Goal: Task Accomplishment & Management: Manage account settings

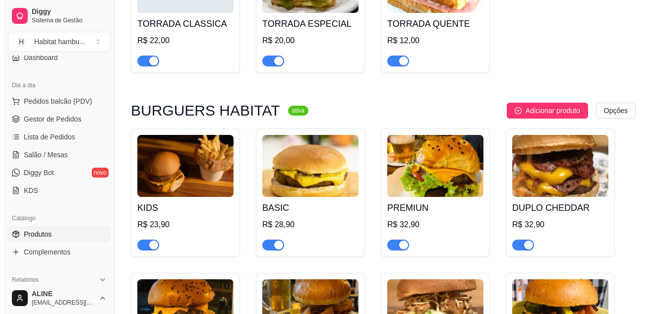
scroll to position [642, 0]
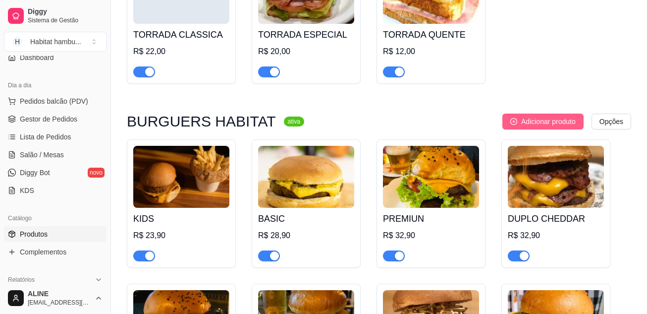
click at [550, 123] on span "Adicionar produto" at bounding box center [548, 121] width 55 height 11
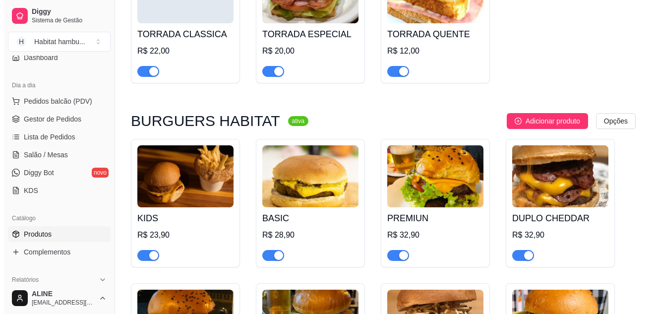
scroll to position [625, 0]
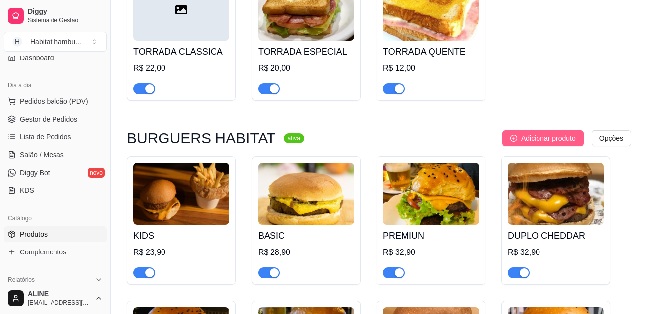
click at [543, 142] on span "Adicionar produto" at bounding box center [548, 138] width 55 height 11
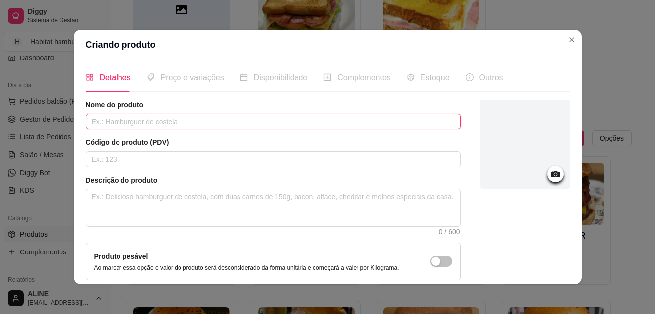
click at [144, 119] on input "text" at bounding box center [273, 121] width 375 height 16
type input "HOT DOG"
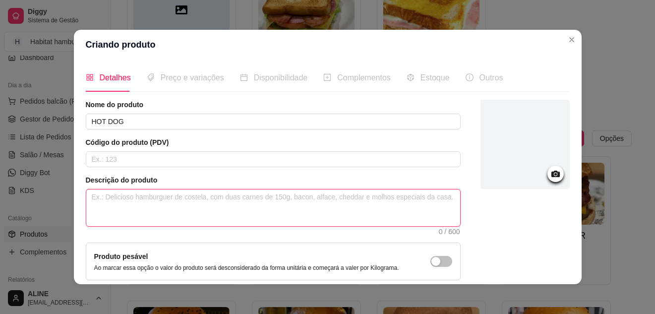
click at [171, 197] on textarea at bounding box center [273, 207] width 374 height 37
paste textarea "Pão brioche, hambúrguer Habitat 120g, salsicha, milho, ovo, queijo cheddar fati…"
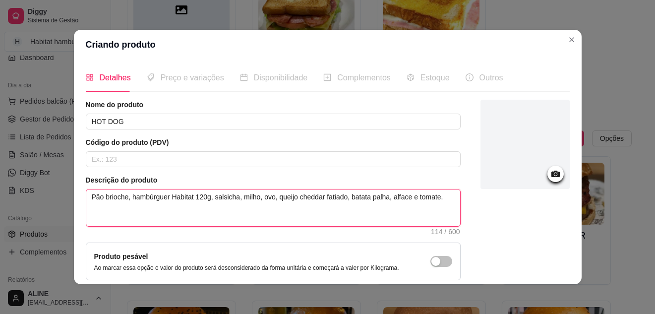
type textarea "Pão brioche, hambúrguer Habitat 120g, salsicha, milho, ovo, queijo cheddar fati…"
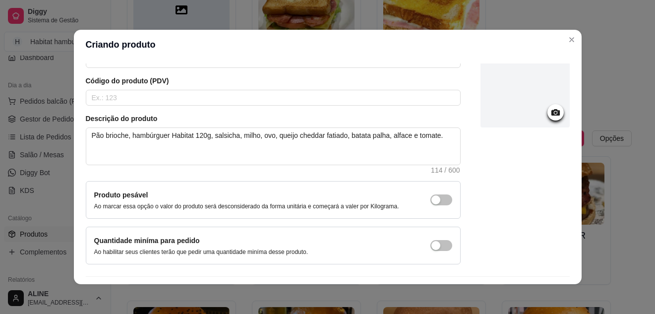
scroll to position [0, 0]
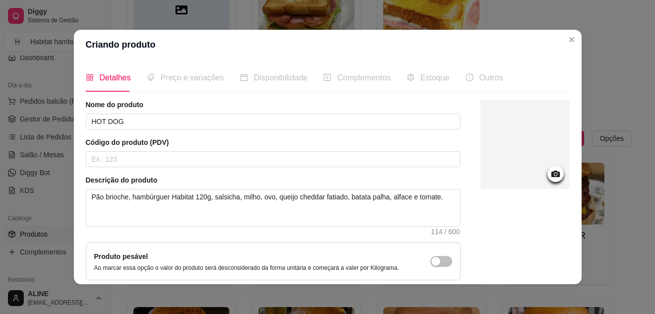
click at [551, 175] on icon at bounding box center [555, 173] width 8 height 6
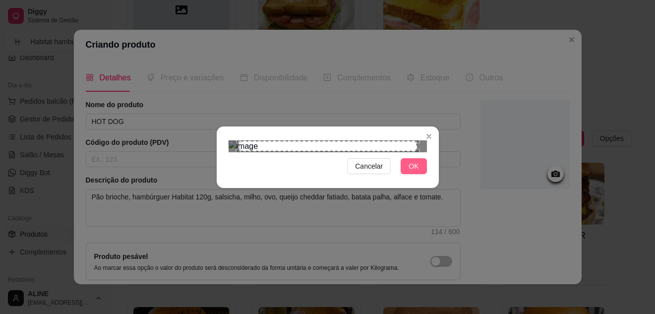
click at [412, 171] on span "OK" at bounding box center [413, 166] width 10 height 11
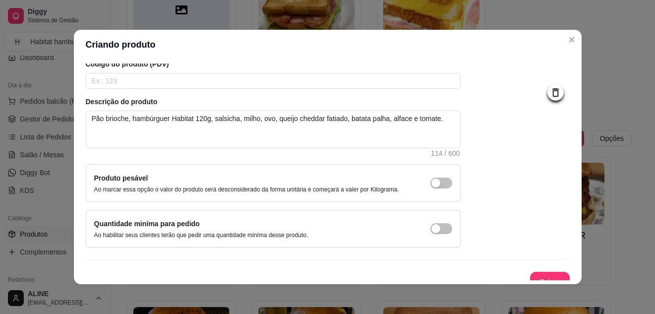
scroll to position [90, 0]
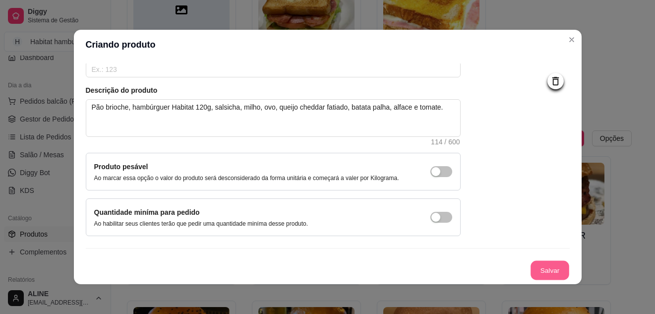
click at [542, 269] on button "Salvar" at bounding box center [549, 270] width 39 height 19
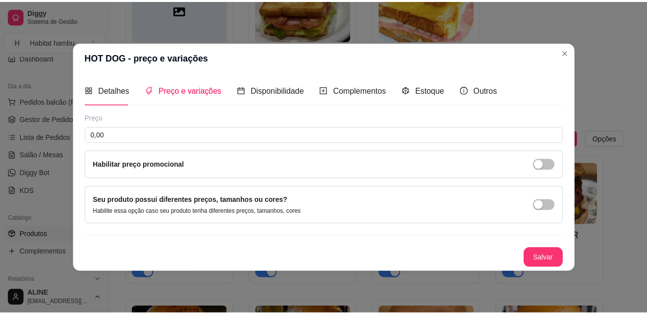
scroll to position [0, 0]
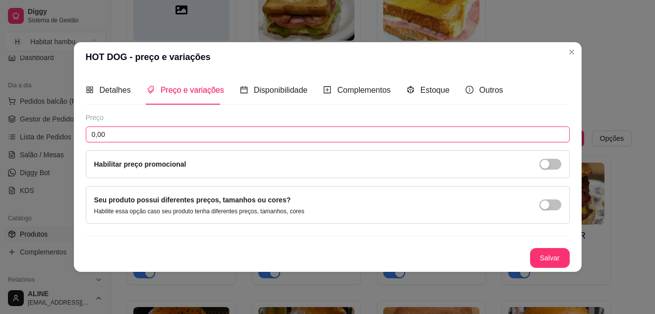
click at [129, 135] on input "0,00" at bounding box center [328, 134] width 484 height 16
type input "32,90"
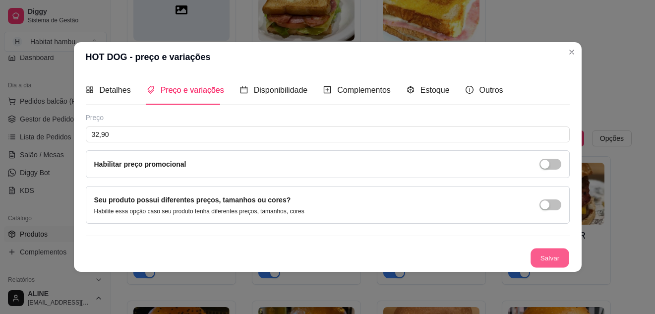
click at [553, 258] on button "Salvar" at bounding box center [549, 257] width 39 height 19
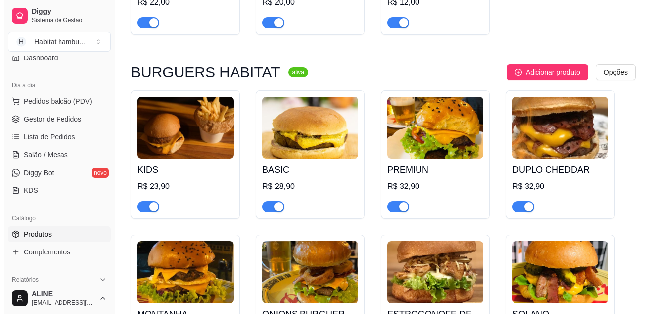
scroll to position [682, 0]
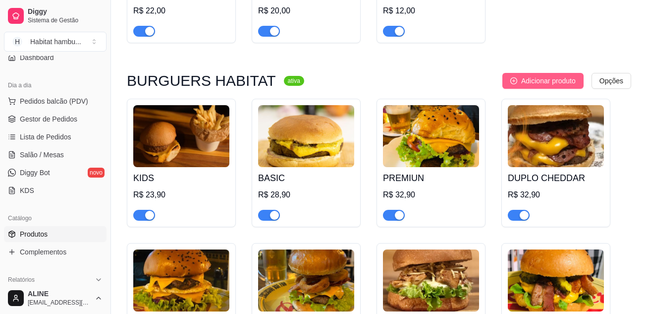
click at [557, 81] on span "Adicionar produto" at bounding box center [548, 80] width 55 height 11
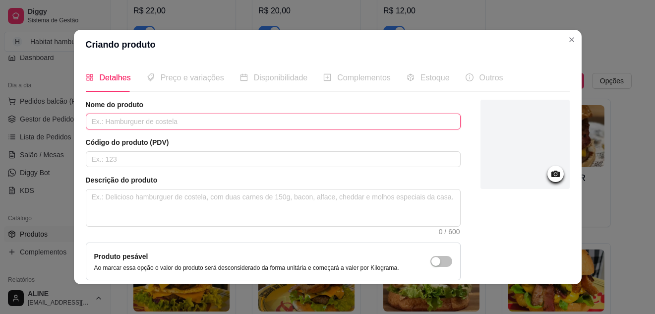
click at [116, 120] on input "text" at bounding box center [273, 121] width 375 height 16
paste input "Pão brioche, hambúrguer Habitat 120g, cebola roxa, doritos, duplo queijo chedda…"
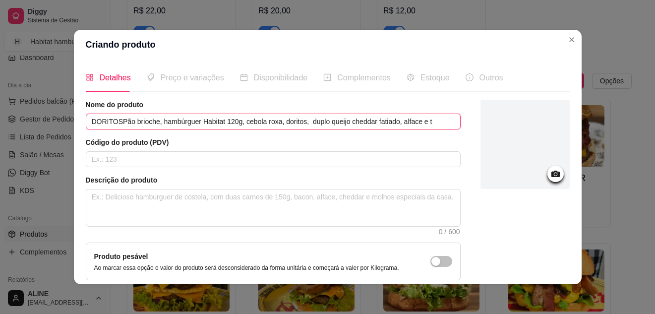
scroll to position [0, 0]
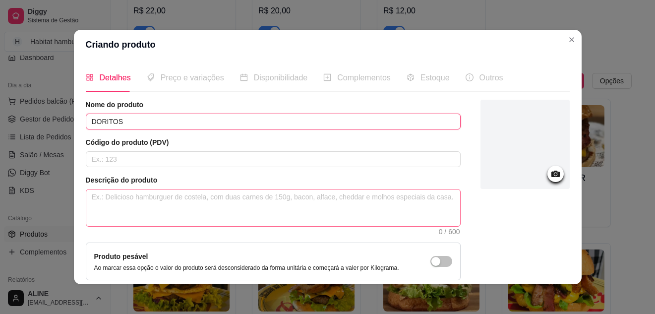
type input "DORITOS"
click at [210, 214] on textarea at bounding box center [273, 207] width 374 height 37
paste textarea "Pão brioche, hambúrguer Habitat 120g, cebola roxa, doritos, duplo queijo chedda…"
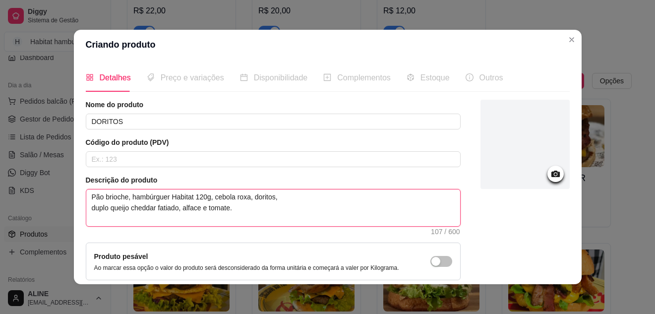
type textarea "Pão brioche, hambúrguer Habitat 120g, cebola roxa, doritos, duplo queijo chedda…"
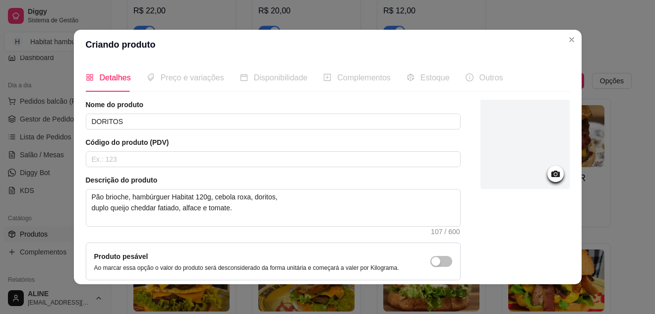
click at [551, 172] on icon at bounding box center [555, 173] width 8 height 6
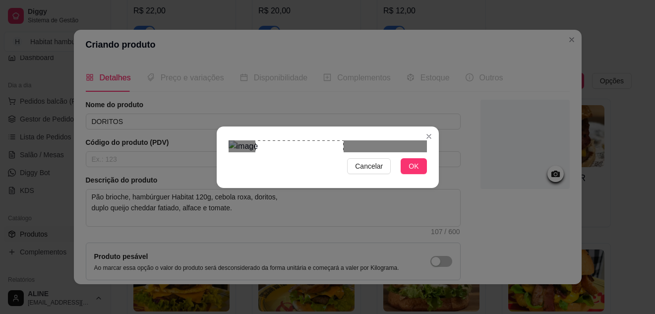
click at [391, 152] on img at bounding box center [327, 146] width 198 height 12
click at [358, 175] on div "Use the arrow keys to move the crop selection area" at bounding box center [337, 219] width 88 height 88
click at [283, 140] on div at bounding box center [327, 146] width 198 height 12
click at [347, 178] on div "Use the arrow keys to move the crop selection area" at bounding box center [336, 226] width 97 height 97
click at [419, 174] on button "OK" at bounding box center [413, 166] width 26 height 16
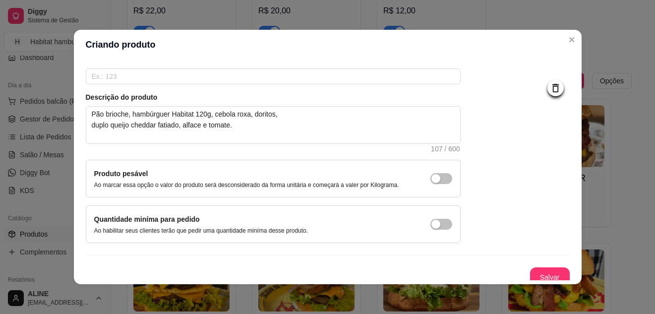
scroll to position [90, 0]
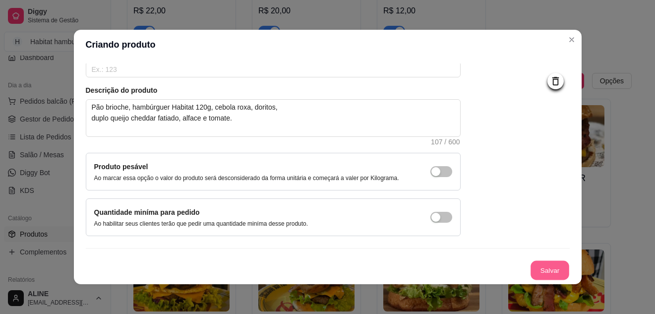
click at [544, 272] on button "Salvar" at bounding box center [549, 270] width 39 height 19
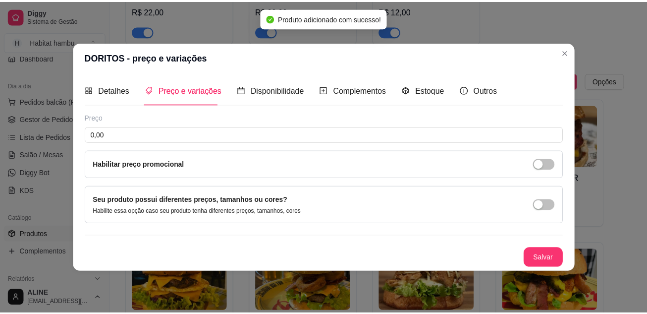
scroll to position [0, 0]
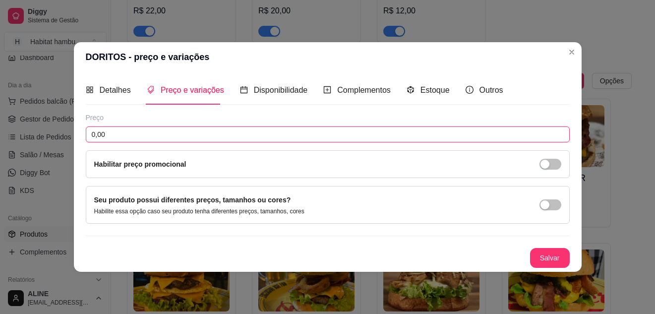
click at [230, 133] on input "0,00" at bounding box center [328, 134] width 484 height 16
type input "29,90"
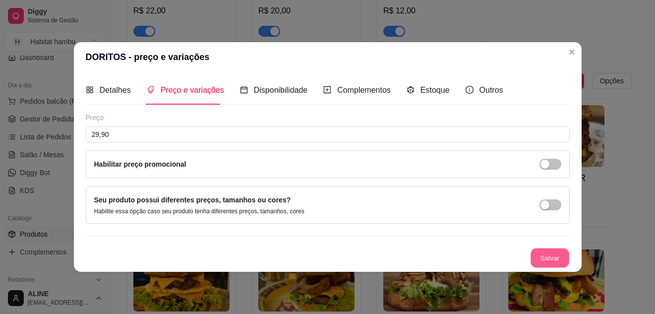
click at [543, 261] on button "Salvar" at bounding box center [549, 257] width 39 height 19
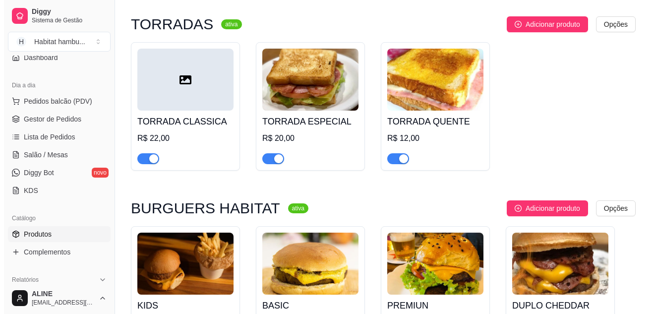
scroll to position [551, 0]
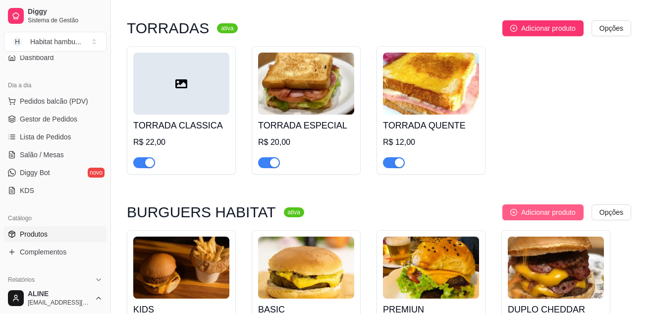
click at [552, 214] on span "Adicionar produto" at bounding box center [548, 212] width 55 height 11
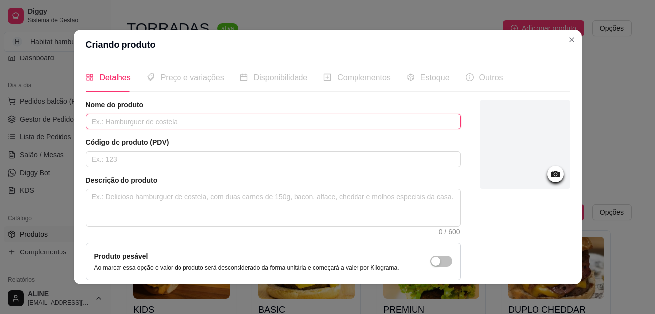
click at [227, 120] on input "text" at bounding box center [273, 121] width 375 height 16
type input "PEPPERONI"
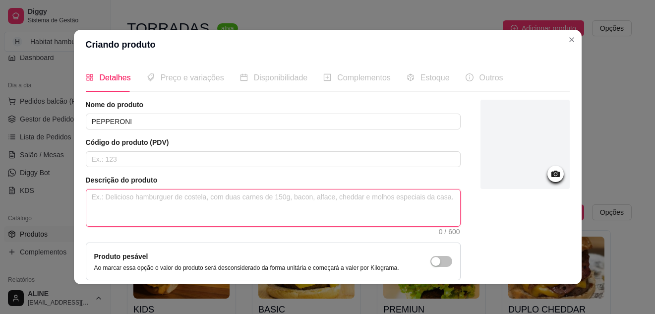
click at [153, 216] on textarea at bounding box center [273, 207] width 374 height 37
paste textarea "Pão brioche, hambúrguer Habitat 120g, cebola roxa, pepperoni, queijo cheddar fa…"
type textarea "Pão brioche, hambúrguer Habitat 120g, cebola roxa, pepperoni, queijo cheddar fa…"
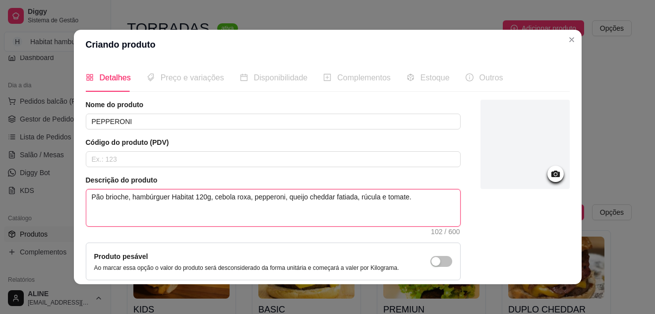
click at [351, 196] on textarea "Pão brioche, hambúrguer Habitat 120g, cebola roxa, pepperoni, queijo cheddar fa…" at bounding box center [273, 207] width 374 height 37
type textarea "Pão brioche, hambúrguer Habitat 120g, cebola roxa, pepperoni, queijo cheddar fa…"
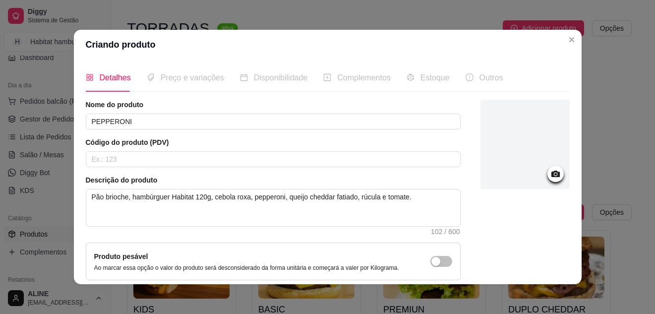
click at [550, 170] on icon at bounding box center [555, 173] width 11 height 11
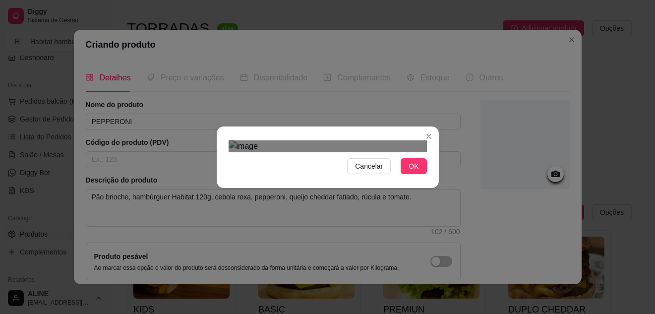
click at [442, 43] on div "Cancelar OK" at bounding box center [327, 157] width 655 height 314
click at [410, 171] on span "OK" at bounding box center [413, 166] width 10 height 11
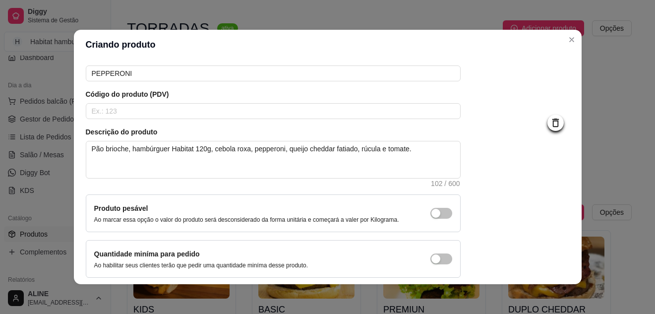
scroll to position [90, 0]
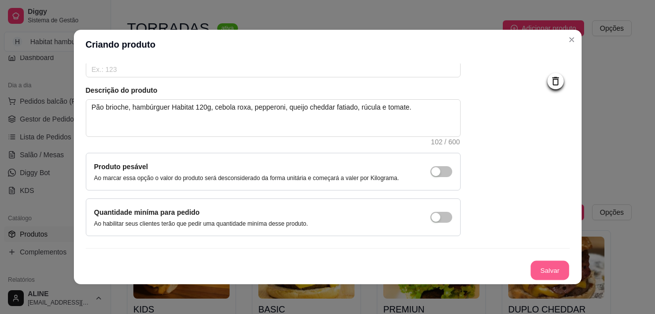
click at [541, 263] on button "Salvar" at bounding box center [549, 270] width 39 height 19
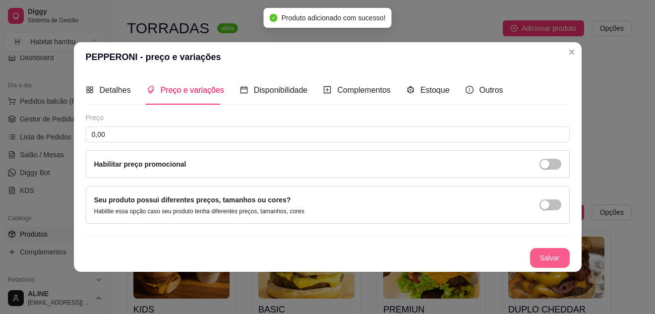
scroll to position [0, 0]
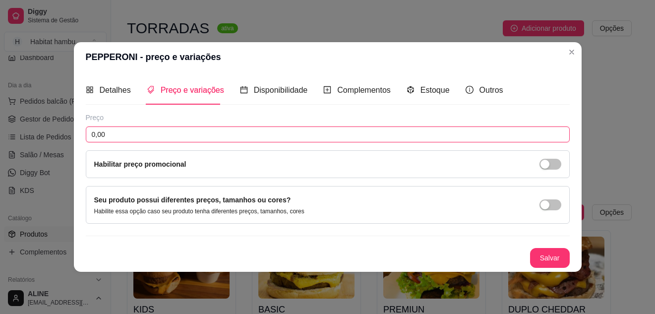
click at [120, 130] on input "0,00" at bounding box center [328, 134] width 484 height 16
type input "32,90"
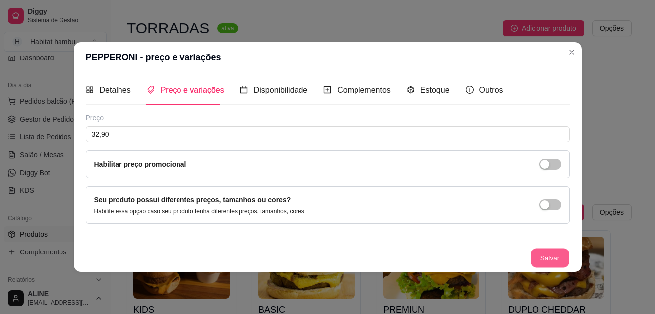
click at [549, 256] on button "Salvar" at bounding box center [549, 257] width 39 height 19
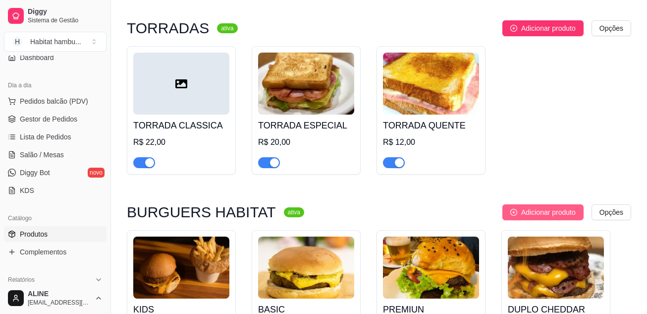
click at [538, 213] on span "Adicionar produto" at bounding box center [548, 212] width 55 height 11
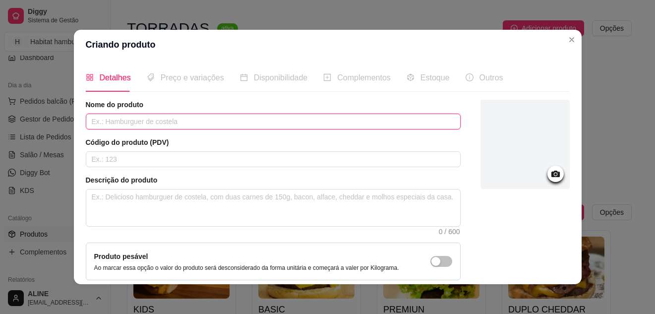
click at [153, 124] on input "text" at bounding box center [273, 121] width 375 height 16
type input "c"
type input "CAMARÃO"
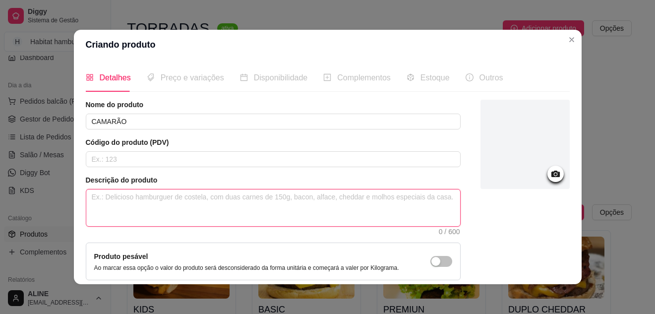
click at [197, 194] on textarea at bounding box center [273, 207] width 374 height 37
paste textarea "Pão brioche, camarão grelhado ao molho lemon pepper, cebola roxa, queijo mussar…"
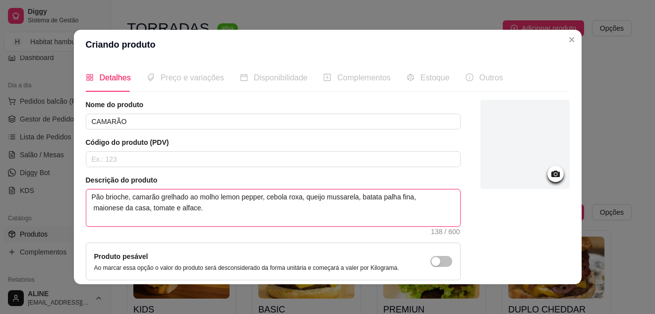
type textarea "Pão brioche, camarão grelhado ao molho lemon pepper, cebola roxa, queijo mussar…"
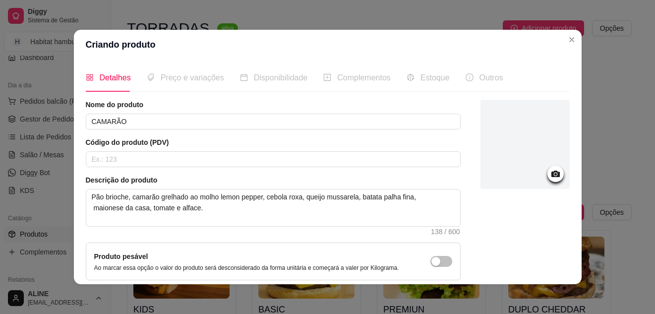
click at [551, 171] on icon at bounding box center [555, 173] width 8 height 6
click at [524, 151] on div at bounding box center [524, 144] width 89 height 89
click at [550, 178] on icon at bounding box center [555, 173] width 11 height 11
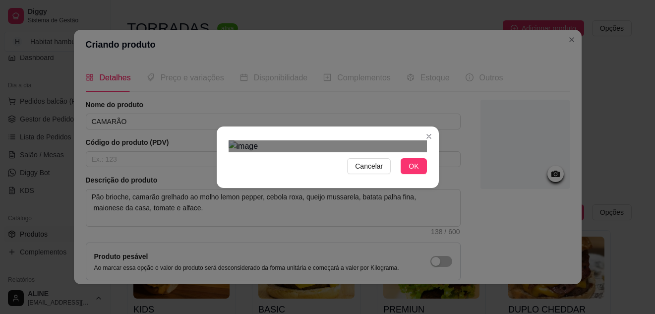
click at [331, 159] on div "Use the arrow keys to move the crop selection area" at bounding box center [328, 248] width 178 height 178
click at [395, 181] on div "Use the arrow keys to move the crop selection area" at bounding box center [317, 259] width 157 height 157
click at [339, 206] on div "Use the arrow keys to move the crop selection area" at bounding box center [325, 259] width 157 height 157
click at [412, 171] on span "OK" at bounding box center [413, 166] width 10 height 11
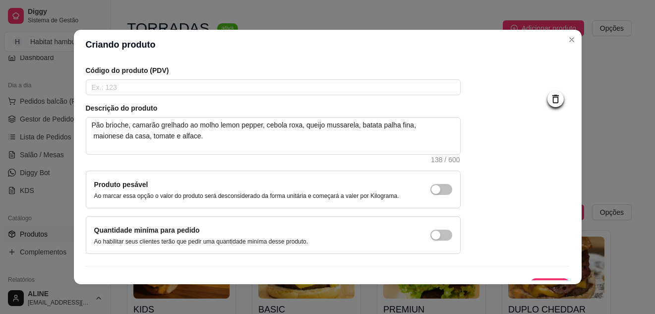
scroll to position [90, 0]
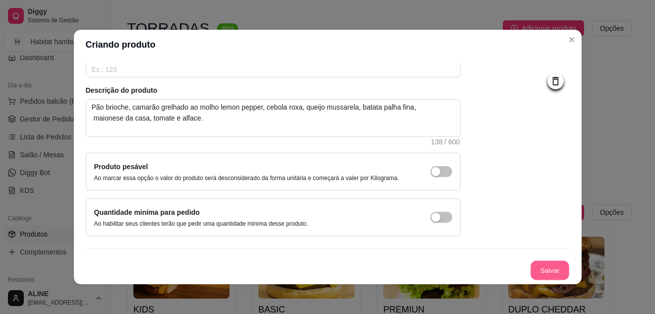
click at [547, 271] on button "Salvar" at bounding box center [549, 270] width 39 height 19
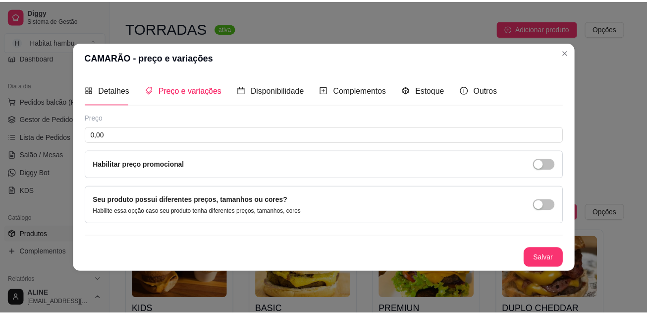
scroll to position [0, 0]
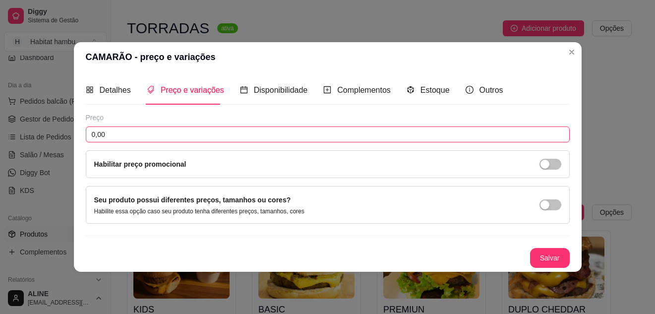
click at [140, 135] on input "0,00" at bounding box center [328, 134] width 484 height 16
type input "37,90"
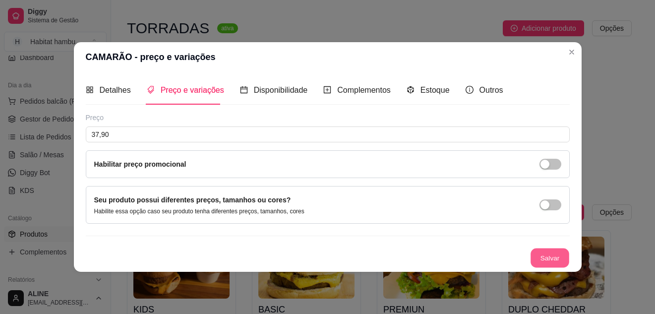
click at [542, 259] on button "Salvar" at bounding box center [549, 257] width 39 height 19
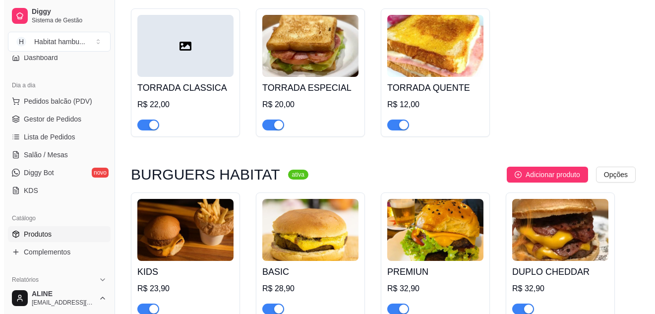
scroll to position [586, 0]
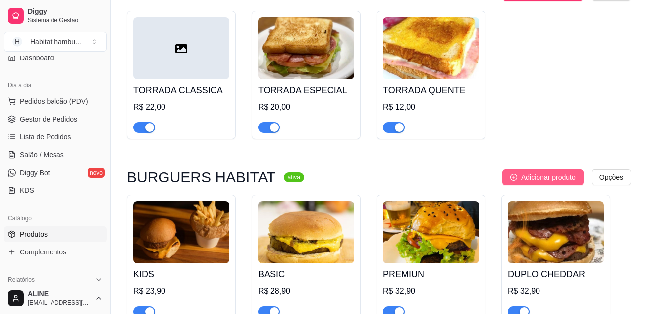
click at [542, 175] on span "Adicionar produto" at bounding box center [548, 176] width 55 height 11
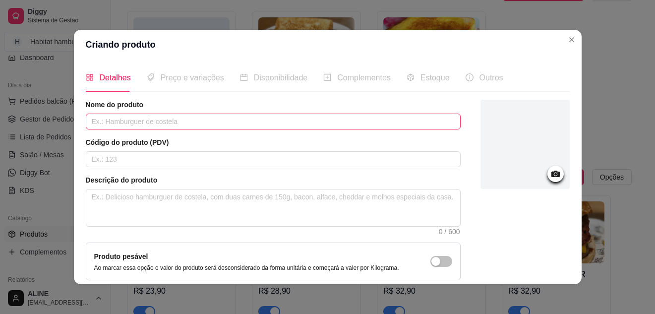
click at [112, 118] on input "text" at bounding box center [273, 121] width 375 height 16
type input "SMASH BURGUER"
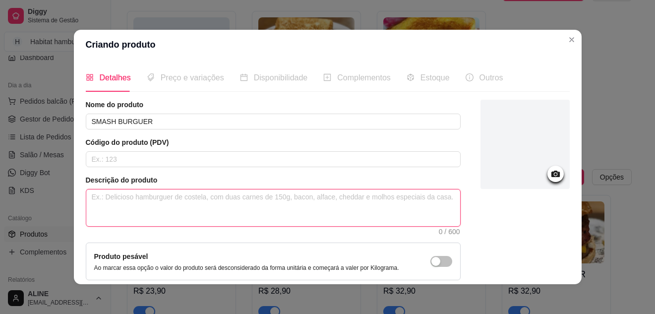
click at [166, 196] on textarea at bounding box center [273, 207] width 374 height 37
paste textarea "Pão brioche, triplo smash burguer Habitat 50g cada, queijo cheddar fatiado e ba…"
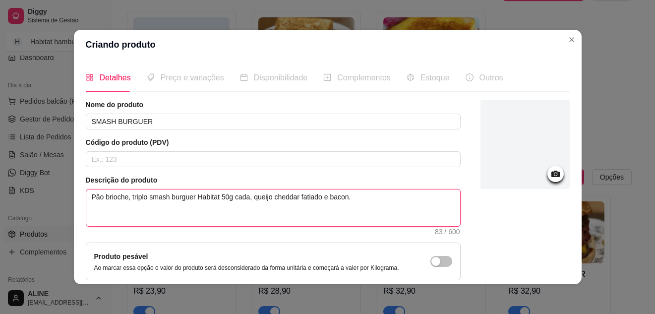
type textarea "Pão brioche, triplo smash burguer Habitat 50g cada, queijo cheddar fatiado e ba…"
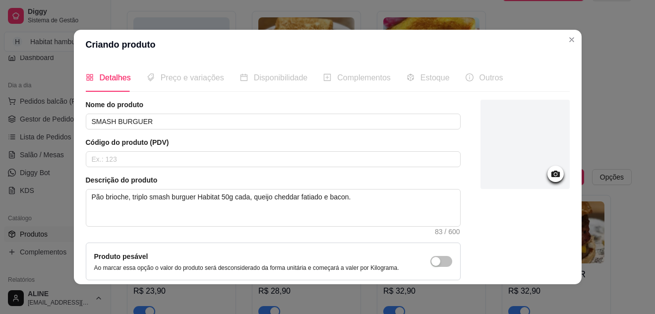
click at [551, 174] on icon at bounding box center [555, 173] width 8 height 6
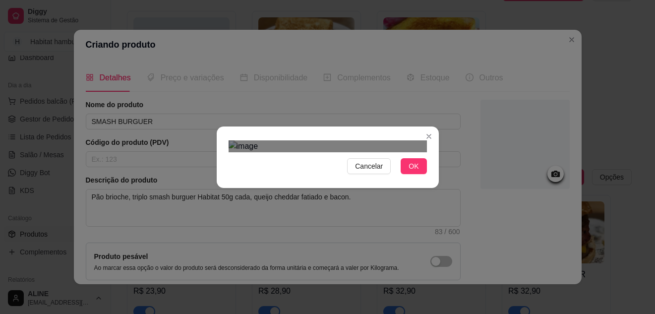
click at [303, 182] on div "Use the arrow keys to move the crop selection area" at bounding box center [317, 255] width 178 height 178
click at [196, 305] on div "Cancelar OK" at bounding box center [327, 157] width 655 height 314
click at [313, 216] on div "Use the arrow keys to move the crop selection area" at bounding box center [317, 289] width 179 height 179
click at [363, 140] on div at bounding box center [327, 146] width 198 height 12
click at [274, 217] on div "Use the arrow keys to move the crop selection area" at bounding box center [302, 287] width 141 height 141
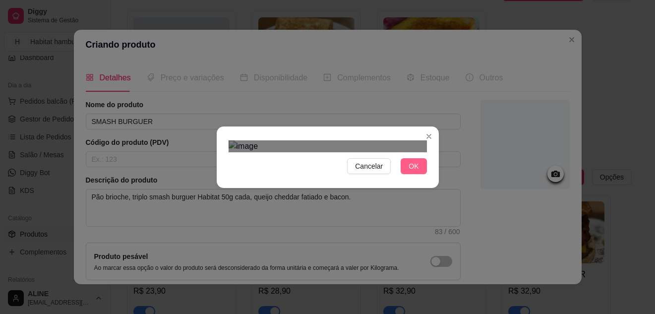
click at [409, 171] on span "OK" at bounding box center [413, 166] width 10 height 11
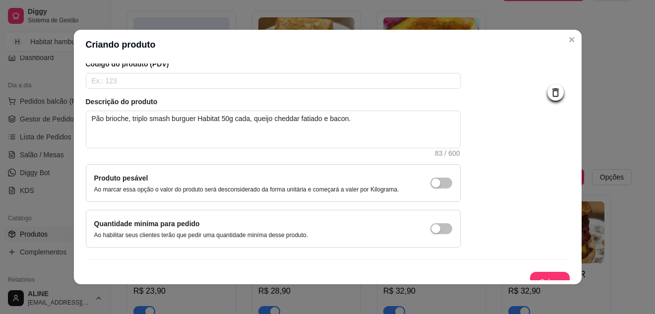
scroll to position [90, 0]
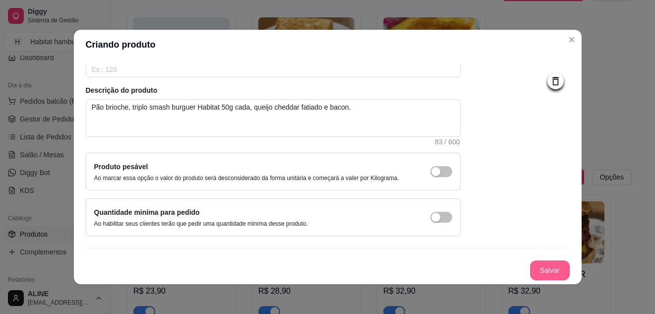
click at [540, 270] on button "Salvar" at bounding box center [550, 270] width 40 height 20
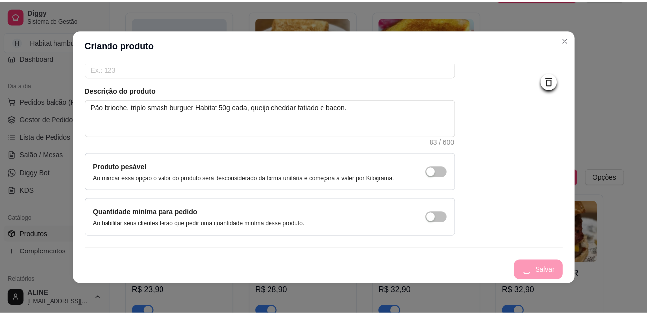
scroll to position [0, 0]
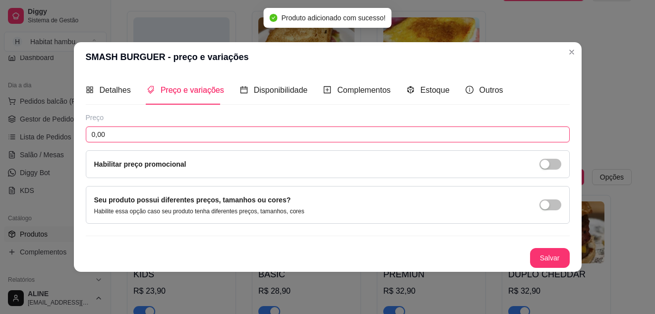
click at [190, 133] on input "0,00" at bounding box center [328, 134] width 484 height 16
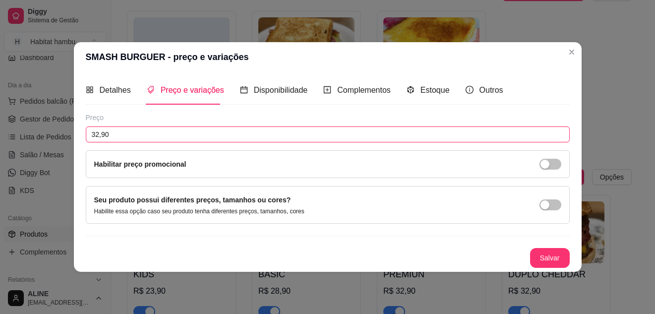
type input "32,90"
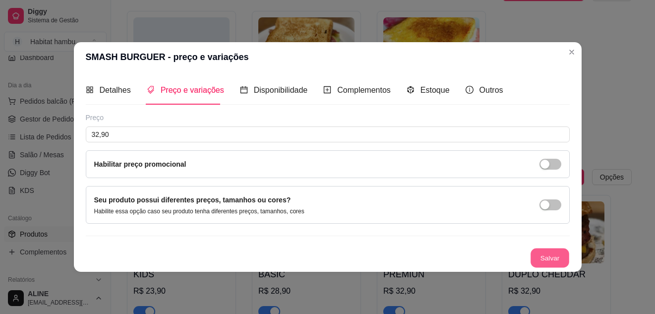
click at [556, 259] on button "Salvar" at bounding box center [549, 257] width 39 height 19
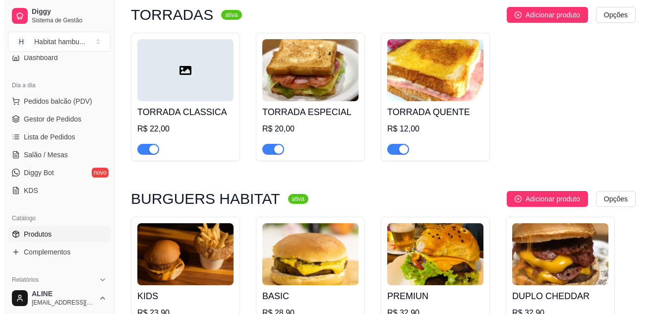
scroll to position [558, 0]
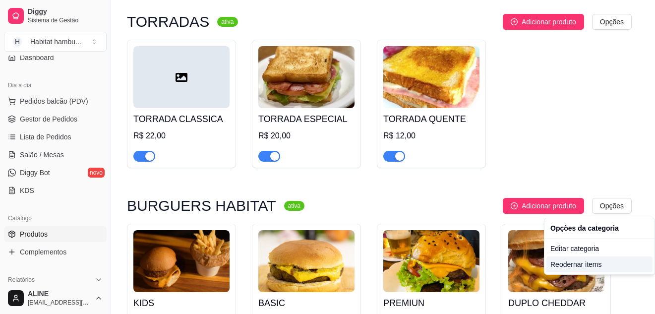
click at [572, 263] on div "Reodernar items" at bounding box center [599, 264] width 106 height 16
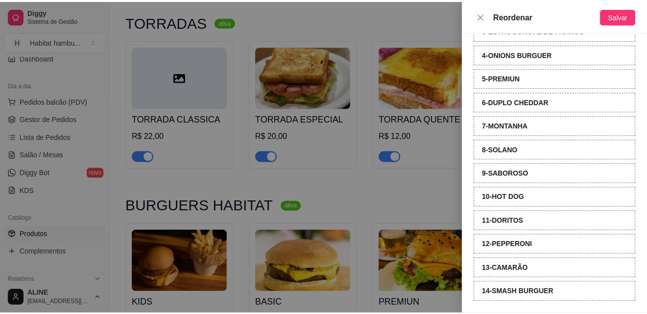
scroll to position [118, 0]
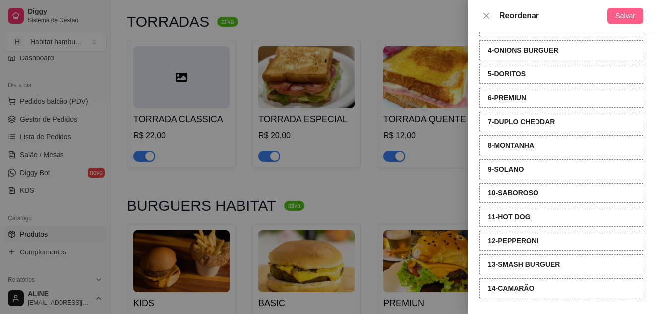
click at [624, 13] on span "Salvar" at bounding box center [625, 15] width 20 height 11
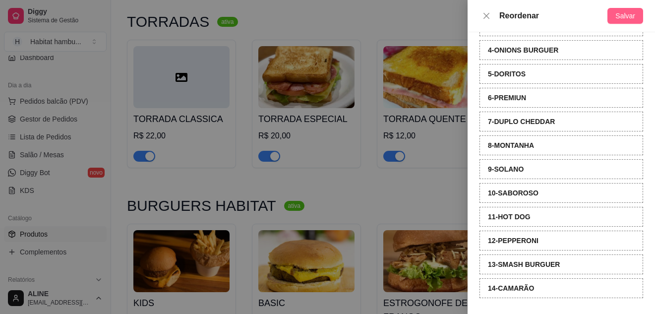
click at [624, 13] on span "Salvar" at bounding box center [625, 15] width 20 height 11
click at [486, 16] on icon "close" at bounding box center [486, 16] width 8 height 8
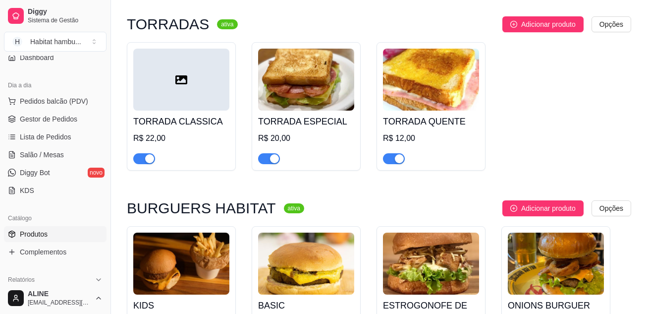
scroll to position [543, 0]
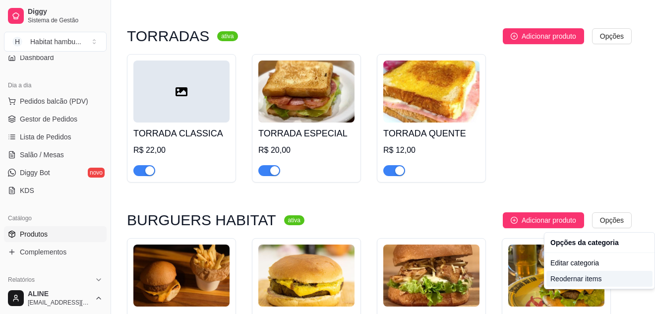
click at [569, 276] on div "Reodernar items" at bounding box center [599, 279] width 106 height 16
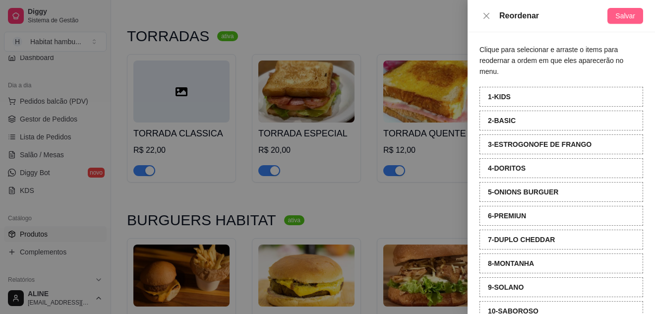
click at [631, 16] on span "Salvar" at bounding box center [625, 15] width 20 height 11
click at [426, 57] on div at bounding box center [327, 157] width 655 height 314
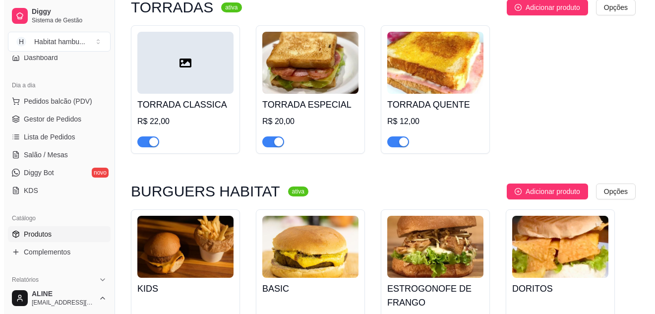
scroll to position [562, 0]
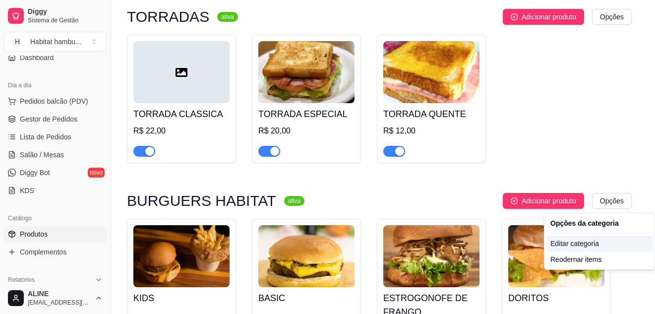
click at [564, 243] on div "Editar categoria" at bounding box center [599, 243] width 106 height 16
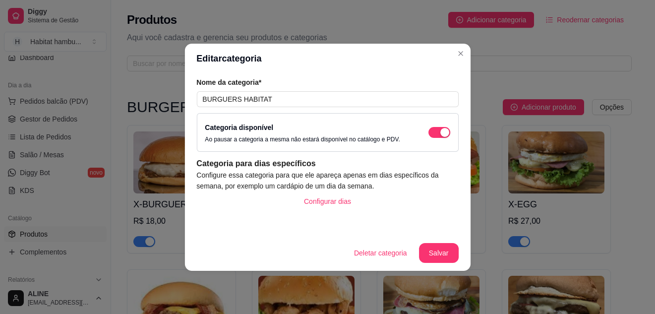
scroll to position [609, 0]
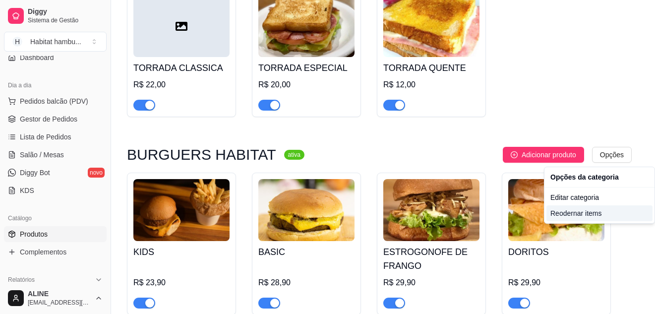
click at [578, 212] on div "Reodernar items" at bounding box center [599, 213] width 106 height 16
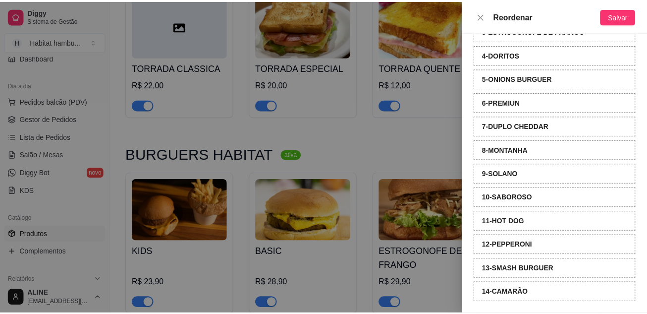
scroll to position [118, 0]
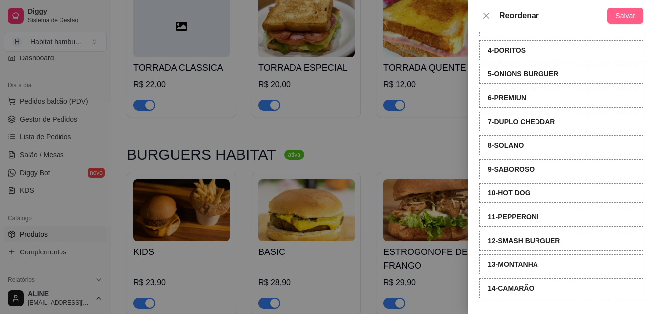
click at [622, 17] on span "Salvar" at bounding box center [625, 15] width 20 height 11
click at [425, 142] on div at bounding box center [327, 157] width 655 height 314
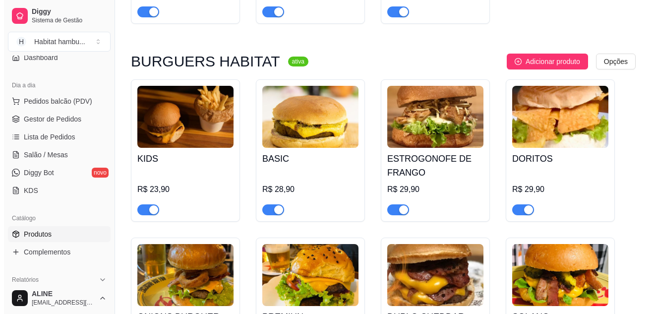
scroll to position [697, 0]
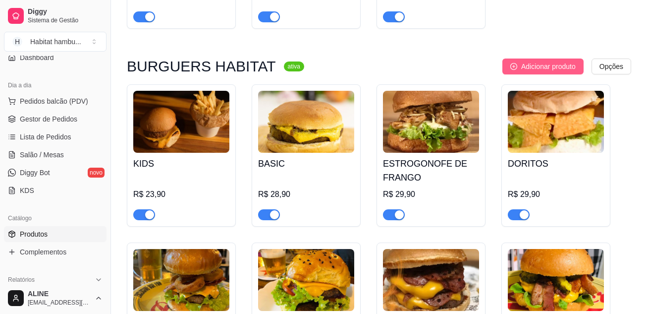
click at [564, 66] on span "Adicionar produto" at bounding box center [548, 66] width 55 height 11
click at [528, 67] on span "Adicionar produto" at bounding box center [548, 66] width 55 height 11
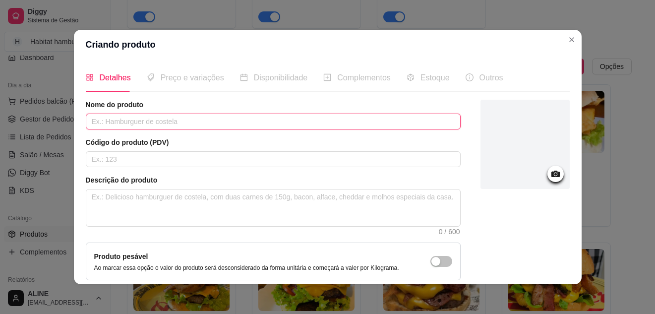
click at [142, 121] on input "text" at bounding box center [273, 121] width 375 height 16
type input "FABULOSO"
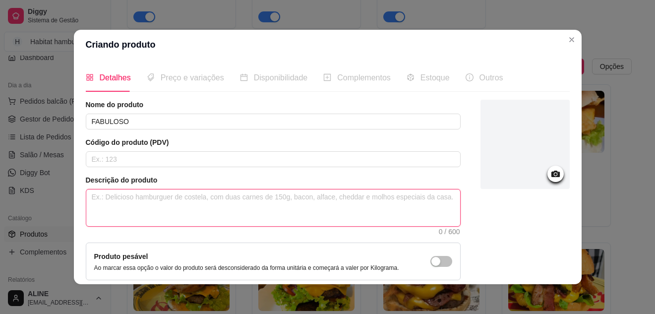
click at [118, 200] on textarea at bounding box center [273, 207] width 374 height 37
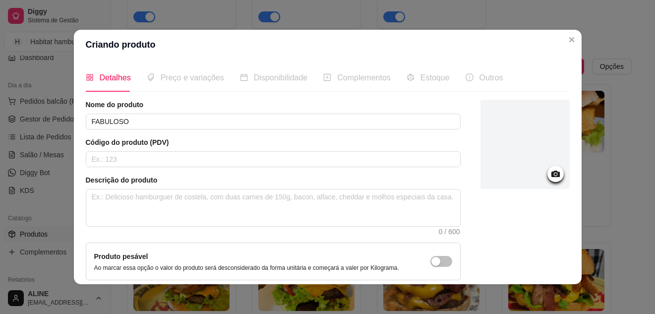
scroll to position [90, 0]
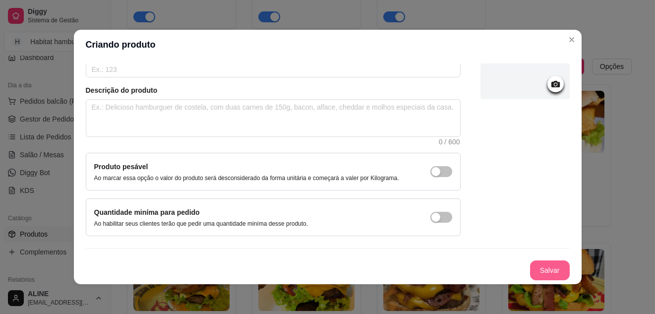
click at [537, 271] on button "Salvar" at bounding box center [550, 270] width 40 height 20
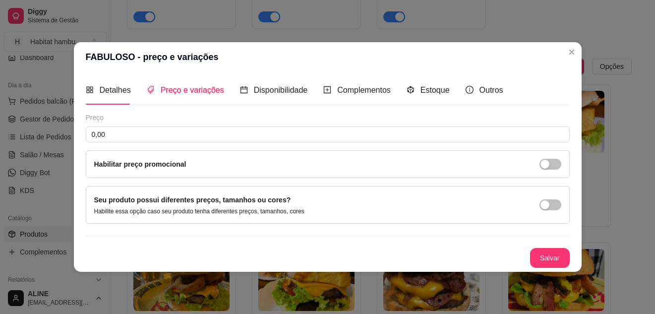
scroll to position [0, 0]
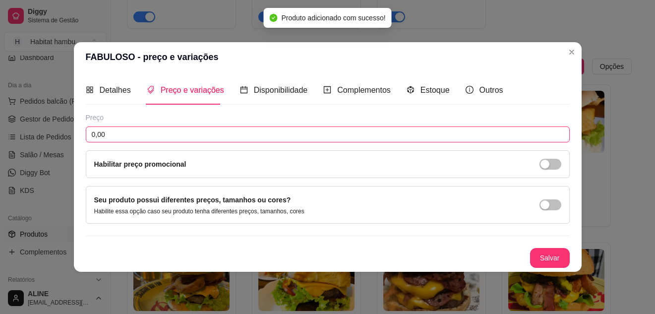
click at [127, 138] on input "0,00" at bounding box center [328, 134] width 484 height 16
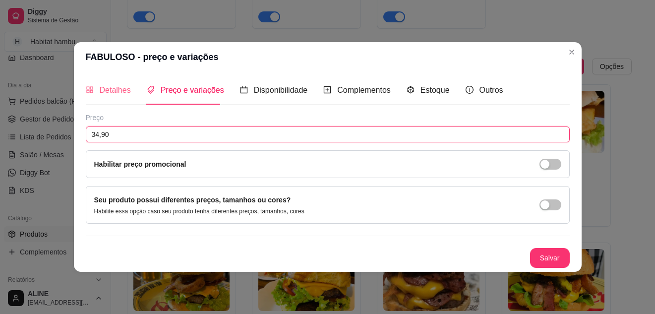
type input "34,90"
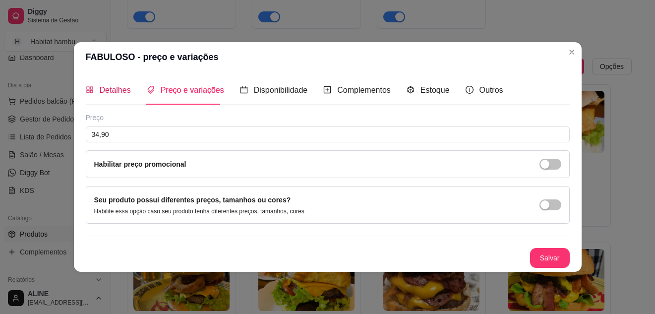
click at [110, 94] on span "Detalhes" at bounding box center [115, 90] width 31 height 8
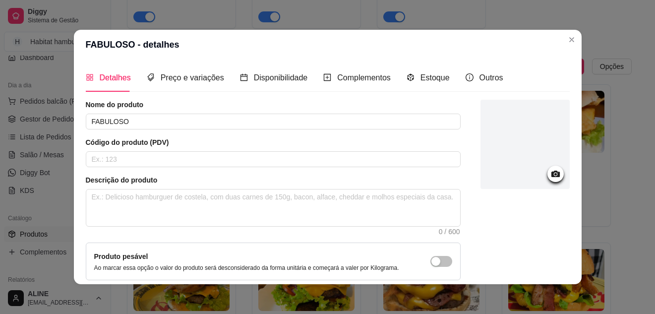
click at [554, 175] on circle at bounding box center [555, 174] width 2 height 2
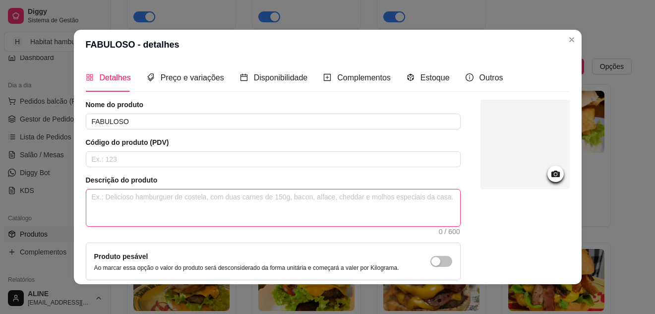
click at [124, 198] on textarea at bounding box center [273, 207] width 374 height 37
paste textarea "Pão brioche, triplo smash burguer Habitat 50g cada, queijo cheddar fatiado e ba…"
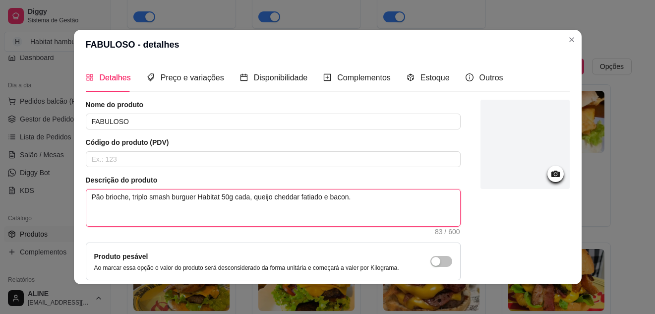
type textarea "Pão brioche, triplo smash burguer Habitat 50g cada, queijo cheddar fatiado e ba…"
drag, startPoint x: 323, startPoint y: 196, endPoint x: 127, endPoint y: 194, distance: 195.3
click at [127, 194] on textarea "Pão brioche, triplo smash burguer Habitat 50g cada, queijo cheddar fatiado e ba…" at bounding box center [273, 207] width 374 height 37
type textarea "Pão brioche, bacon."
type textarea "Pão brioche, C bacon."
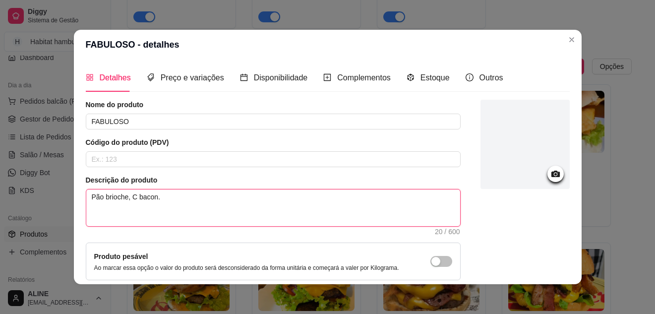
type textarea "Pão brioche, CA bacon."
type textarea "Pão brioche, CAR bacon."
type textarea "Pão brioche, CA bacon."
type textarea "Pão brioche, C bacon."
type textarea "Pão brioche, bacon."
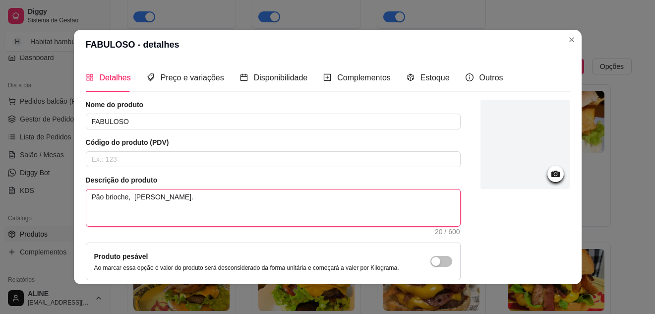
type textarea "Pão brioche, c bacon."
type textarea "Pão brioche, ca bacon."
type textarea "Pão brioche, car bacon."
type textarea "Pão brioche, carn bacon."
type textarea "Pão brioche, carne bacon."
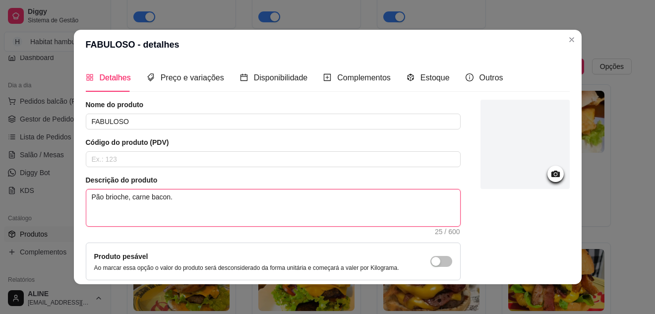
type textarea "Pão brioche, carne bacon."
type textarea "Pão brioche, carne d bacon."
type textarea "Pão brioche, carne de bacon."
type textarea "Pão brioche, carne des bacon."
type textarea "Pão brioche, carne desf bacon."
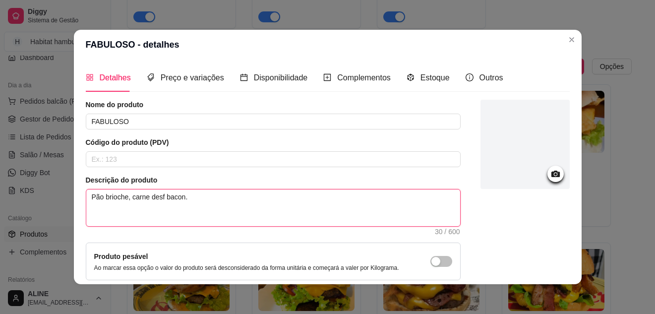
type textarea "Pão brioche, carne desfi bacon."
type textarea "Pão brioche, carne desfia bacon."
type textarea "Pão brioche, carne desfiad bacon."
type textarea "Pão brioche, carne desfiada bacon."
type textarea "Pão brioche, carne tdesfiada bacon."
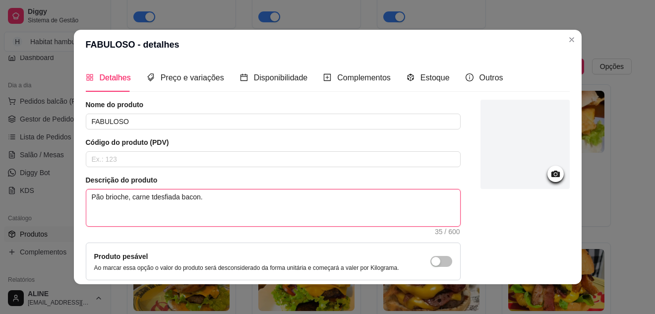
type textarea "Pão brioche, carne tedesfiada bacon."
type textarea "Pão brioche, carne temdesfiada bacon."
type textarea "Pão brioche, carne tempedesfiada bacon."
type textarea "Pão brioche, carne temperdesfiada bacon."
type textarea "Pão brioche, carne temperadesfiada bacon."
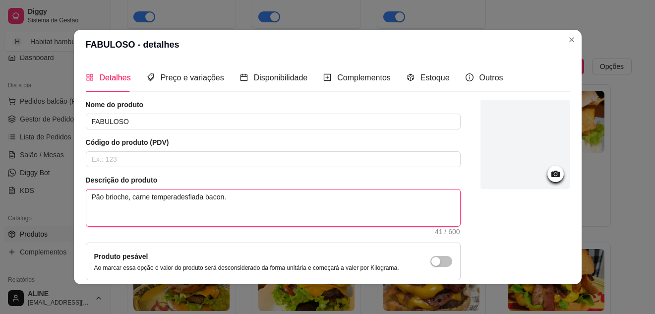
type textarea "Pão brioche, carne temperaddesfiada bacon."
type textarea "Pão brioche, carne temperadadesfiada bacon."
type textarea "Pão brioche, carne temperada desfiada bacon."
type textarea "Pão brioche, carne temperada edesfiada bacon."
type textarea "Pão brioche, carne temperada e desfiada bacon."
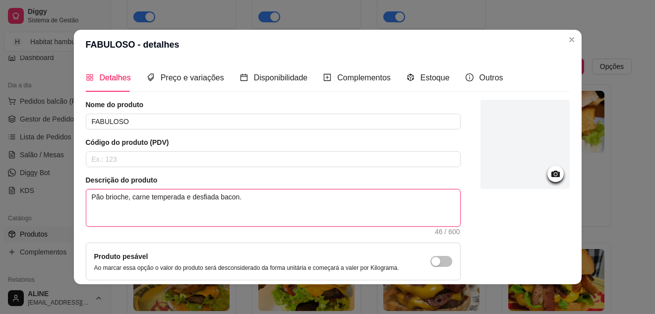
click at [212, 196] on textarea "Pão brioche, carne temperada e desfiada bacon." at bounding box center [273, 207] width 374 height 37
type textarea "Pão brioche, carne temperada e desfiada, bacon."
click at [234, 198] on textarea "Pão brioche, carne temperada e desfiada, bacon." at bounding box center [273, 207] width 374 height 37
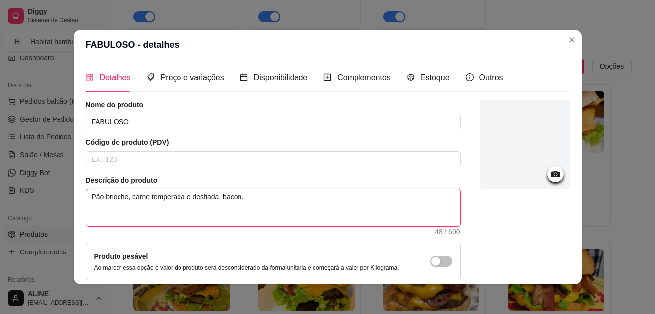
type textarea "Pão brioche, carne temperada e desfiada, bacon ."
type textarea "Pão brioche, carne temperada e desfiada, bacon f."
type textarea "Pão brioche, carne temperada e desfiada, bacon fa."
type textarea "Pão brioche, carne temperada e desfiada, bacon fat."
type textarea "Pão brioche, carne temperada e desfiada, bacon fati."
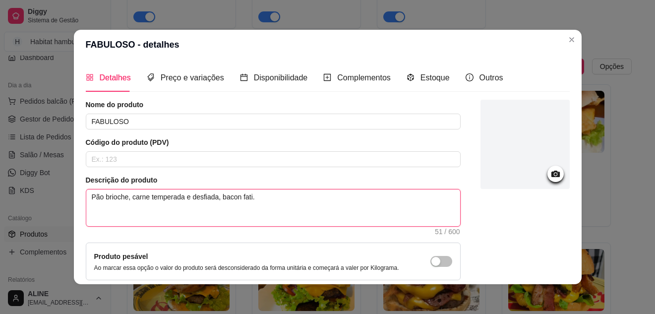
type textarea "Pão brioche, carne temperada e desfiada, bacon fatia."
type textarea "Pão brioche, carne temperada e desfiada, bacon fatiad."
type textarea "Pão brioche, carne temperada e desfiada, bacon fatiado."
type textarea "Pão brioche, carne temperada e desfiada, bacon fatiado,."
type textarea "Pão brioche, carne temperada e desfiada, bacon fatiado, ."
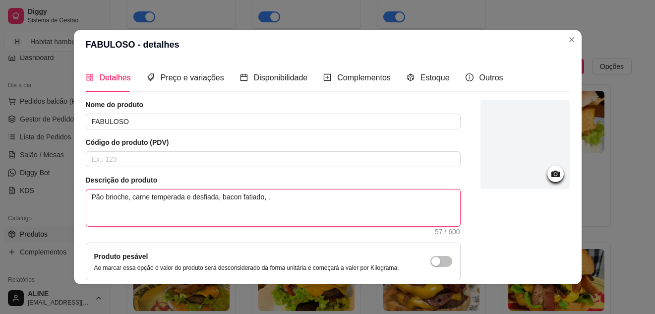
type textarea "Pão brioche, carne temperada e desfiada, bacon fatiado, q."
type textarea "Pão brioche, carne temperada e desfiada, bacon fatiado, qu."
type textarea "Pão brioche, carne temperada e desfiada, bacon fatiado, que."
type textarea "Pão brioche, carne temperada e desfiada, bacon fatiado, quei."
type textarea "Pão brioche, carne temperada e desfiada, bacon fatiado, queij."
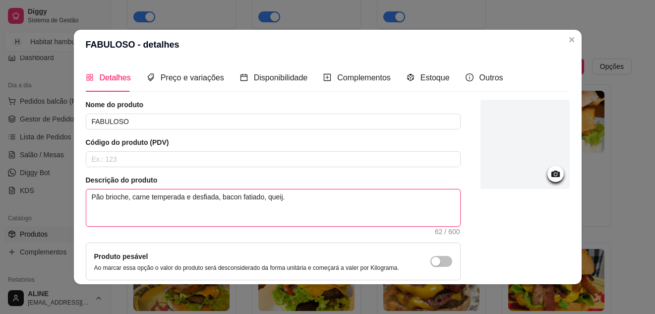
type textarea "Pão brioche, carne temperada e desfiada, bacon fatiado, queijo."
type textarea "Pão brioche, carne temperada e desfiada, bacon fatiado, queijo ."
type textarea "Pão brioche, carne temperada e desfiada, bacon fatiado, queijo m."
type textarea "Pão brioche, carne temperada e desfiada, bacon fatiado, queijo mu."
type textarea "Pão brioche, carne temperada e desfiada, bacon fatiado, queijo mus."
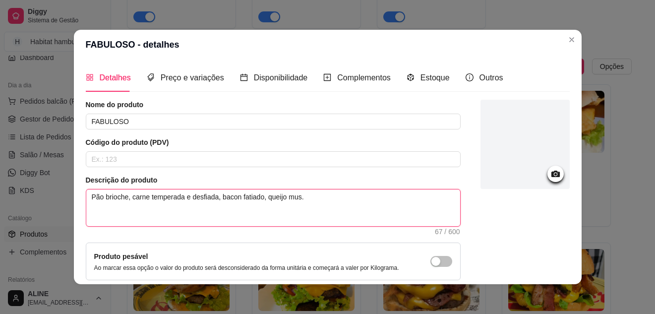
type textarea "Pão brioche, carne temperada e desfiada, bacon fatiado, queijo muss."
type textarea "Pão brioche, carne temperada e desfiada, bacon fatiado, queijo mussa."
type textarea "Pão brioche, carne temperada e desfiada, bacon fatiado, queijo mussar."
type textarea "Pão brioche, carne temperada e desfiada, bacon fatiado, queijo mussare."
type textarea "Pão brioche, carne temperada e desfiada, bacon fatiado, queijo mussarel."
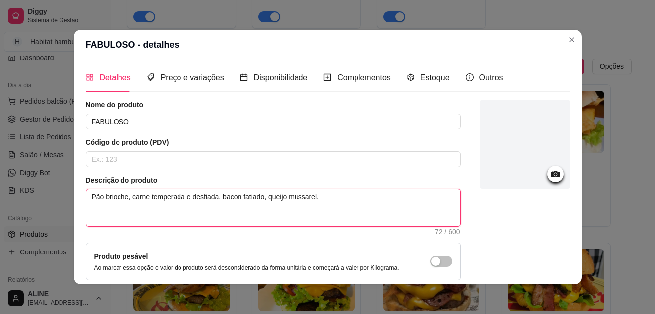
type textarea "Pão brioche, carne temperada e desfiada, bacon fatiado, queijo mussarela."
type textarea "Pão brioche, carne temperada e desfiada, bacon fatiado, queijo mussarela,."
type textarea "Pão brioche, carne temperada e desfiada, bacon fatiado, queijo mussarela, ."
type textarea "Pão brioche, carne temperada e desfiada, bacon fatiado, queijo mussarela, c."
type textarea "Pão brioche, carne temperada e desfiada, bacon fatiado, queijo mussarela, ce."
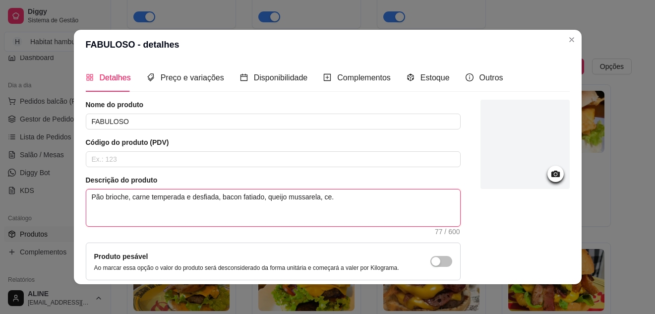
type textarea "Pão brioche, carne temperada e desfiada, bacon fatiado, queijo mussarela, ceb."
type textarea "Pão brioche, carne temperada e desfiada, bacon fatiado, queijo mussarela, cebo."
type textarea "Pão brioche, carne temperada e desfiada, bacon fatiado, queijo mussarela, cebol."
type textarea "Pão brioche, carne temperada e desfiada, bacon fatiado, queijo mussarela, cebol…"
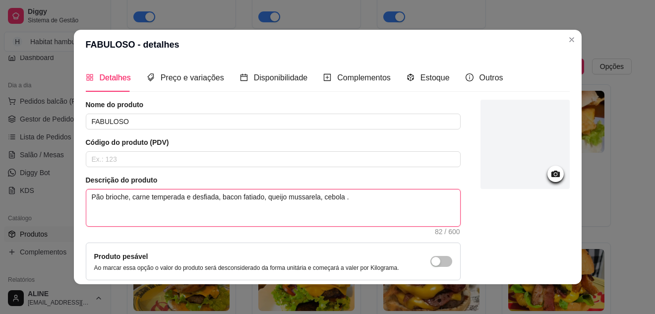
type textarea "Pão brioche, carne temperada e desfiada, bacon fatiado, queijo mussarela, cebol…"
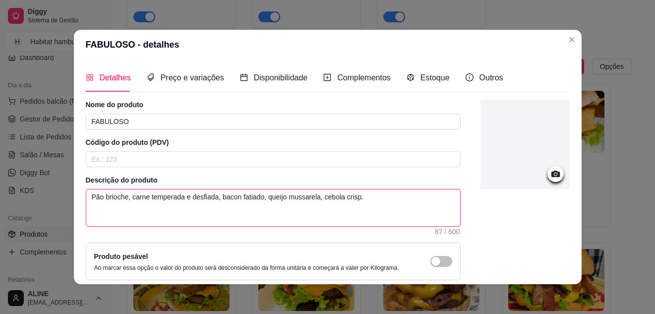
type textarea "Pão brioche, carne temperada e desfiada, bacon fatiado, queijo mussarela, cebol…"
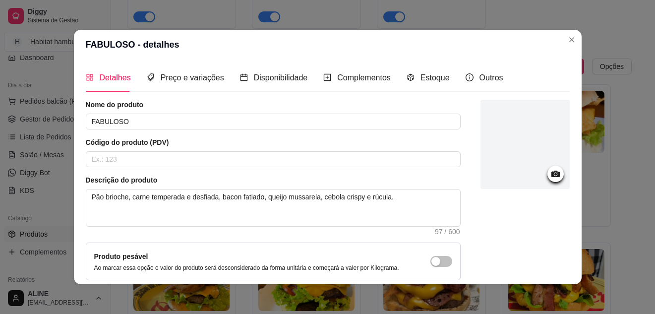
drag, startPoint x: 347, startPoint y: 201, endPoint x: 496, endPoint y: 241, distance: 154.1
click at [496, 241] on div at bounding box center [524, 213] width 89 height 226
click at [554, 174] on circle at bounding box center [555, 174] width 2 height 2
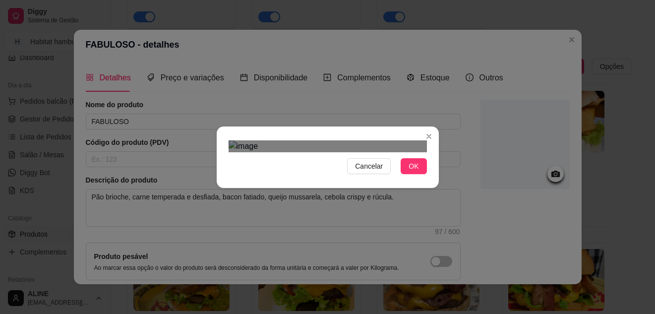
click at [371, 194] on div "Use the arrow keys to move the crop selection area" at bounding box center [327, 283] width 178 height 178
click at [437, 13] on div "Cancelar OK" at bounding box center [327, 157] width 655 height 314
click at [217, 136] on div "Cancelar OK" at bounding box center [328, 157] width 222 height 42
click at [299, 186] on div "Use the arrow keys to move the crop selection area" at bounding box center [327, 285] width 198 height 198
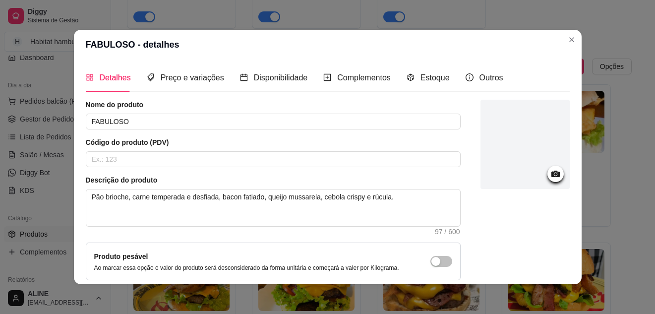
click at [551, 175] on icon at bounding box center [555, 173] width 8 height 6
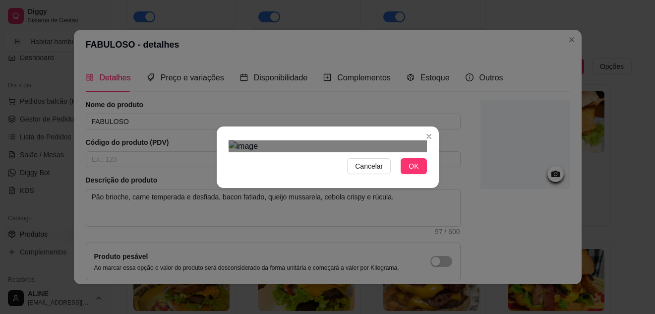
click at [441, 30] on div "Cancelar OK" at bounding box center [327, 157] width 655 height 314
click at [217, 136] on div "Cancelar OK" at bounding box center [328, 157] width 222 height 42
click at [299, 187] on div "Use the arrow keys to move the crop selection area" at bounding box center [327, 286] width 198 height 198
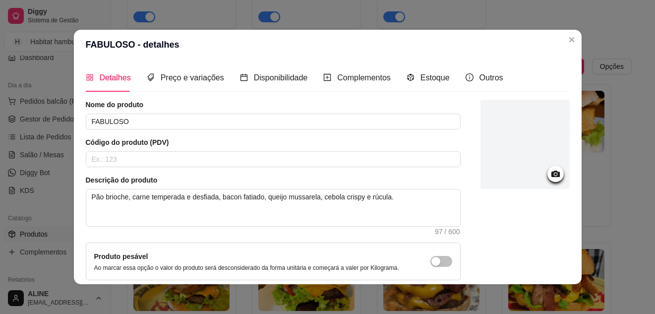
click at [550, 176] on div at bounding box center [555, 174] width 16 height 16
click at [551, 175] on icon at bounding box center [555, 173] width 8 height 6
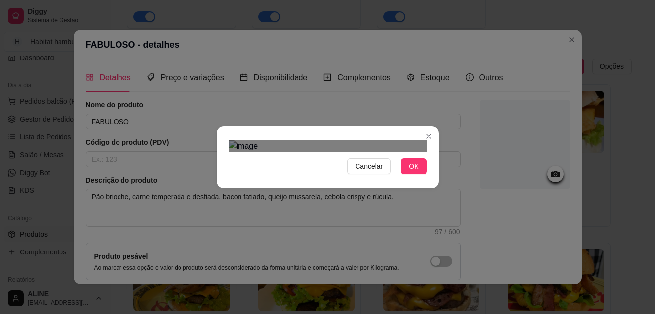
click at [217, 136] on div "Cancelar OK" at bounding box center [328, 157] width 222 height 42
click at [430, 136] on div "Cancelar OK" at bounding box center [328, 157] width 222 height 42
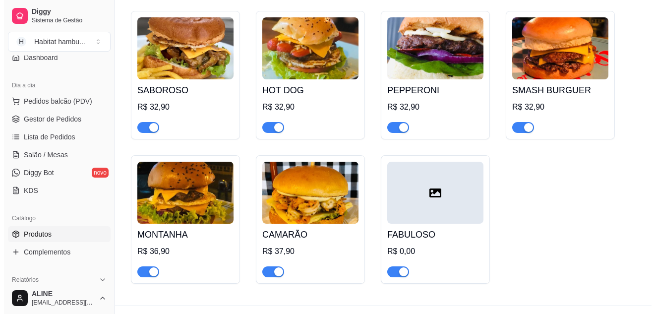
scroll to position [1096, 0]
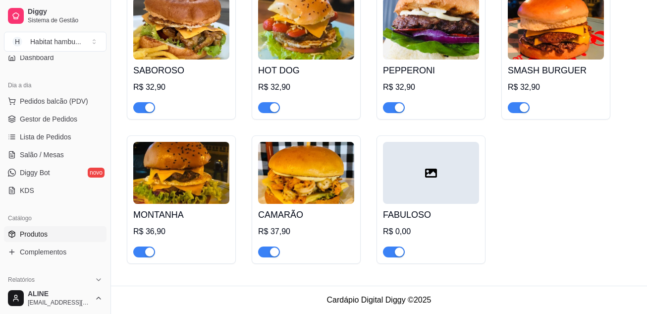
click at [424, 173] on div at bounding box center [431, 173] width 96 height 62
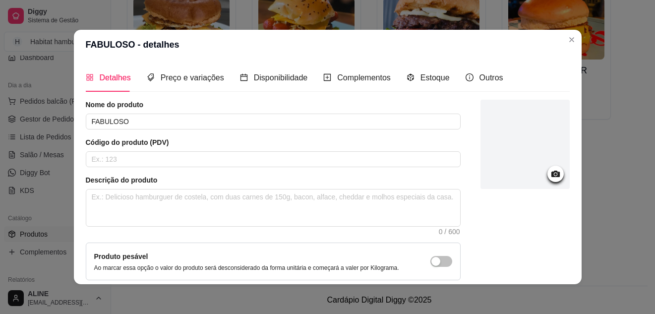
click at [551, 173] on icon at bounding box center [555, 173] width 8 height 6
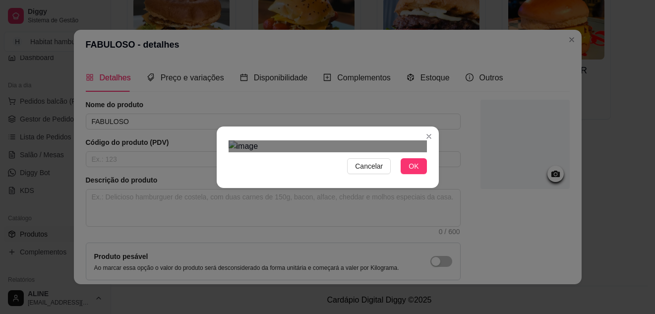
click at [336, 192] on div "Use the arrow keys to move the crop selection area" at bounding box center [327, 281] width 178 height 178
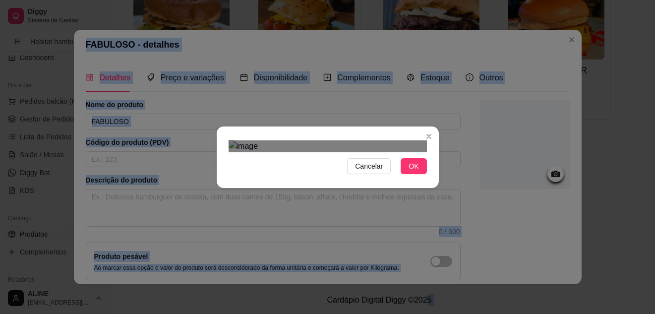
drag, startPoint x: 431, startPoint y: 291, endPoint x: 429, endPoint y: 316, distance: 25.4
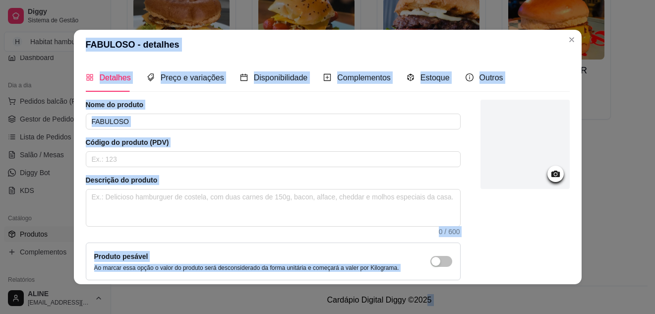
click at [526, 228] on div at bounding box center [524, 213] width 89 height 226
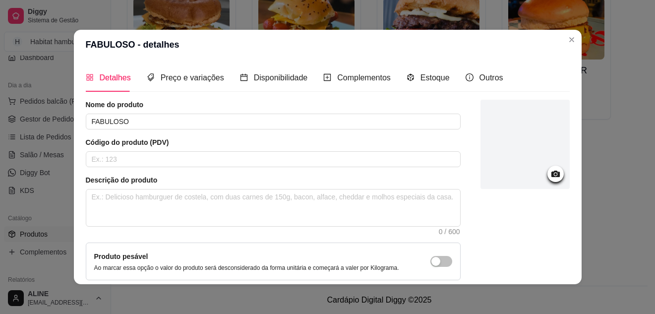
scroll to position [2, 0]
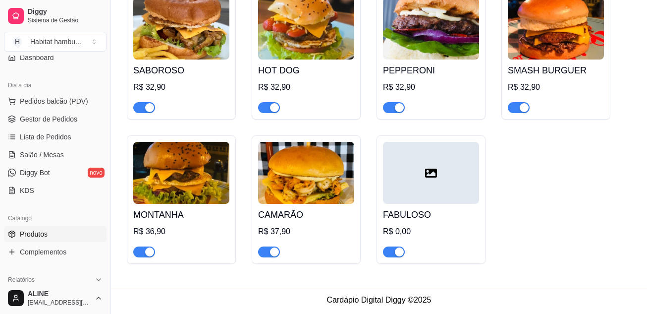
click at [431, 175] on icon at bounding box center [431, 173] width 12 height 9
click at [450, 171] on div at bounding box center [431, 173] width 96 height 62
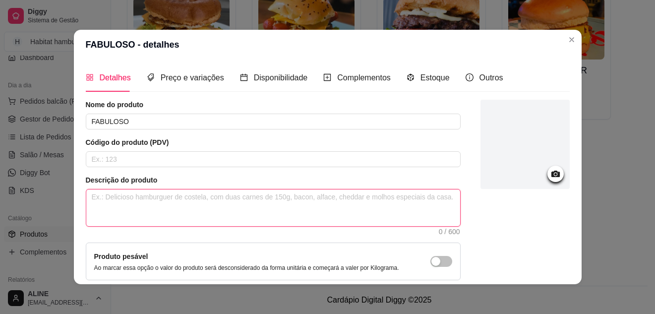
click at [320, 200] on textarea at bounding box center [273, 207] width 374 height 37
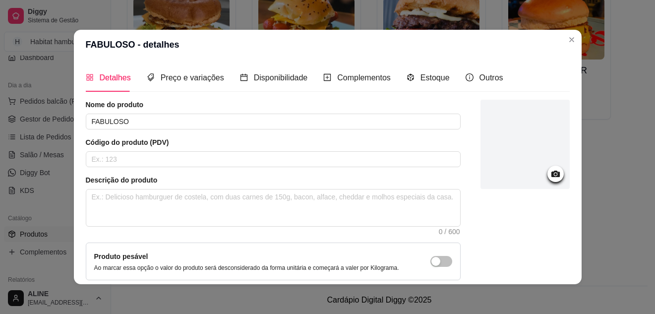
click at [550, 172] on icon at bounding box center [555, 173] width 11 height 11
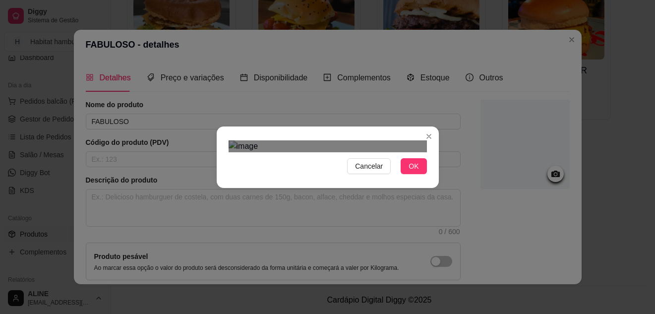
click at [340, 194] on div "Use the arrow keys to move the crop selection area" at bounding box center [327, 283] width 178 height 178
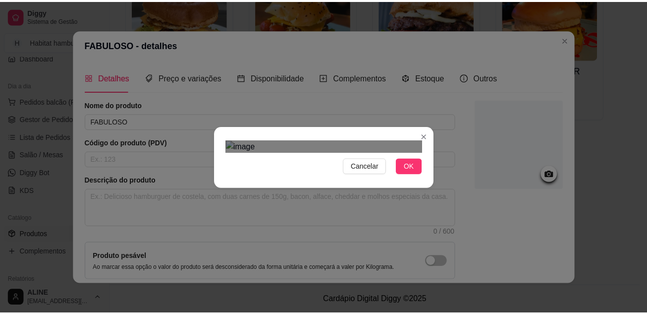
scroll to position [76, 0]
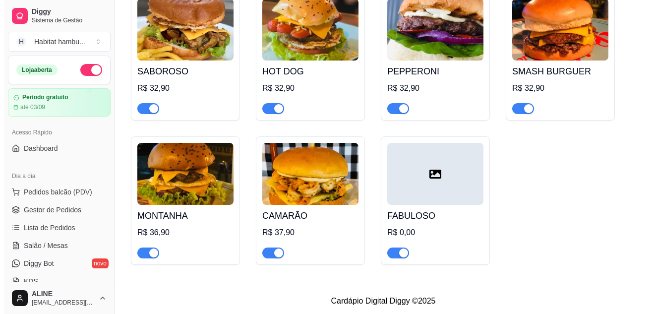
scroll to position [1096, 0]
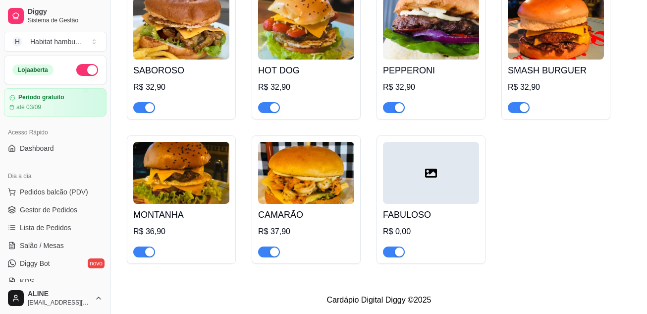
click at [411, 164] on div at bounding box center [431, 173] width 96 height 62
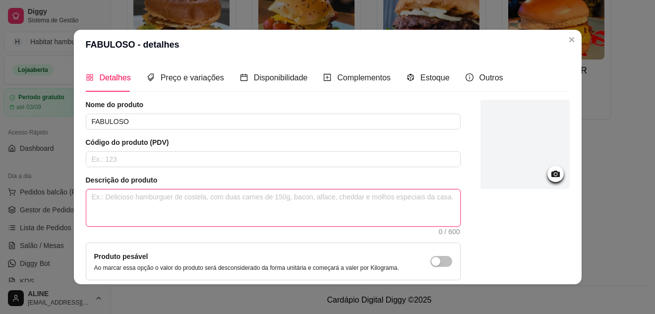
click at [113, 201] on textarea at bounding box center [273, 207] width 374 height 37
type textarea "p"
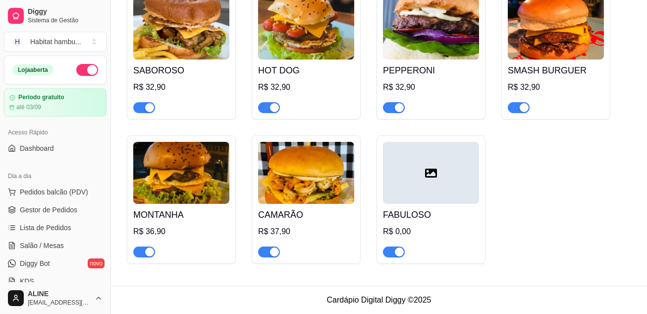
click at [300, 187] on img at bounding box center [306, 173] width 96 height 62
click at [414, 204] on div "FABULOSO R$ 0,00" at bounding box center [431, 231] width 96 height 54
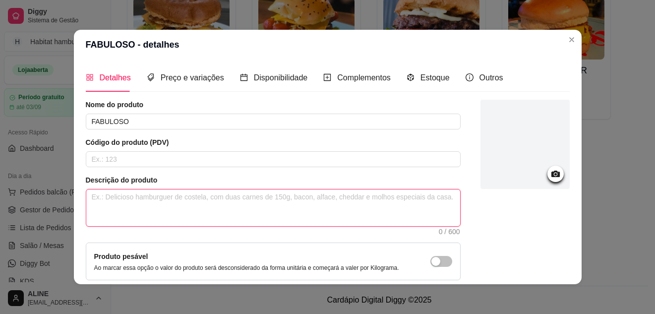
click at [414, 204] on textarea at bounding box center [273, 207] width 374 height 37
type textarea "P"
type textarea "Pã"
type textarea "Pão"
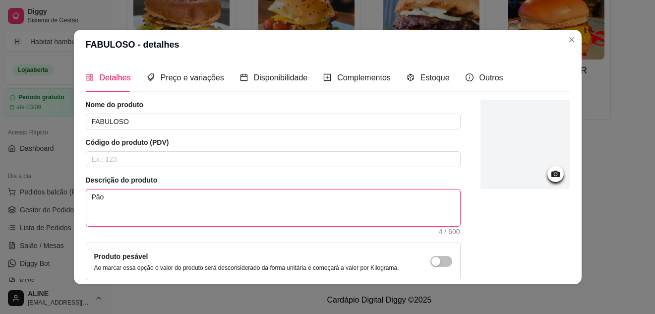
type textarea "Pão b"
type textarea "Pão br"
type textarea "Pão bri"
type textarea "Pão brio"
type textarea "Pão brioc"
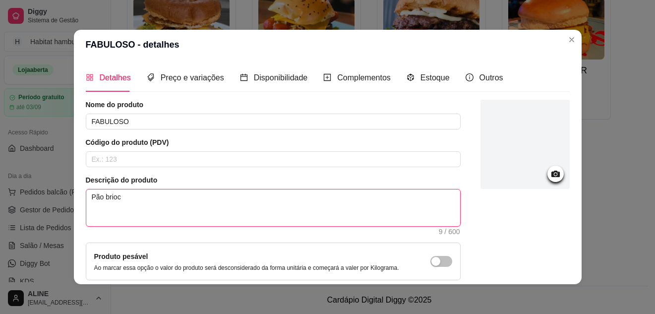
type textarea "Pão brioch"
type textarea "Pão brioche"
type textarea "Pão brioche,"
type textarea "Pão brioche, c"
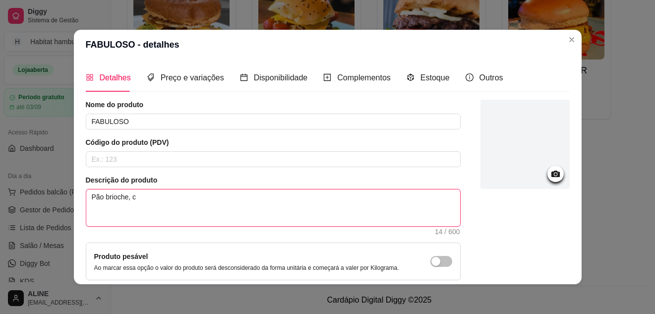
type textarea "Pão brioche, ca"
type textarea "Pão brioche, car"
type textarea "Pão brioche, carn"
type textarea "Pão brioche, carne"
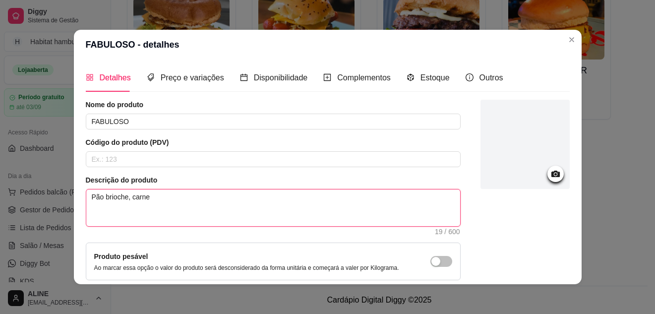
type textarea "Pão brioche, carne d"
type textarea "Pão brioche, carne de"
type textarea "Pão brioche, carne des"
type textarea "Pão brioche, carne desf"
type textarea "Pão brioche, carne desfi"
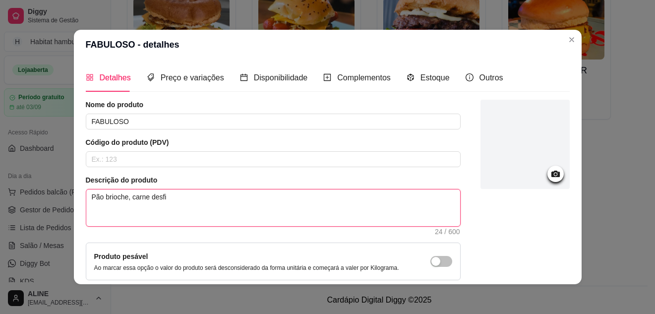
type textarea "Pão brioche, carne desfia"
type textarea "Pão brioche, carne desfiad"
type textarea "Pão brioche, carne desfiada"
type textarea "Pão brioche, carne desfiada l"
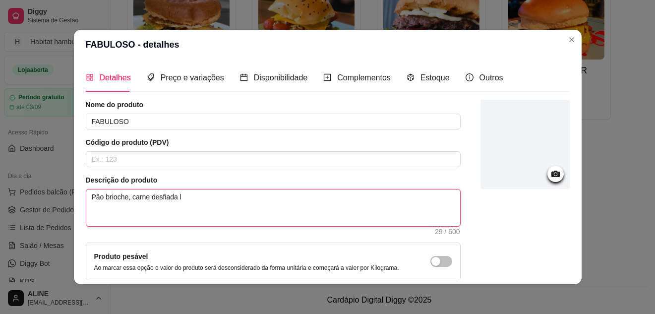
type textarea "Pão brioche, carne desfiada le"
type textarea "Pão brioche, carne desfiada lev"
type textarea "Pão brioche, carne desfiada leve"
type textarea "Pão brioche, carne desfiada levem"
type textarea "Pão brioche, carne desfiada leveme"
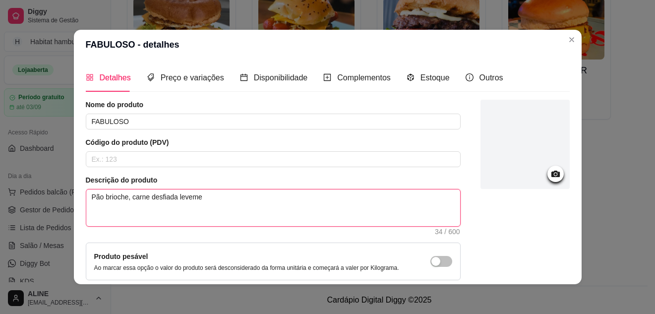
type textarea "Pão brioche, carne desfiada levemen"
type textarea "Pão brioche, carne desfiada levement"
type textarea "Pão brioche, carne desfiada levemente"
type textarea "Pão brioche, carne desfiada levemente t"
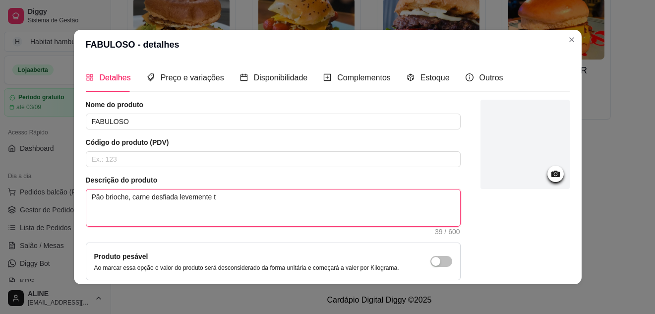
type textarea "Pão brioche, carne desfiada levemente te"
type textarea "Pão brioche, carne desfiada levemente tem"
type textarea "Pão brioche, carne desfiada levemente temp"
type textarea "Pão brioche, carne desfiada levemente tempe"
type textarea "Pão brioche, carne desfiada levemente temper"
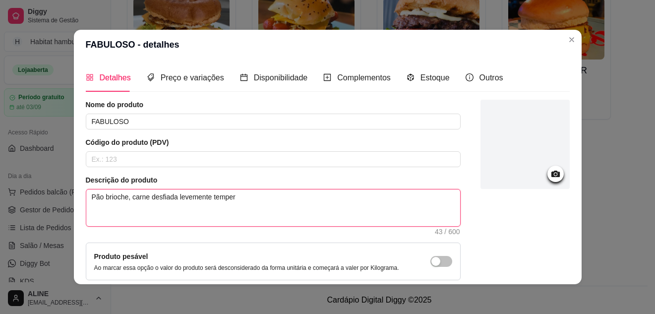
type textarea "Pão brioche, carne desfiada levemente tempera"
type textarea "Pão brioche, carne desfiada levemente temperad"
type textarea "Pão brioche, carne desfiada levemente temperada"
type textarea "Pão brioche, carne desfiada levemente temperada,"
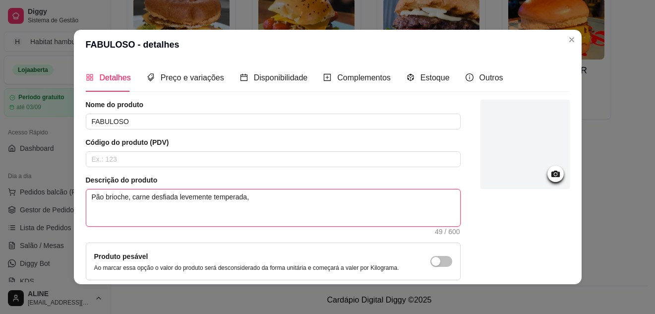
type textarea "Pão brioche, carne desfiada levemente temperada, b"
type textarea "Pão brioche, carne desfiada levemente temperada, ba"
type textarea "Pão brioche, carne desfiada levemente temperada, bac"
type textarea "Pão brioche, carne desfiada levemente temperada, baco"
type textarea "Pão brioche, carne desfiada levemente temperada, bacon"
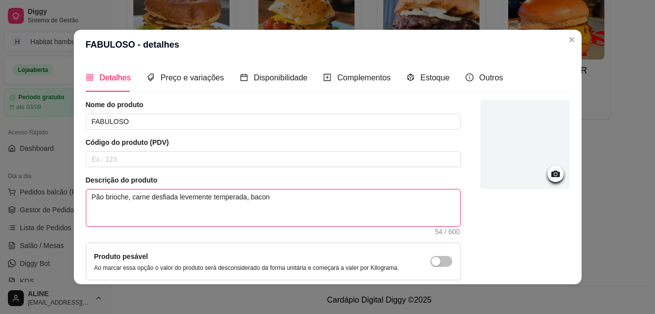
type textarea "Pão brioche, carne desfiada levemente temperada, bacon"
type textarea "Pão brioche, carne desfiada levemente temperada, bacon f"
type textarea "Pão brioche, carne desfiada levemente temperada, bacon fa"
type textarea "Pão brioche, carne desfiada levemente temperada, bacon fat"
type textarea "Pão brioche, carne desfiada levemente temperada, bacon fati"
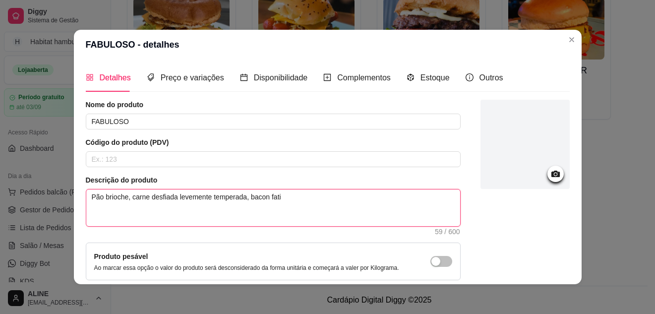
type textarea "Pão brioche, carne desfiada levemente temperada, bacon fatia"
type textarea "Pão brioche, carne desfiada levemente temperada, bacon fatiad"
type textarea "Pão brioche, carne desfiada levemente temperada, bacon fatiado"
type textarea "Pão brioche, carne desfiada levemente temperada, bacon fatiado,"
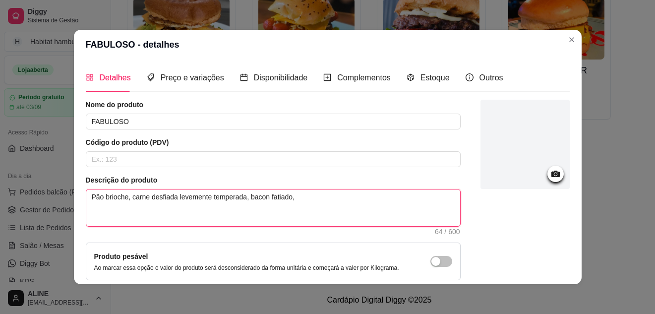
type textarea "Pão brioche, carne desfiada levemente temperada, bacon fatiado, q"
type textarea "Pão brioche, carne desfiada levemente temperada, bacon fatiado, qu"
type textarea "Pão brioche, carne desfiada levemente temperada, bacon fatiado, que"
type textarea "Pão brioche, carne desfiada levemente temperada, bacon fatiado, quei"
type textarea "Pão brioche, carne desfiada levemente temperada, bacon fatiado, queij"
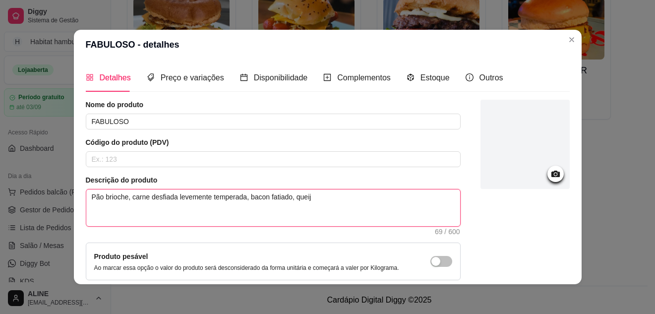
type textarea "Pão brioche, carne desfiada levemente temperada, bacon fatiado, queij"
type textarea "Pão brioche, carne desfiada levemente temperada, bacon fatiado, queij m"
type textarea "Pão brioche, carne desfiada levemente temperada, bacon fatiado, queij mu"
type textarea "Pão brioche, carne desfiada levemente temperada, bacon fatiado, queij mus"
type textarea "Pão brioche, carne desfiada levemente temperada, bacon fatiado, queij muss"
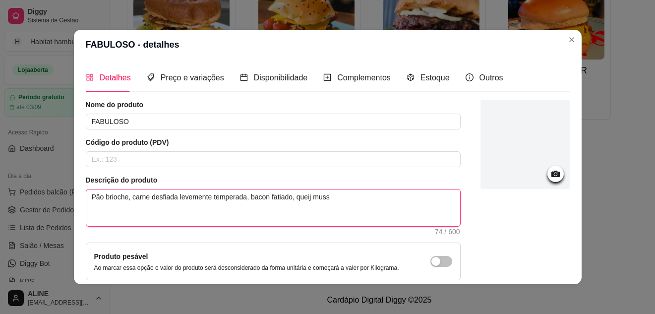
type textarea "Pão brioche, carne desfiada levemente temperada, bacon fatiado, queij mussa"
type textarea "Pão brioche, carne desfiada levemente temperada, bacon fatiado, queij mussar"
type textarea "Pão brioche, carne desfiada levemente temperada, bacon fatiado, queij mussare"
type textarea "Pão brioche, carne desfiada levemente temperada, bacon fatiado, queij mussarel"
type textarea "Pão brioche, carne desfiada levemente temperada, bacon fatiado, queij mussarela"
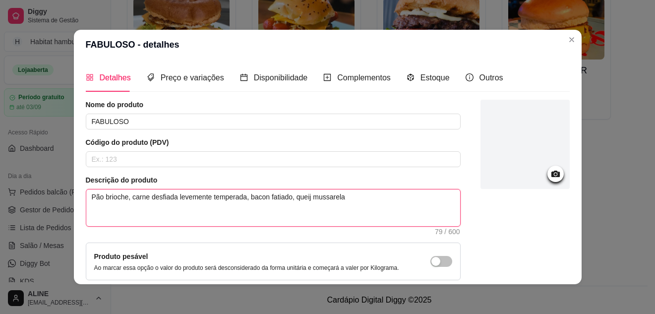
type textarea "Pão brioche, carne desfiada levemente temperada, bacon fatiado, queij mussarela,"
type textarea "Pão brioche, carne desfiada levemente temperada, bacon fatiado, queij mussarela…"
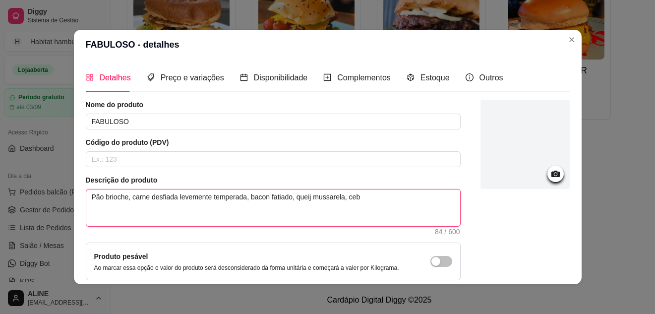
type textarea "Pão brioche, carne desfiada levemente temperada, bacon fatiado, queij mussarela…"
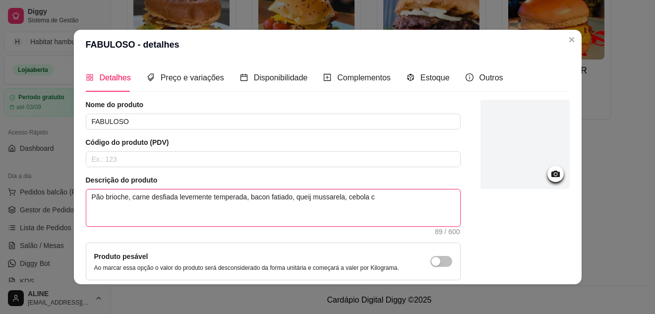
type textarea "Pão brioche, carne desfiada levemente temperada, bacon fatiado, queij mussarela…"
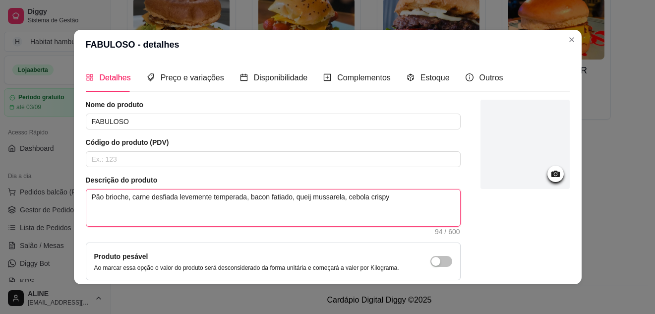
type textarea "Pão brioche, carne desfiada levemente temperada, bacon fatiado, queij mussarela…"
type textarea "Pão brioche, carne desfiada levemente temperada, bacon fatiado, queij0 mussarel…"
type textarea "Pão brioche, carne desfiada levemente temperada, bacon fatiado, queij mussarela…"
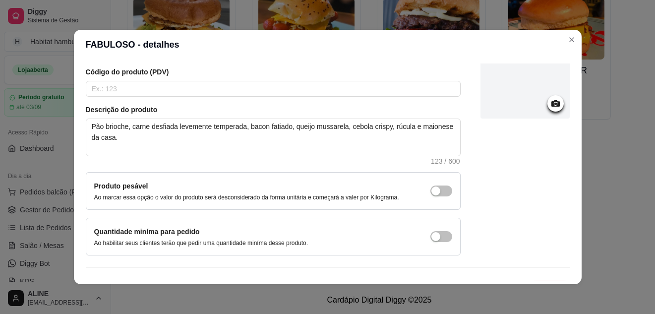
scroll to position [90, 0]
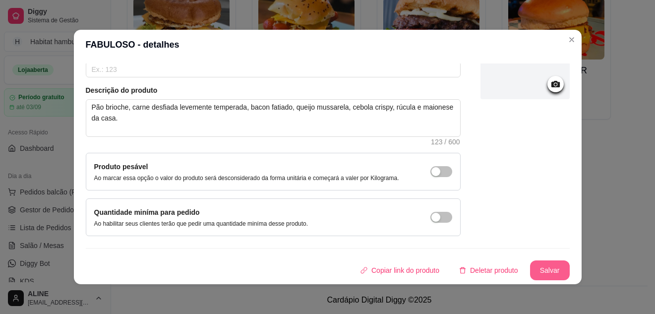
click at [540, 269] on button "Salvar" at bounding box center [550, 270] width 40 height 20
click at [550, 89] on icon at bounding box center [555, 83] width 11 height 11
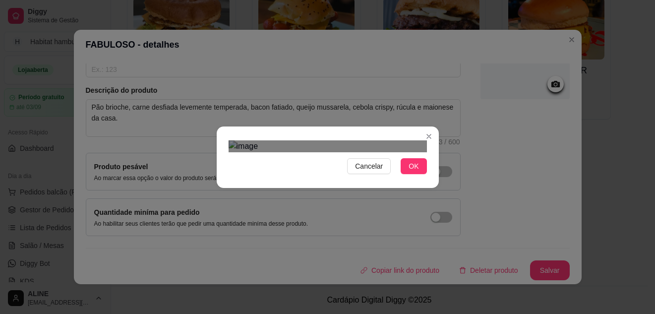
click at [343, 195] on div "Use the arrow keys to move the crop selection area" at bounding box center [326, 284] width 178 height 178
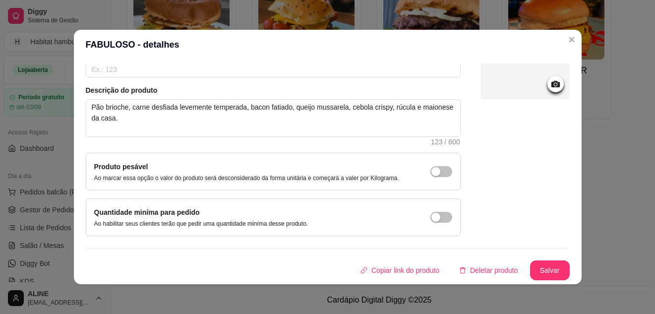
click at [551, 86] on icon at bounding box center [555, 84] width 8 height 6
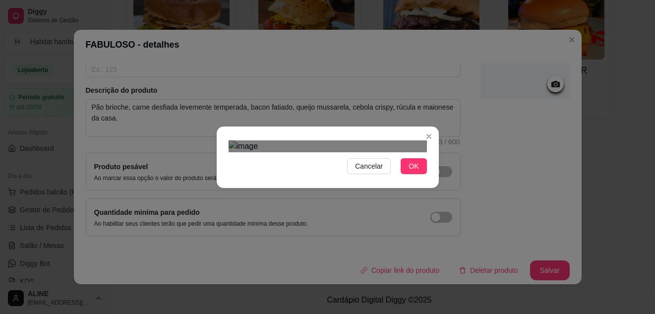
click at [358, 190] on div "Use the arrow keys to move the crop selection area" at bounding box center [326, 279] width 178 height 178
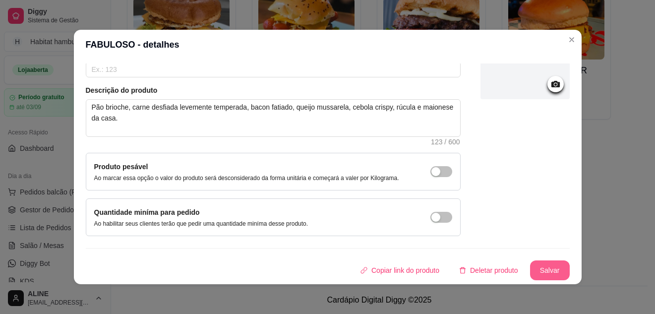
click at [538, 270] on button "Salvar" at bounding box center [550, 270] width 40 height 20
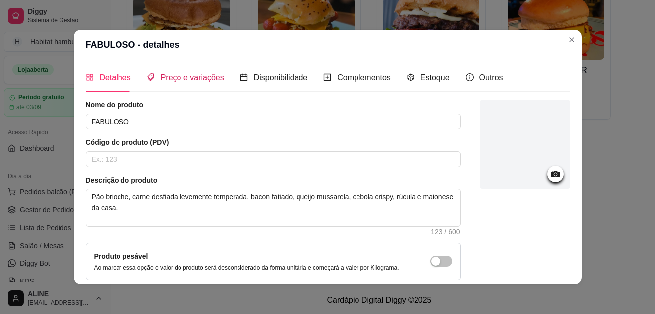
click at [184, 77] on span "Preço e variações" at bounding box center [192, 77] width 63 height 8
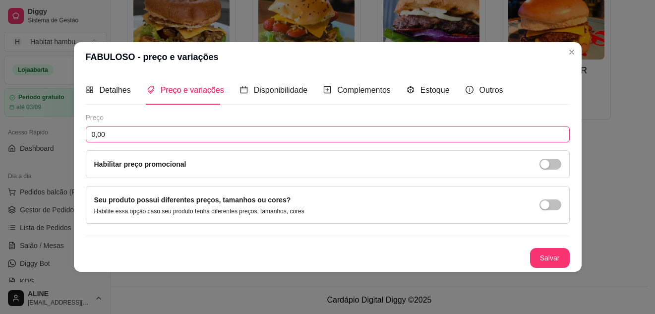
click at [113, 133] on input "0,00" at bounding box center [328, 134] width 484 height 16
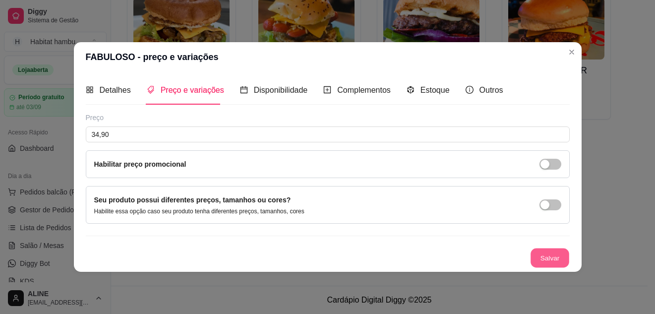
click at [559, 259] on button "Salvar" at bounding box center [549, 257] width 39 height 19
click at [559, 259] on button "Salvar" at bounding box center [550, 258] width 40 height 20
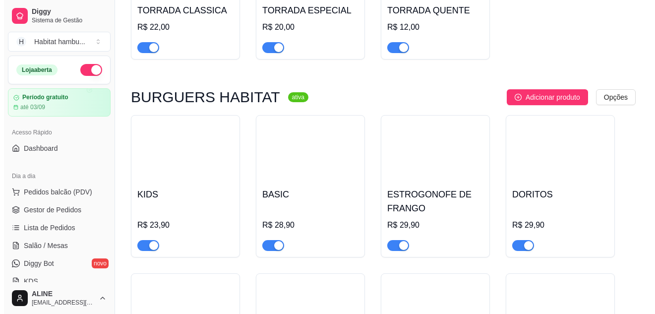
scroll to position [664, 0]
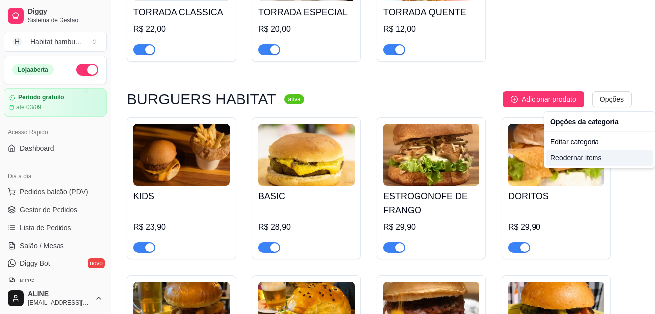
click at [576, 158] on div "Reodernar items" at bounding box center [599, 158] width 106 height 16
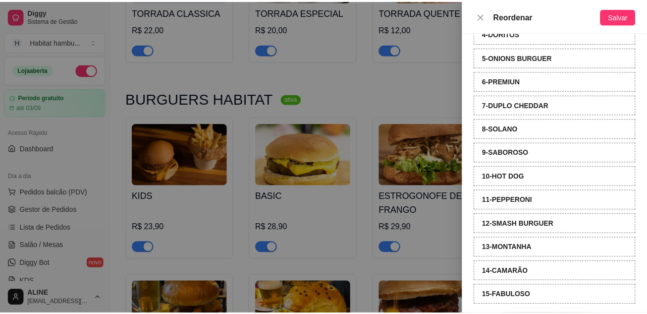
scroll to position [142, 0]
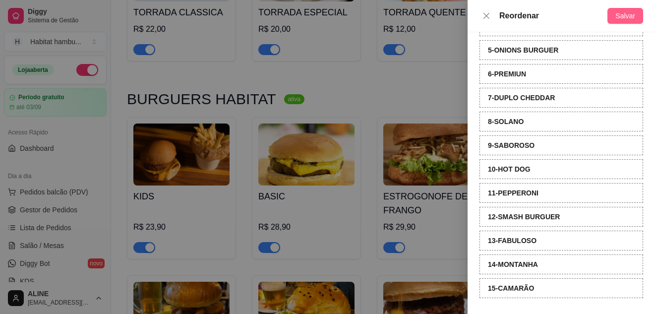
click at [624, 12] on span "Salvar" at bounding box center [625, 15] width 20 height 11
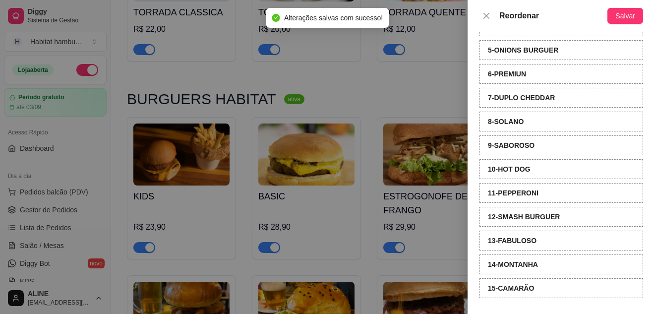
click at [454, 84] on div at bounding box center [327, 157] width 655 height 314
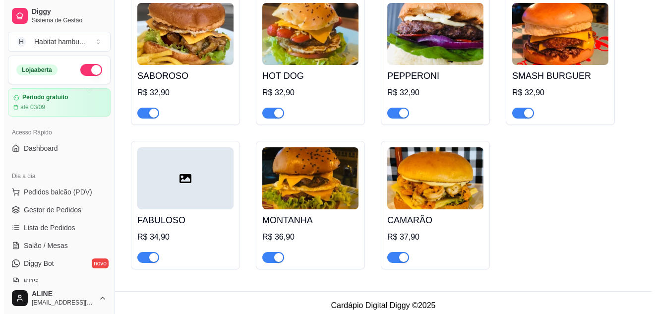
scroll to position [1096, 0]
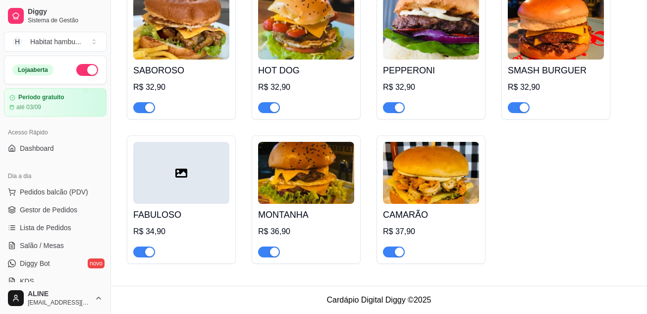
click at [183, 174] on icon at bounding box center [181, 173] width 12 height 12
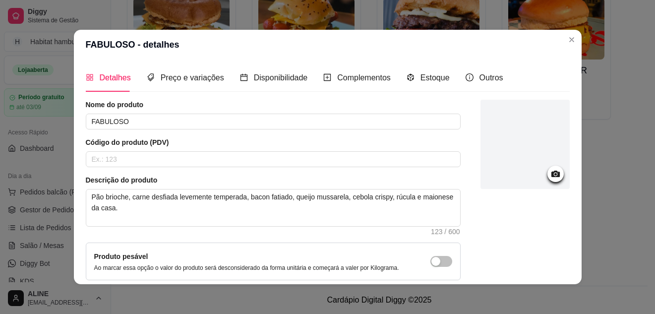
click at [550, 169] on icon at bounding box center [555, 173] width 11 height 11
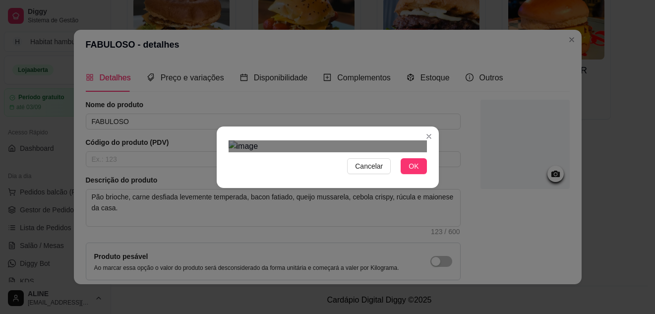
click at [372, 193] on div "Use the arrow keys to move the crop selection area" at bounding box center [327, 282] width 178 height 178
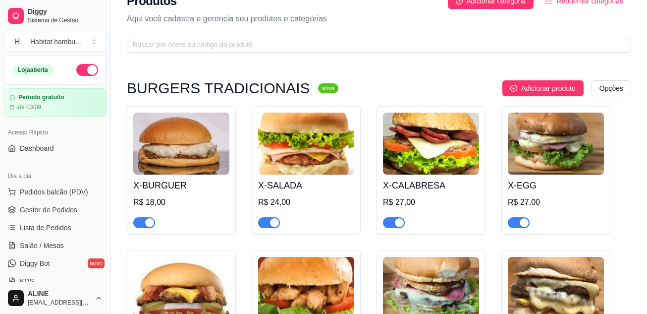
scroll to position [0, 0]
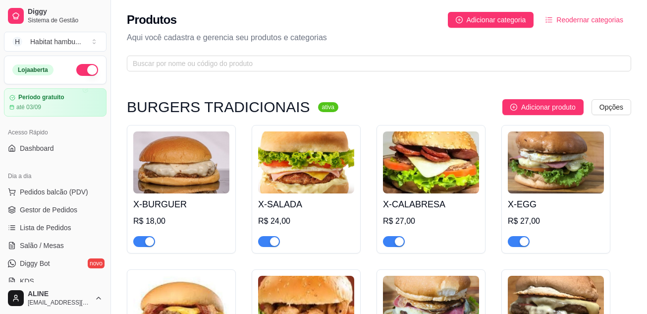
click at [575, 19] on span "Reodernar categorias" at bounding box center [590, 19] width 67 height 11
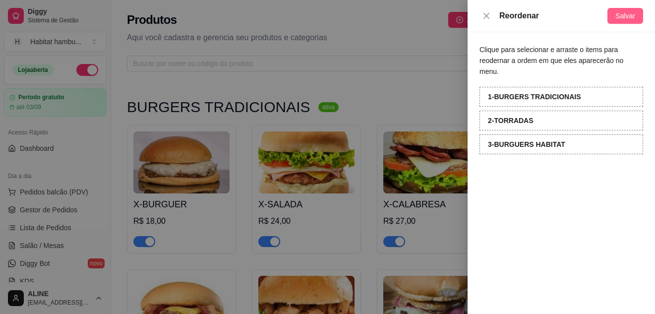
click at [627, 13] on span "Salvar" at bounding box center [625, 15] width 20 height 11
click at [402, 36] on div at bounding box center [327, 157] width 655 height 314
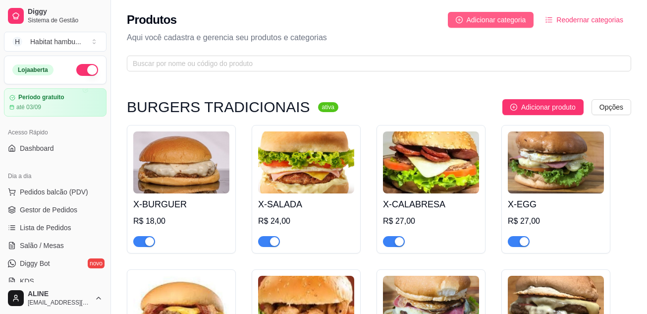
click at [484, 20] on span "Adicionar categoria" at bounding box center [496, 19] width 59 height 11
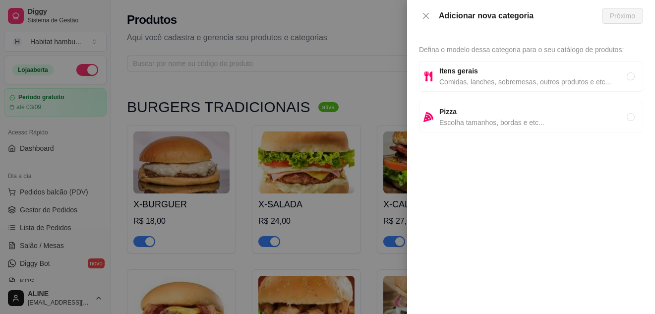
click at [463, 74] on strong "Itens gerais" at bounding box center [458, 71] width 39 height 8
click at [631, 12] on span "Próximo" at bounding box center [622, 15] width 25 height 11
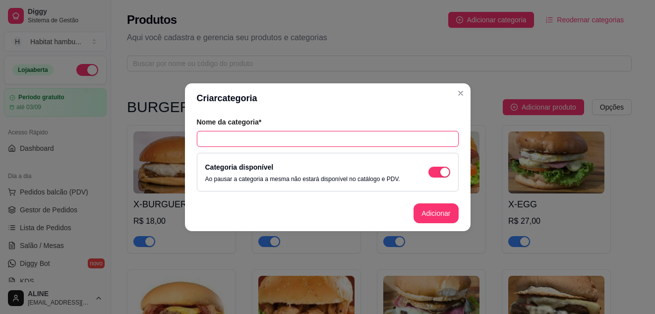
click at [240, 142] on input "text" at bounding box center [328, 139] width 262 height 16
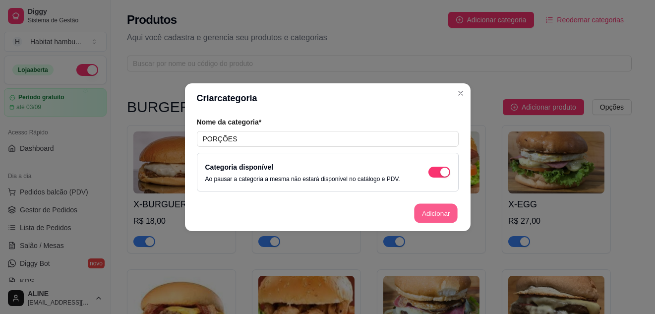
click at [436, 212] on button "Adicionar" at bounding box center [436, 212] width 44 height 19
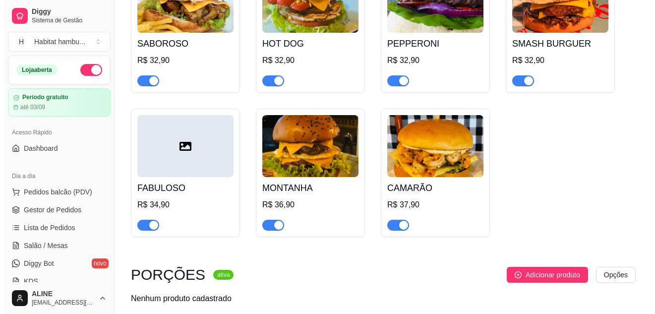
scroll to position [1164, 0]
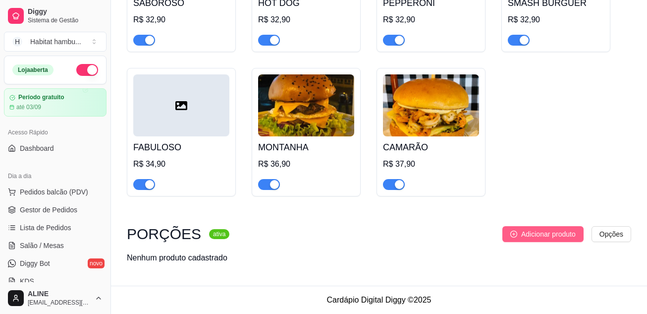
click at [553, 233] on span "Adicionar produto" at bounding box center [548, 233] width 55 height 11
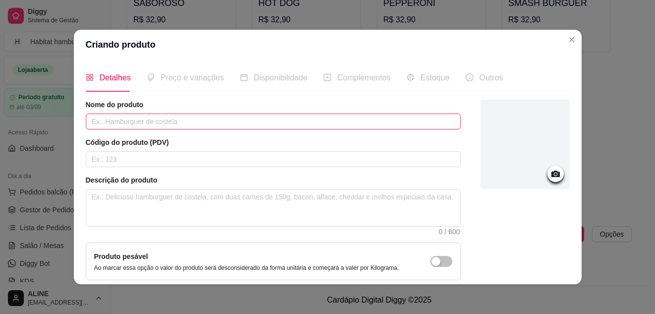
click at [179, 122] on input "text" at bounding box center [273, 121] width 375 height 16
paste input "ESPECIAL HABITAT"
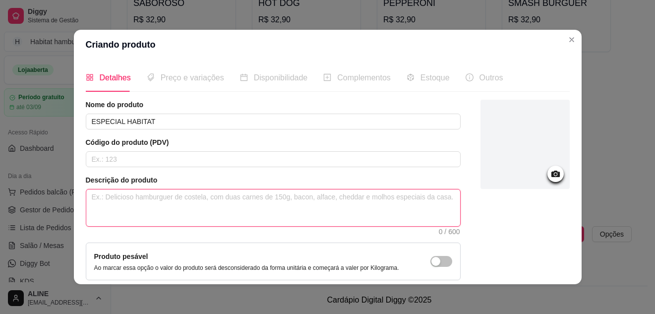
click at [140, 194] on textarea at bounding box center [273, 207] width 374 height 37
paste textarea "Porção separada de carne, frango, calabresa, anéis de cebola, fritas crocantes,…"
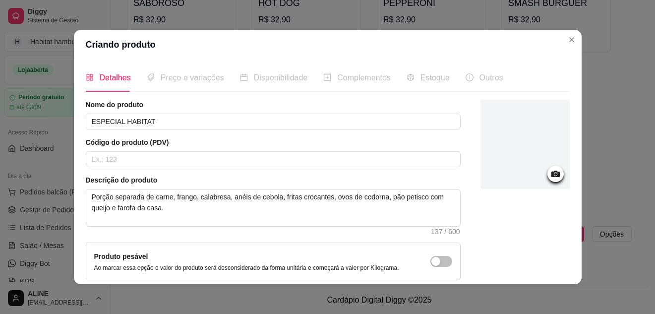
scroll to position [90, 0]
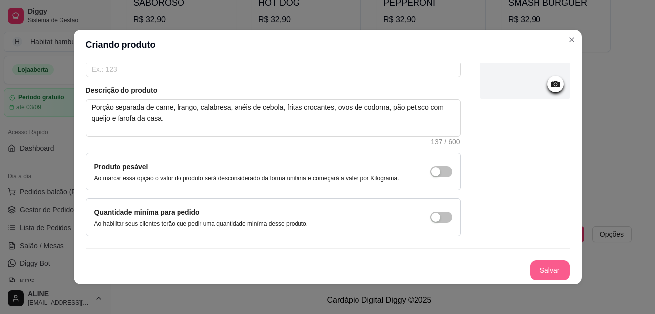
click at [547, 273] on button "Salvar" at bounding box center [550, 270] width 40 height 20
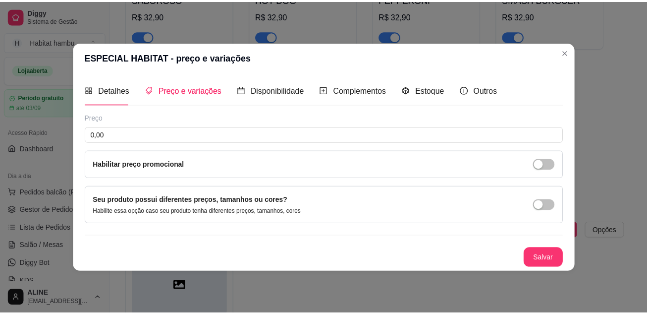
scroll to position [0, 0]
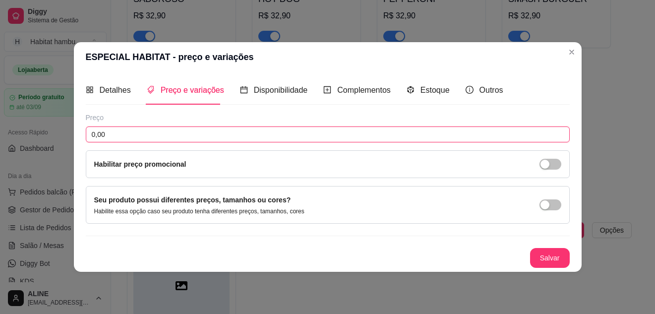
click at [132, 132] on input "0,00" at bounding box center [328, 134] width 484 height 16
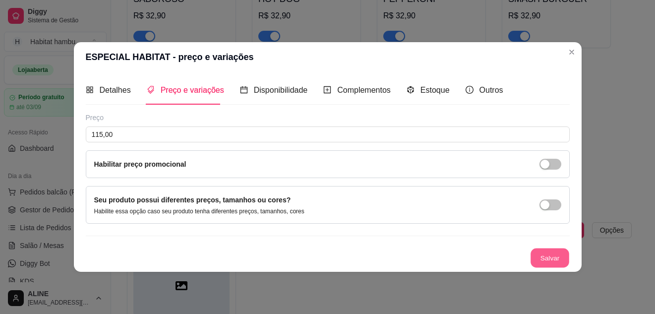
click at [548, 266] on button "Salvar" at bounding box center [549, 257] width 39 height 19
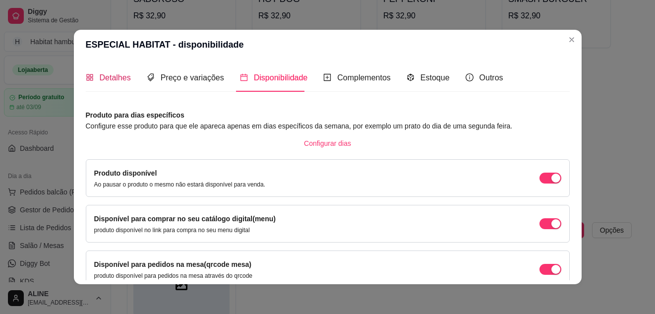
click at [115, 76] on span "Detalhes" at bounding box center [115, 77] width 31 height 8
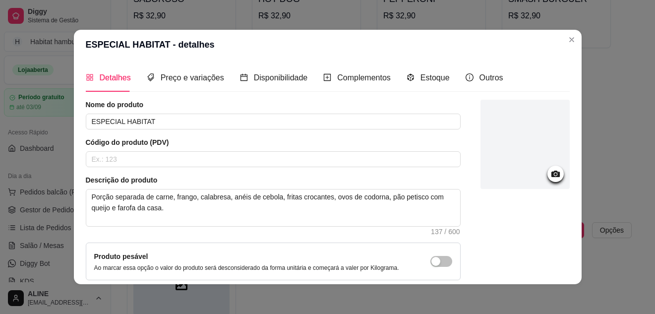
click at [551, 175] on icon at bounding box center [555, 173] width 8 height 6
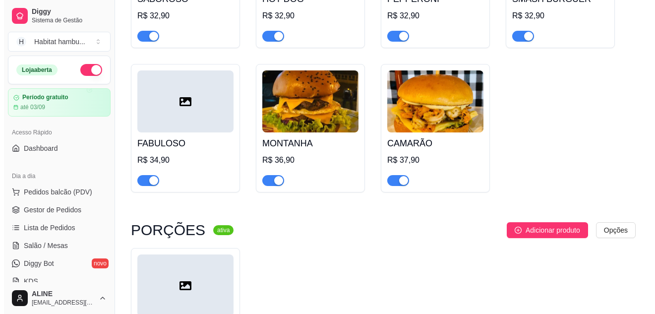
scroll to position [1281, 0]
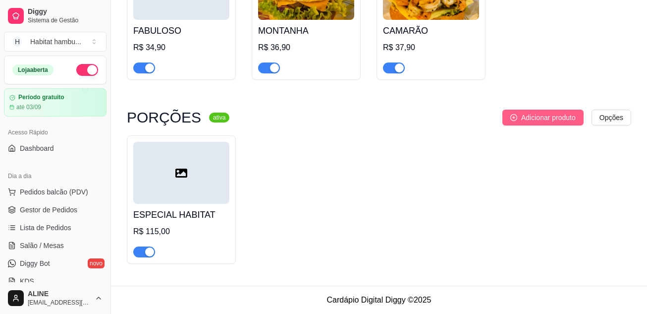
click at [539, 118] on span "Adicionar produto" at bounding box center [548, 117] width 55 height 11
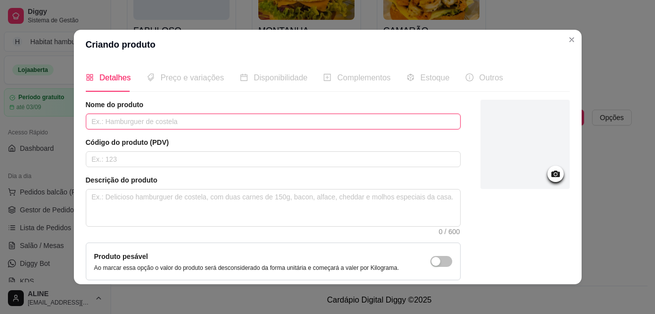
click at [163, 120] on input "text" at bounding box center [273, 121] width 375 height 16
paste input "Misturadão"
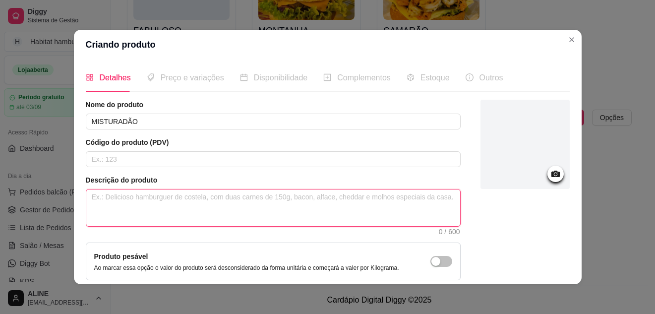
click at [123, 195] on textarea at bounding box center [273, 207] width 374 height 37
click at [201, 195] on textarea at bounding box center [273, 207] width 374 height 37
paste textarea "Porção mista com coração, carne, frango e calabresa, levemente misturados com c…"
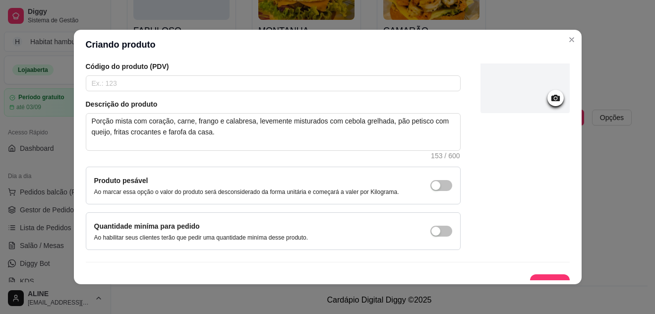
scroll to position [90, 0]
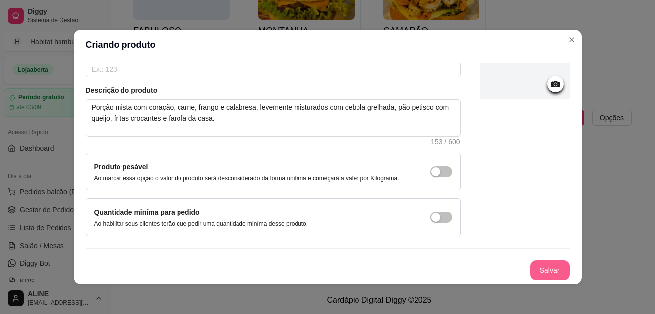
click at [532, 268] on button "Salvar" at bounding box center [550, 270] width 40 height 20
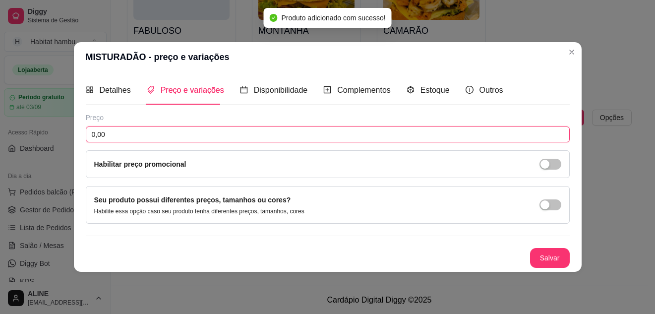
click at [113, 136] on input "0,00" at bounding box center [328, 134] width 484 height 16
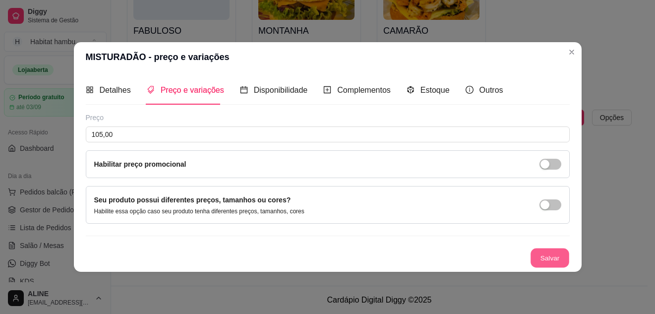
click at [545, 258] on button "Salvar" at bounding box center [549, 257] width 39 height 19
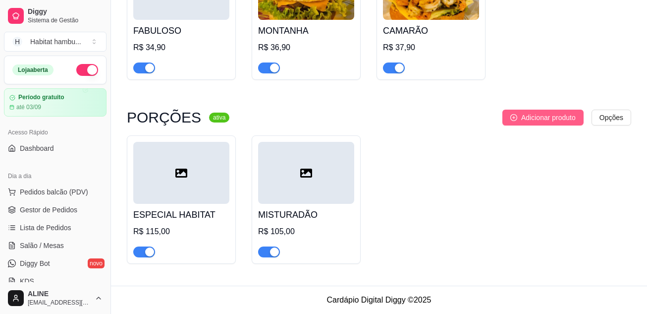
click at [566, 113] on span "Adicionar produto" at bounding box center [548, 117] width 55 height 11
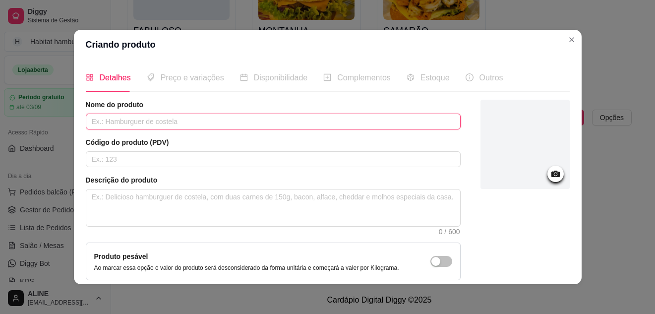
click at [148, 128] on input "text" at bounding box center [273, 121] width 375 height 16
paste input "carne na [GEOGRAPHIC_DATA]"
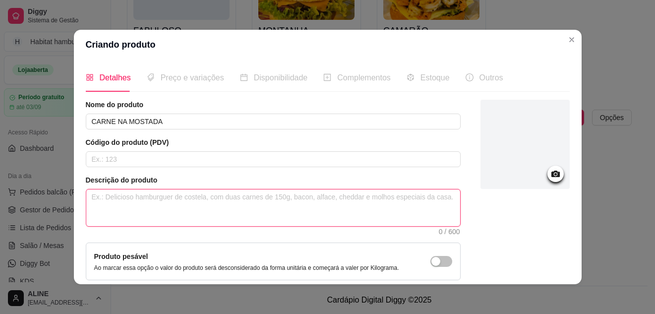
click at [139, 199] on textarea at bounding box center [273, 207] width 374 height 37
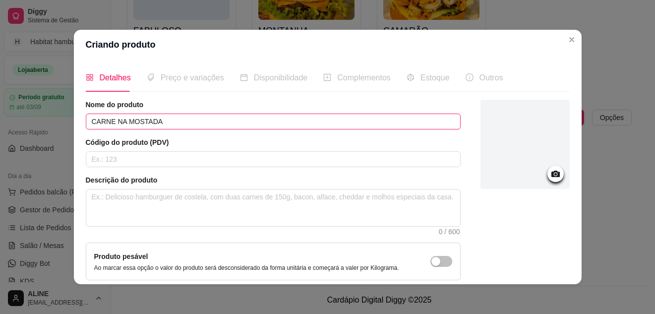
click at [158, 121] on input "CARNE NA MOSTADA" at bounding box center [273, 121] width 375 height 16
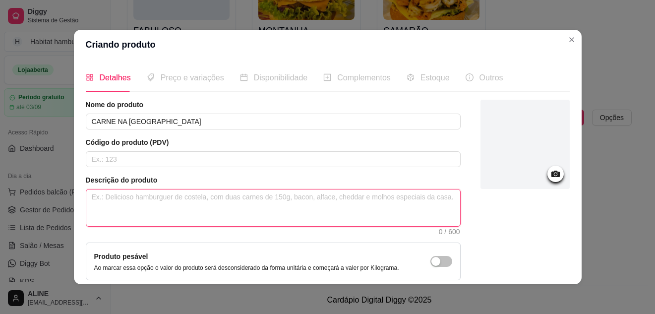
click at [135, 194] on textarea at bounding box center [273, 207] width 374 height 37
click at [111, 194] on textarea at bounding box center [273, 207] width 374 height 37
paste textarea "Porção de 400g de carne levemente chapeada com [GEOGRAPHIC_DATA], queijo coalho…"
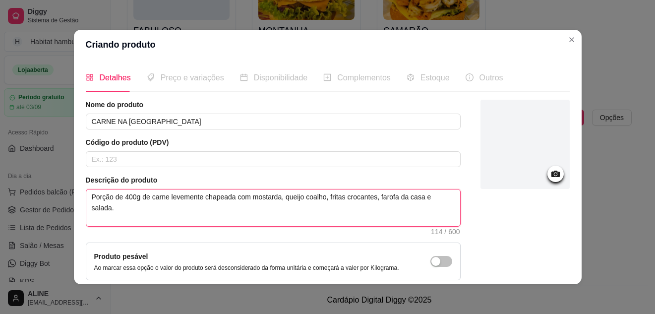
drag, startPoint x: 318, startPoint y: 198, endPoint x: 343, endPoint y: 211, distance: 28.8
click at [343, 211] on textarea "Porção de 400g de carne levemente chapeada com mostarda, queijo coalho, fritas …" at bounding box center [273, 207] width 374 height 37
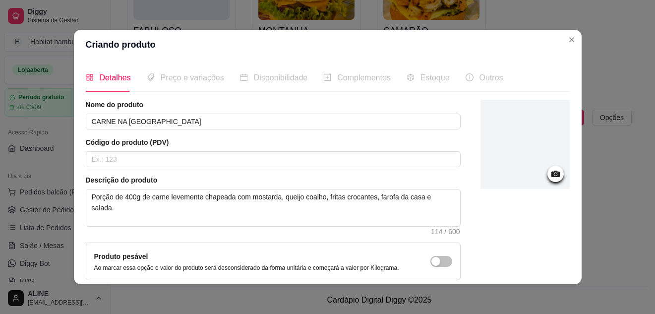
click at [550, 174] on icon at bounding box center [555, 173] width 11 height 11
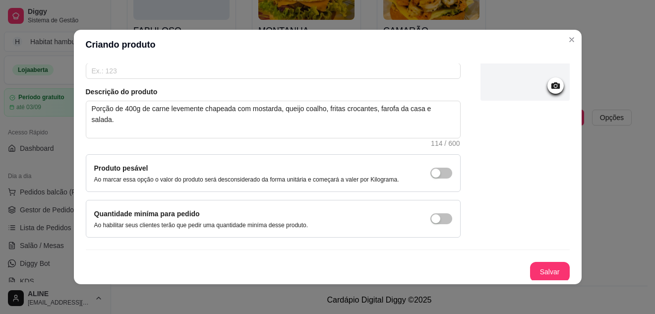
scroll to position [90, 0]
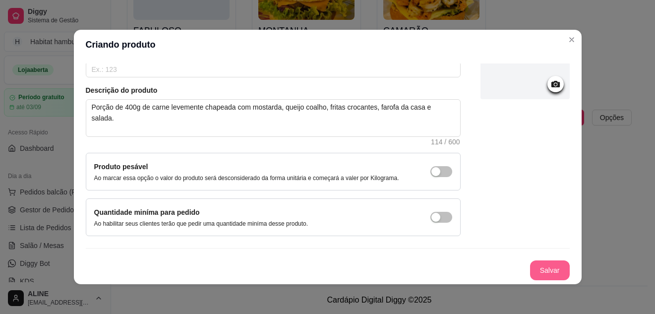
click at [541, 261] on button "Salvar" at bounding box center [550, 270] width 40 height 20
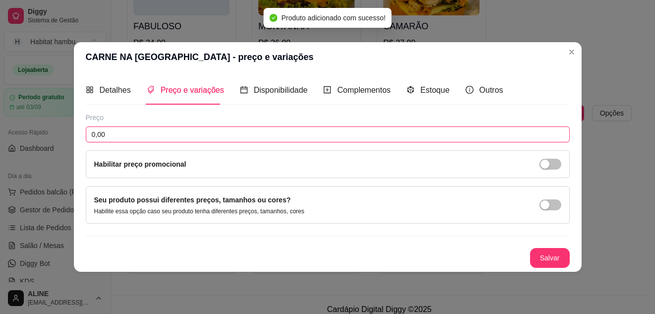
click at [219, 130] on input "0,00" at bounding box center [328, 134] width 484 height 16
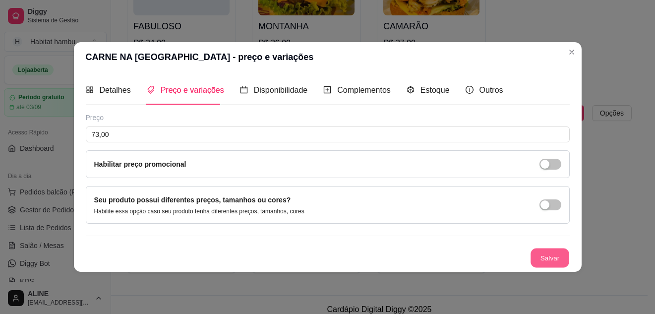
click at [546, 260] on button "Salvar" at bounding box center [549, 257] width 39 height 19
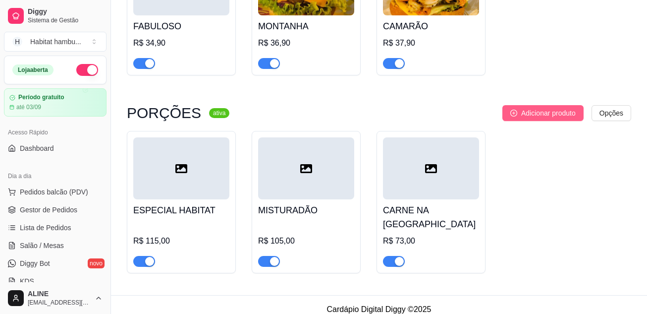
click at [543, 116] on span "Adicionar produto" at bounding box center [548, 113] width 55 height 11
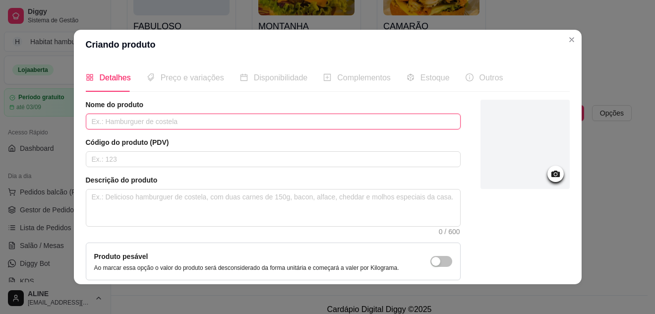
click at [189, 117] on input "text" at bounding box center [273, 121] width 375 height 16
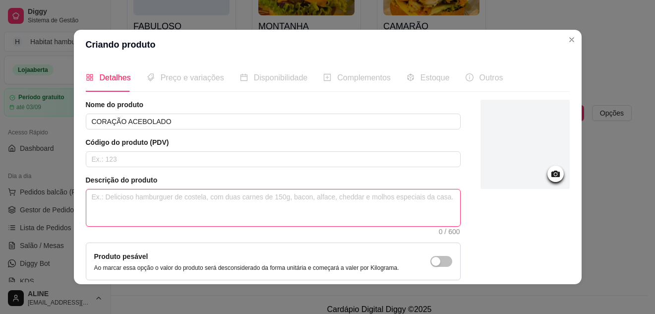
click at [165, 201] on textarea at bounding box center [273, 207] width 374 height 37
click at [176, 204] on textarea at bounding box center [273, 207] width 374 height 37
paste textarea "Porção de 400g de coração chapeados com cebola grelhada, fritas crocantes, pão …"
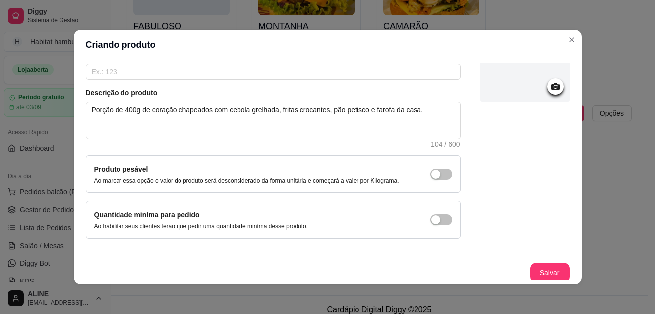
scroll to position [90, 0]
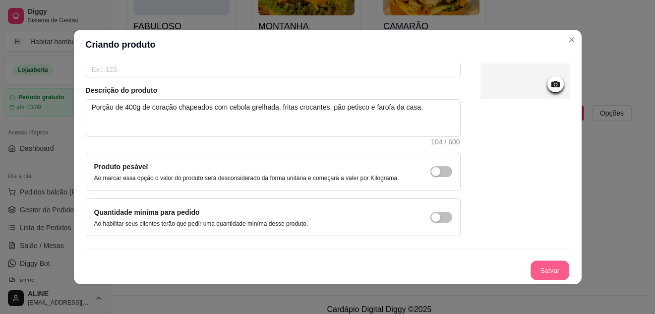
click at [544, 271] on button "Salvar" at bounding box center [549, 270] width 39 height 19
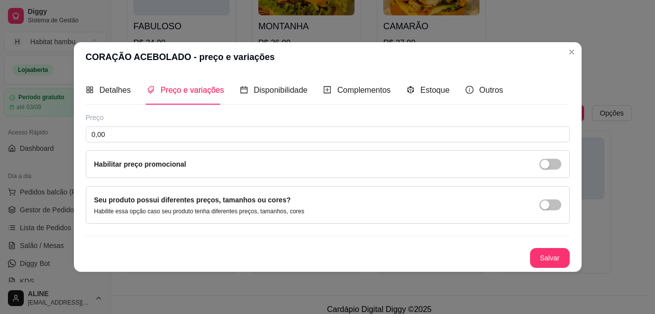
scroll to position [0, 0]
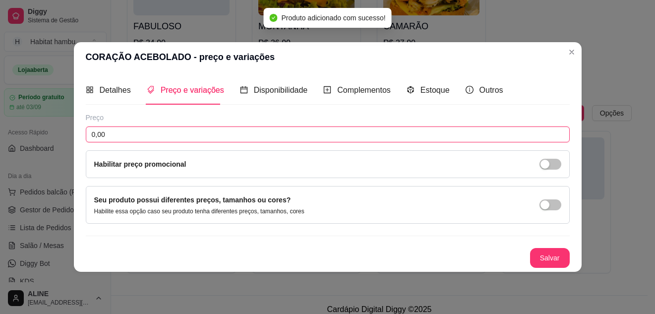
click at [167, 137] on input "0,00" at bounding box center [328, 134] width 484 height 16
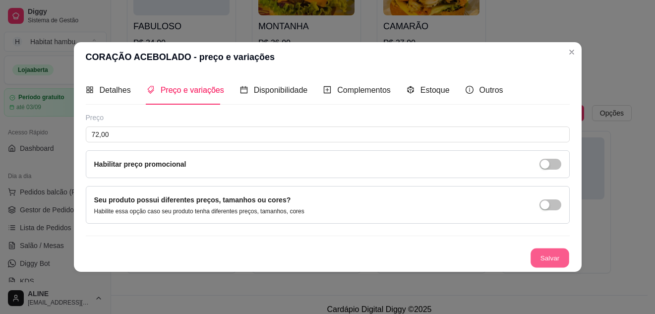
click at [559, 258] on button "Salvar" at bounding box center [549, 257] width 39 height 19
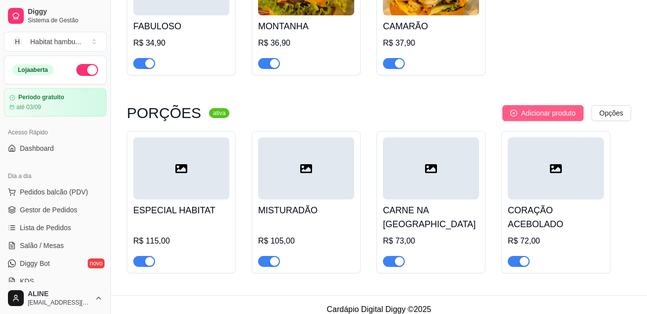
click at [539, 118] on span "Adicionar produto" at bounding box center [548, 113] width 55 height 11
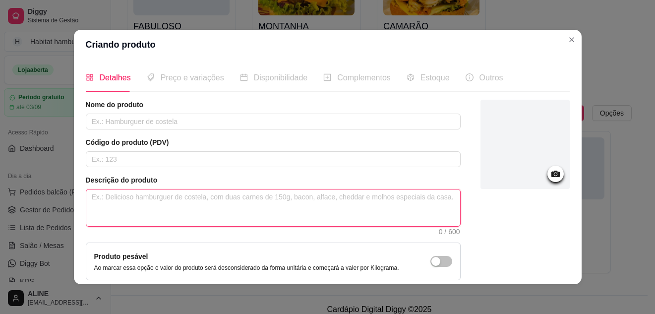
click at [149, 217] on textarea at bounding box center [273, 207] width 374 height 37
paste textarea "Porção de 400g de frango em cubos grelhados e suculentos, fritas crocantes, far…"
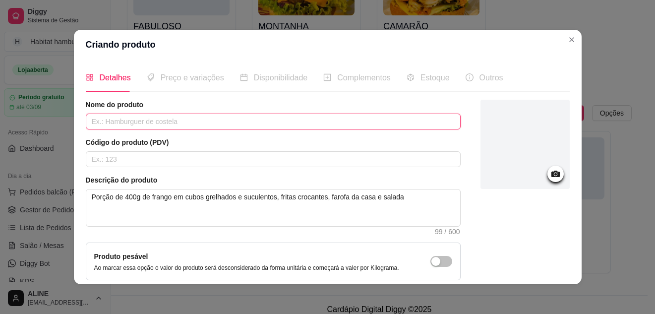
click at [148, 119] on input "text" at bounding box center [273, 121] width 375 height 16
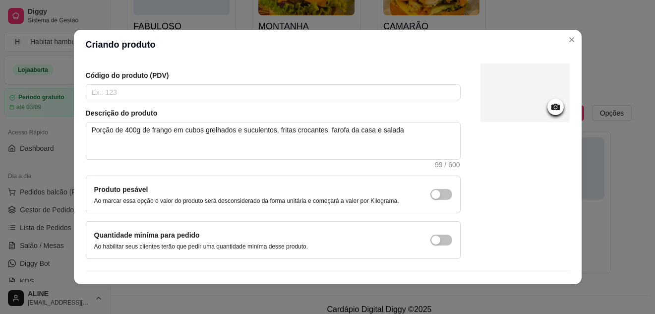
scroll to position [90, 0]
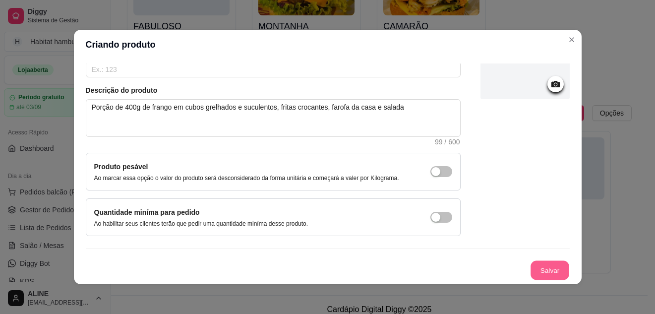
click at [540, 274] on button "Salvar" at bounding box center [549, 270] width 39 height 19
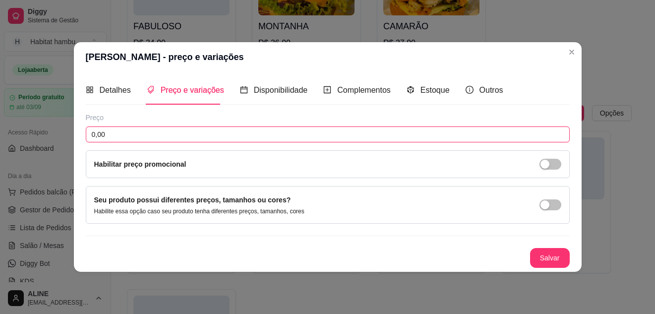
click at [128, 135] on input "0,00" at bounding box center [328, 134] width 484 height 16
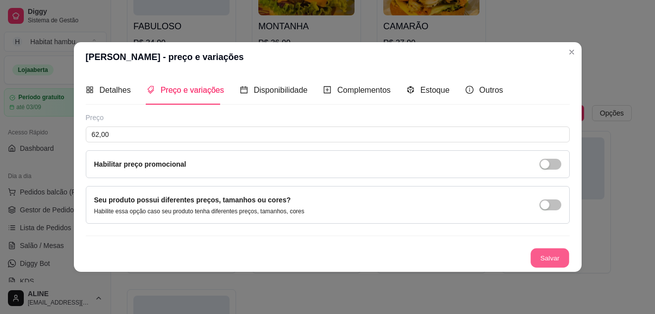
click at [550, 257] on button "Salvar" at bounding box center [549, 257] width 39 height 19
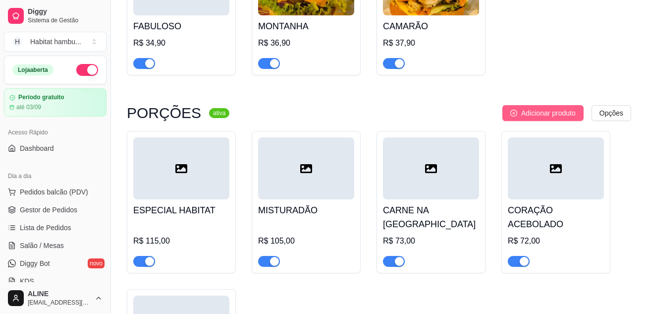
click at [564, 115] on span "Adicionar produto" at bounding box center [548, 113] width 55 height 11
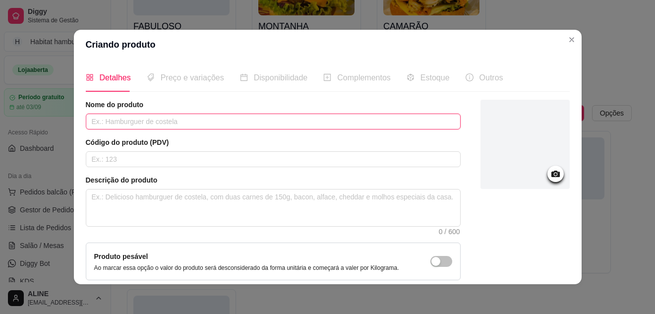
click at [187, 122] on input "text" at bounding box center [273, 121] width 375 height 16
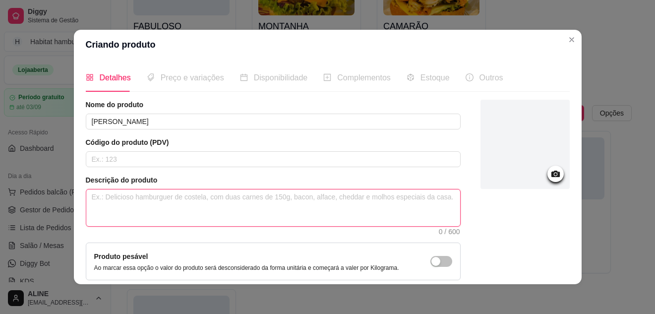
click at [134, 204] on textarea at bounding box center [273, 207] width 374 height 37
paste textarea "Porção de 300g de frango empanado, batata rústica, anéis de cebola, salame e pã…"
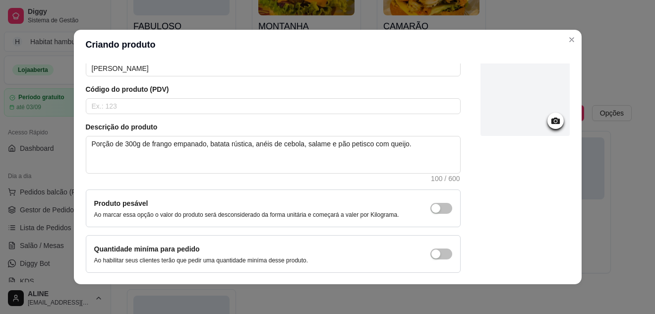
scroll to position [90, 0]
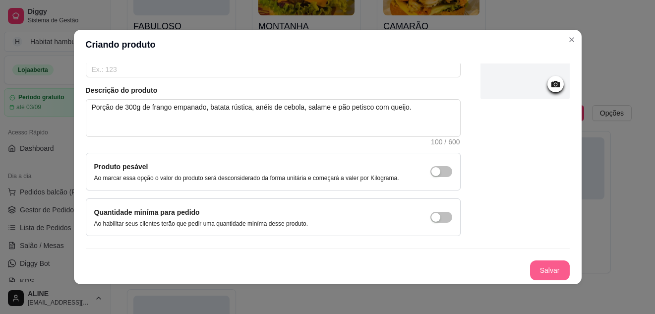
click at [537, 269] on button "Salvar" at bounding box center [550, 270] width 40 height 20
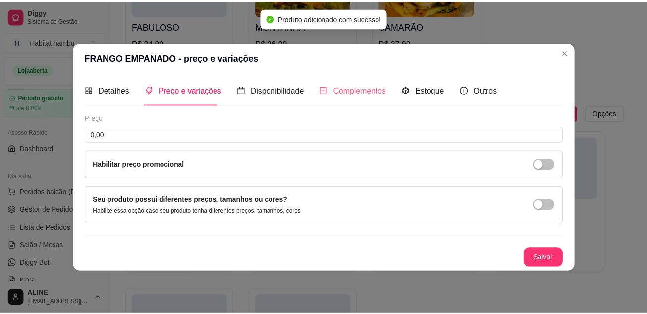
scroll to position [0, 0]
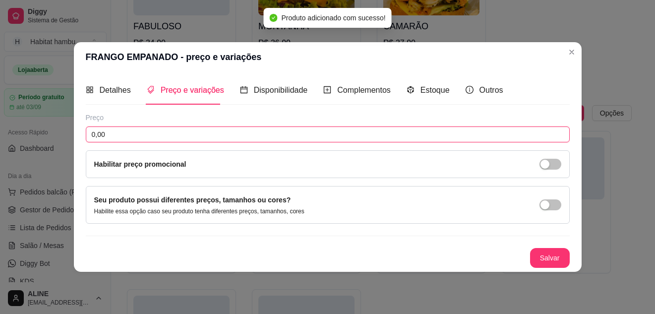
click at [153, 135] on input "0,00" at bounding box center [328, 134] width 484 height 16
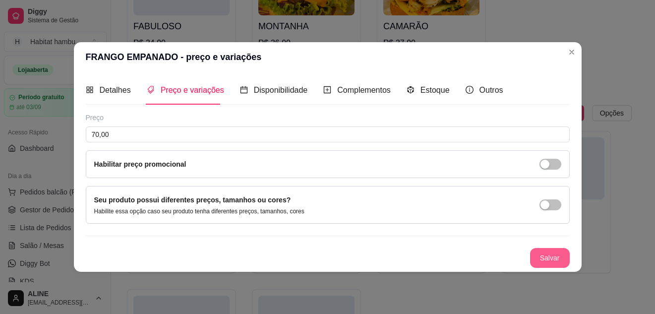
click at [545, 259] on button "Salvar" at bounding box center [550, 258] width 40 height 20
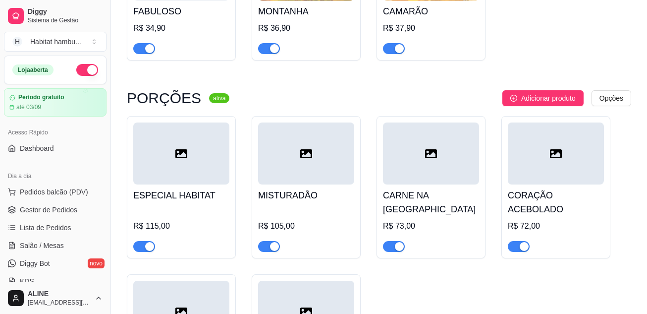
scroll to position [1290, 0]
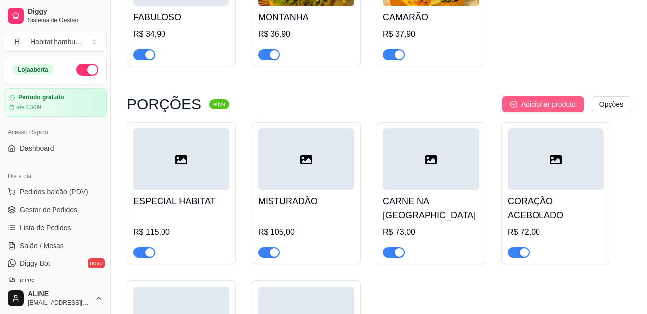
click at [564, 112] on button "Adicionar produto" at bounding box center [543, 104] width 81 height 16
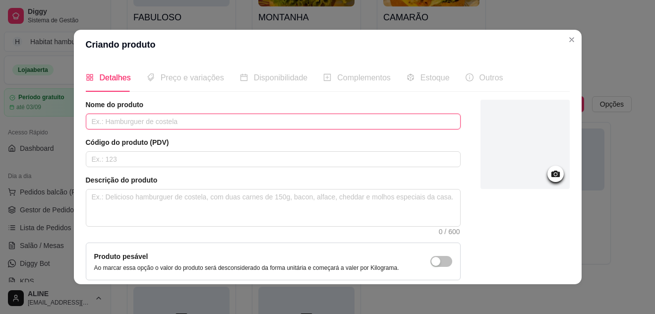
click at [266, 121] on input "text" at bounding box center [273, 121] width 375 height 16
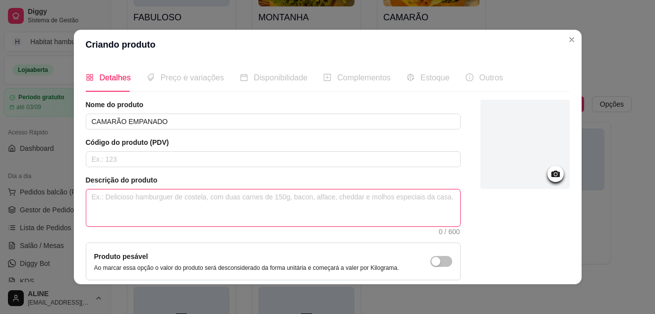
click at [191, 192] on textarea at bounding box center [273, 207] width 374 height 37
paste textarea "Porçaõ de 300g de camarão branco temperado e empanados com farinha ponco, frita…"
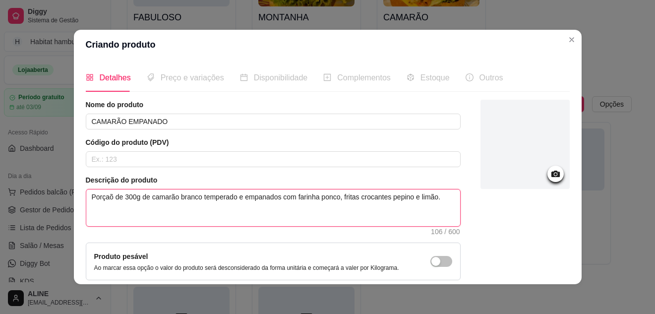
click at [103, 197] on textarea "Porçaõ de 300g de camarão branco temperado e empanados com farinha ponco, frita…" at bounding box center [273, 207] width 374 height 37
click at [383, 197] on textarea "Porção de 300g de camarão branco temperado e empanados com farinha ponco, frita…" at bounding box center [273, 207] width 374 height 37
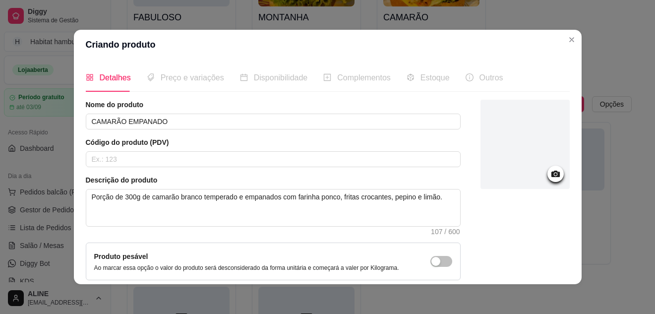
click at [550, 175] on icon at bounding box center [555, 173] width 11 height 11
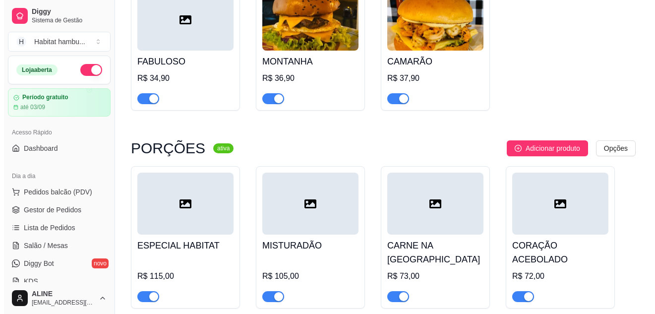
scroll to position [1236, 0]
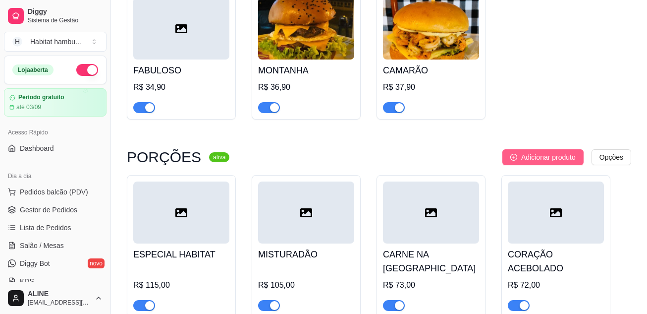
click at [556, 156] on span "Adicionar produto" at bounding box center [548, 157] width 55 height 11
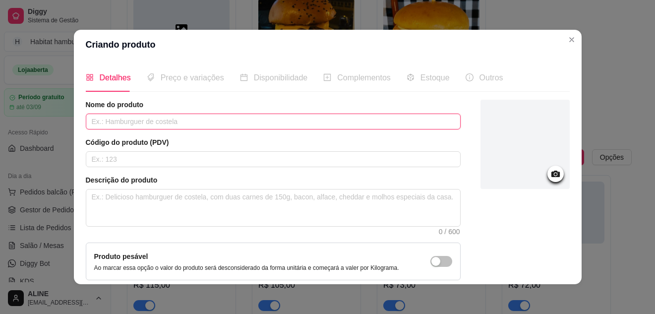
click at [179, 122] on input "text" at bounding box center [273, 121] width 375 height 16
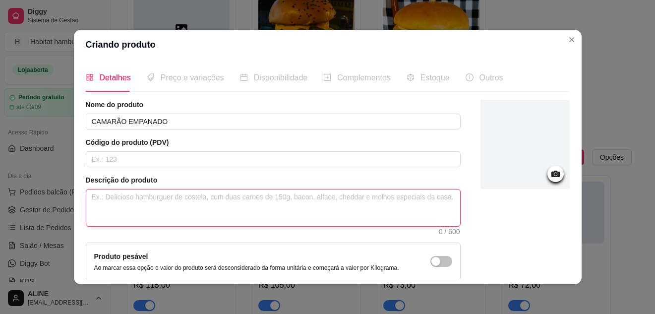
click at [133, 200] on textarea at bounding box center [273, 207] width 374 height 37
paste textarea "Porçaõ de 300g de camarão branco temperado e empanados com farinha ponco, frita…"
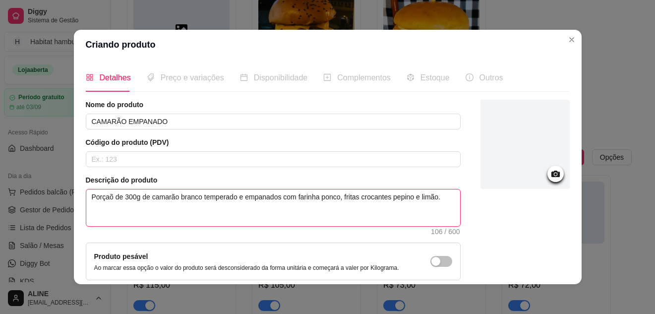
drag, startPoint x: 104, startPoint y: 197, endPoint x: 97, endPoint y: 199, distance: 7.1
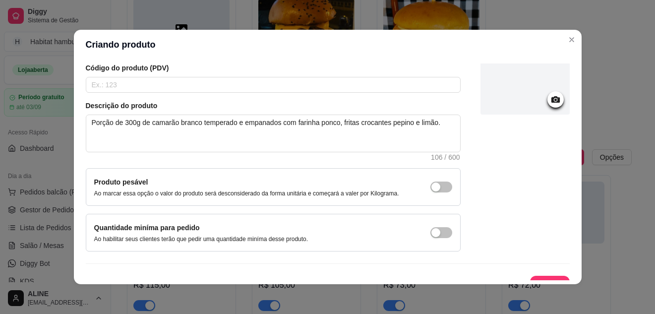
scroll to position [90, 0]
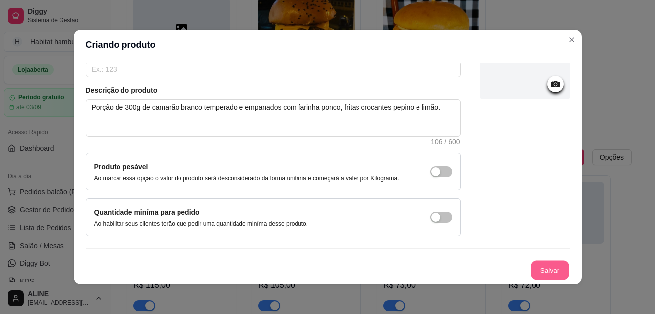
click at [538, 271] on button "Salvar" at bounding box center [549, 270] width 39 height 19
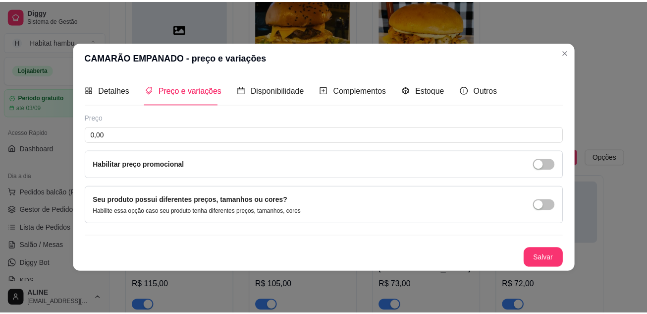
scroll to position [0, 0]
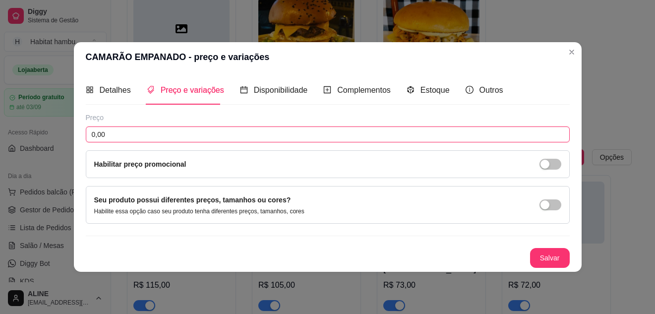
click at [159, 139] on input "0,00" at bounding box center [328, 134] width 484 height 16
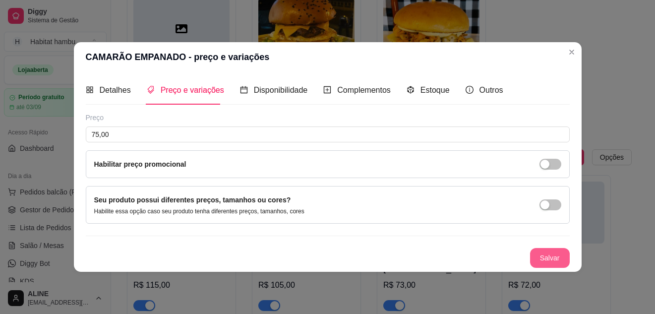
click at [546, 264] on button "Salvar" at bounding box center [550, 258] width 40 height 20
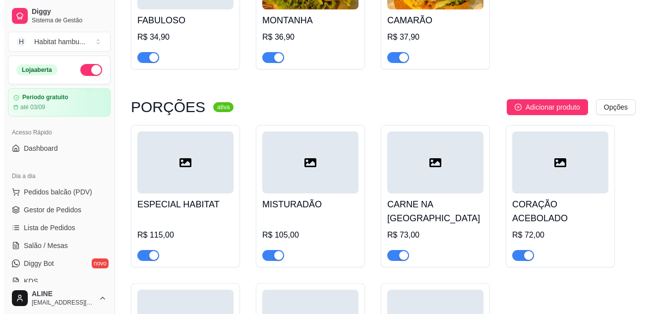
scroll to position [1281, 0]
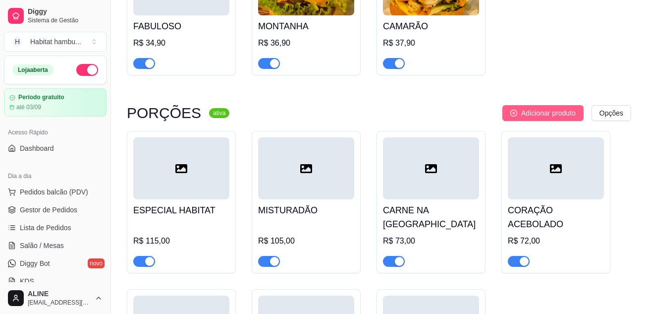
click at [563, 121] on button "Adicionar produto" at bounding box center [543, 113] width 81 height 16
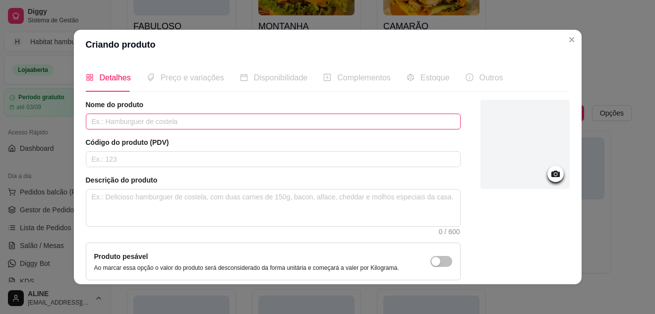
click at [183, 122] on input "text" at bounding box center [273, 121] width 375 height 16
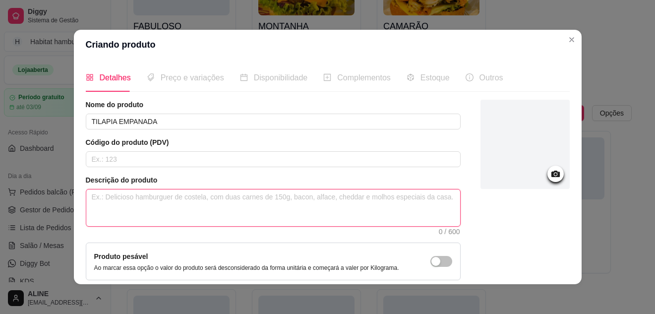
click at [124, 203] on textarea at bounding box center [273, 207] width 374 height 37
paste textarea "Porção de 350g de tilápia temperada e empanada com farinha fina, fritas crocant…"
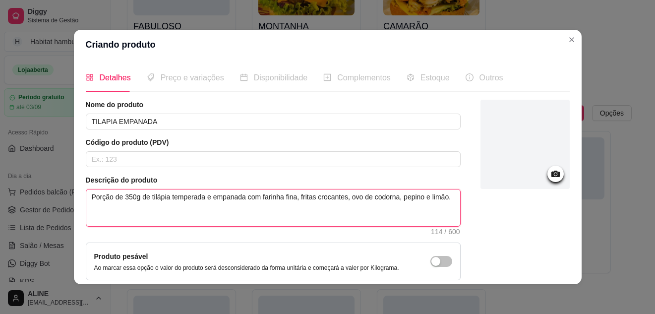
drag, startPoint x: 154, startPoint y: 198, endPoint x: 165, endPoint y: 209, distance: 15.4
click at [165, 209] on textarea "Porção de 350g de tilápia temperada e empanada com farinha fina, fritas crocant…" at bounding box center [273, 207] width 374 height 37
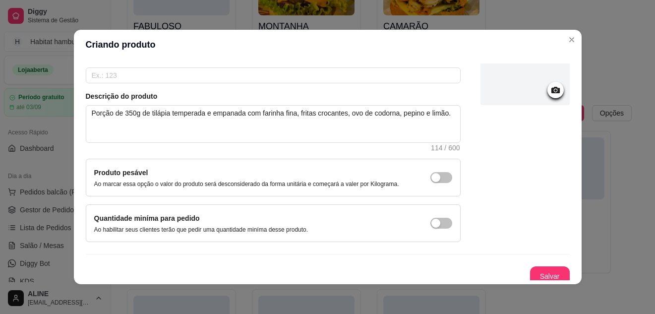
scroll to position [90, 0]
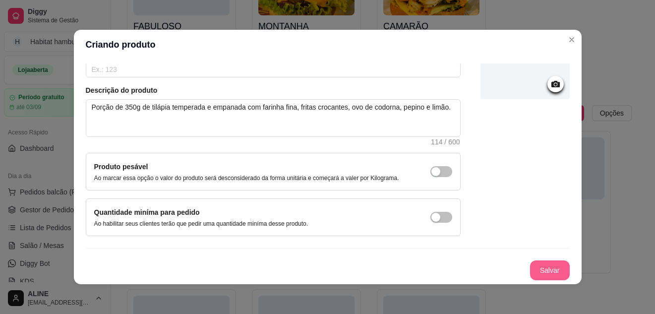
click at [541, 266] on button "Salvar" at bounding box center [550, 270] width 40 height 20
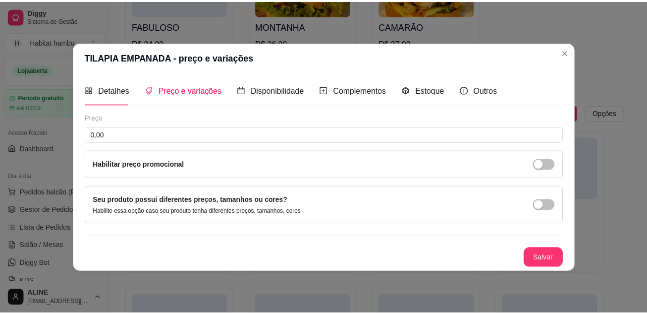
scroll to position [0, 0]
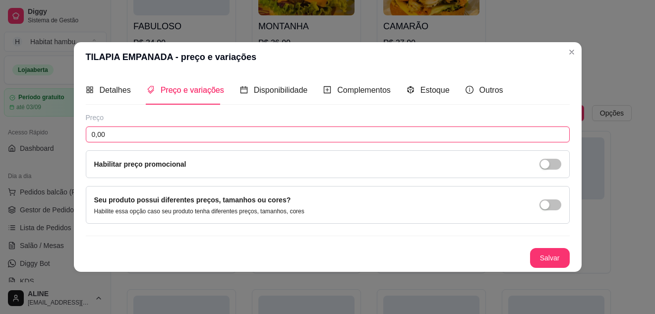
click at [122, 127] on input "0,00" at bounding box center [328, 134] width 484 height 16
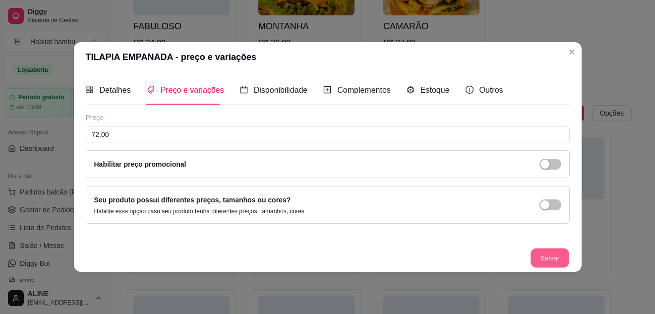
click at [546, 256] on button "Salvar" at bounding box center [549, 257] width 39 height 19
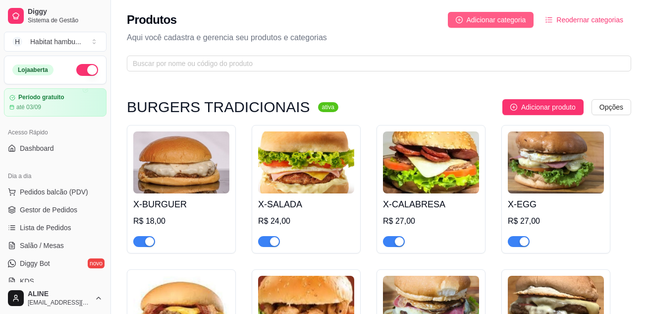
click at [496, 16] on span "Adicionar categoria" at bounding box center [496, 19] width 59 height 11
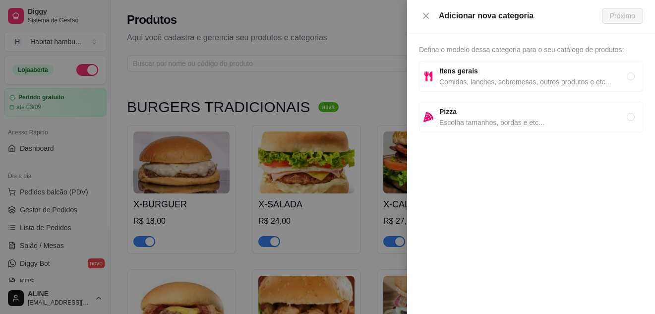
click at [475, 82] on span "Comidas, lanches, sobremesas, outros produtos e etc..." at bounding box center [532, 81] width 187 height 11
click at [612, 18] on span "Próximo" at bounding box center [622, 15] width 25 height 11
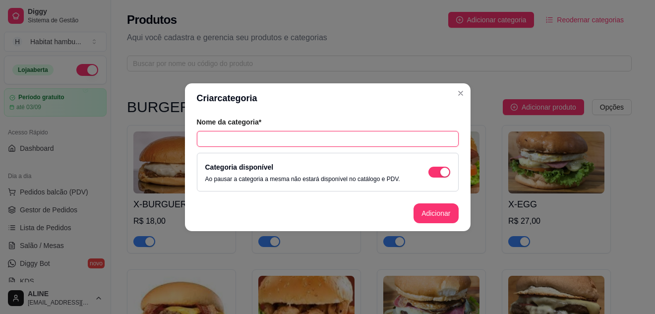
click at [339, 136] on input "text" at bounding box center [328, 139] width 262 height 16
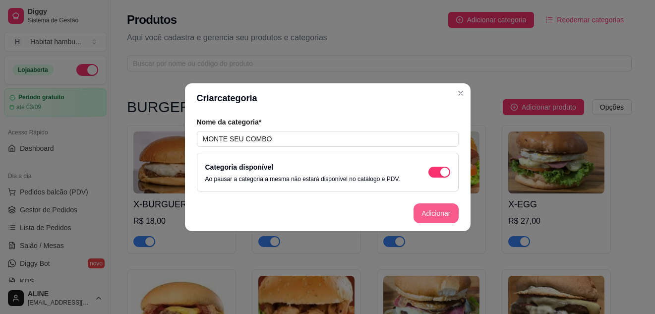
click at [431, 208] on button "Adicionar" at bounding box center [435, 213] width 45 height 20
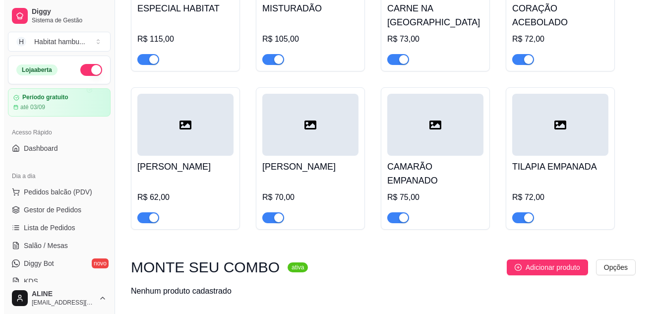
scroll to position [1507, 0]
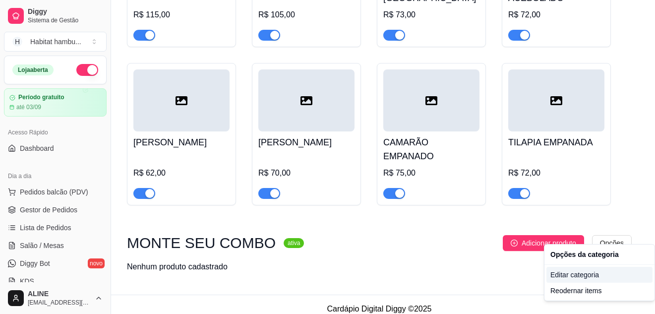
click at [572, 274] on div "Editar categoria" at bounding box center [599, 275] width 106 height 16
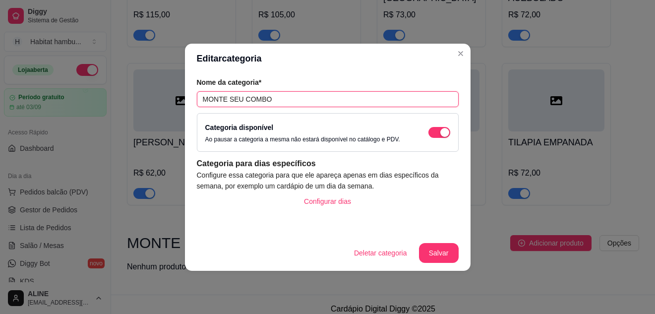
click at [267, 98] on input "MONTE SEU COMBO" at bounding box center [328, 99] width 262 height 16
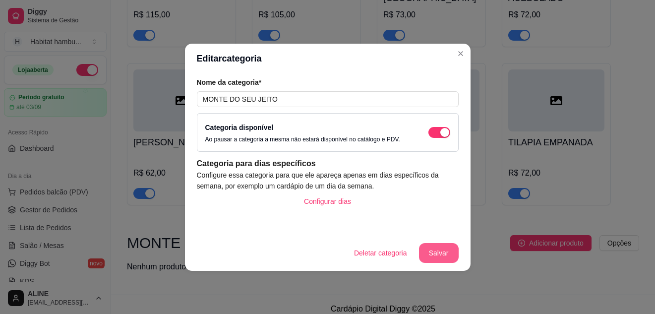
click at [441, 251] on button "Salvar" at bounding box center [439, 253] width 40 height 20
click at [441, 251] on button "Salvar" at bounding box center [438, 252] width 39 height 19
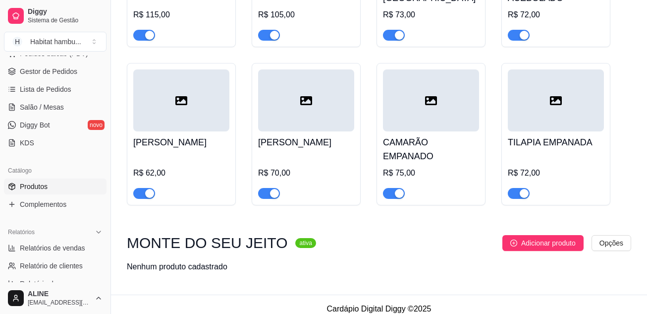
scroll to position [152, 0]
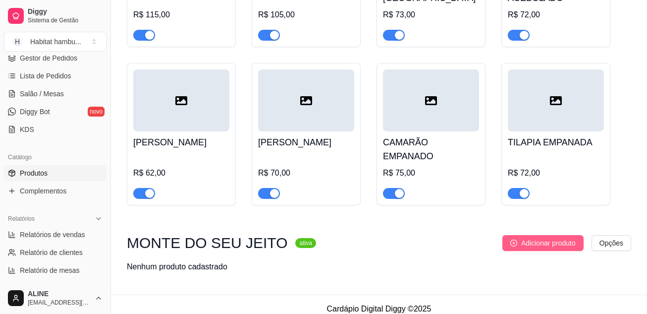
click at [531, 237] on span "Adicionar produto" at bounding box center [548, 242] width 55 height 11
click at [53, 191] on span "Complementos" at bounding box center [43, 191] width 47 height 10
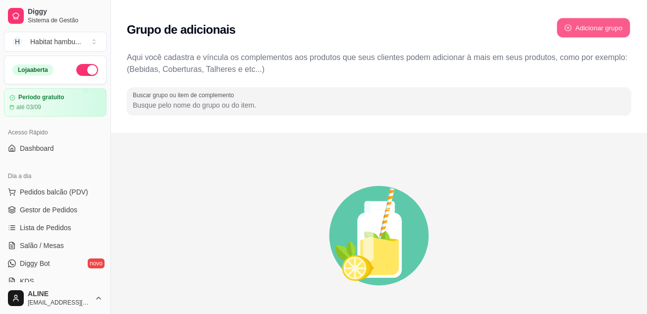
click at [593, 24] on button "Adicionar grupo" at bounding box center [593, 27] width 73 height 19
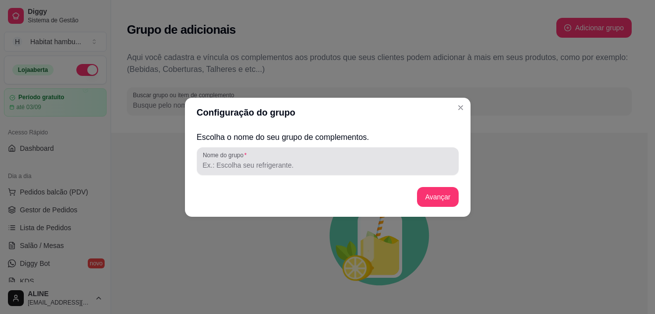
click at [230, 151] on label "Nome do grupo" at bounding box center [226, 155] width 47 height 8
click at [230, 160] on input "Nome do grupo" at bounding box center [328, 165] width 250 height 10
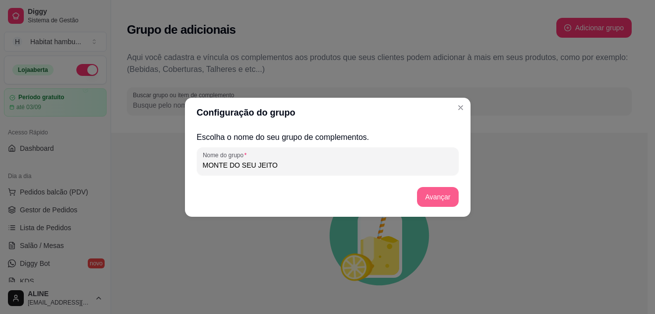
type input "MONTE DO SEU JEITO"
click at [438, 196] on button "Avançar" at bounding box center [438, 196] width 40 height 19
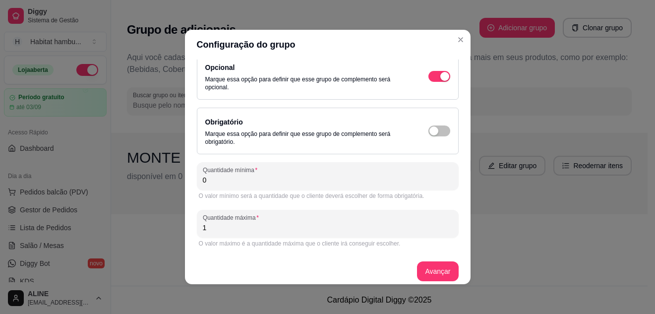
scroll to position [17, 0]
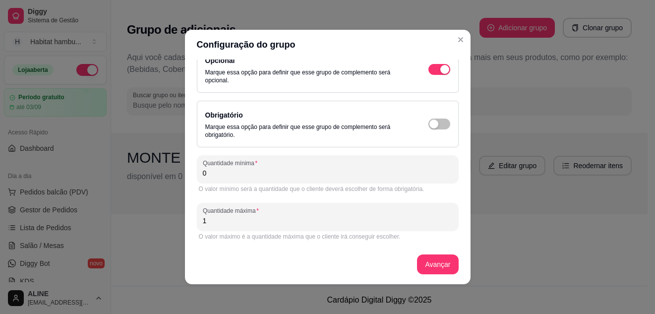
click at [266, 224] on input "1" at bounding box center [328, 221] width 250 height 10
type input "20"
click at [428, 261] on button "Avançar" at bounding box center [438, 264] width 40 height 19
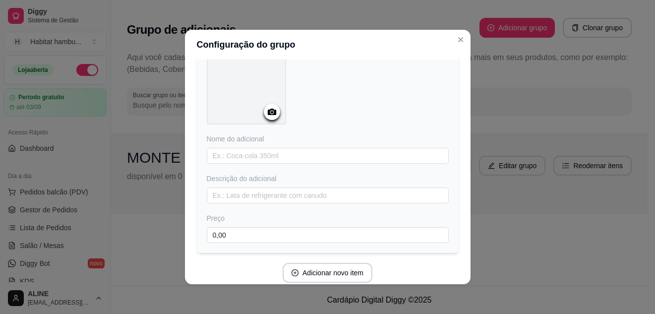
scroll to position [66, 0]
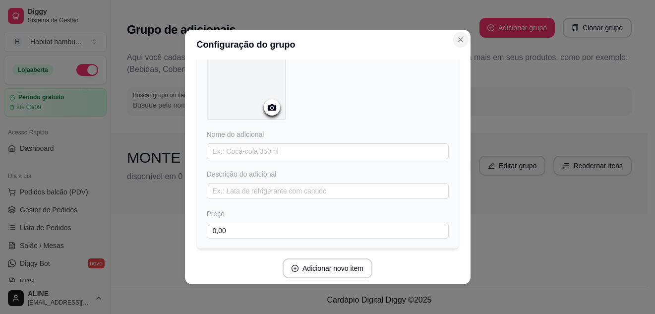
click at [459, 40] on icon "Close" at bounding box center [460, 40] width 8 height 8
click at [292, 269] on icon "plus-circle" at bounding box center [295, 268] width 7 height 7
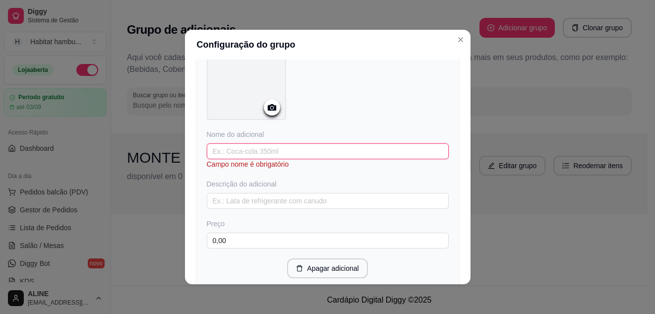
click at [253, 150] on input "text" at bounding box center [328, 151] width 242 height 16
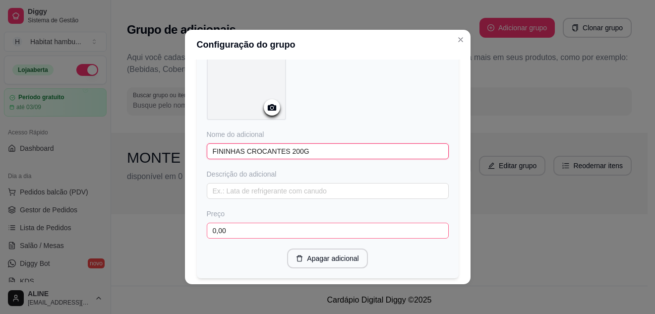
type input "FININHAS CROCANTES 200G"
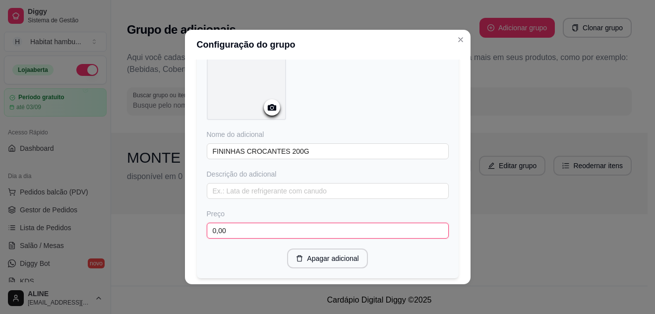
click at [231, 230] on input "0,00" at bounding box center [328, 231] width 242 height 16
type input "18,00"
click at [267, 110] on icon at bounding box center [271, 107] width 8 height 6
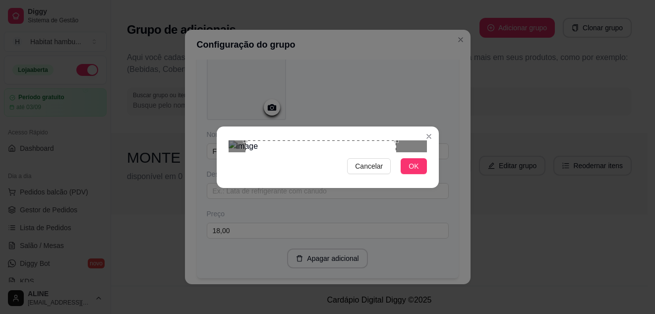
click at [336, 147] on div "Use the arrow keys to move the crop selection area" at bounding box center [320, 215] width 151 height 151
click at [338, 197] on div "Use the arrow keys to move the crop selection area" at bounding box center [320, 215] width 151 height 151
click at [376, 183] on div "Use the arrow keys to move the crop selection area" at bounding box center [313, 208] width 136 height 136
click at [315, 149] on div "Use the arrow keys to move the crop selection area" at bounding box center [329, 205] width 131 height 131
click at [221, 178] on div "Cancelar OK" at bounding box center [328, 157] width 222 height 42
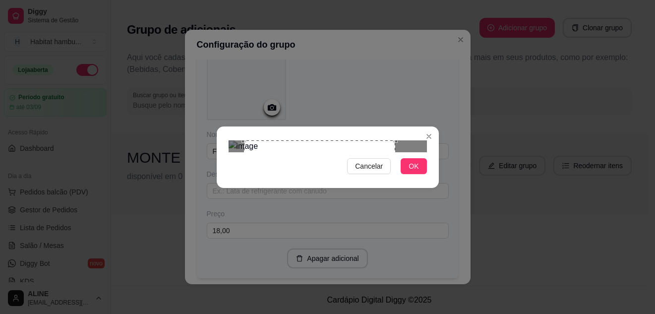
click at [345, 140] on div "Use the arrow keys to move the crop selection area" at bounding box center [319, 215] width 151 height 151
click at [412, 171] on span "OK" at bounding box center [413, 166] width 10 height 11
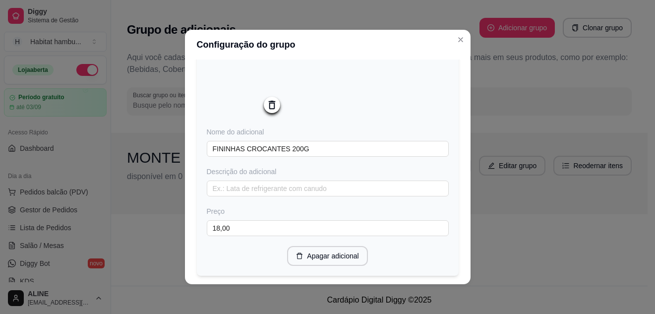
click at [235, 75] on img at bounding box center [246, 81] width 79 height 79
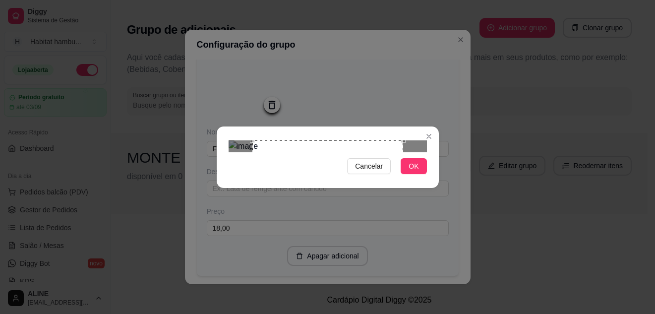
click at [415, 152] on div at bounding box center [327, 146] width 198 height 12
click at [369, 152] on div at bounding box center [327, 146] width 198 height 12
click at [340, 140] on div "Use the arrow keys to move the crop selection area" at bounding box center [329, 198] width 116 height 116
click at [415, 171] on span "OK" at bounding box center [413, 166] width 10 height 11
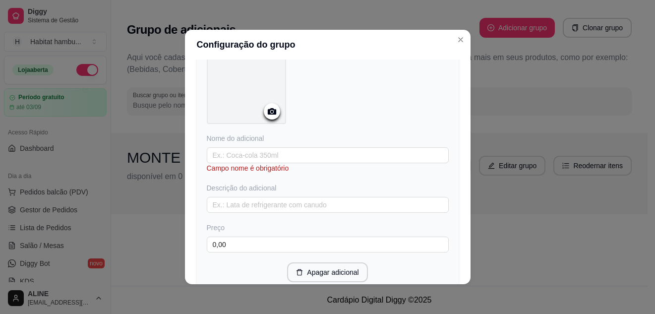
scroll to position [313, 0]
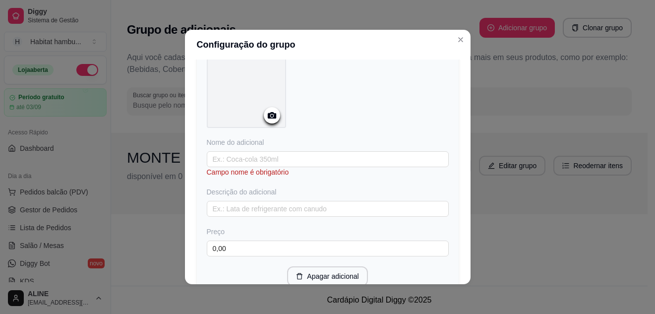
click at [270, 120] on icon at bounding box center [271, 115] width 11 height 11
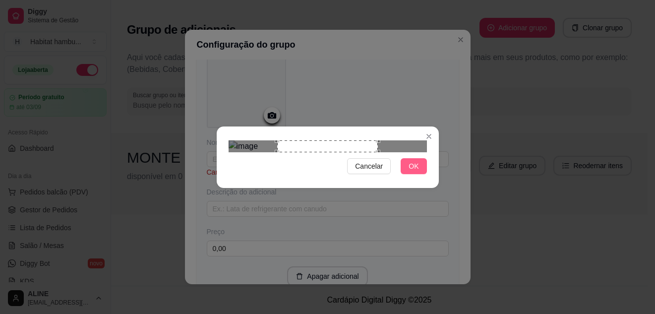
click at [413, 171] on span "OK" at bounding box center [413, 166] width 10 height 11
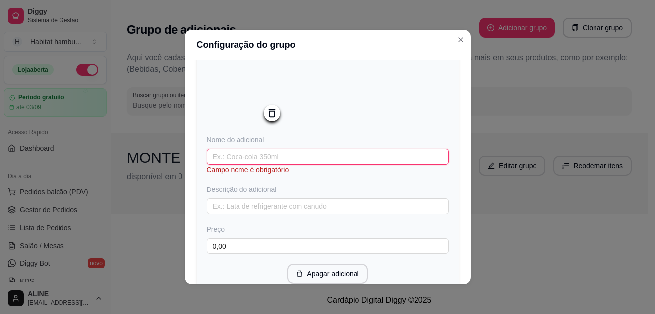
click at [271, 157] on input "text" at bounding box center [328, 157] width 242 height 16
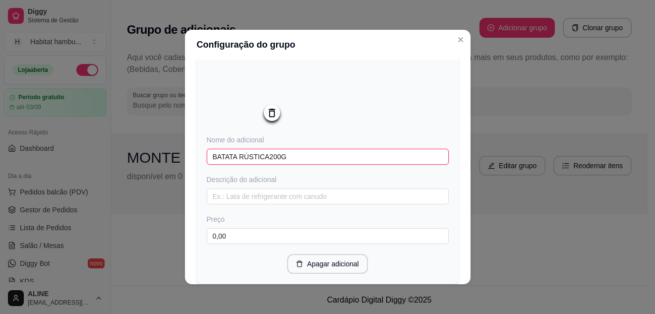
click at [260, 162] on input "BATATA RÚSTICA200G" at bounding box center [328, 157] width 242 height 16
type input "BATATA RÚSTICA 200G"
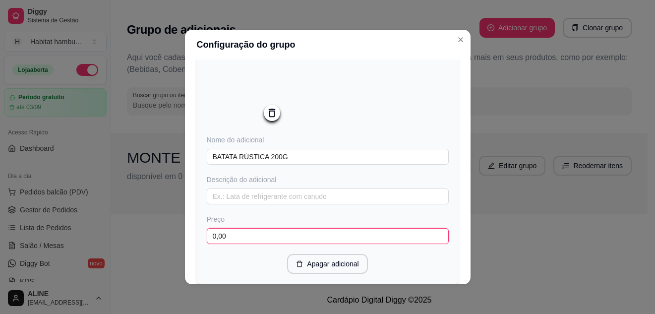
click at [229, 241] on input "0,00" at bounding box center [328, 236] width 242 height 16
type input "18,00"
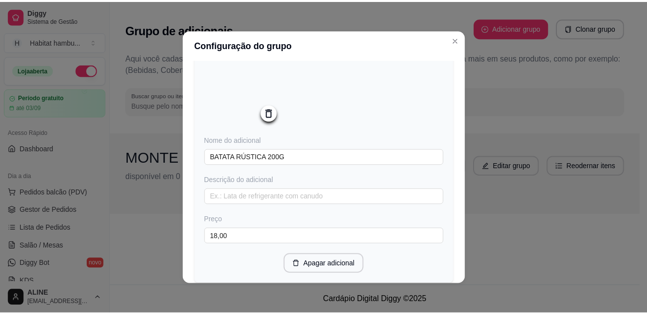
scroll to position [388, 0]
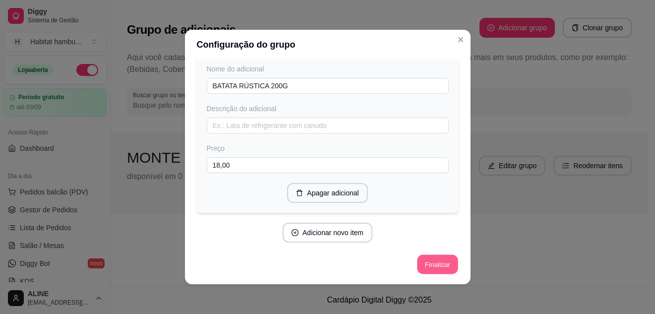
click at [421, 265] on button "Finalizar" at bounding box center [437, 264] width 41 height 19
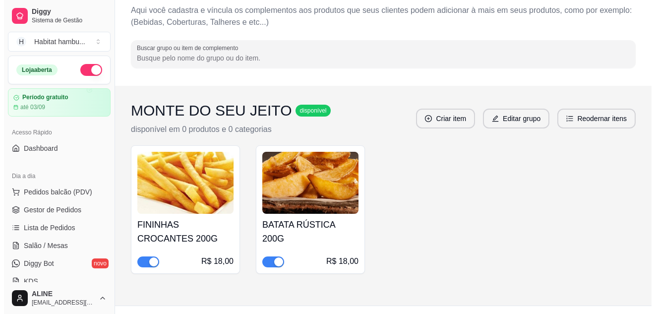
scroll to position [52, 0]
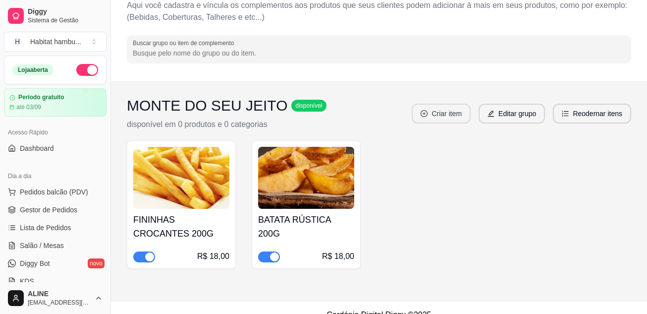
click at [453, 115] on button "Criar item" at bounding box center [441, 114] width 59 height 20
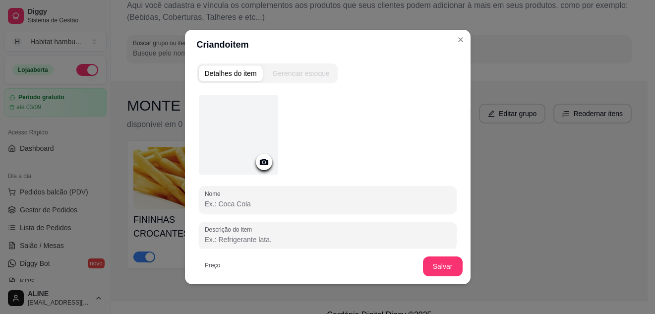
click at [258, 159] on icon at bounding box center [263, 161] width 11 height 11
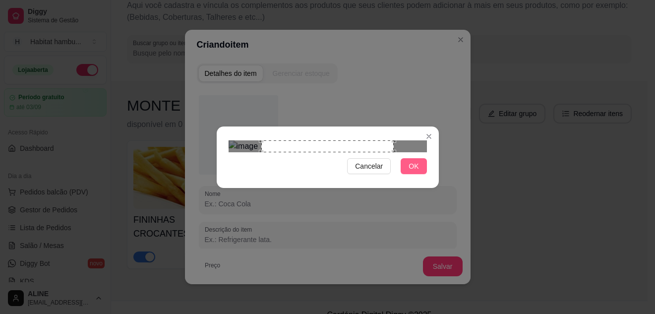
click at [417, 171] on span "OK" at bounding box center [413, 166] width 10 height 11
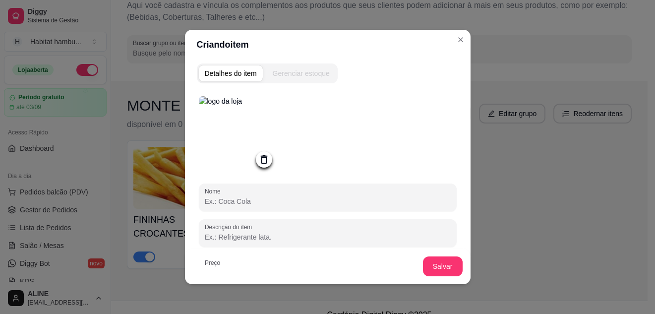
click at [237, 202] on input "Nome" at bounding box center [328, 201] width 246 height 10
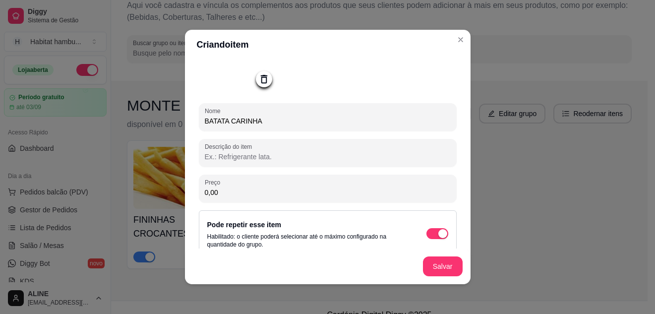
scroll to position [85, 0]
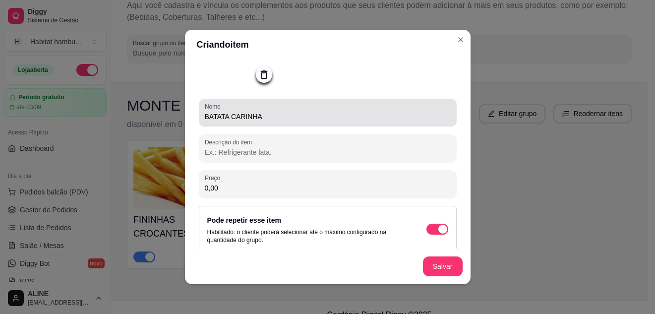
click at [262, 120] on input "BATATA CARINHA" at bounding box center [328, 117] width 246 height 10
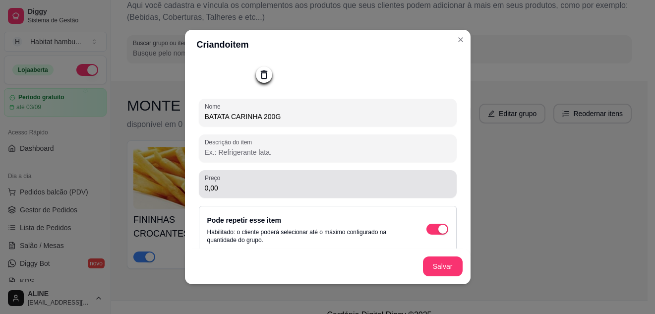
type input "BATATA CARINHA 200G"
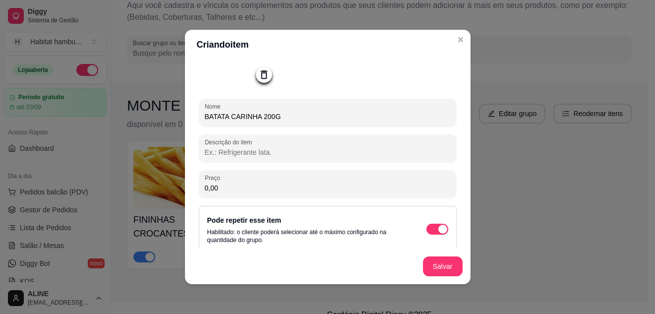
click at [237, 193] on input "0,00" at bounding box center [328, 188] width 246 height 10
type input "18,00"
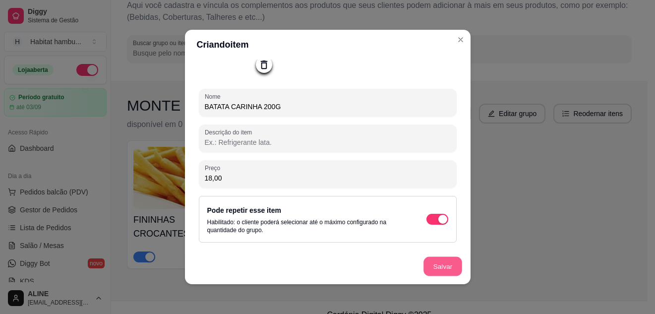
click at [432, 263] on button "Salvar" at bounding box center [442, 266] width 39 height 19
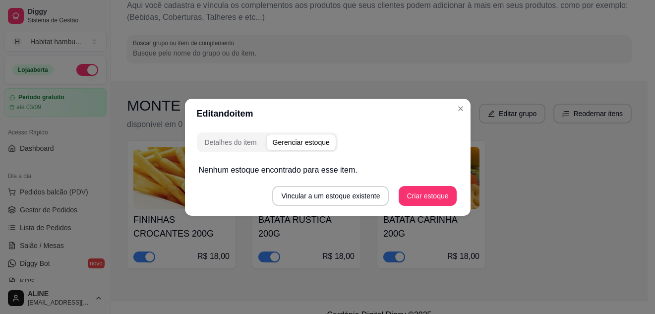
scroll to position [0, 0]
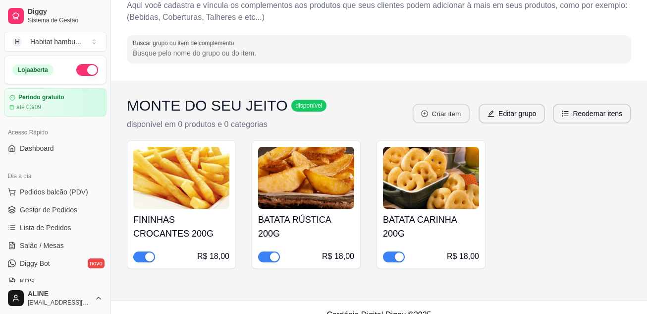
click at [450, 109] on button "Criar item" at bounding box center [441, 113] width 57 height 19
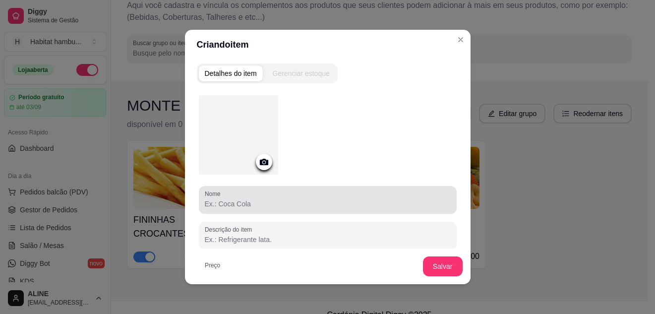
click at [226, 209] on div at bounding box center [328, 200] width 246 height 20
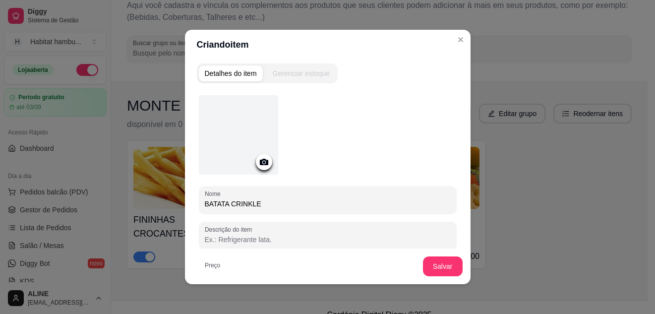
click at [259, 166] on icon at bounding box center [263, 161] width 11 height 11
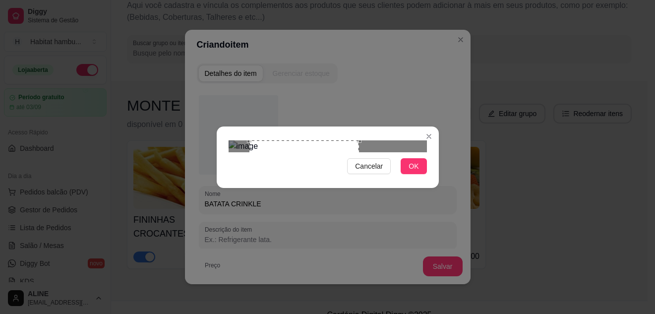
click at [316, 157] on div "Use the arrow keys to move the crop selection area" at bounding box center [304, 181] width 110 height 83
click at [411, 171] on span "OK" at bounding box center [413, 166] width 10 height 11
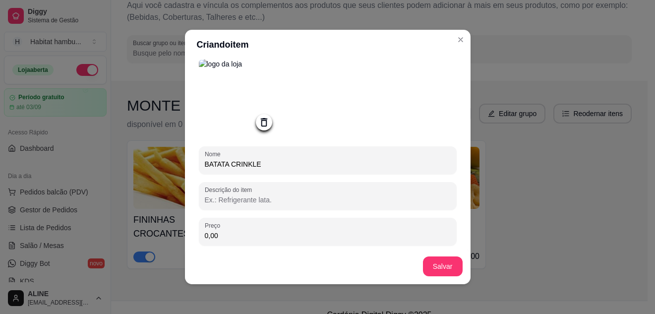
scroll to position [42, 0]
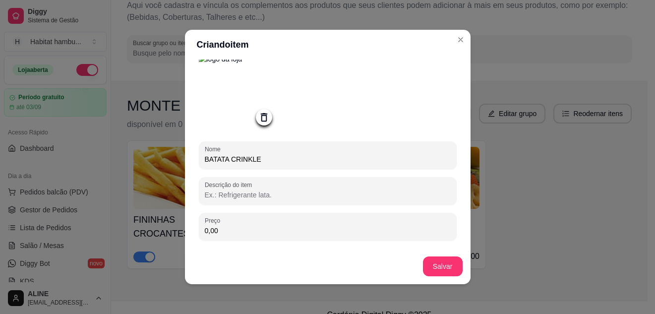
click at [260, 162] on input "BATATA CRINKLE" at bounding box center [328, 159] width 246 height 10
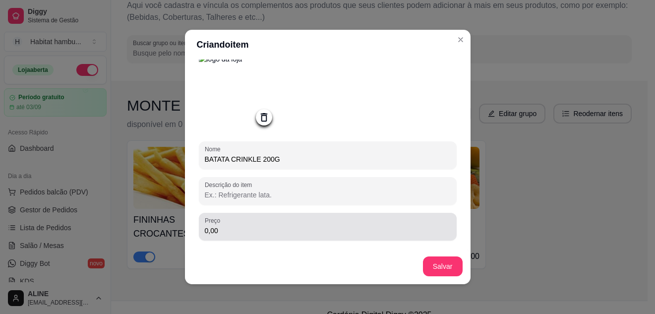
type input "BATATA CRINKLE 200G"
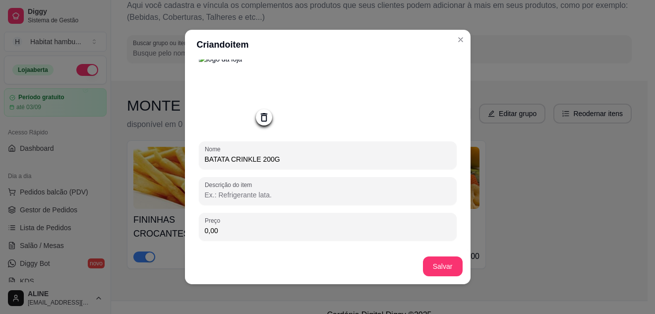
click at [227, 235] on input "0,00" at bounding box center [328, 230] width 246 height 10
type input "18,00"
click at [438, 269] on button "Salvar" at bounding box center [442, 266] width 39 height 19
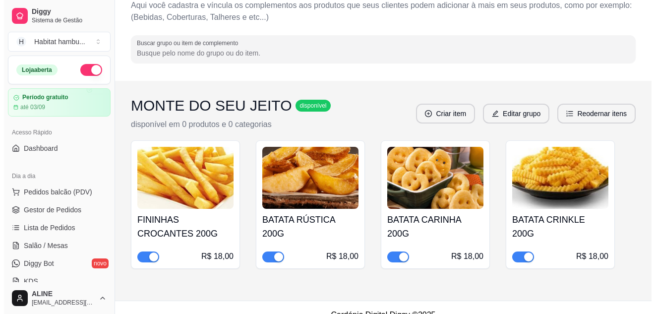
scroll to position [67, 0]
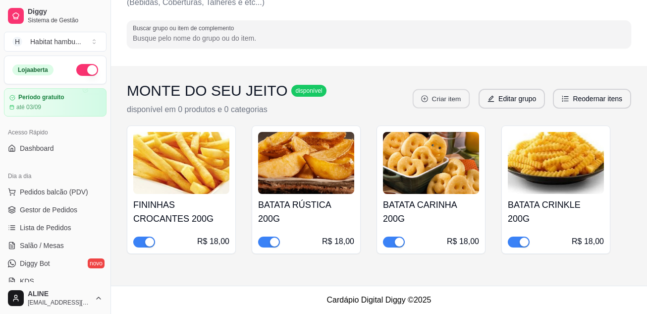
click at [447, 96] on button "Criar item" at bounding box center [441, 98] width 57 height 19
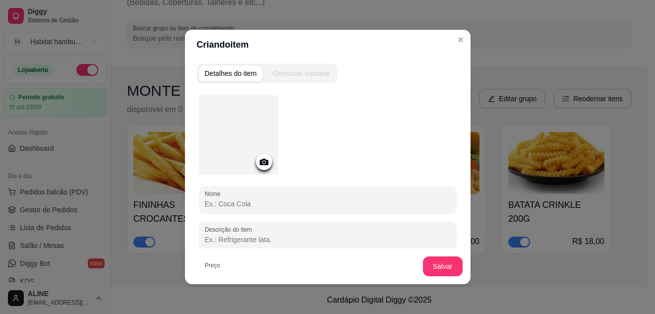
click at [447, 96] on div "Detalhes do item Gerenciar estoque Nome Descrição do item Preço 0,00 Pode repet…" at bounding box center [327, 171] width 285 height 225
click at [259, 164] on icon at bounding box center [263, 162] width 8 height 6
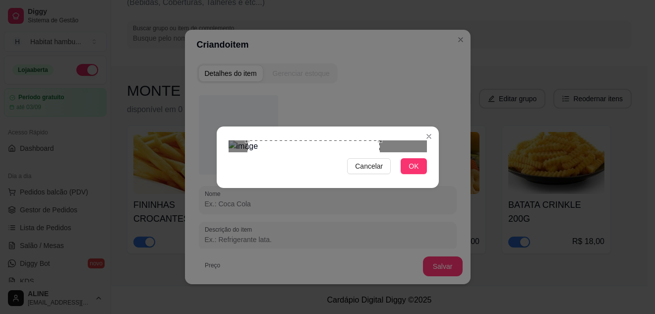
click at [315, 140] on div "Use the arrow keys to move the crop selection area" at bounding box center [313, 185] width 132 height 91
click at [310, 140] on div "Use the arrow keys to move the crop selection area" at bounding box center [310, 185] width 132 height 91
click at [292, 140] on div "Use the arrow keys to move the crop selection area" at bounding box center [294, 185] width 132 height 91
click at [411, 171] on span "OK" at bounding box center [413, 166] width 10 height 11
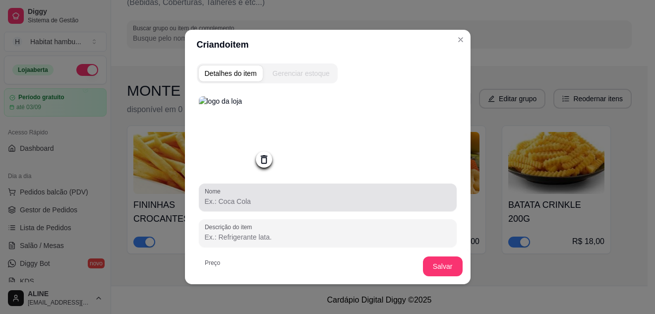
click at [258, 200] on input "Nome" at bounding box center [328, 201] width 246 height 10
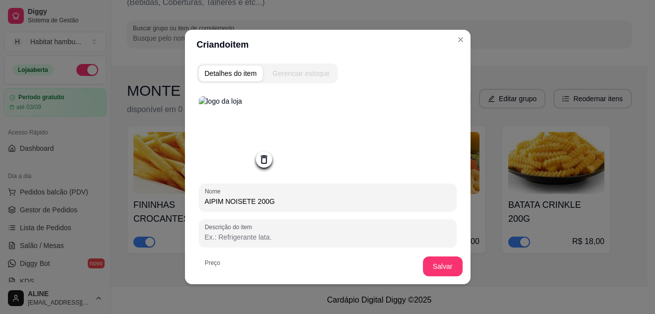
type input "AIPIM NOISETE 200G"
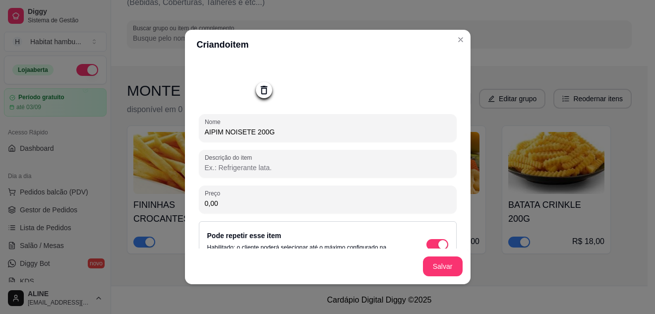
scroll to position [70, 0]
click at [242, 208] on input "0,00" at bounding box center [328, 203] width 246 height 10
type input "18,00"
click at [443, 263] on button "Salvar" at bounding box center [443, 266] width 40 height 20
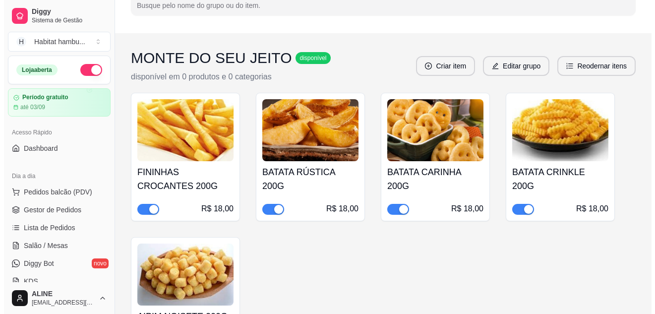
scroll to position [99, 0]
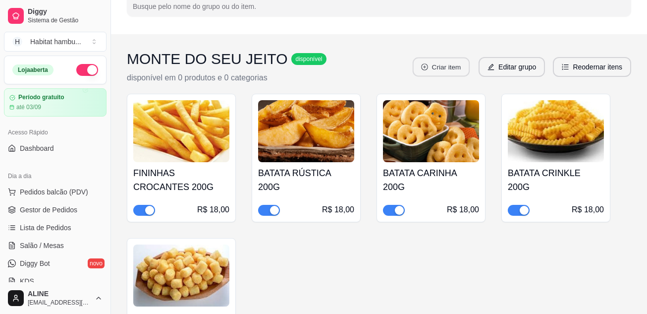
click at [438, 66] on button "Criar item" at bounding box center [441, 66] width 57 height 19
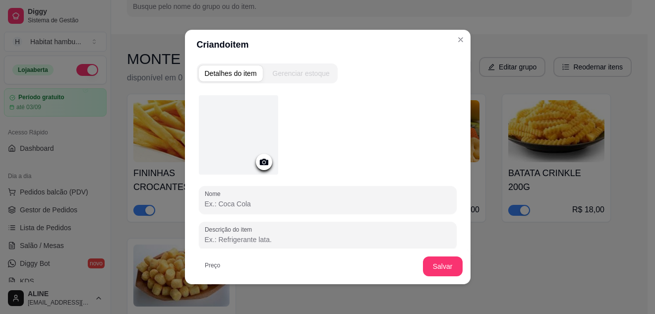
click at [262, 166] on icon at bounding box center [263, 161] width 11 height 11
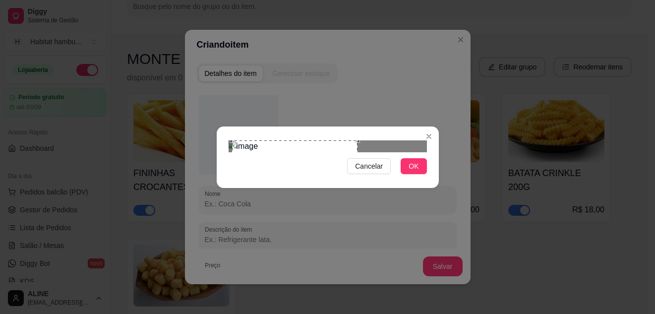
click at [290, 147] on div "Use the arrow keys to move the crop selection area" at bounding box center [295, 184] width 126 height 89
click at [407, 174] on button "OK" at bounding box center [413, 166] width 26 height 16
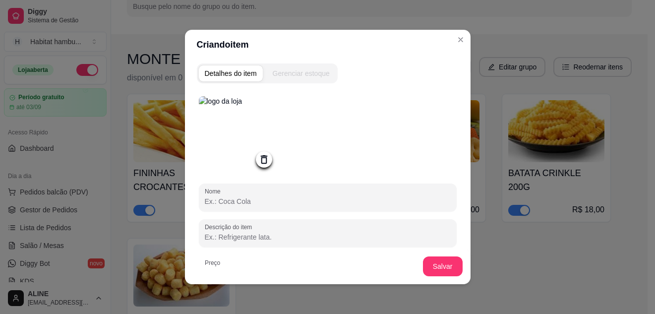
click at [223, 205] on input "Nome" at bounding box center [328, 201] width 246 height 10
type input "POLENTA PALITO 200G"
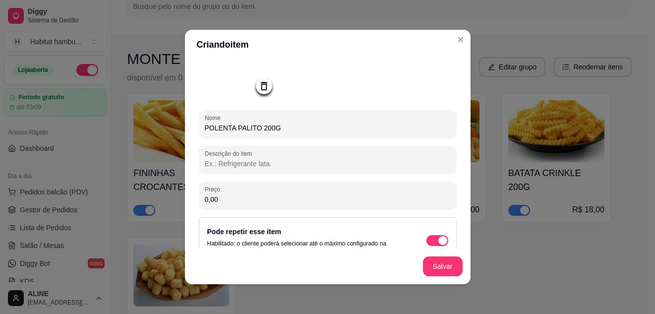
scroll to position [74, 0]
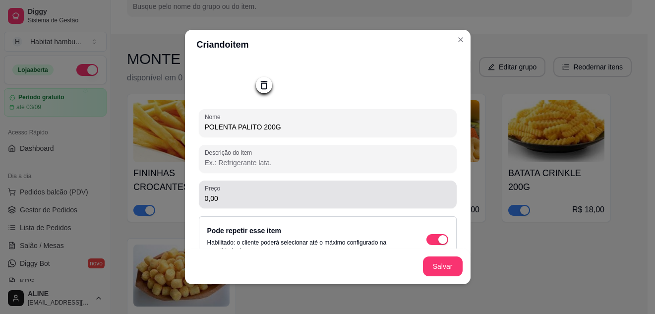
click at [288, 200] on input "0,00" at bounding box center [328, 198] width 246 height 10
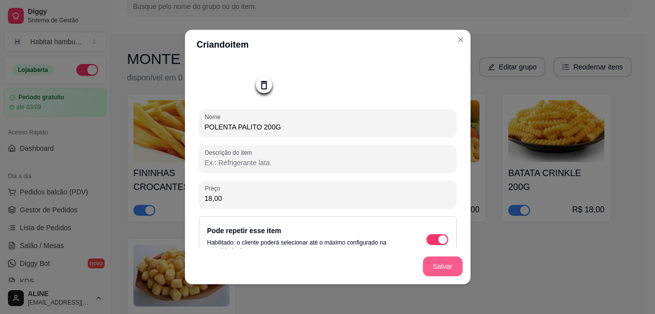
type input "18,00"
click at [443, 264] on button "Salvar" at bounding box center [443, 266] width 40 height 20
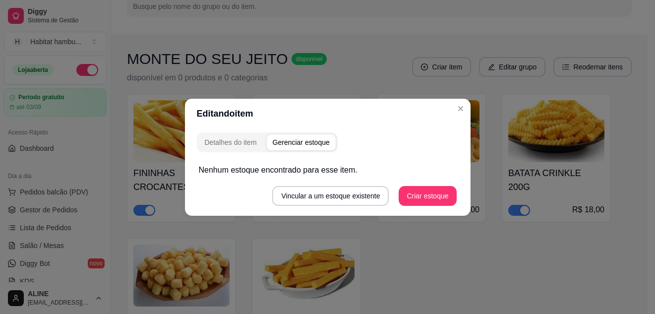
scroll to position [0, 0]
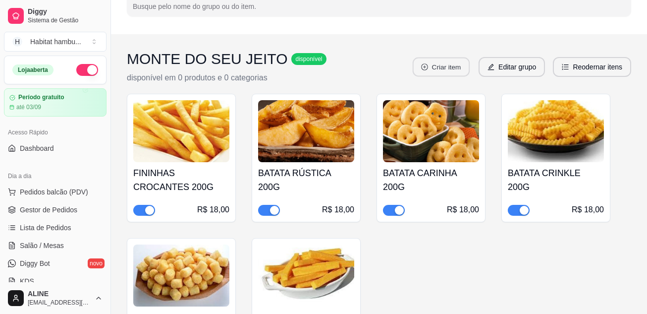
click at [438, 64] on button "Criar item" at bounding box center [441, 66] width 57 height 19
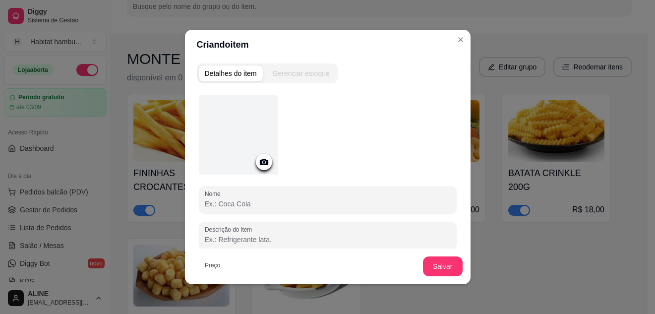
click at [263, 160] on icon at bounding box center [263, 162] width 8 height 6
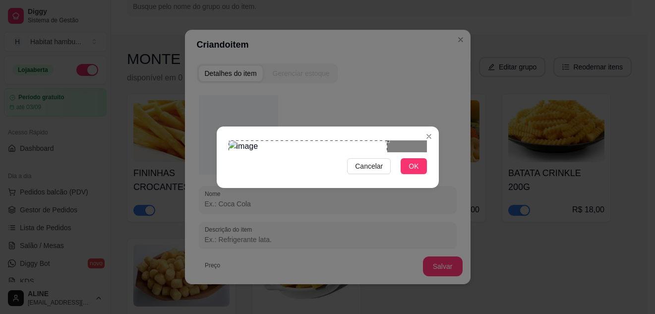
click at [283, 140] on div "Use the arrow keys to move the crop selection area" at bounding box center [307, 190] width 159 height 100
click at [210, 137] on div "Cancelar OK" at bounding box center [327, 157] width 655 height 314
click at [309, 149] on div "Use the arrow keys to move the crop selection area" at bounding box center [286, 188] width 97 height 97
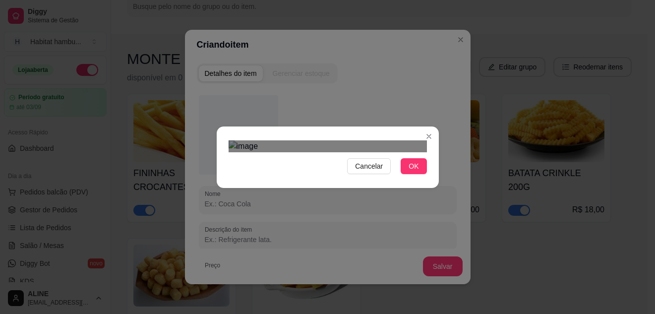
click at [286, 152] on img at bounding box center [327, 146] width 198 height 12
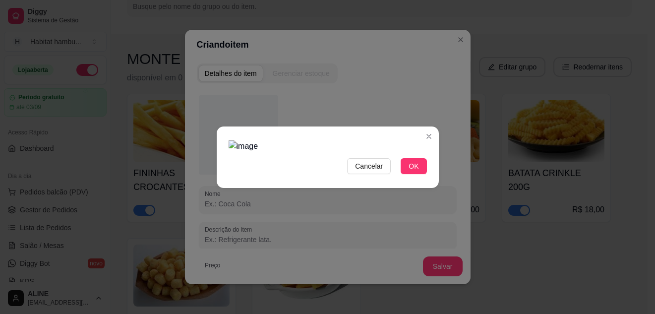
click at [402, 152] on div at bounding box center [327, 146] width 198 height 12
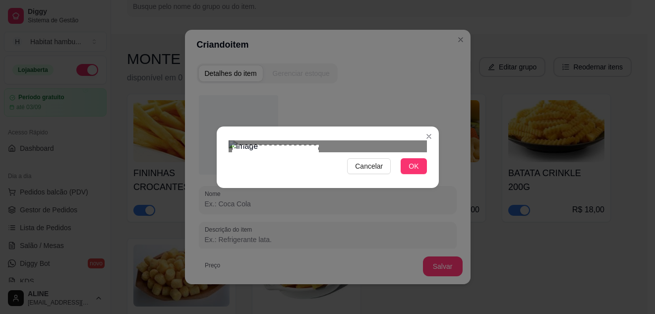
click at [319, 140] on img at bounding box center [327, 146] width 198 height 12
click at [286, 142] on div "Use the arrow keys to move the crop selection area" at bounding box center [286, 185] width 87 height 87
click at [412, 171] on span "OK" at bounding box center [413, 166] width 10 height 11
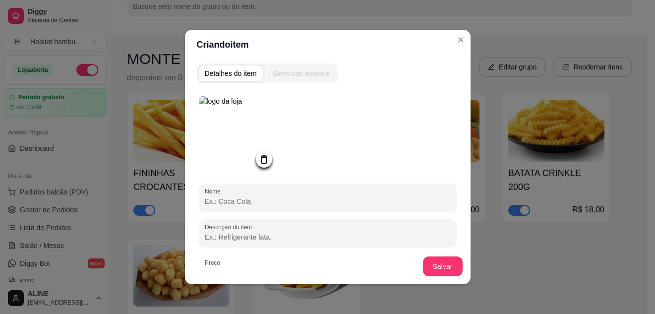
click at [244, 200] on input "Nome" at bounding box center [328, 201] width 246 height 10
type input "ANÉIS DE CEBOLA 200G"
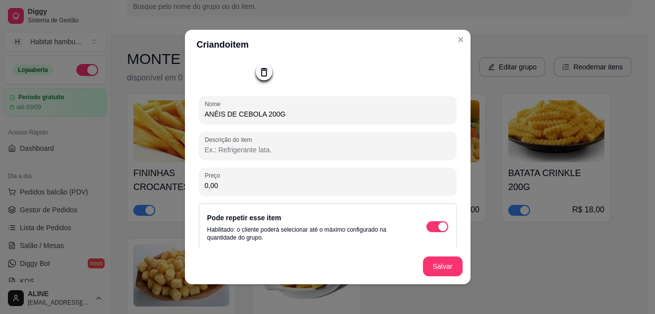
scroll to position [97, 0]
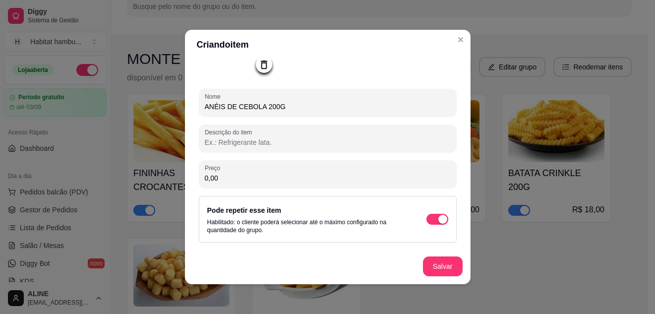
click at [257, 178] on input "0,00" at bounding box center [328, 178] width 246 height 10
type input "18,00"
click at [448, 259] on button "Salvar" at bounding box center [443, 266] width 40 height 20
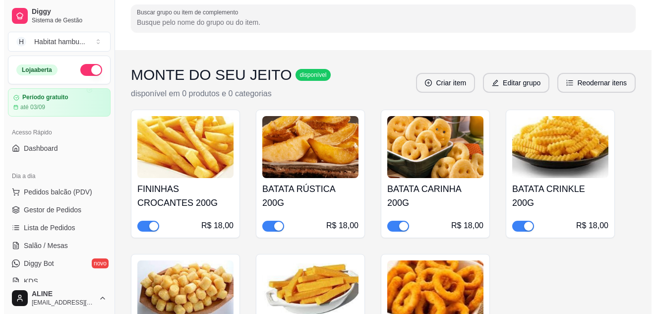
scroll to position [77, 0]
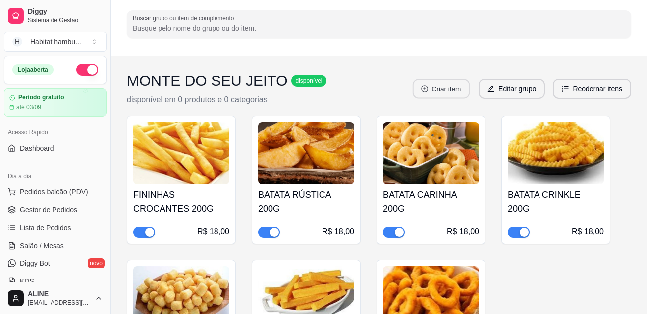
click at [438, 85] on button "Criar item" at bounding box center [441, 88] width 57 height 19
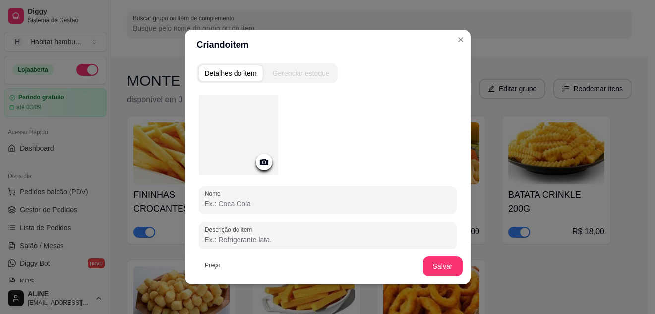
click at [260, 159] on icon at bounding box center [263, 162] width 8 height 6
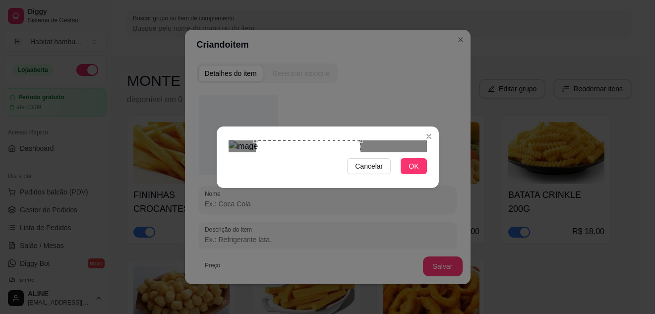
click at [320, 136] on div "Cancelar OK" at bounding box center [328, 157] width 222 height 42
click at [417, 171] on span "OK" at bounding box center [413, 166] width 10 height 11
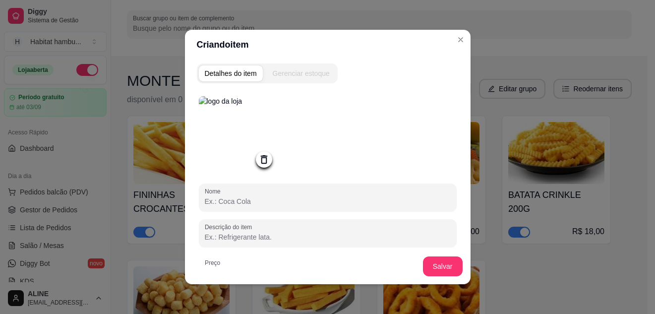
click at [253, 202] on input "Nome" at bounding box center [328, 201] width 246 height 10
type input "FRANGO GRELHADO CUBOS 200G"
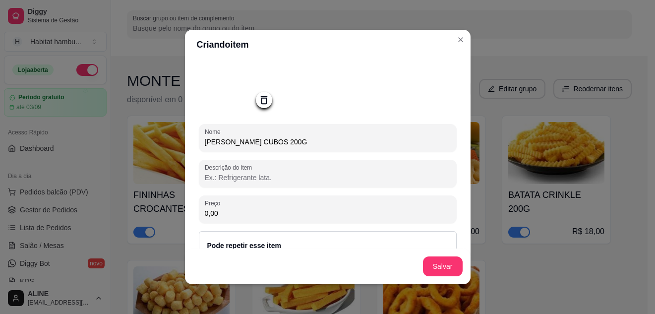
scroll to position [64, 0]
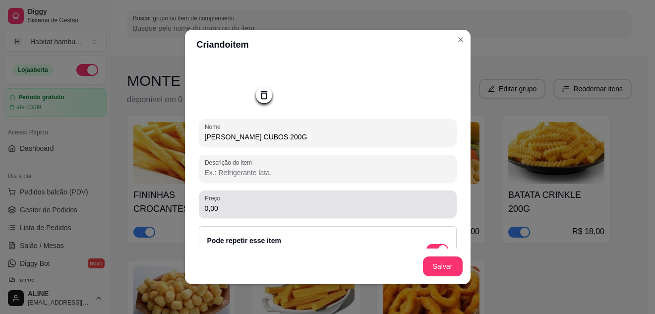
click at [245, 208] on input "0,00" at bounding box center [328, 208] width 246 height 10
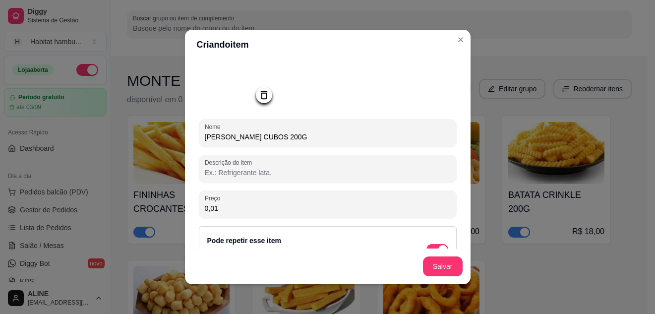
click at [245, 208] on input "0,01" at bounding box center [328, 208] width 246 height 10
type input "19,00"
click at [439, 269] on button "Salvar" at bounding box center [443, 266] width 40 height 20
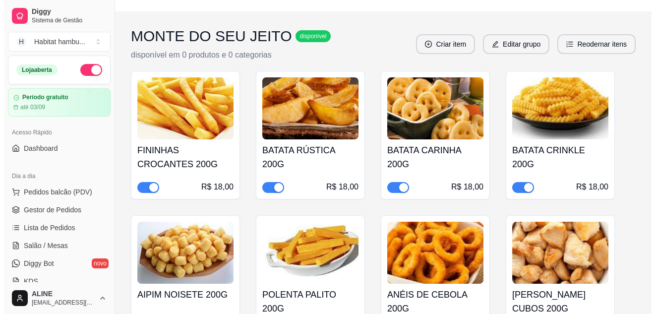
scroll to position [127, 0]
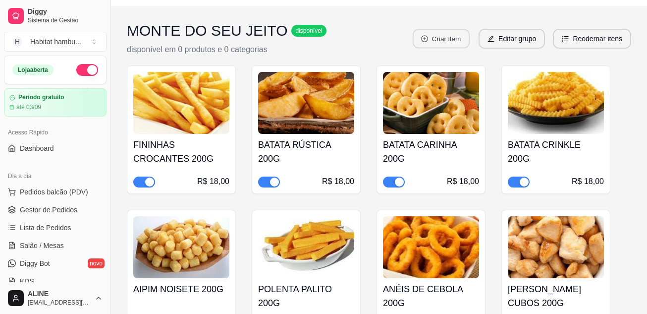
click at [448, 33] on button "Criar item" at bounding box center [441, 38] width 57 height 19
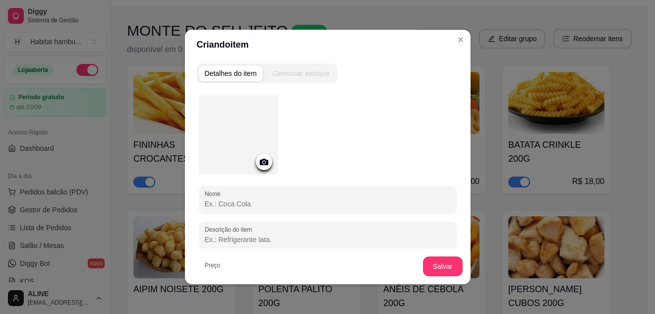
click at [262, 159] on icon at bounding box center [263, 161] width 11 height 11
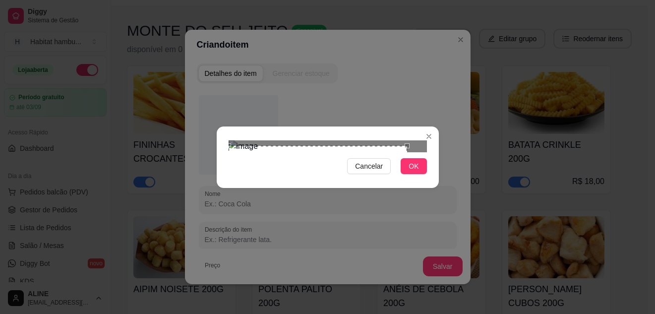
click at [336, 157] on div "Use the arrow keys to move the crop selection area" at bounding box center [317, 195] width 178 height 99
click at [378, 140] on div at bounding box center [327, 146] width 198 height 12
click at [288, 148] on div "Use the arrow keys to move the crop selection area" at bounding box center [300, 200] width 105 height 105
click at [337, 163] on div "Use the arrow keys to move the crop selection area" at bounding box center [293, 208] width 90 height 90
click at [294, 163] on div "Use the arrow keys to move the crop selection area" at bounding box center [299, 208] width 90 height 90
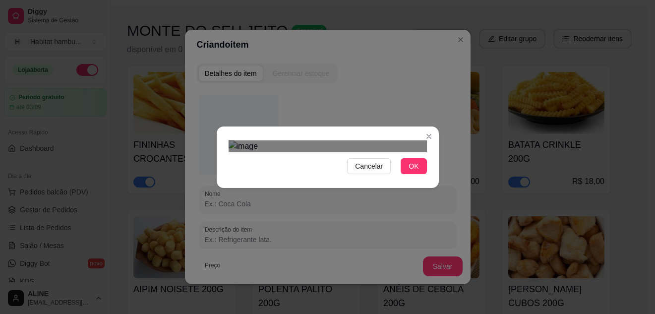
click at [261, 169] on div "Use the arrow keys to move the crop selection area" at bounding box center [302, 210] width 83 height 83
click at [312, 171] on div "Use the arrow keys to move the crop selection area" at bounding box center [295, 211] width 82 height 82
click at [412, 171] on span "OK" at bounding box center [413, 166] width 10 height 11
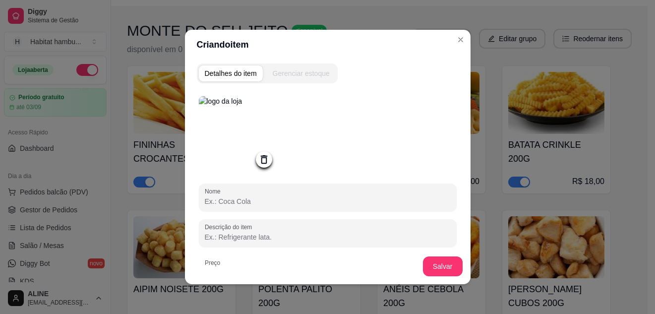
click at [219, 202] on input "Nome" at bounding box center [328, 201] width 246 height 10
type input "FRANGO EMPANADO 300G"
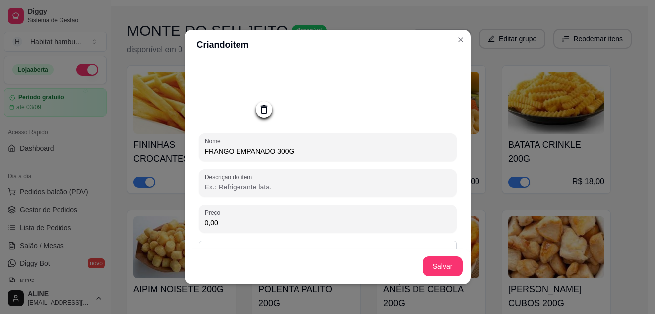
scroll to position [68, 0]
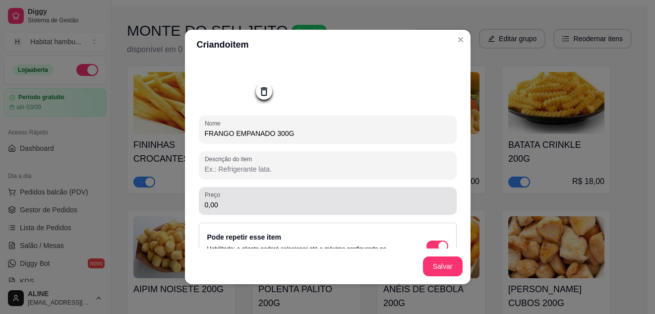
click at [222, 210] on input "0,00" at bounding box center [328, 205] width 246 height 10
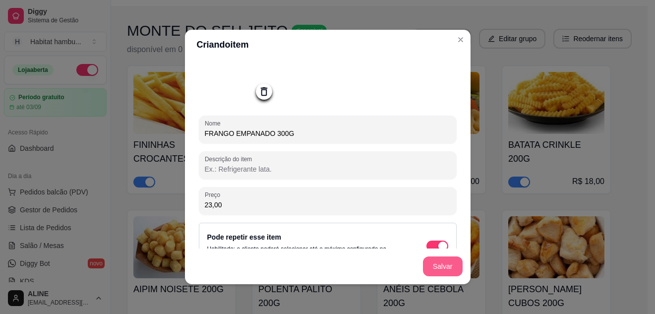
type input "23,00"
click at [434, 264] on button "Salvar" at bounding box center [443, 266] width 40 height 20
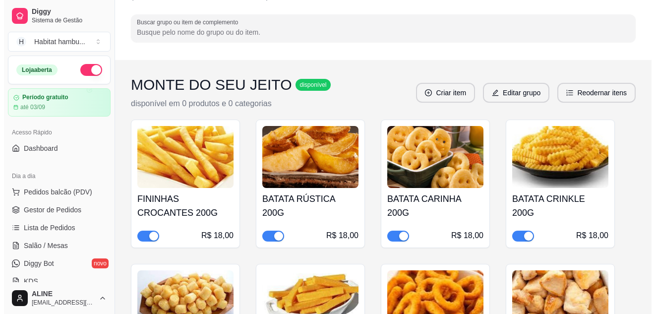
scroll to position [64, 0]
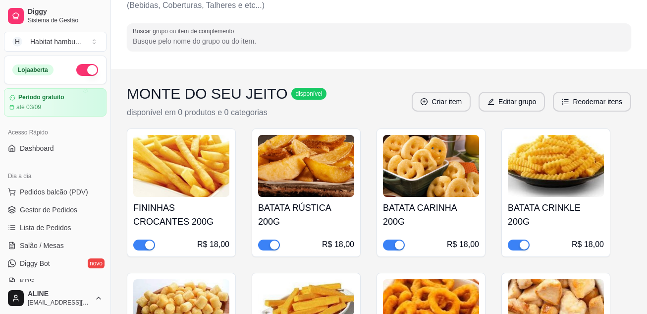
click at [458, 100] on button "Criar item" at bounding box center [441, 102] width 59 height 20
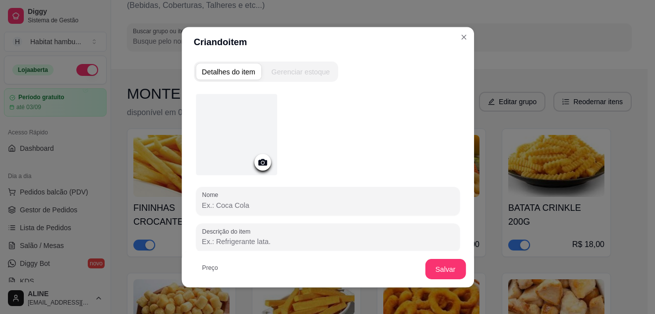
click at [458, 100] on div "Detalhes do item Gerenciar estoque Nome Descrição do item Preço 0,00 Pode repet…" at bounding box center [327, 172] width 292 height 230
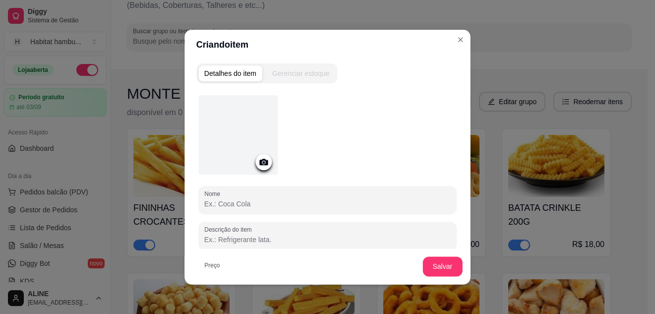
click at [458, 100] on div "Detalhes do item Gerenciar estoque Nome Descrição do item Preço 0,00 Pode repet…" at bounding box center [327, 171] width 286 height 225
click at [458, 100] on div "Detalhes do item Gerenciar estoque Nome Descrição do item Preço 0,00 Pode repet…" at bounding box center [327, 171] width 285 height 225
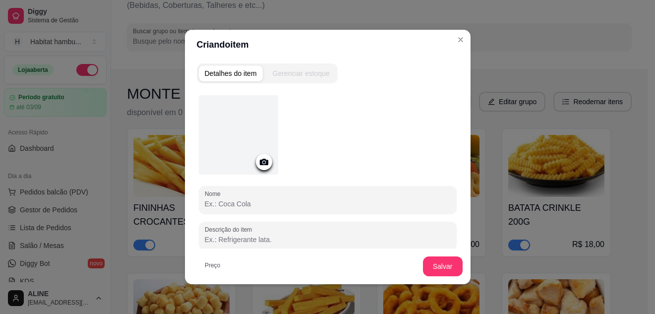
click at [266, 142] on div at bounding box center [238, 134] width 79 height 79
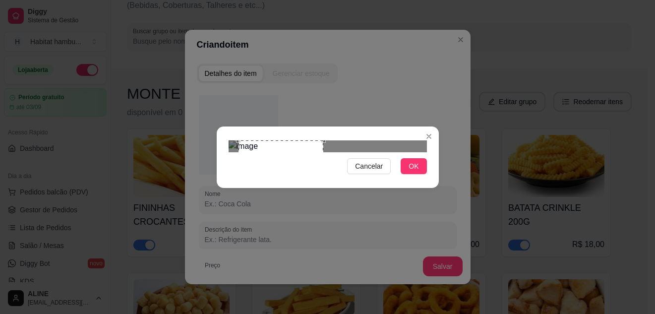
click at [366, 140] on div at bounding box center [327, 146] width 198 height 12
click at [269, 141] on div "Use the arrow keys to move the crop selection area" at bounding box center [274, 182] width 85 height 85
click at [412, 171] on span "OK" at bounding box center [413, 166] width 10 height 11
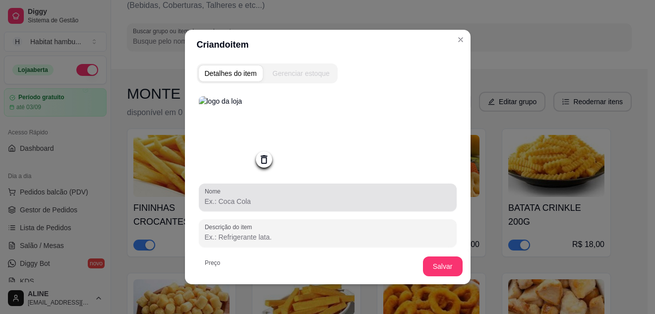
click at [275, 197] on div at bounding box center [328, 197] width 246 height 20
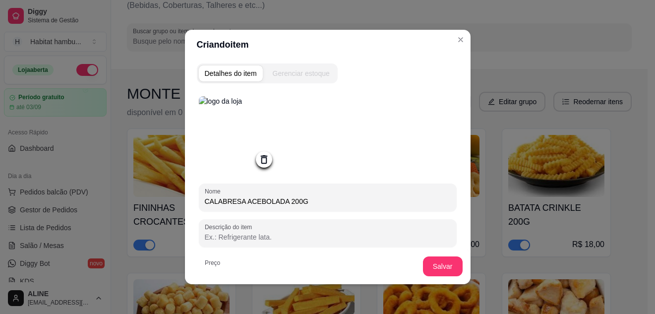
type input "CALABRESA ACEBOLADA 200G"
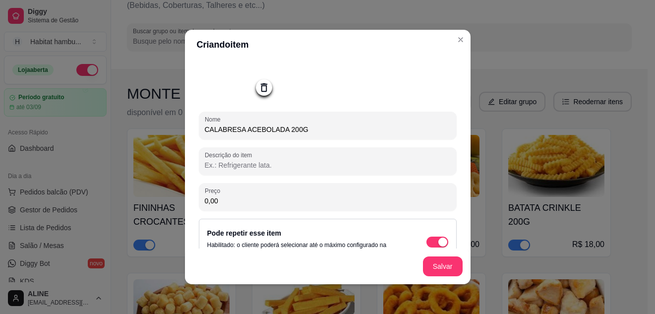
scroll to position [72, 0]
click at [265, 205] on input "0,00" at bounding box center [328, 200] width 246 height 10
type input "20,00"
click at [440, 266] on button "Salvar" at bounding box center [443, 266] width 40 height 20
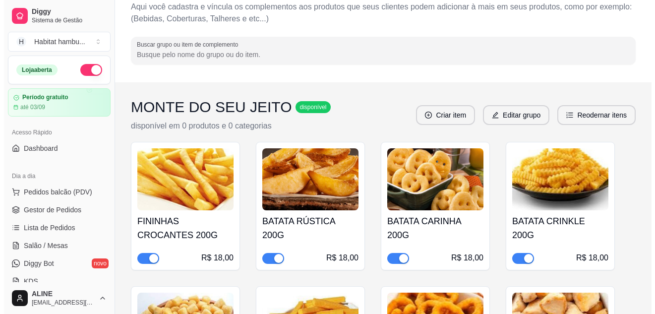
scroll to position [36, 0]
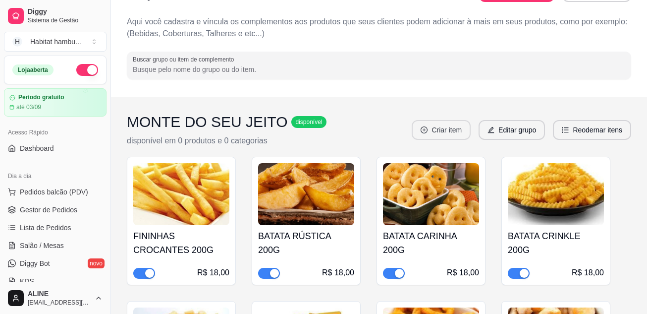
click at [441, 132] on button "Criar item" at bounding box center [441, 130] width 59 height 20
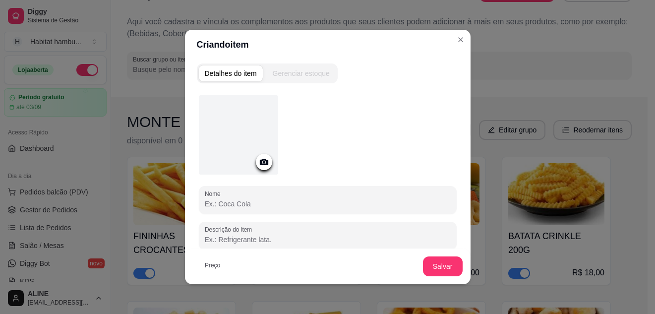
click at [260, 164] on icon at bounding box center [263, 161] width 11 height 11
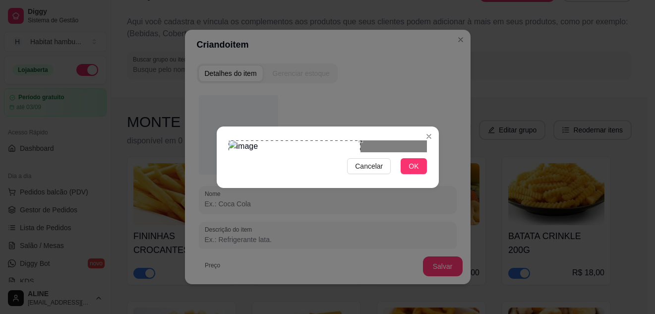
click at [339, 172] on div "Use the arrow keys to move the crop selection area" at bounding box center [294, 185] width 132 height 91
click at [411, 171] on span "OK" at bounding box center [413, 166] width 10 height 11
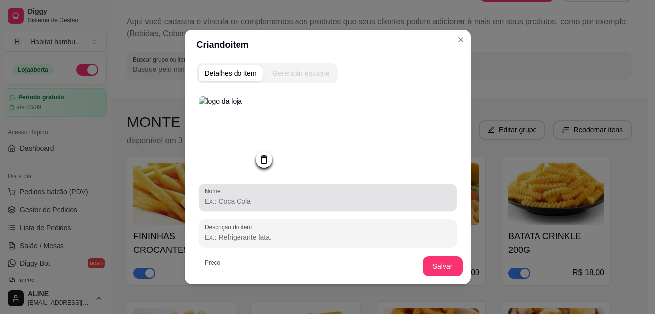
click at [250, 203] on input "Nome" at bounding box center [328, 201] width 246 height 10
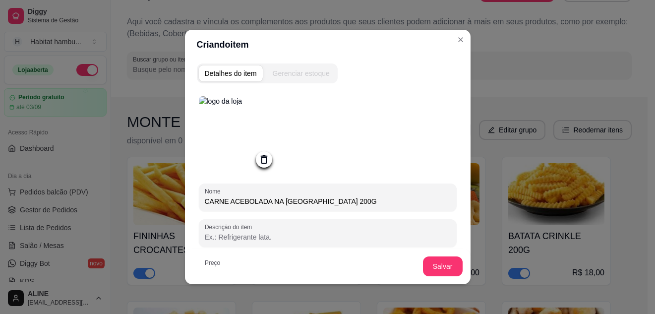
type input "CARNE ACEBOLADA NA MOSTARDA 200G"
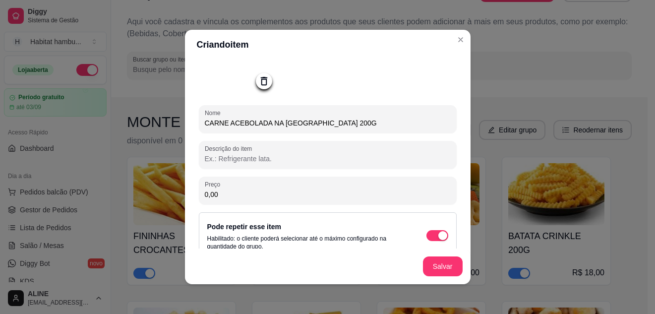
scroll to position [83, 0]
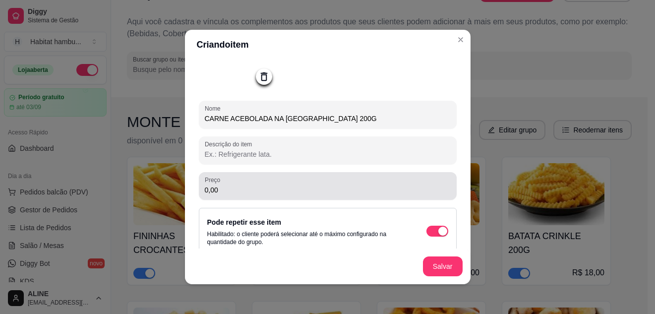
click at [260, 194] on input "0,00" at bounding box center [328, 190] width 246 height 10
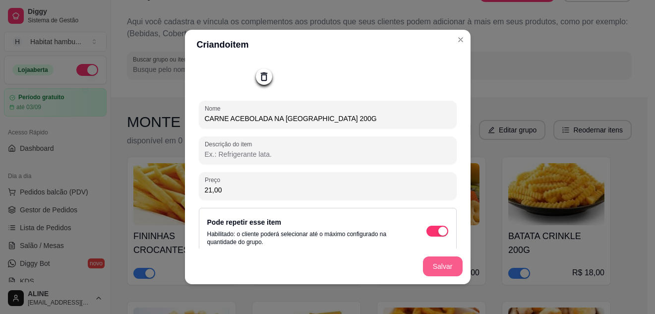
type input "21,00"
click at [439, 269] on button "Salvar" at bounding box center [442, 266] width 39 height 19
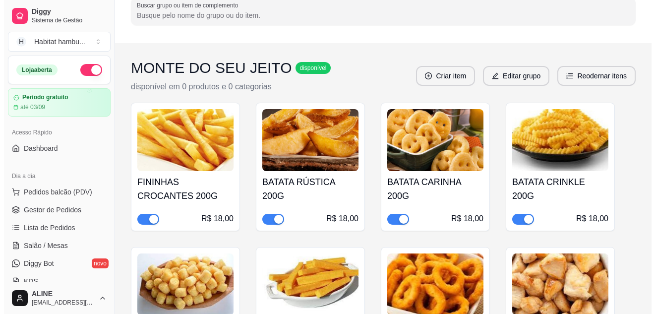
scroll to position [57, 0]
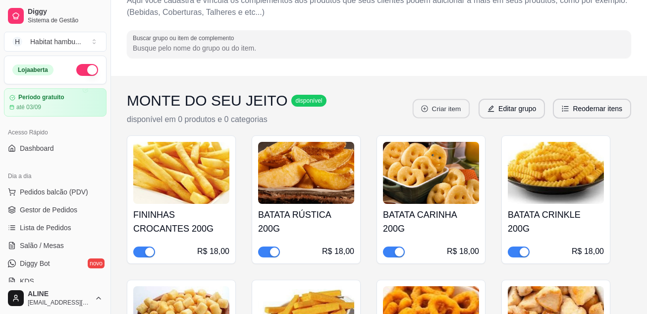
click at [445, 107] on button "Criar item" at bounding box center [441, 108] width 57 height 19
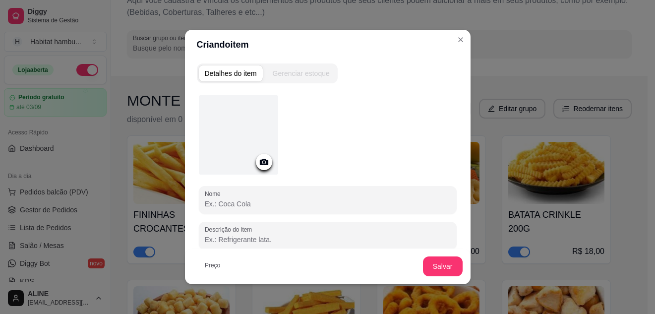
drag, startPoint x: 259, startPoint y: 164, endPoint x: 256, endPoint y: 159, distance: 5.1
click at [258, 159] on icon at bounding box center [263, 161] width 11 height 11
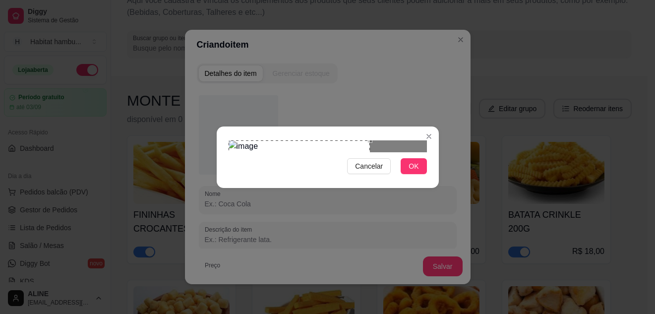
click at [267, 164] on div "Use the arrow keys to move the crop selection area" at bounding box center [299, 187] width 142 height 94
click at [417, 174] on button "OK" at bounding box center [413, 166] width 26 height 16
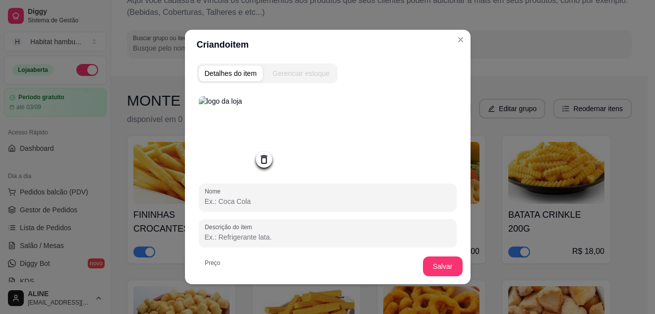
click at [226, 205] on input "Nome" at bounding box center [328, 201] width 246 height 10
click at [229, 205] on input "CORAÇAO ACEBOLADO 200" at bounding box center [328, 201] width 246 height 10
click at [301, 204] on input "CORAÇÃO ACEBOLADO 200" at bounding box center [328, 201] width 246 height 10
type input "CORAÇÃO ACEBOLADO 200G"
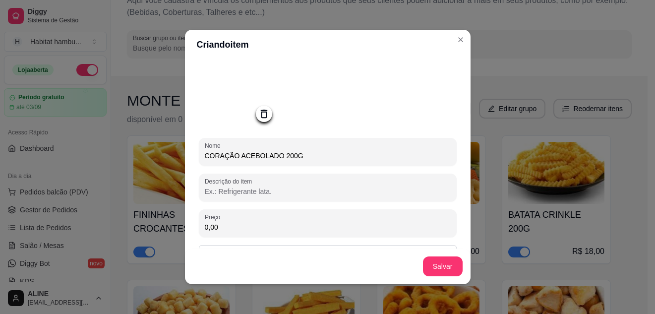
scroll to position [47, 0]
click at [223, 225] on input "0,00" at bounding box center [328, 226] width 246 height 10
type input "21,00"
click at [445, 261] on button "Salvar" at bounding box center [442, 266] width 39 height 19
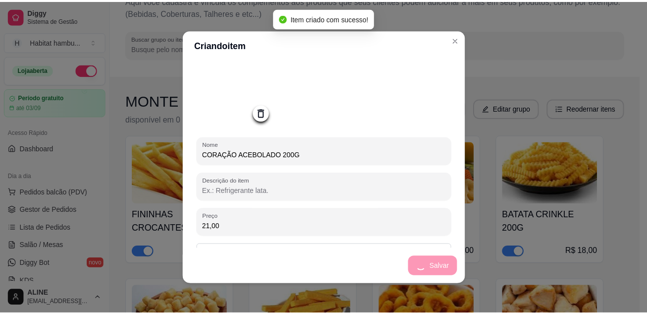
scroll to position [0, 0]
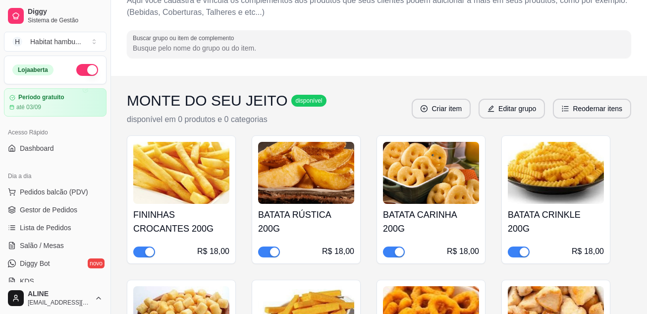
drag, startPoint x: 646, startPoint y: 126, endPoint x: 650, endPoint y: 166, distance: 39.3
click at [647, 166] on html "Diggy Sistema de Gestão H Habitat hambu ... Loja aberta Período gratuito até 03…" at bounding box center [323, 100] width 647 height 314
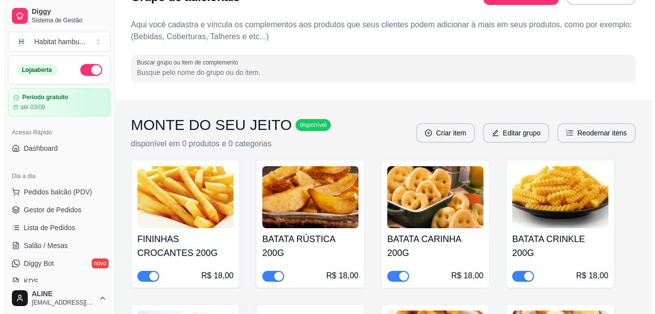
scroll to position [11, 0]
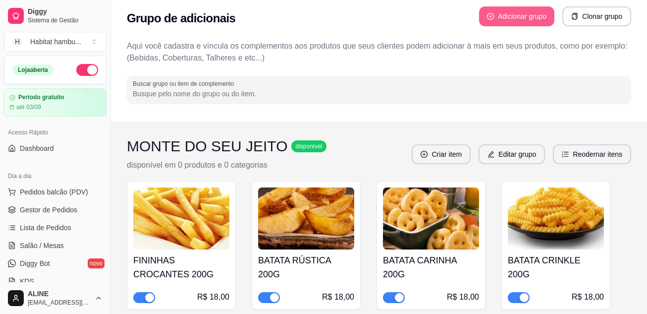
click at [513, 10] on button "Adicionar grupo" at bounding box center [516, 16] width 75 height 20
click at [450, 151] on button "Criar item" at bounding box center [441, 154] width 57 height 19
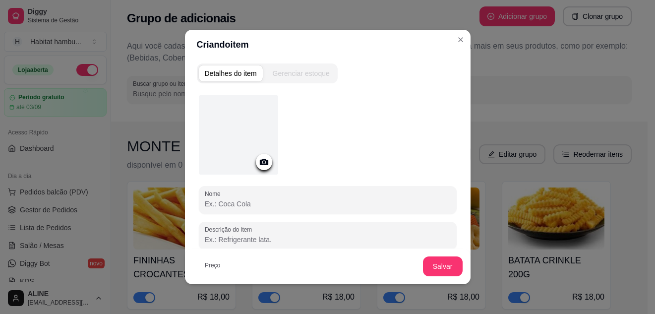
click at [260, 164] on icon at bounding box center [263, 162] width 8 height 6
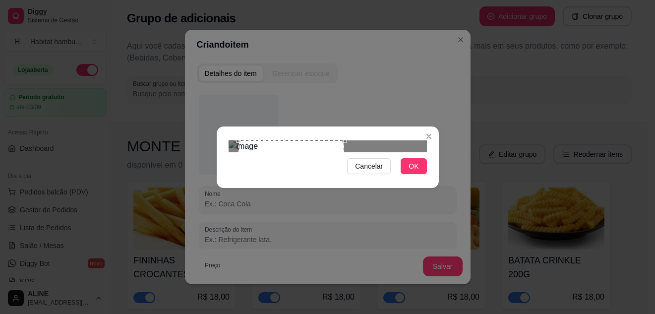
click at [386, 140] on div at bounding box center [327, 146] width 198 height 12
click at [271, 140] on div "Use the arrow keys to move the crop selection area" at bounding box center [283, 193] width 106 height 106
click at [413, 171] on span "OK" at bounding box center [413, 166] width 10 height 11
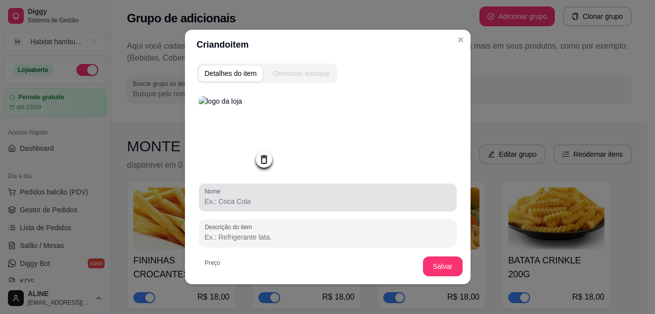
click at [225, 204] on input "Nome" at bounding box center [328, 201] width 246 height 10
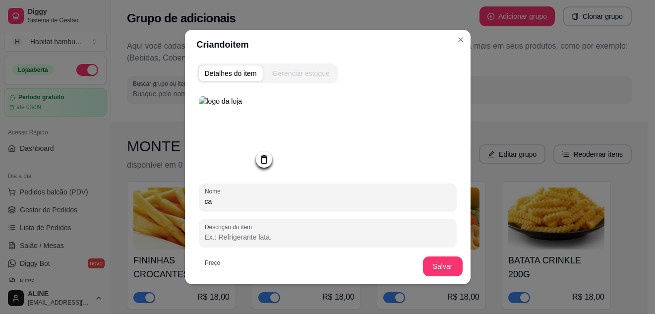
type input "c"
type input "CAMARÃO EMPANADO 300G"
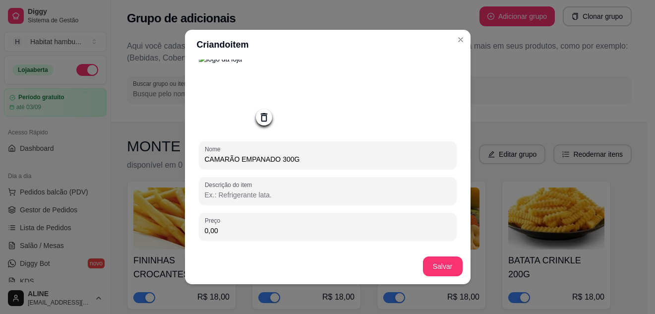
scroll to position [48, 0]
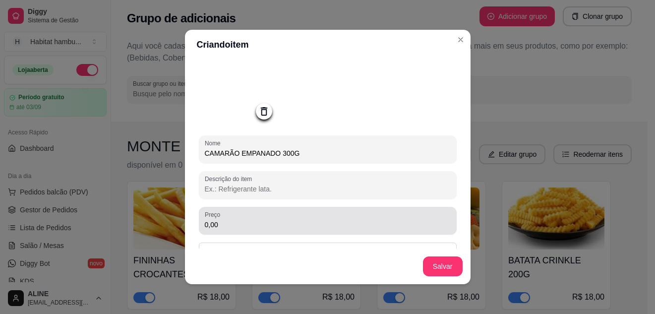
click at [338, 230] on div "0,00" at bounding box center [328, 221] width 246 height 20
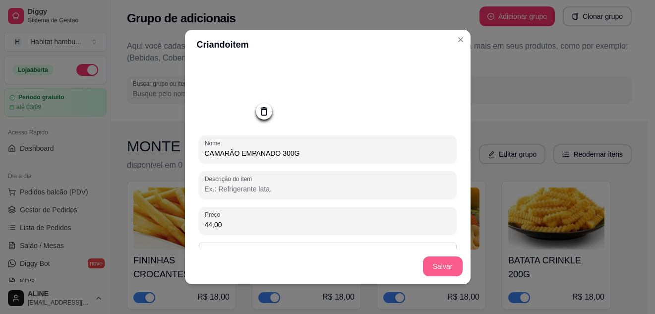
type input "44,00"
click at [438, 269] on button "Salvar" at bounding box center [443, 266] width 40 height 20
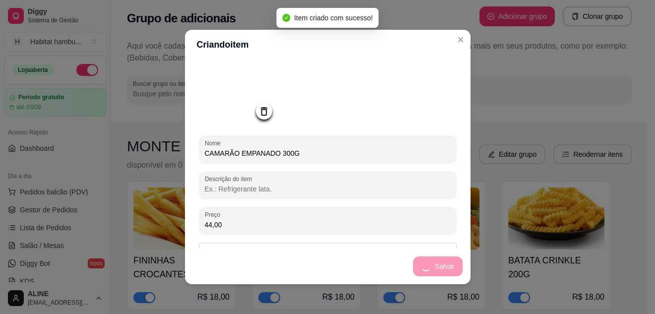
click at [431, 269] on div "Salvar" at bounding box center [327, 266] width 285 height 36
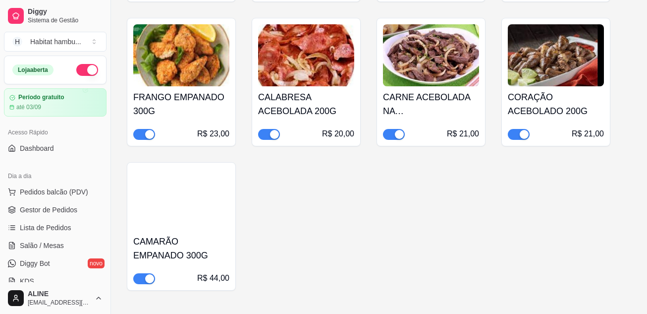
scroll to position [500, 0]
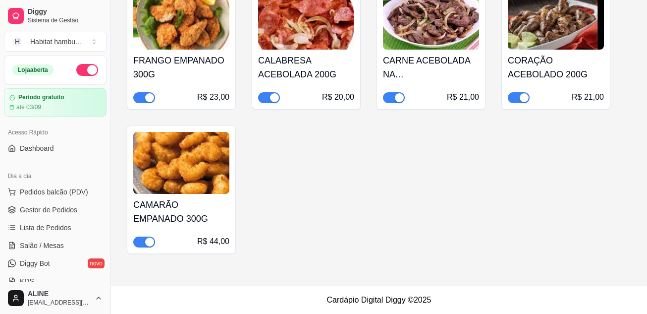
drag, startPoint x: 107, startPoint y: 108, endPoint x: 108, endPoint y: 132, distance: 23.8
click at [110, 132] on button "Toggle Sidebar" at bounding box center [111, 157] width 8 height 314
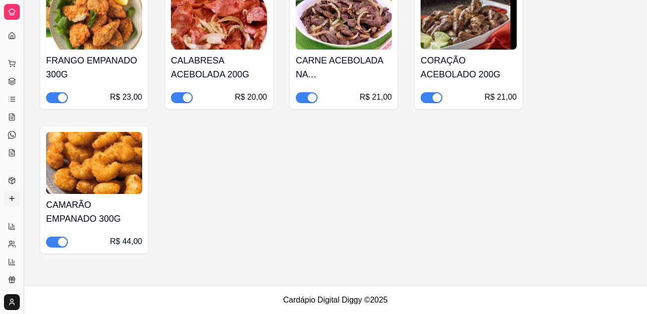
click at [21, 134] on button "Toggle Sidebar" at bounding box center [23, 157] width 8 height 314
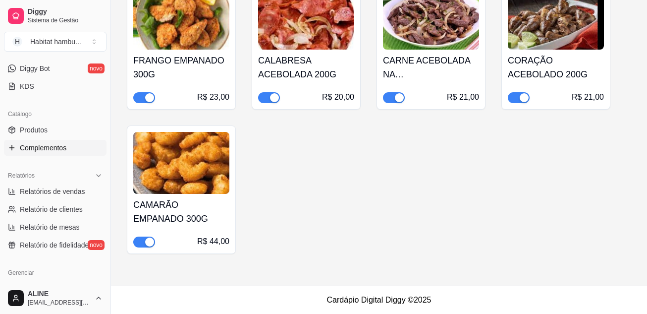
scroll to position [202, 0]
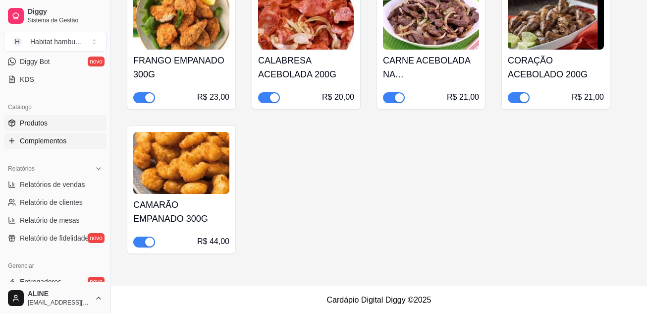
click at [25, 126] on span "Produtos" at bounding box center [34, 123] width 28 height 10
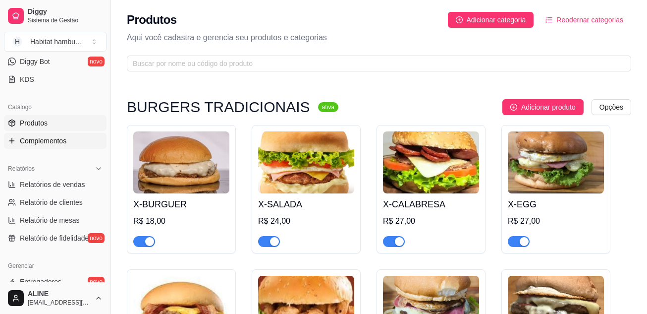
click at [27, 136] on span "Complementos" at bounding box center [43, 141] width 47 height 10
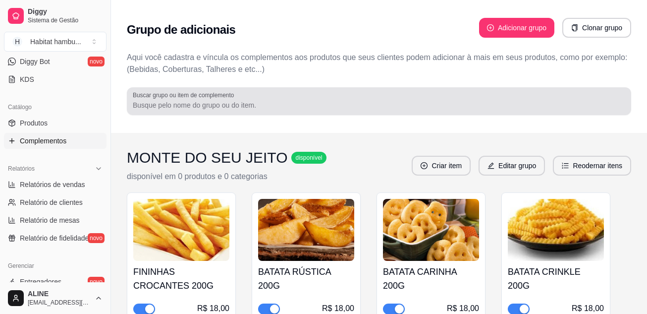
click at [355, 102] on input "Buscar grupo ou item de complemento" at bounding box center [379, 105] width 493 height 10
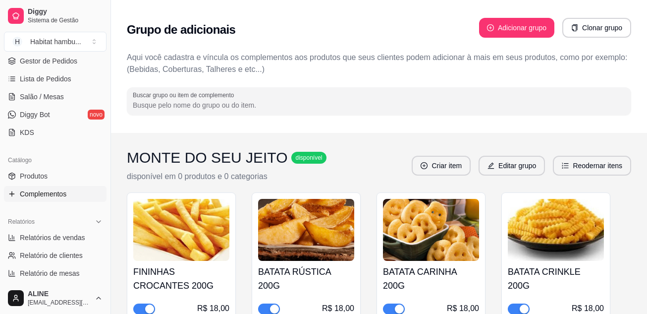
scroll to position [152, 0]
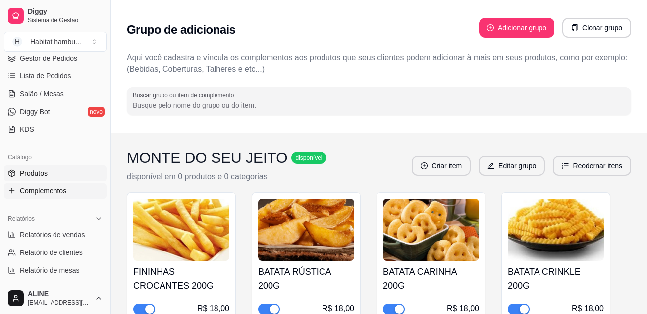
click at [37, 174] on span "Produtos" at bounding box center [34, 173] width 28 height 10
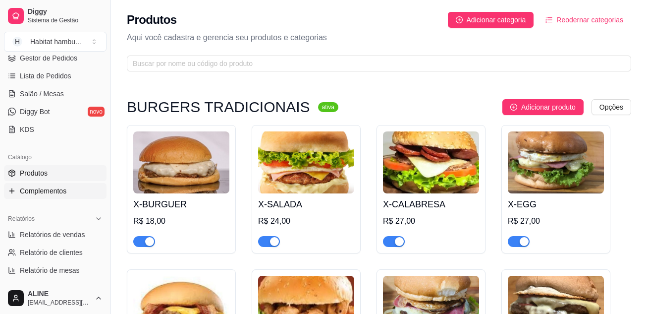
click at [46, 189] on span "Complementos" at bounding box center [43, 191] width 47 height 10
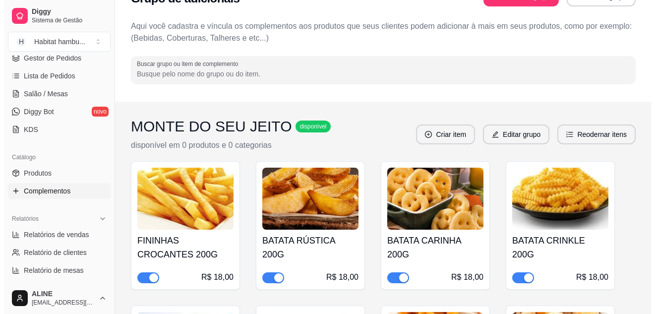
scroll to position [37, 0]
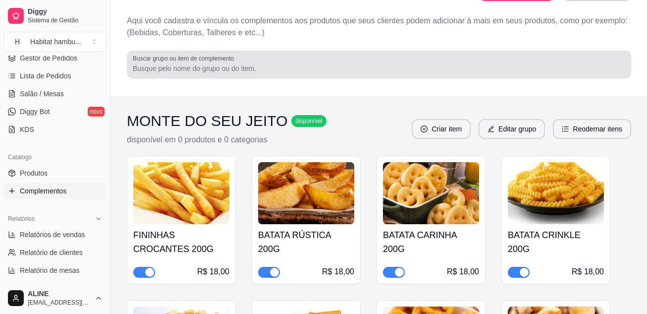
click at [238, 73] on div at bounding box center [379, 65] width 493 height 20
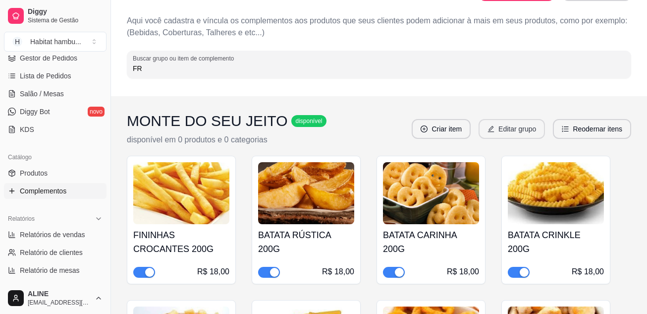
click at [519, 132] on button "Editar grupo" at bounding box center [512, 129] width 66 height 20
click at [174, 208] on img at bounding box center [181, 193] width 96 height 62
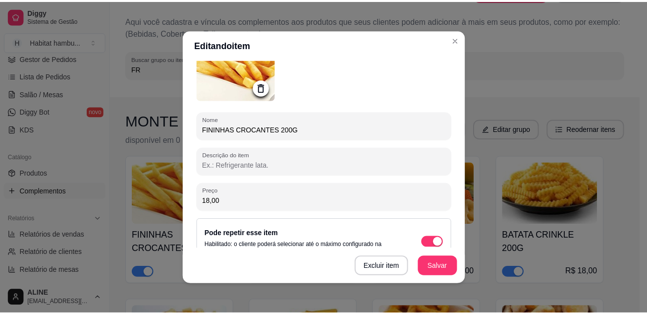
scroll to position [81, 0]
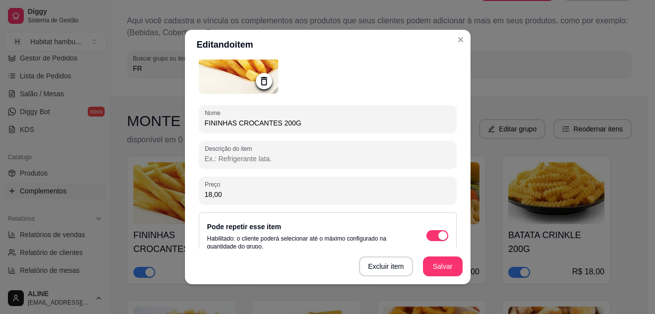
click at [213, 161] on input "Descrição do item" at bounding box center [328, 159] width 246 height 10
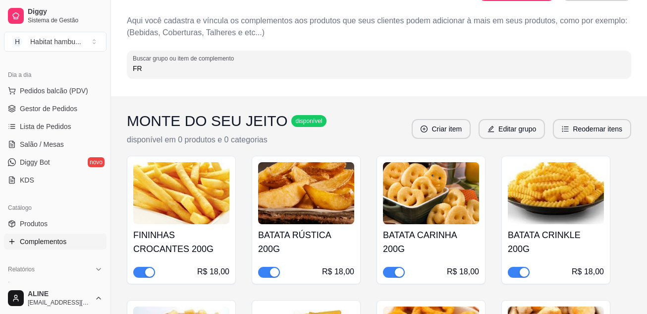
scroll to position [100, 0]
click at [184, 141] on p "disponível em 0 produtos e 0 categorias" at bounding box center [227, 140] width 200 height 12
click at [293, 121] on span "disponível" at bounding box center [308, 121] width 31 height 8
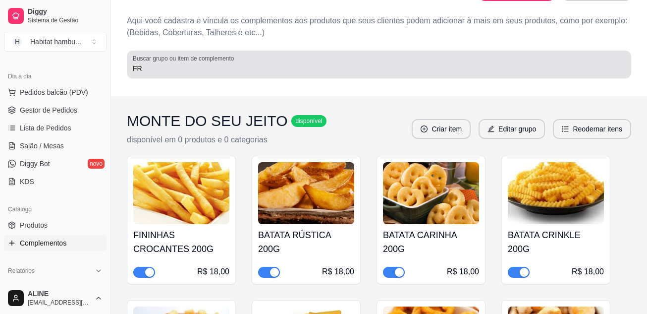
click at [181, 73] on div "FR" at bounding box center [379, 65] width 493 height 20
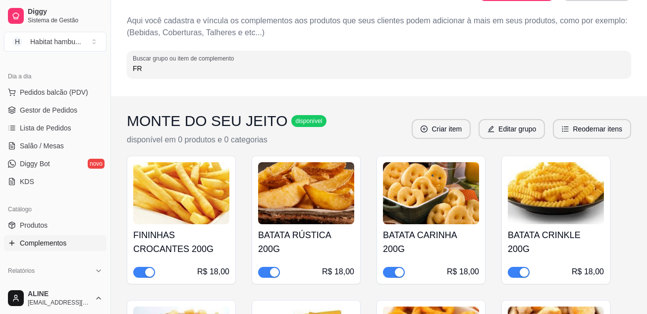
type input "F"
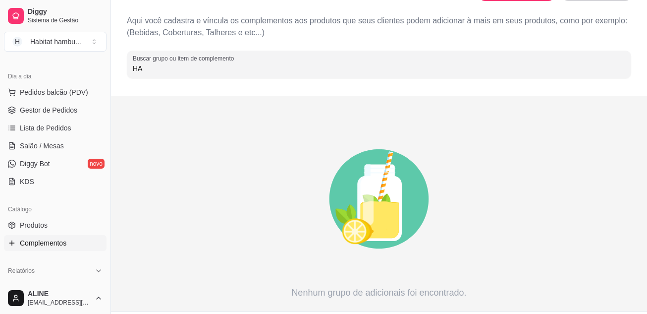
type input "H"
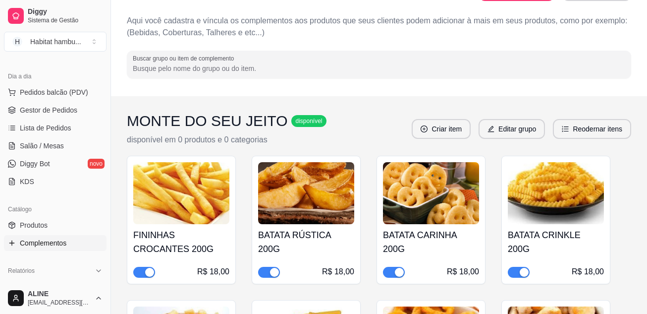
scroll to position [0, 0]
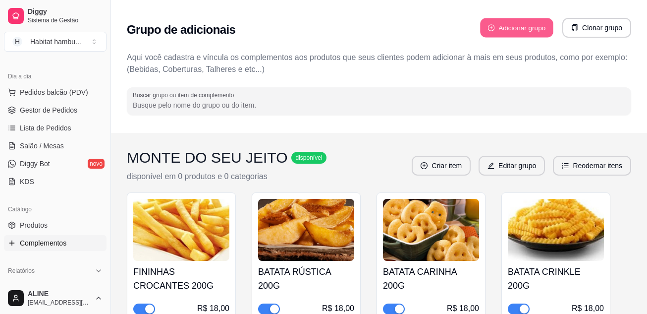
click at [517, 31] on button "Adicionar grupo" at bounding box center [516, 27] width 73 height 19
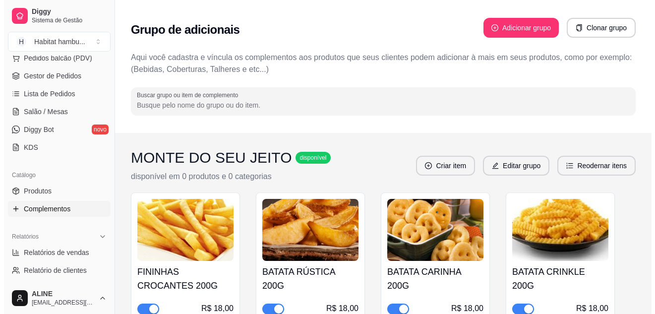
scroll to position [140, 0]
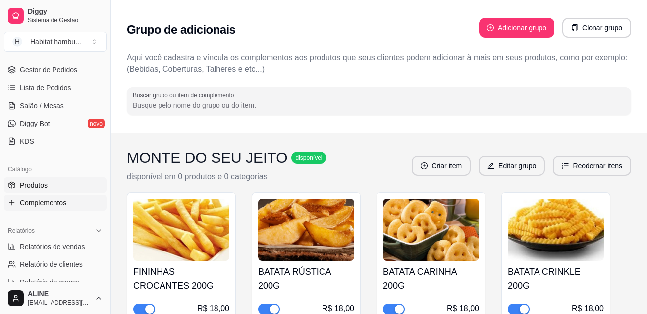
click at [39, 181] on span "Produtos" at bounding box center [34, 185] width 28 height 10
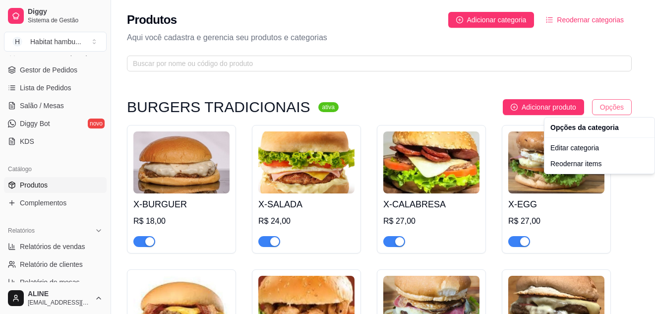
click at [603, 111] on html "Diggy Sistema de Gestão H Habitat hambu ... Loja aberta Período gratuito até 03…" at bounding box center [327, 157] width 655 height 314
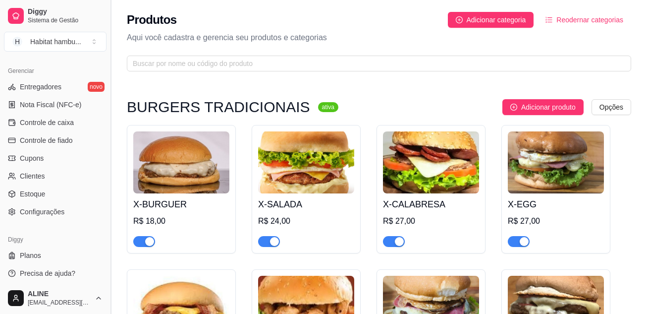
scroll to position [399, 0]
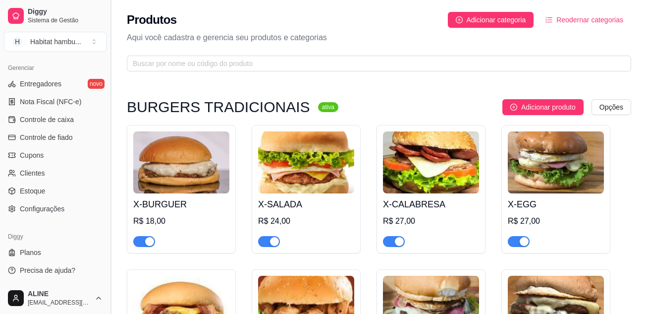
drag, startPoint x: 109, startPoint y: 146, endPoint x: 112, endPoint y: 256, distance: 109.6
click at [112, 256] on html "Diggy Sistema de Gestão H Habitat hambu ... Loja aberta Período gratuito até 03…" at bounding box center [323, 157] width 647 height 314
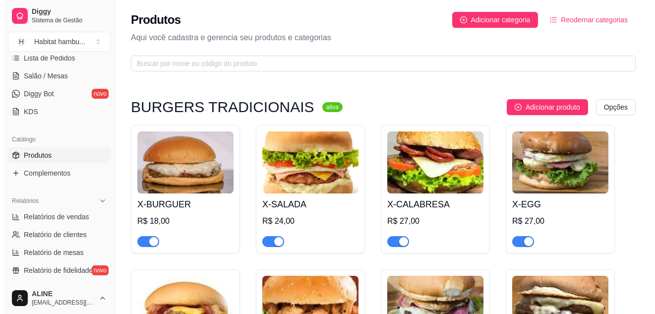
scroll to position [167, 0]
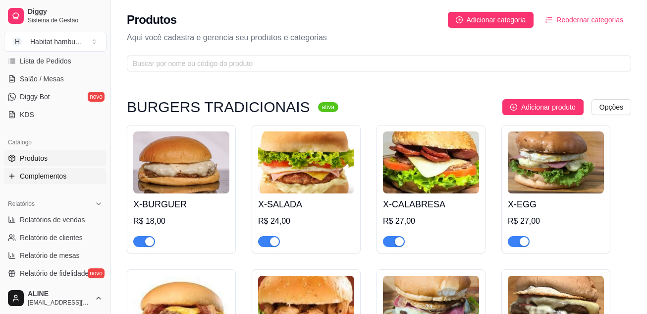
click at [52, 178] on span "Complementos" at bounding box center [43, 176] width 47 height 10
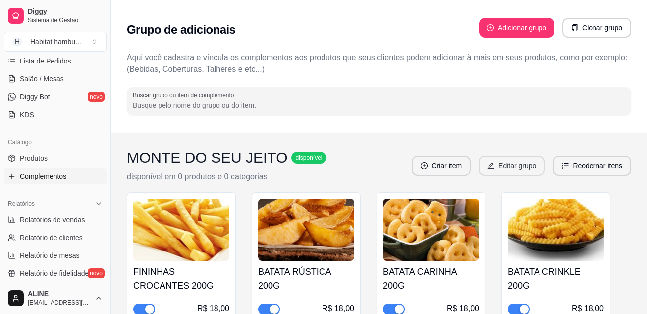
click at [510, 164] on button "Editar grupo" at bounding box center [512, 166] width 66 height 20
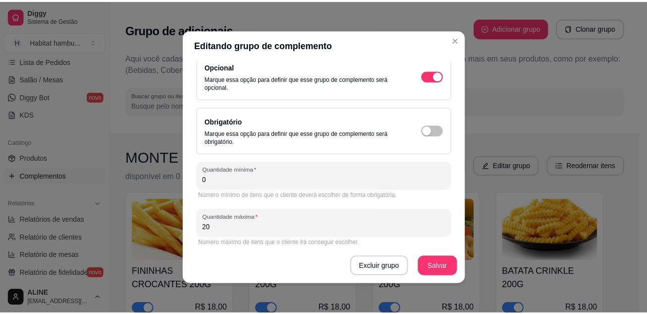
scroll to position [139, 0]
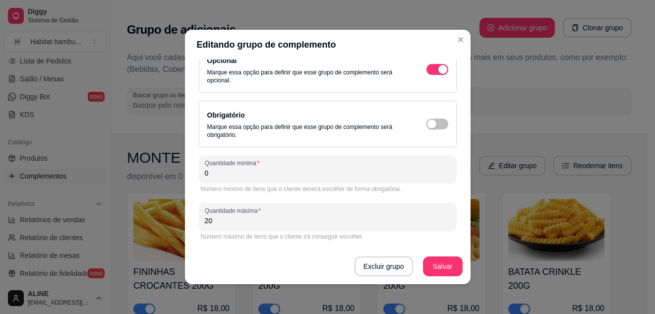
click at [217, 175] on input "0" at bounding box center [328, 173] width 246 height 10
type input "1"
click at [426, 20] on button "button" at bounding box center [437, 14] width 22 height 11
click at [436, 259] on button "Salvar" at bounding box center [442, 266] width 39 height 19
click at [435, 270] on button "Salvar" at bounding box center [442, 266] width 39 height 19
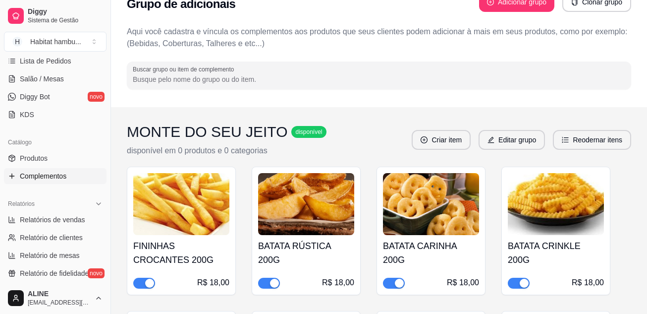
scroll to position [5, 0]
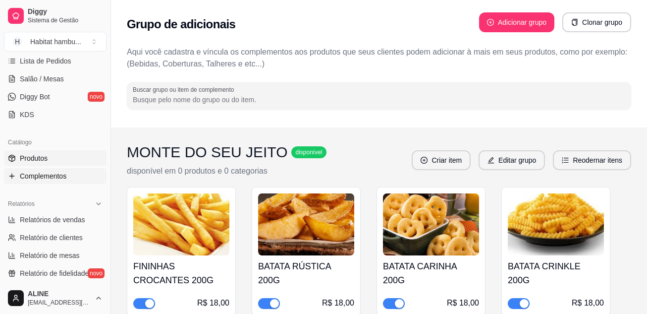
click at [34, 156] on span "Produtos" at bounding box center [34, 158] width 28 height 10
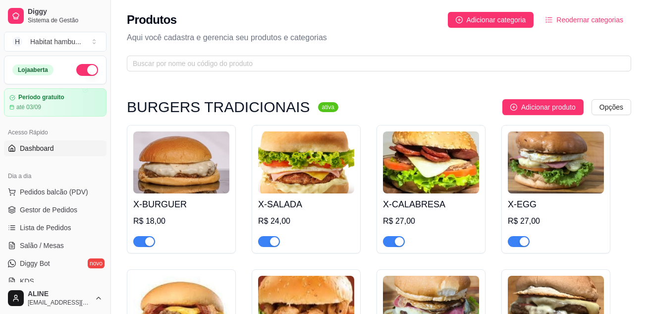
click at [41, 144] on span "Dashboard" at bounding box center [37, 148] width 34 height 10
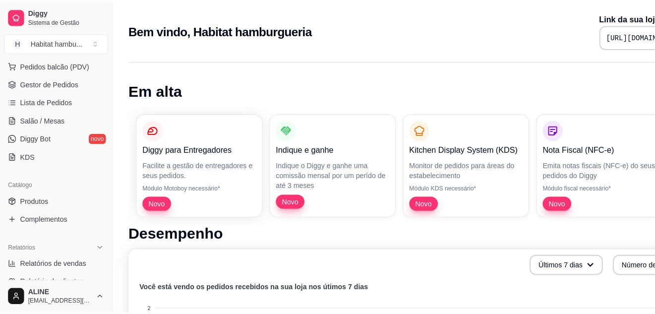
scroll to position [147, 0]
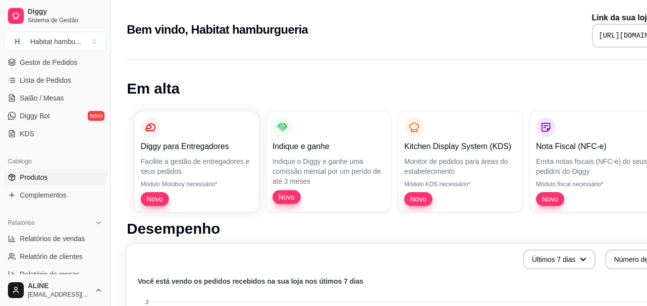
click at [57, 178] on link "Produtos" at bounding box center [55, 177] width 103 height 16
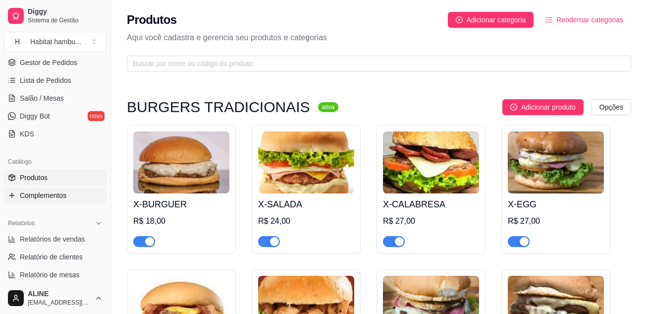
click at [47, 195] on span "Complementos" at bounding box center [43, 195] width 47 height 10
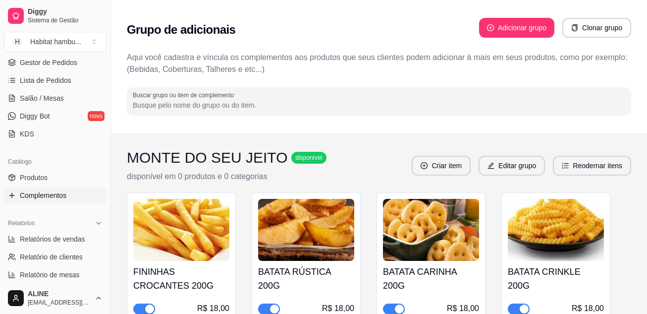
click at [189, 245] on img at bounding box center [181, 230] width 96 height 62
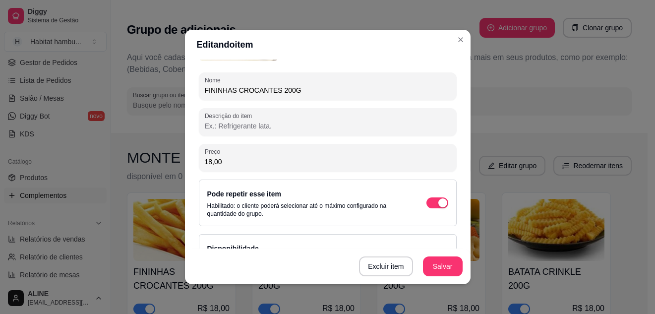
scroll to position [151, 0]
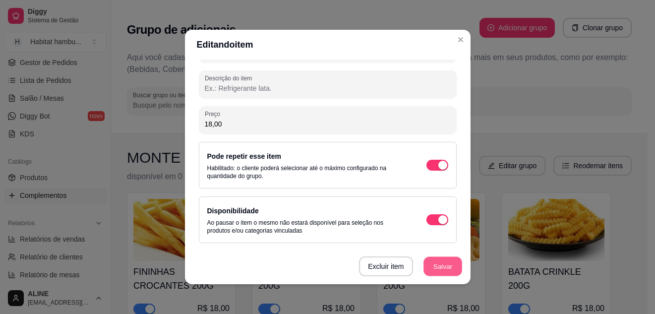
click at [433, 269] on button "Salvar" at bounding box center [442, 266] width 39 height 19
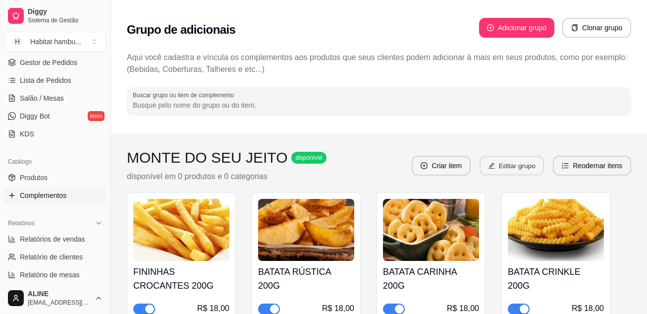
click at [513, 168] on button "Editar grupo" at bounding box center [512, 165] width 64 height 19
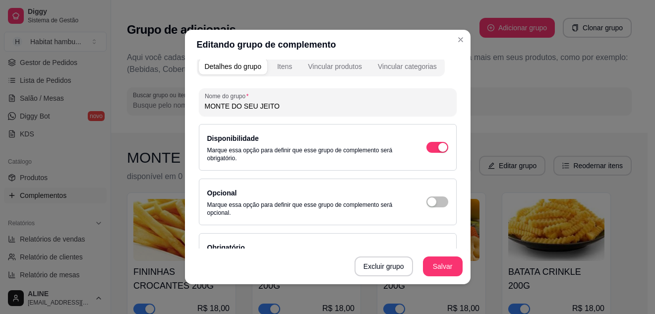
scroll to position [0, 0]
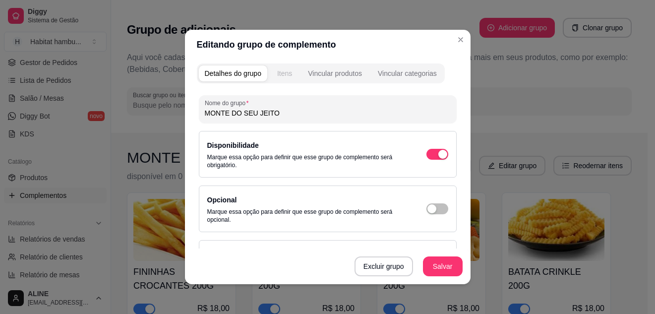
click at [283, 68] on div "Itens" at bounding box center [284, 73] width 15 height 10
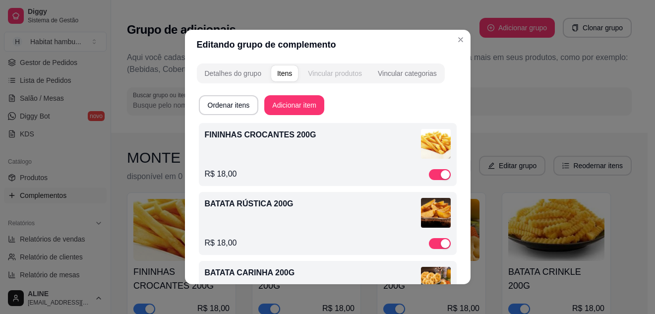
click at [334, 74] on div "Vincular produtos" at bounding box center [335, 73] width 54 height 10
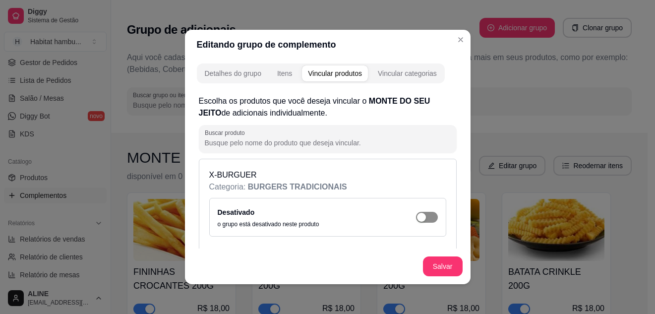
click at [417, 219] on div "button" at bounding box center [421, 217] width 9 height 9
click at [445, 268] on button "Salvar" at bounding box center [443, 266] width 40 height 20
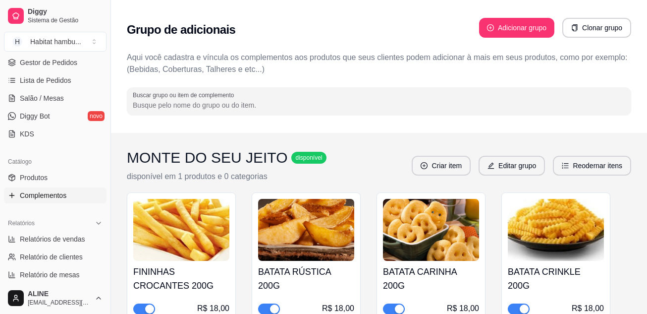
click at [46, 192] on span "Complementos" at bounding box center [43, 195] width 47 height 10
click at [512, 170] on button "Editar grupo" at bounding box center [512, 165] width 64 height 19
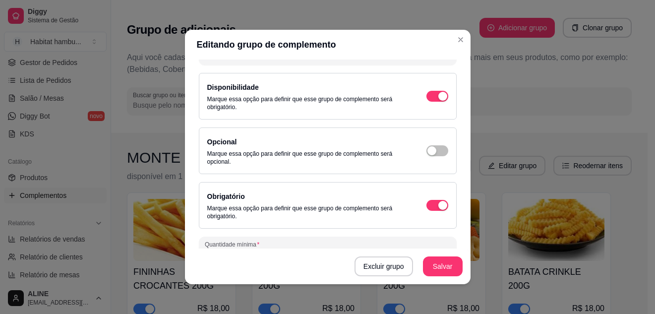
scroll to position [61, 0]
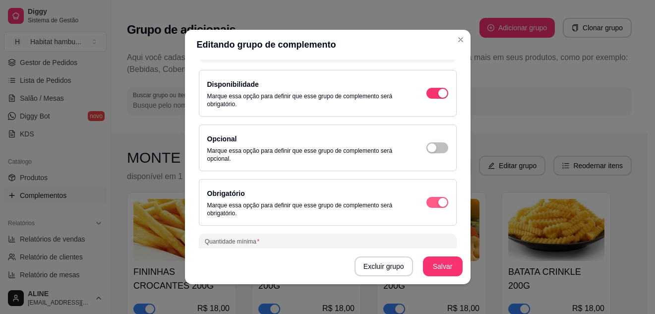
click at [438, 98] on div "button" at bounding box center [442, 93] width 9 height 9
type input "0"
click at [439, 268] on button "Salvar" at bounding box center [442, 266] width 39 height 19
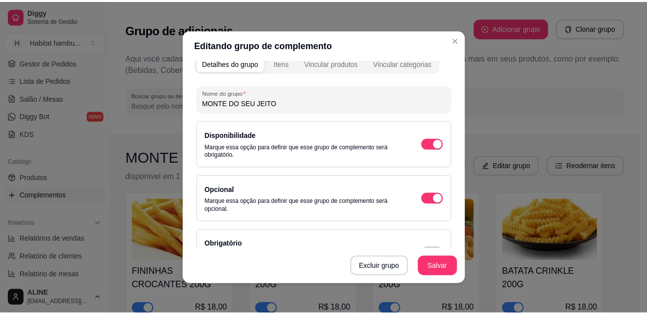
scroll to position [0, 0]
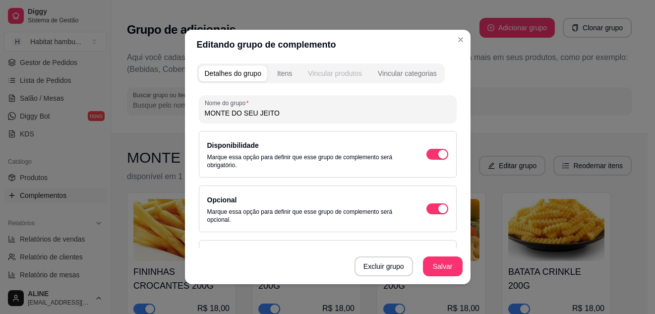
click at [313, 72] on div "Vincular produtos" at bounding box center [335, 73] width 54 height 10
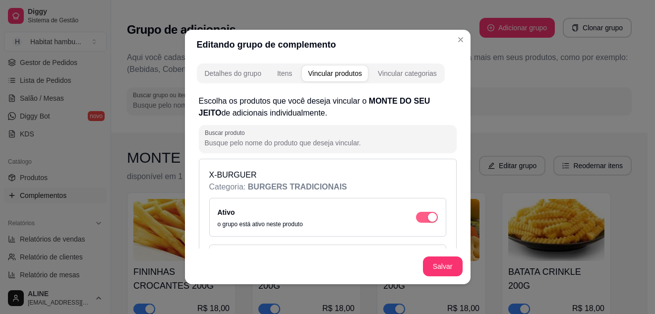
click at [428, 216] on div "button" at bounding box center [432, 217] width 9 height 9
click at [433, 269] on button "Salvar" at bounding box center [443, 266] width 40 height 20
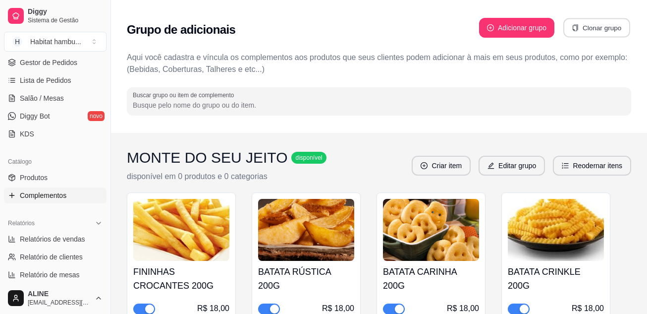
click at [577, 30] on icon "copy" at bounding box center [575, 27] width 7 height 7
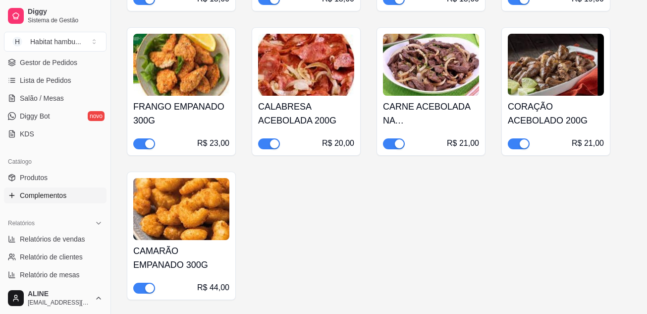
scroll to position [460, 0]
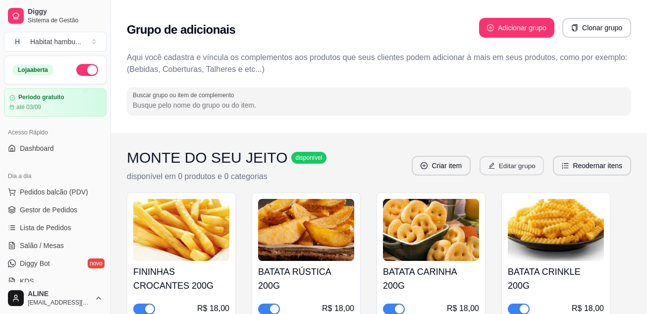
click at [514, 166] on button "Editar grupo" at bounding box center [512, 165] width 64 height 19
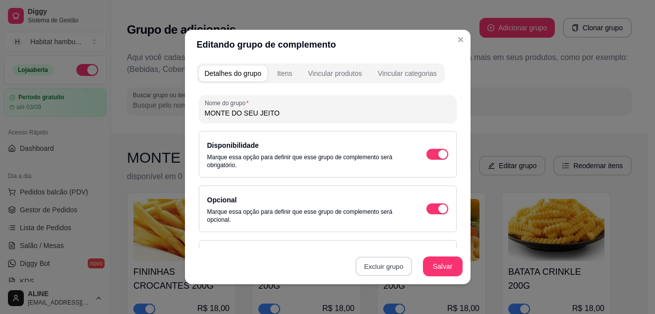
click at [383, 268] on button "Excluir grupo" at bounding box center [383, 266] width 56 height 19
click at [416, 241] on button "Sim" at bounding box center [422, 243] width 30 height 15
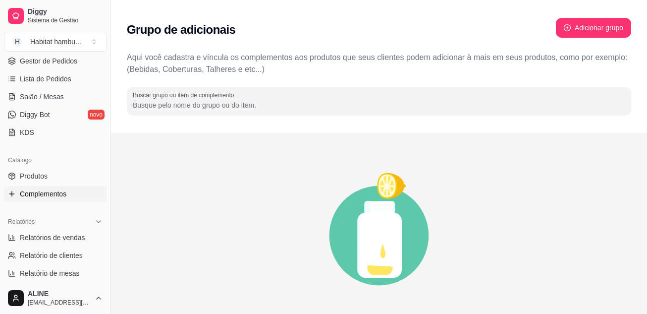
scroll to position [150, 0]
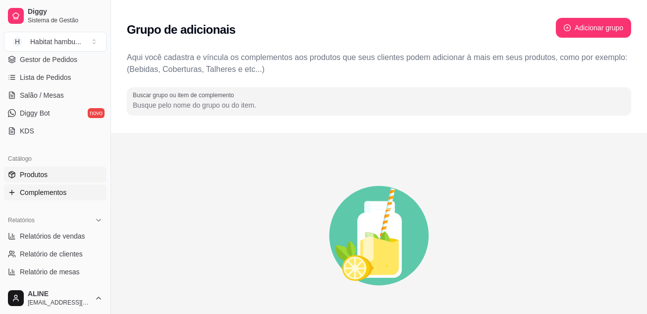
click at [40, 175] on span "Produtos" at bounding box center [34, 174] width 28 height 10
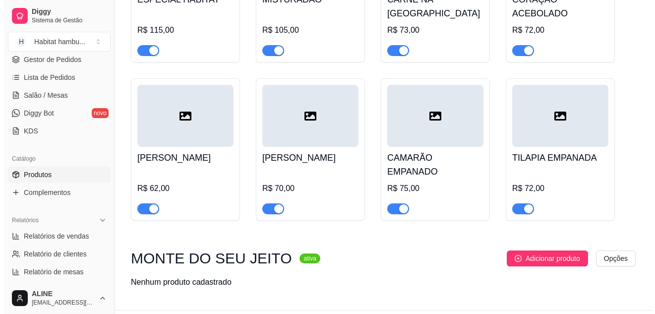
scroll to position [1507, 0]
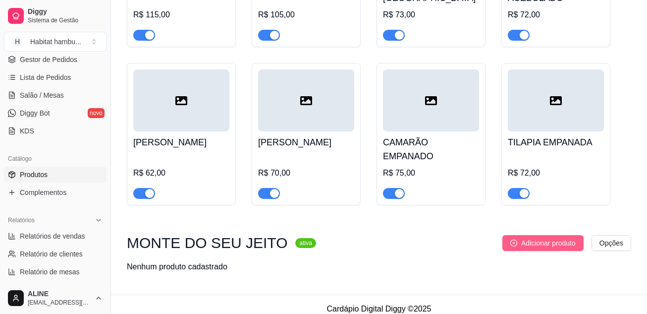
click at [522, 237] on span "Adicionar produto" at bounding box center [548, 242] width 55 height 11
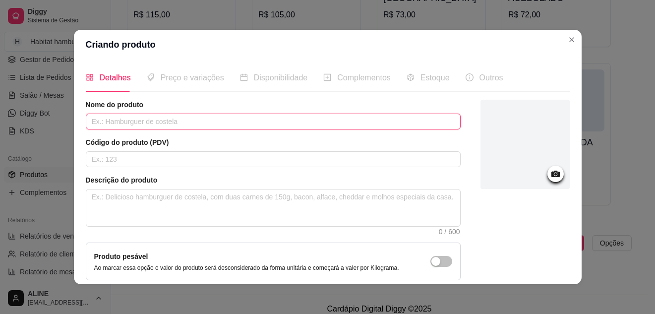
click at [137, 123] on input "text" at bounding box center [273, 121] width 375 height 16
type input "BATATA FININHA 200G"
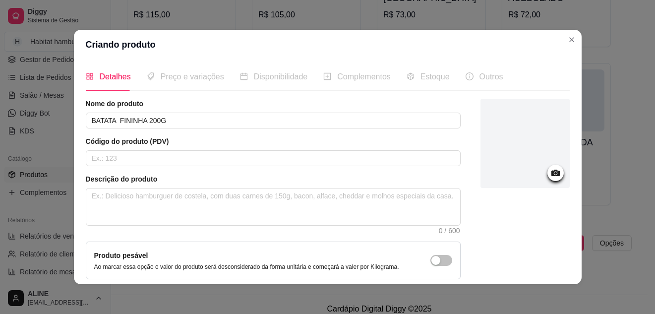
scroll to position [0, 0]
click at [551, 172] on icon at bounding box center [555, 173] width 8 height 6
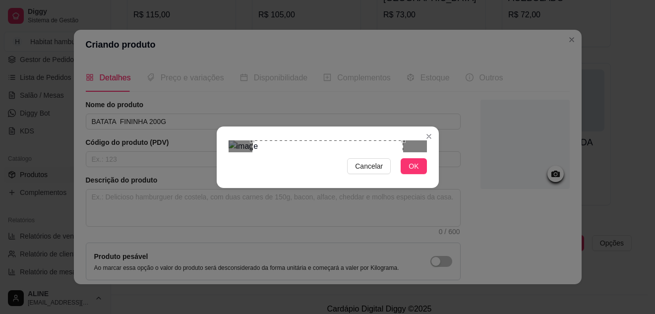
click at [320, 171] on div "Use the arrow keys to move the crop selection area" at bounding box center [327, 215] width 151 height 151
click at [319, 140] on div "Use the arrow keys to move the crop selection area" at bounding box center [326, 215] width 151 height 151
click at [331, 157] on div "Use the arrow keys to move the crop selection area" at bounding box center [327, 215] width 151 height 151
click at [383, 185] on div "Use the arrow keys to move the crop selection area" at bounding box center [319, 207] width 134 height 134
click at [326, 148] on div "Use the arrow keys to move the crop selection area" at bounding box center [327, 206] width 132 height 132
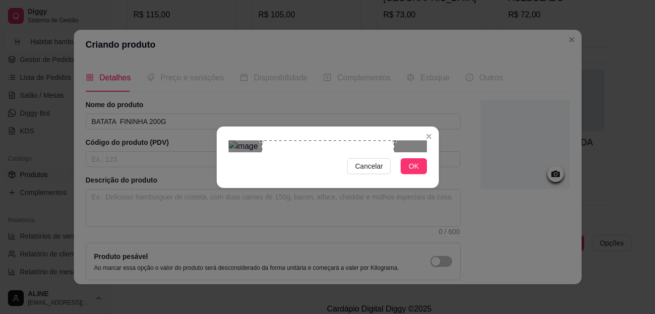
click at [335, 140] on div "Use the arrow keys to move the crop selection area" at bounding box center [328, 206] width 132 height 132
click at [419, 174] on button "OK" at bounding box center [413, 166] width 26 height 16
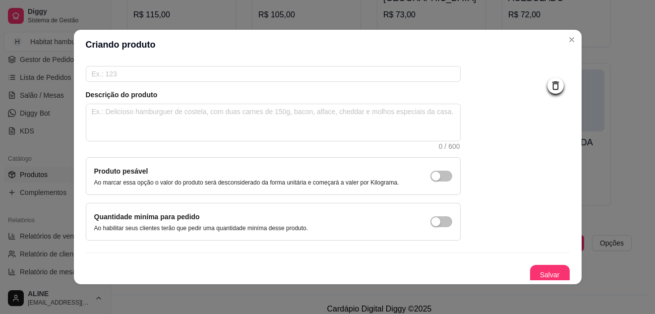
scroll to position [90, 0]
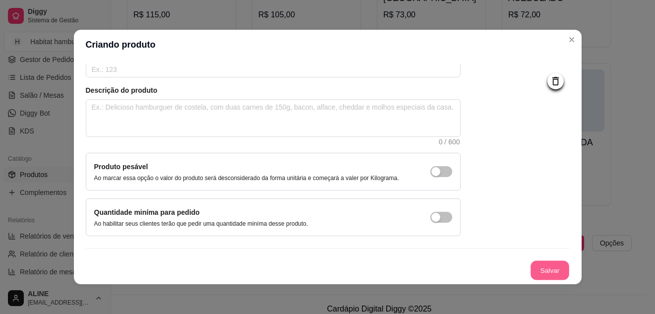
click at [530, 275] on button "Salvar" at bounding box center [549, 270] width 39 height 19
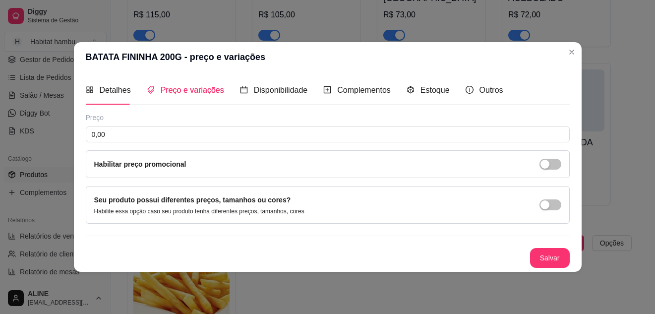
scroll to position [0, 0]
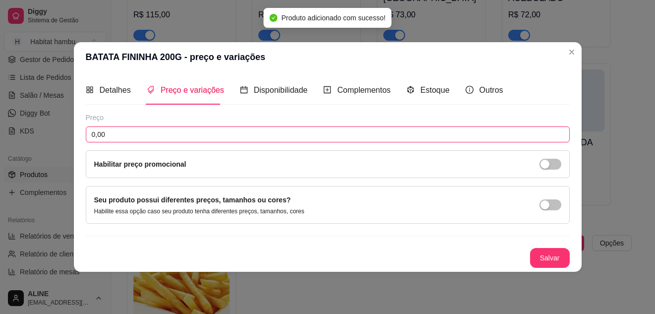
click at [113, 135] on input "0,00" at bounding box center [328, 134] width 484 height 16
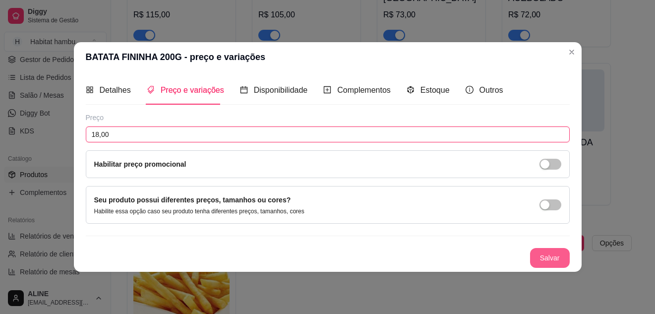
type input "18,00"
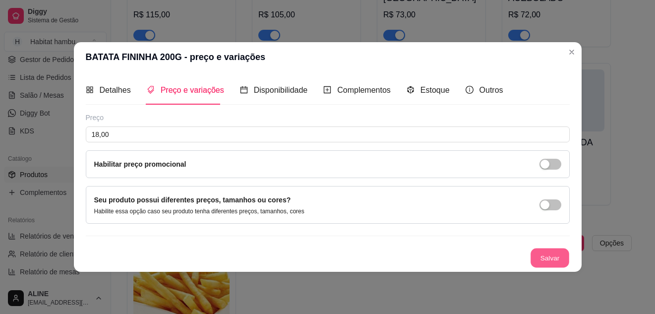
click at [536, 254] on button "Salvar" at bounding box center [549, 257] width 39 height 19
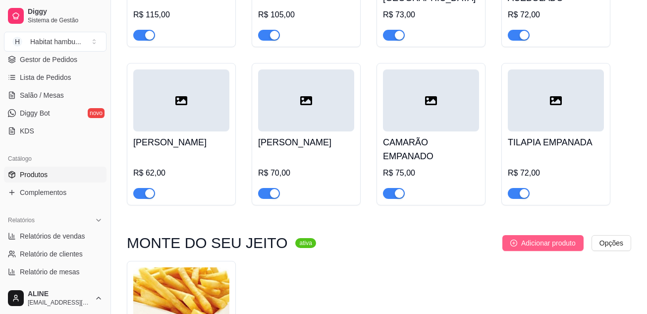
click at [529, 237] on span "Adicionar produto" at bounding box center [548, 242] width 55 height 11
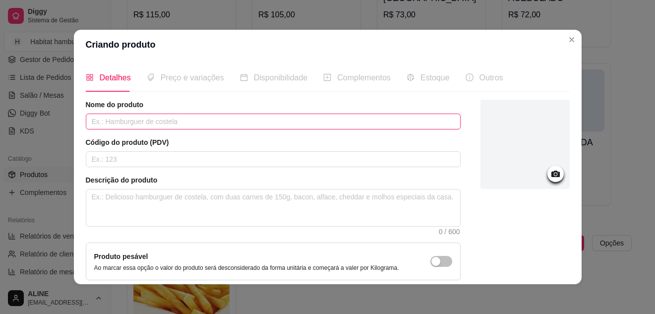
click at [195, 121] on input "text" at bounding box center [273, 121] width 375 height 16
type input "BATATA RÚSTICA"
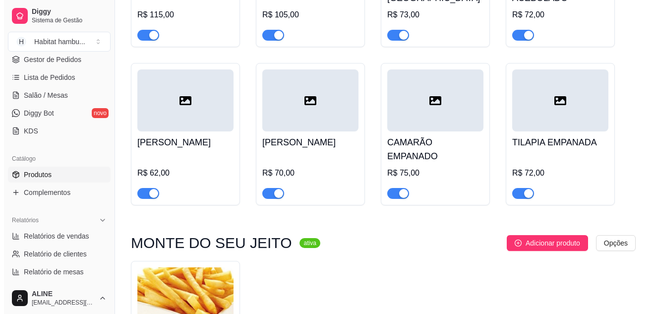
scroll to position [1624, 0]
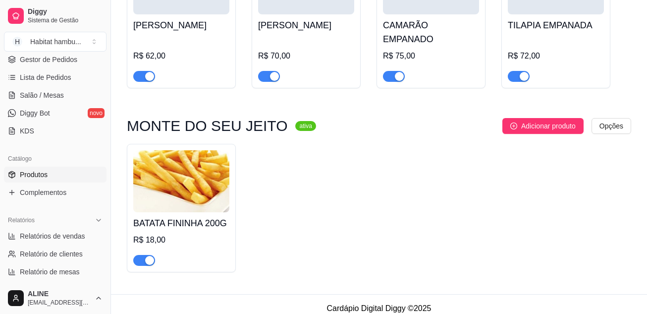
click at [195, 171] on img at bounding box center [181, 181] width 96 height 62
click at [523, 120] on span "Adicionar produto" at bounding box center [548, 125] width 55 height 11
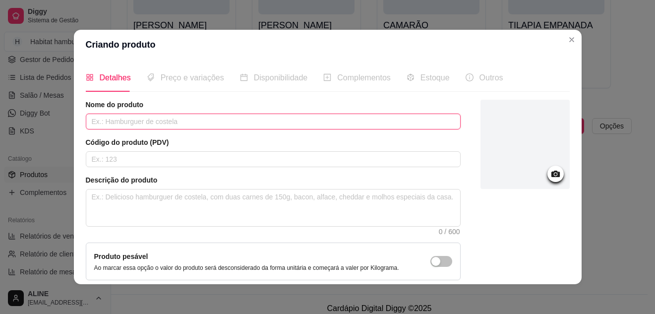
click at [155, 121] on input "text" at bounding box center [273, 121] width 375 height 16
type input "BATATA RÚSTICA 200G"
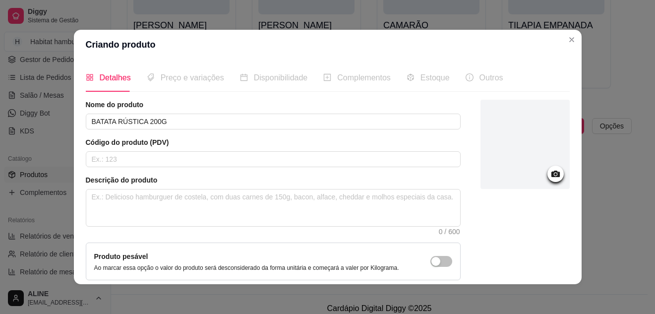
click at [551, 173] on icon at bounding box center [555, 173] width 8 height 6
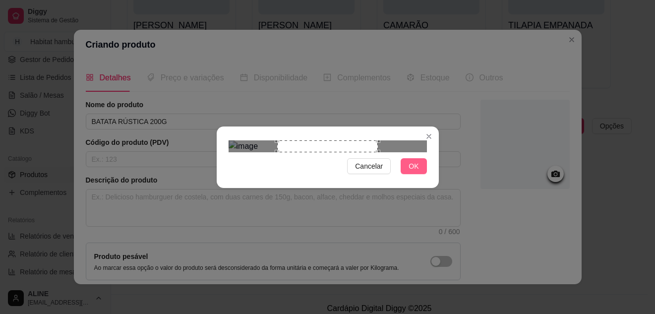
click at [412, 171] on span "OK" at bounding box center [413, 166] width 10 height 11
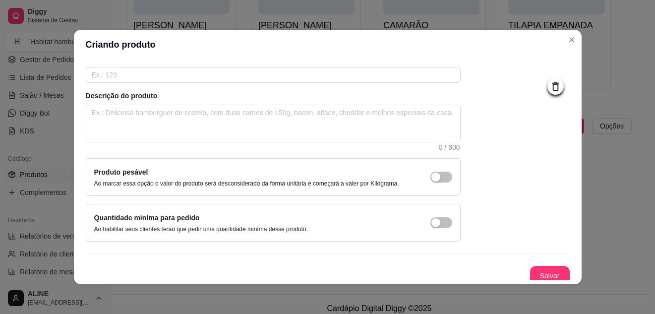
scroll to position [90, 0]
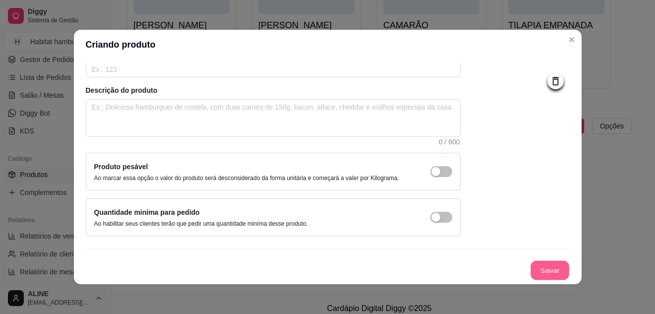
click at [537, 264] on button "Salvar" at bounding box center [549, 270] width 39 height 19
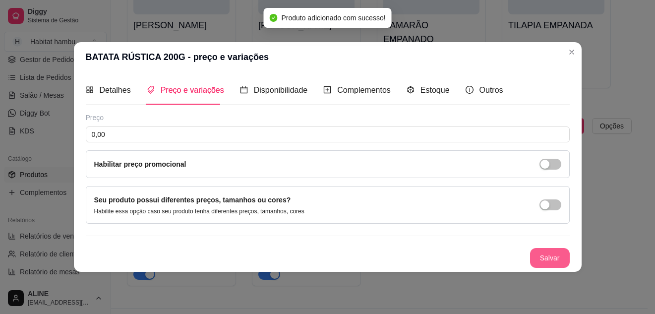
scroll to position [0, 0]
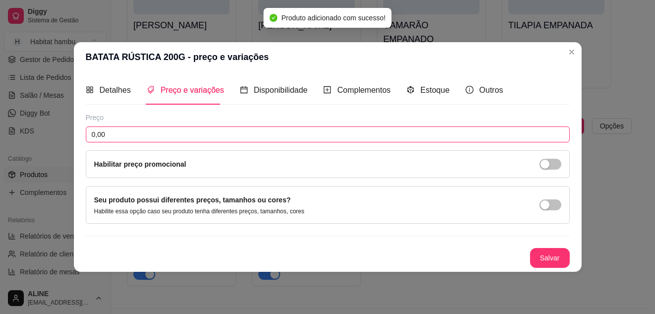
click at [115, 134] on input "0,00" at bounding box center [328, 134] width 484 height 16
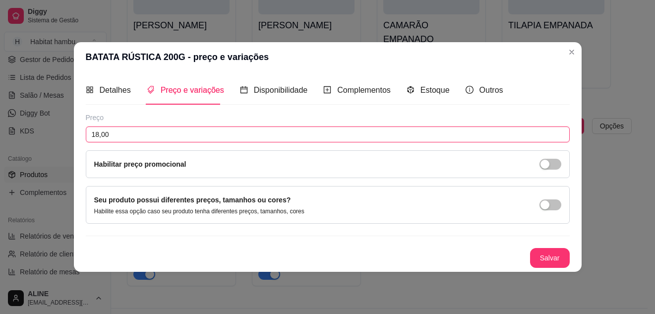
type input "18,00"
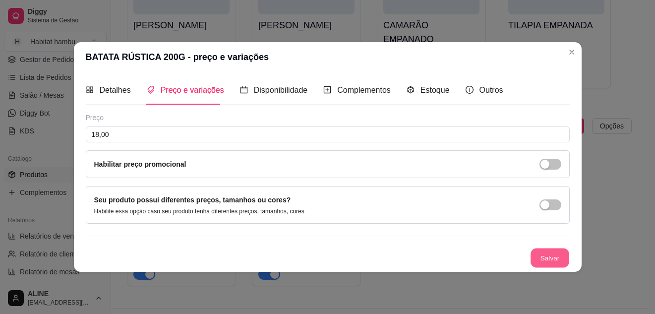
click at [551, 262] on button "Salvar" at bounding box center [549, 257] width 39 height 19
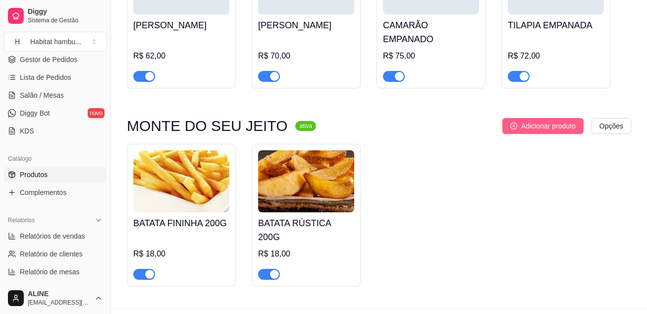
click at [533, 120] on span "Adicionar produto" at bounding box center [548, 125] width 55 height 11
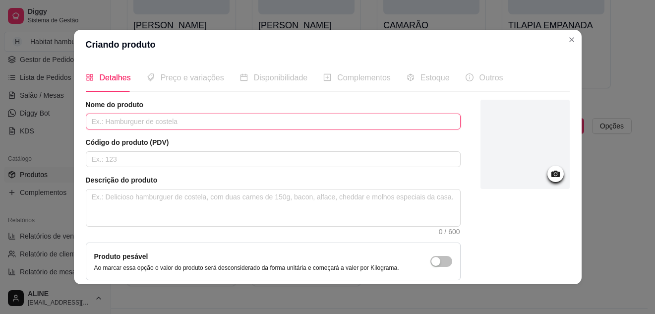
click at [272, 121] on input "text" at bounding box center [273, 121] width 375 height 16
type input "BATATA CARINHAS 200G"
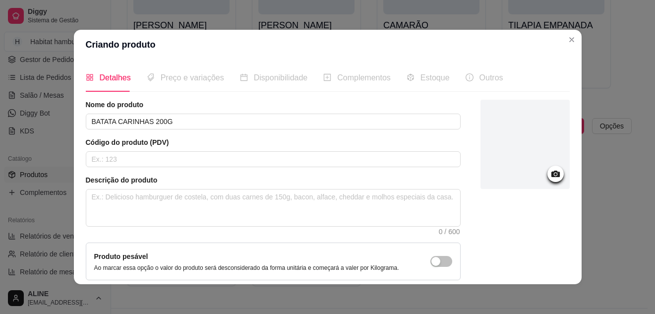
click at [554, 173] on circle at bounding box center [555, 174] width 2 height 2
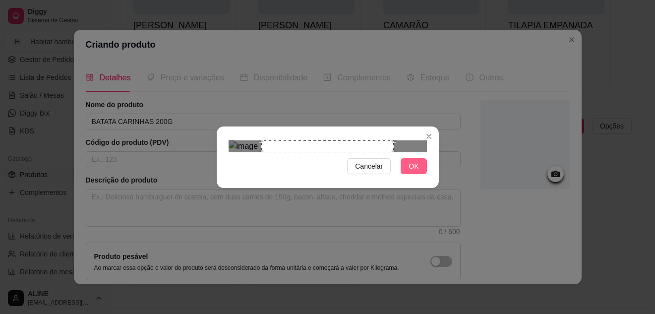
click at [411, 171] on span "OK" at bounding box center [413, 166] width 10 height 11
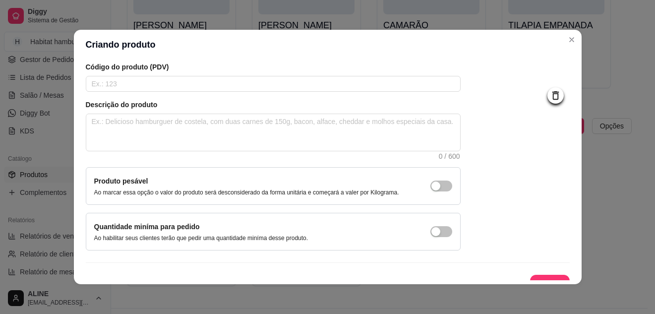
scroll to position [90, 0]
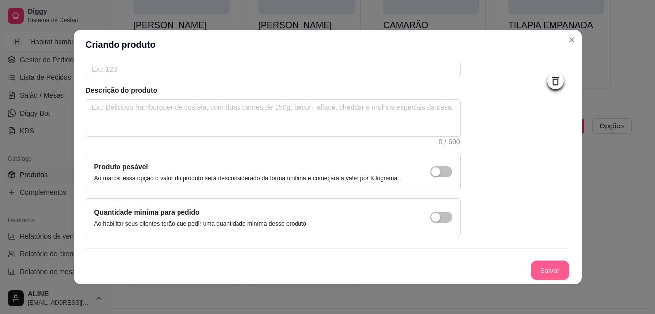
click at [537, 268] on button "Salvar" at bounding box center [549, 270] width 39 height 19
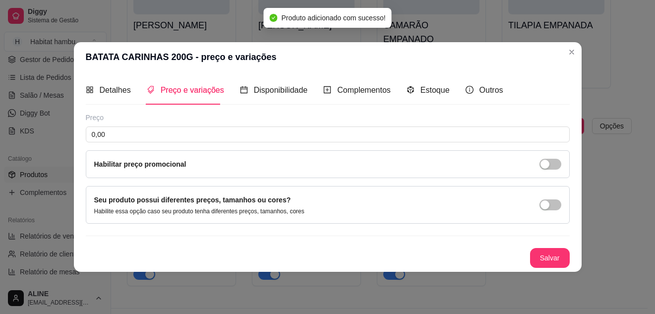
scroll to position [0, 0]
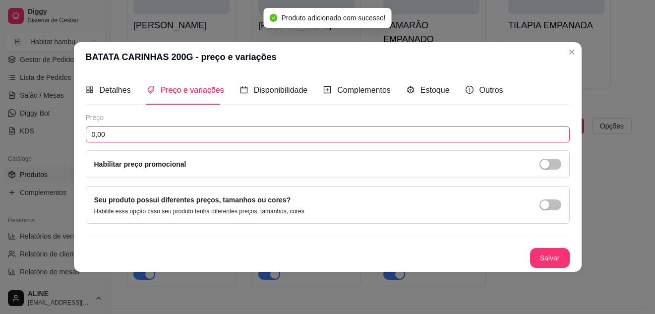
click at [297, 137] on input "0,00" at bounding box center [328, 134] width 484 height 16
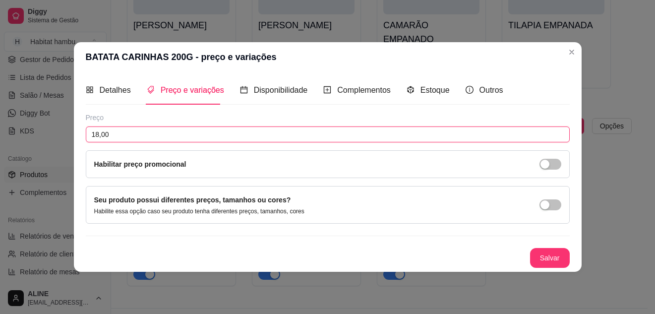
type input "18,00"
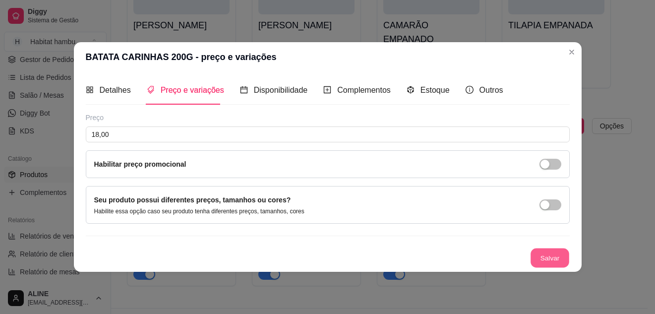
click at [549, 255] on button "Salvar" at bounding box center [549, 257] width 39 height 19
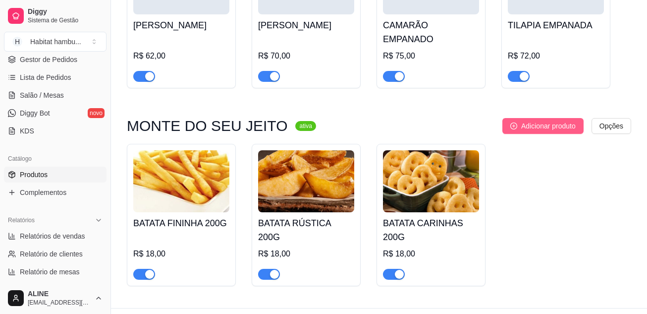
click at [538, 120] on span "Adicionar produto" at bounding box center [548, 125] width 55 height 11
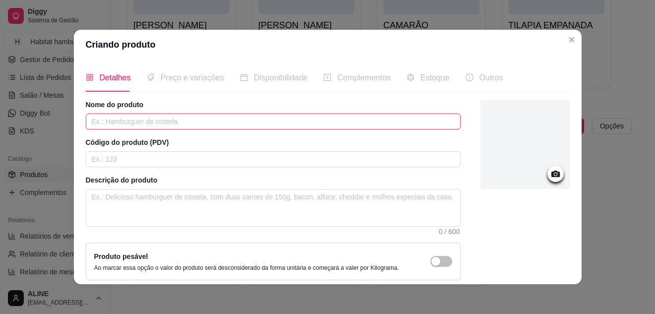
click at [277, 123] on input "text" at bounding box center [273, 121] width 375 height 16
type input "BATATA CRINKLE 200G"
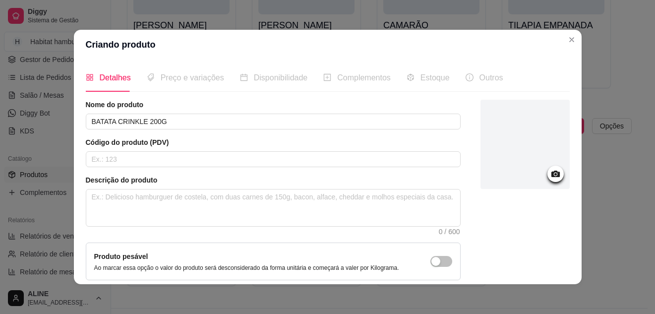
click at [551, 174] on icon at bounding box center [555, 173] width 8 height 6
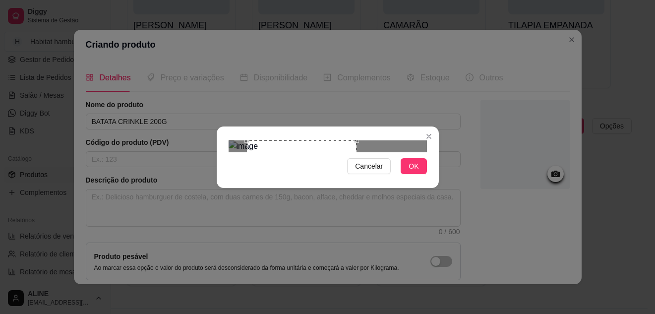
click at [309, 147] on div "Use the arrow keys to move the crop selection area" at bounding box center [302, 181] width 110 height 83
click at [407, 174] on button "OK" at bounding box center [413, 166] width 26 height 16
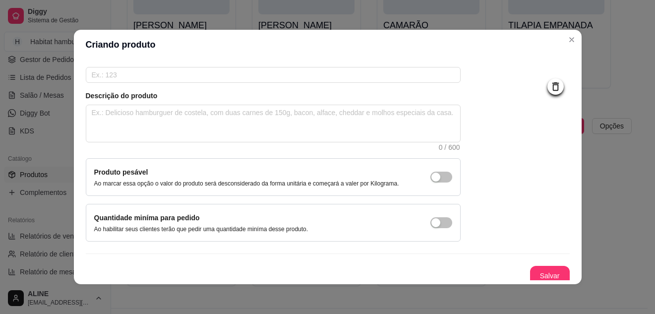
scroll to position [90, 0]
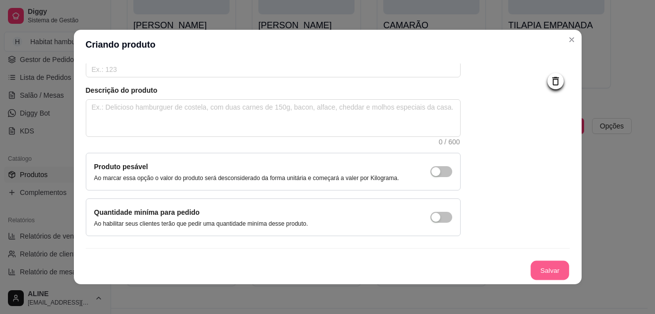
click at [537, 271] on button "Salvar" at bounding box center [549, 270] width 39 height 19
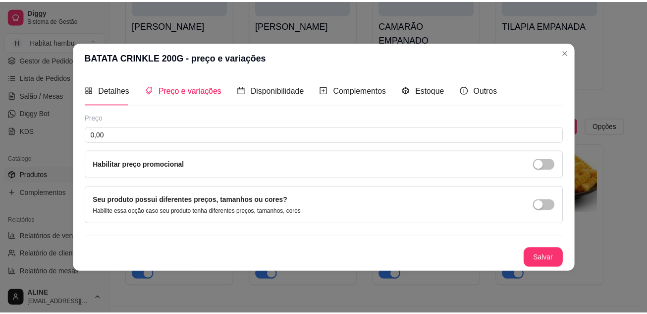
scroll to position [0, 0]
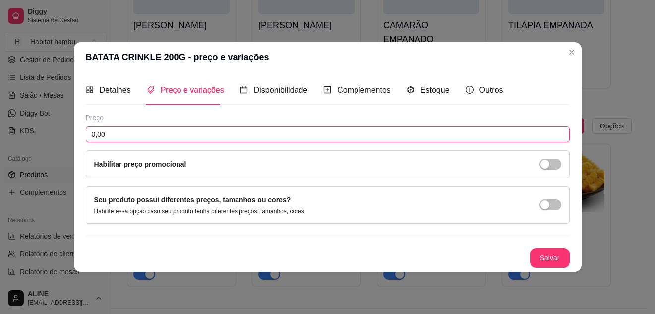
click at [217, 134] on input "0,00" at bounding box center [328, 134] width 484 height 16
type input "18,00"
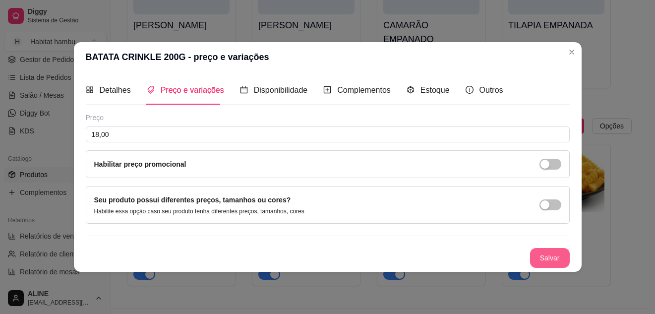
click at [548, 253] on button "Salvar" at bounding box center [550, 258] width 40 height 20
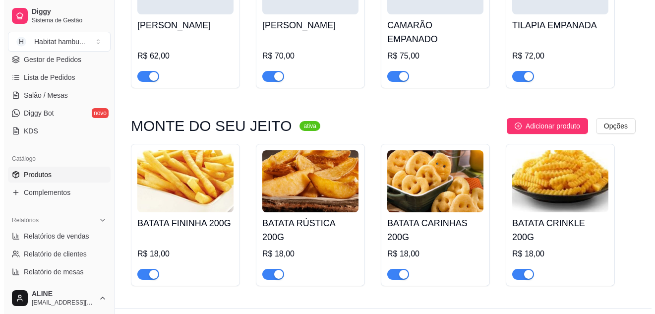
scroll to position [1637, 0]
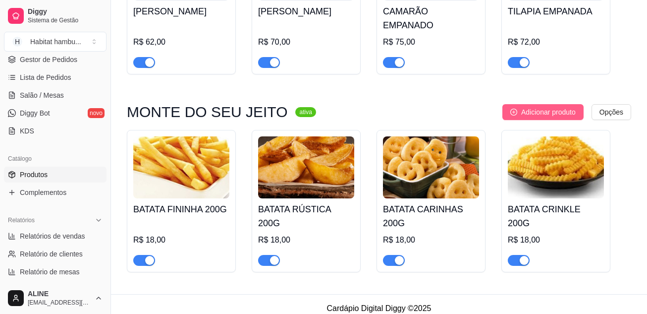
click at [556, 107] on span "Adicionar produto" at bounding box center [548, 112] width 55 height 11
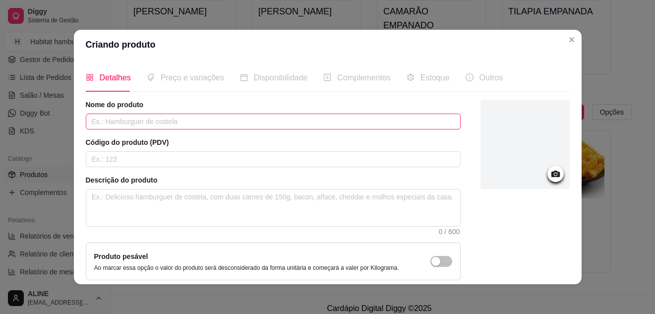
click at [157, 119] on input "text" at bounding box center [273, 121] width 375 height 16
type input "AIPIM NOISETE 200G"
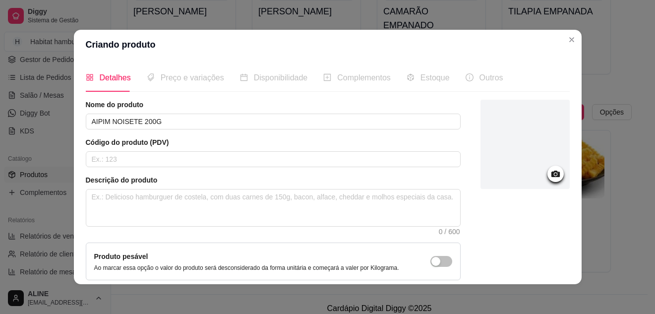
click at [550, 175] on icon at bounding box center [555, 173] width 11 height 11
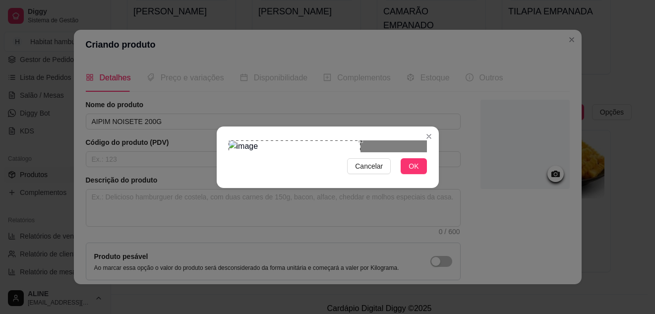
click at [291, 167] on div "Use the arrow keys to move the crop selection area" at bounding box center [294, 185] width 132 height 91
click at [417, 171] on span "OK" at bounding box center [413, 166] width 10 height 11
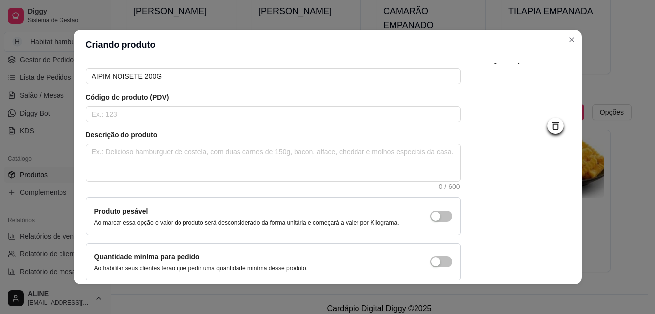
scroll to position [90, 0]
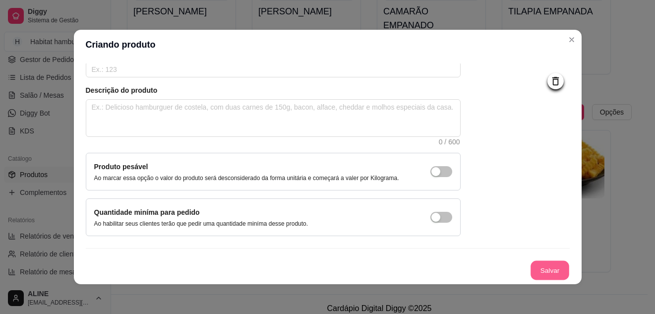
click at [541, 265] on button "Salvar" at bounding box center [549, 270] width 39 height 19
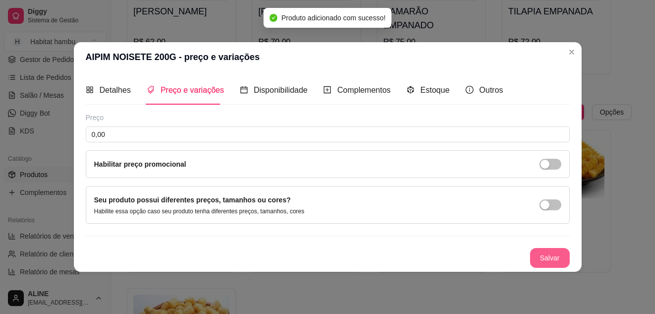
scroll to position [0, 0]
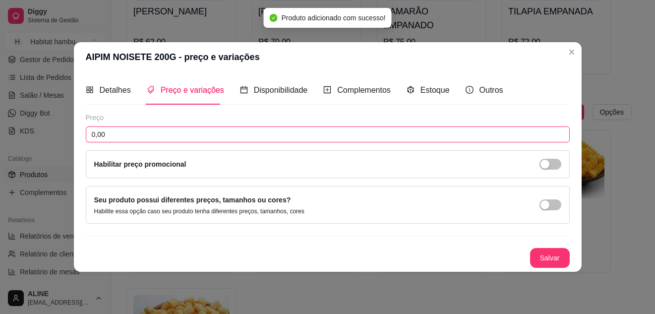
click at [114, 136] on input "0,00" at bounding box center [328, 134] width 484 height 16
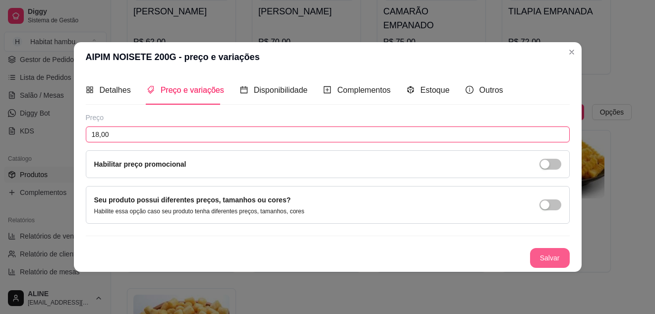
type input "18,00"
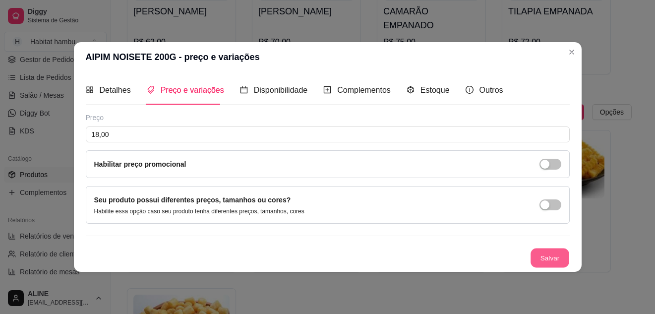
click at [546, 256] on button "Salvar" at bounding box center [549, 257] width 39 height 19
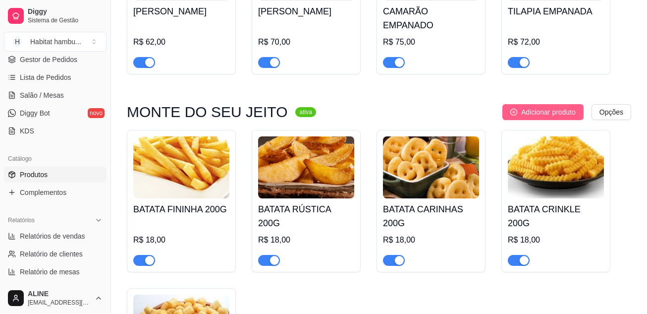
click at [553, 107] on span "Adicionar produto" at bounding box center [548, 112] width 55 height 11
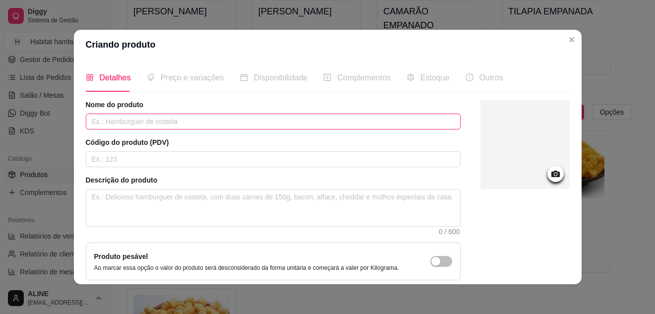
click at [196, 119] on input "text" at bounding box center [273, 121] width 375 height 16
type input "POLENTA PALITO 200G"
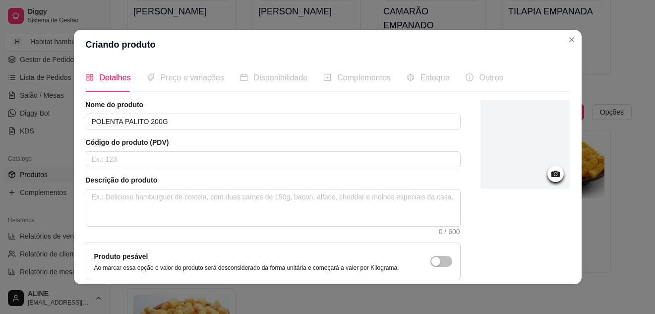
click at [550, 177] on icon at bounding box center [555, 173] width 11 height 11
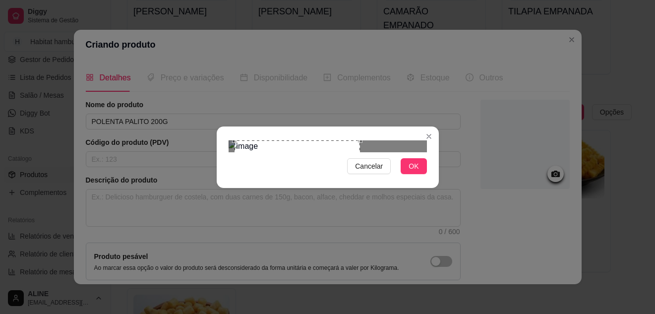
click at [329, 145] on div "Use the arrow keys to move the crop selection area" at bounding box center [297, 184] width 126 height 89
click at [412, 171] on span "OK" at bounding box center [413, 166] width 10 height 11
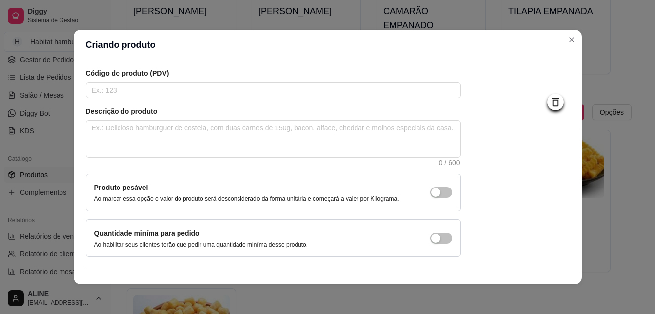
scroll to position [90, 0]
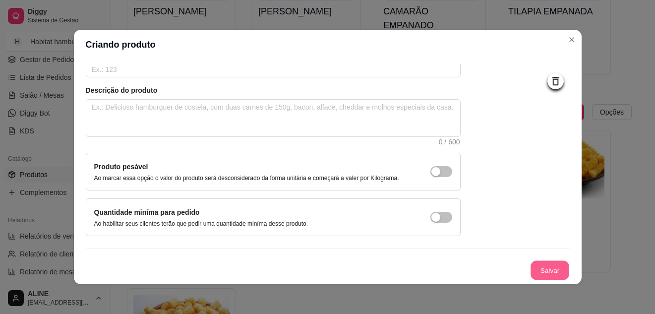
click at [537, 276] on button "Salvar" at bounding box center [549, 270] width 39 height 19
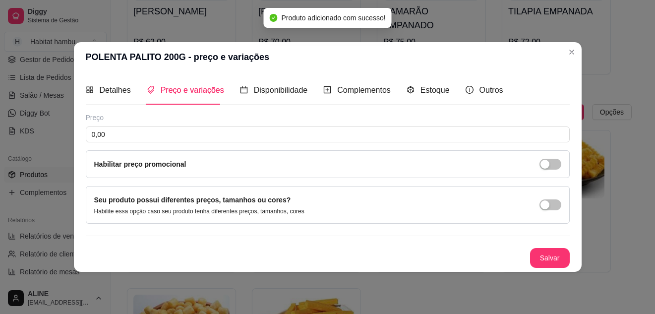
scroll to position [0, 0]
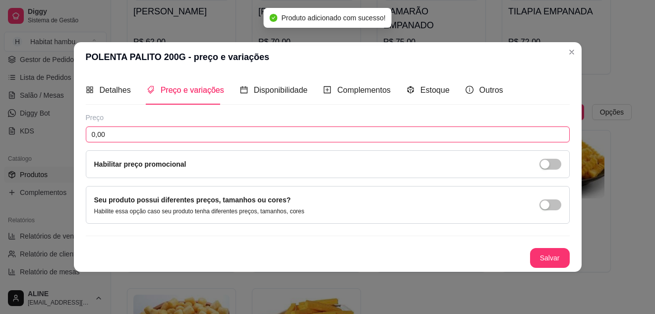
click at [194, 132] on input "0,00" at bounding box center [328, 134] width 484 height 16
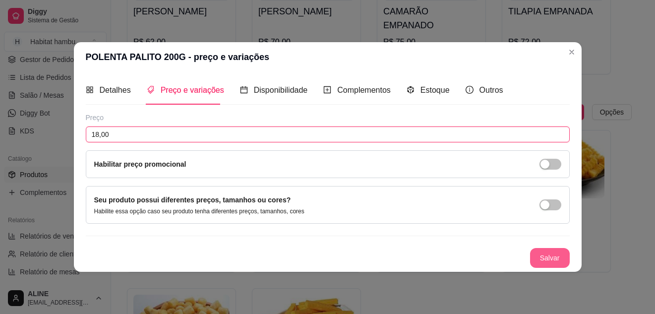
type input "18,00"
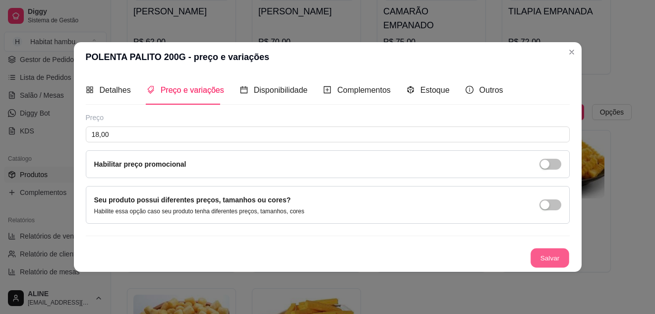
click at [549, 252] on button "Salvar" at bounding box center [549, 257] width 39 height 19
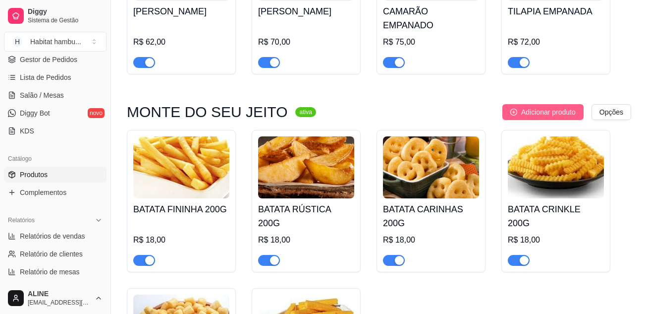
click at [531, 107] on span "Adicionar produto" at bounding box center [548, 112] width 55 height 11
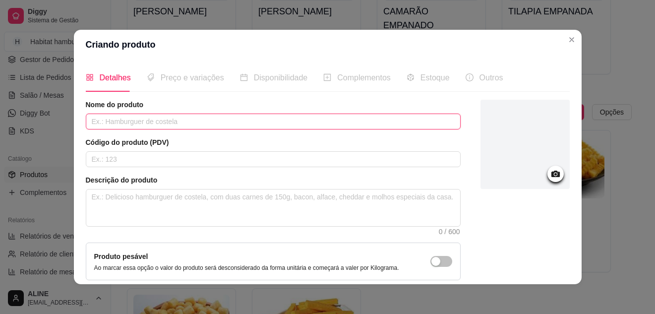
click at [192, 122] on input "text" at bounding box center [273, 121] width 375 height 16
type input "ANÉIS DE CEBOLA 200G"
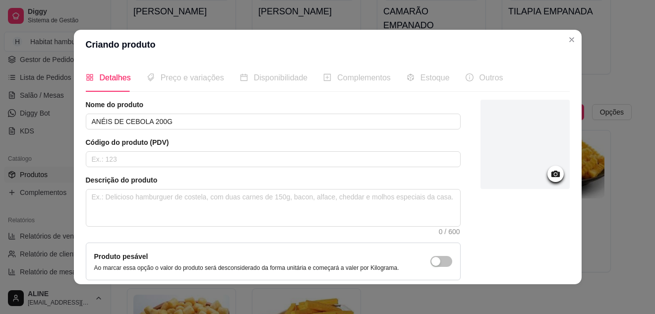
click at [554, 174] on circle at bounding box center [555, 174] width 2 height 2
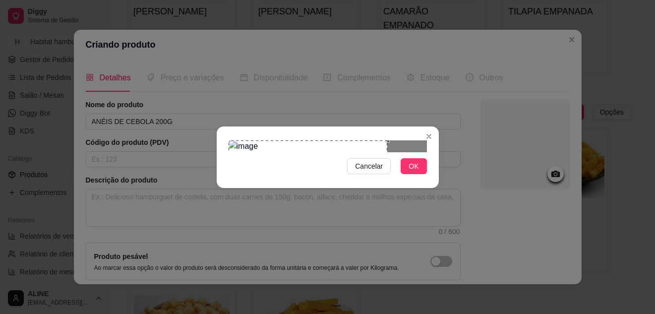
click at [302, 159] on div "Use the arrow keys to move the crop selection area" at bounding box center [307, 190] width 159 height 100
click at [382, 152] on div at bounding box center [327, 146] width 198 height 12
click at [283, 140] on div "Use the arrow keys to move the crop selection area" at bounding box center [285, 190] width 100 height 100
click at [411, 171] on span "OK" at bounding box center [413, 166] width 10 height 11
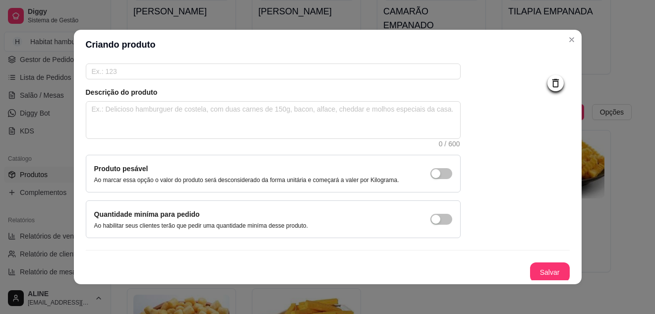
scroll to position [90, 0]
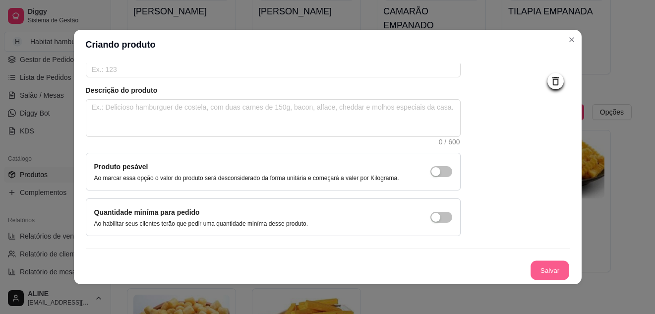
click at [538, 270] on button "Salvar" at bounding box center [549, 270] width 39 height 19
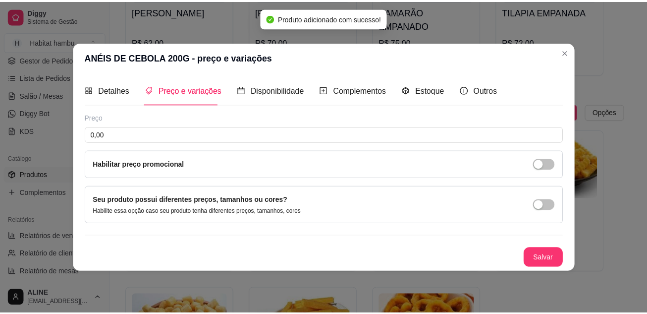
scroll to position [0, 0]
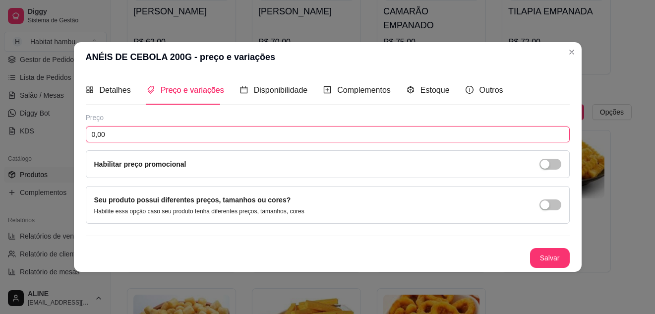
click at [193, 129] on input "0,00" at bounding box center [328, 134] width 484 height 16
type input "18,00"
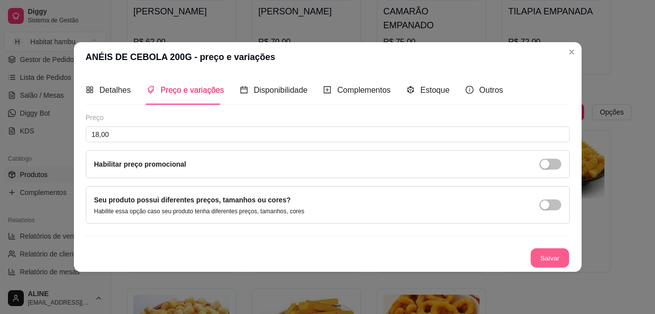
click at [542, 262] on button "Salvar" at bounding box center [549, 257] width 39 height 19
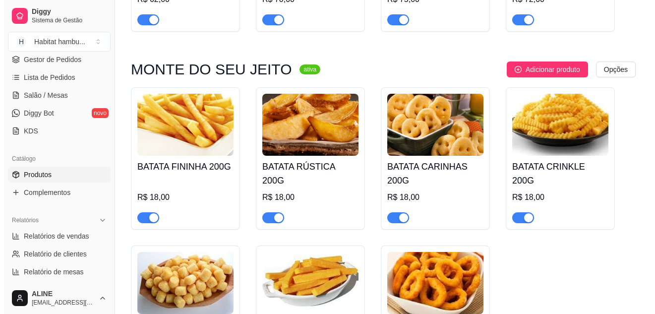
scroll to position [1652, 0]
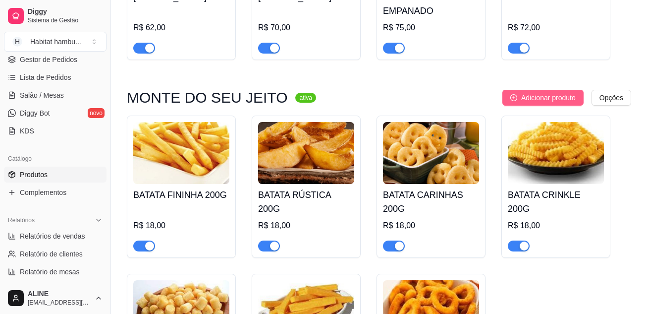
click at [554, 92] on span "Adicionar produto" at bounding box center [548, 97] width 55 height 11
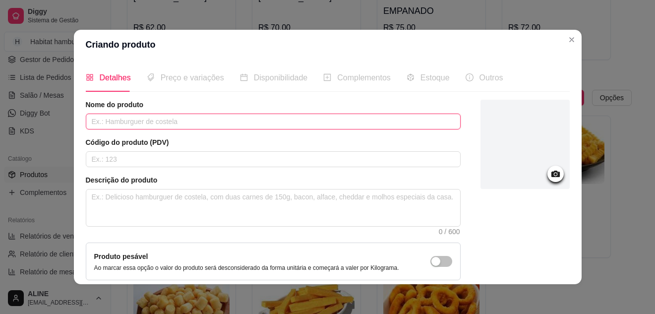
click at [142, 125] on input "text" at bounding box center [273, 121] width 375 height 16
type input "FRANGO GRELHADO CUBOS 200G"
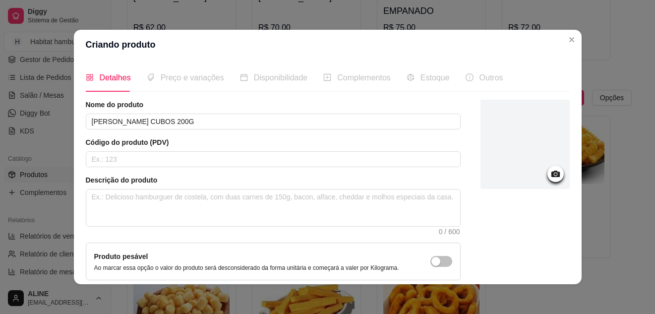
click at [550, 169] on icon at bounding box center [555, 173] width 11 height 11
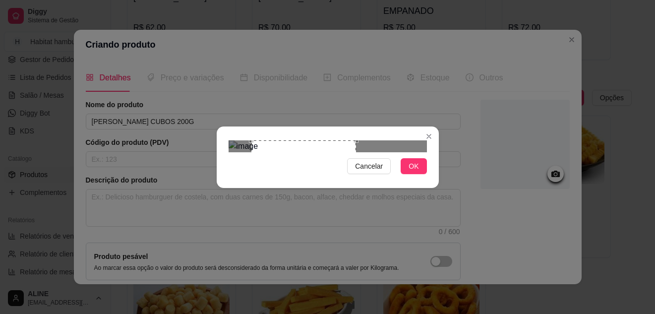
click at [305, 152] on div "Use the arrow keys to move the crop selection area" at bounding box center [303, 180] width 104 height 81
click at [410, 171] on span "OK" at bounding box center [413, 166] width 10 height 11
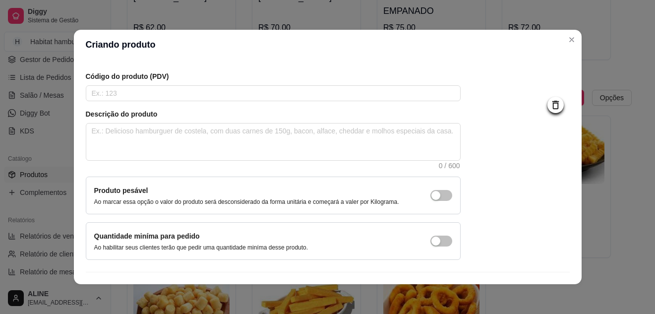
scroll to position [90, 0]
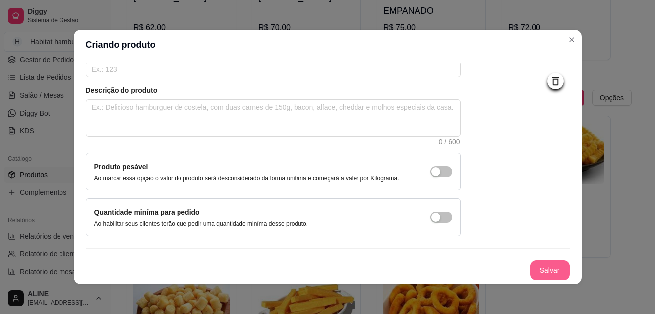
click at [545, 266] on button "Salvar" at bounding box center [550, 270] width 40 height 20
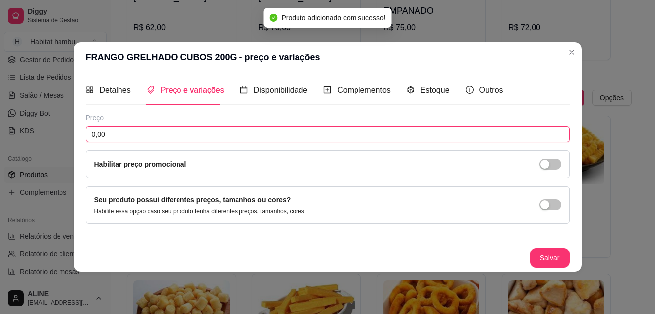
click at [172, 139] on input "0,00" at bounding box center [328, 134] width 484 height 16
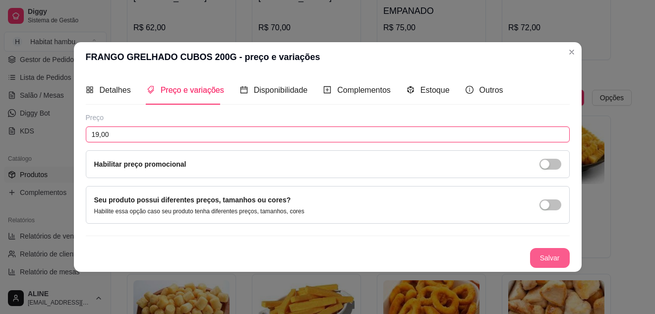
type input "19,00"
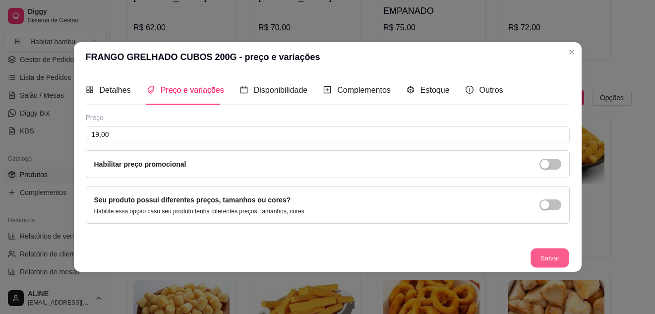
click at [545, 254] on button "Salvar" at bounding box center [549, 257] width 39 height 19
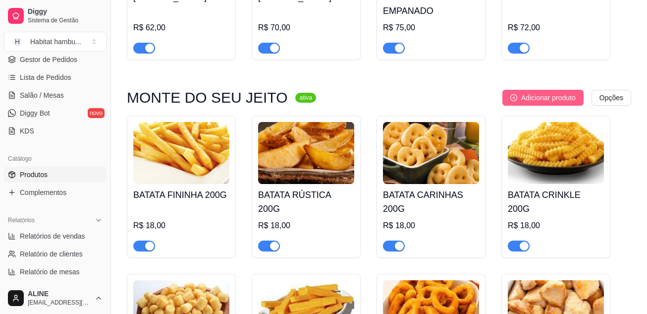
click at [548, 92] on span "Adicionar produto" at bounding box center [548, 97] width 55 height 11
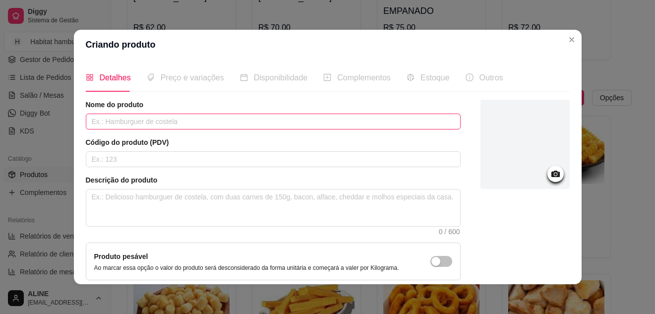
click at [246, 122] on input "text" at bounding box center [273, 121] width 375 height 16
type input "FRANGO EMPANADO 300G"
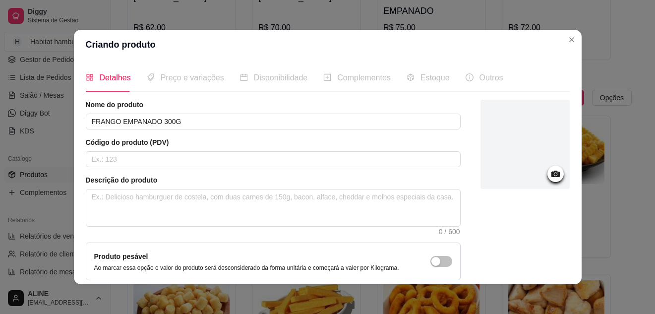
click at [550, 173] on icon at bounding box center [555, 173] width 11 height 11
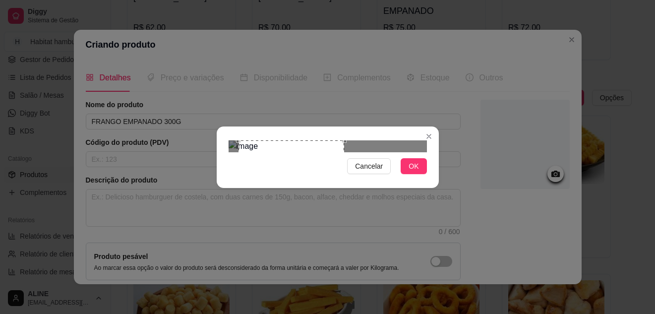
click at [379, 140] on div at bounding box center [327, 146] width 198 height 12
click at [314, 183] on div "Use the arrow keys to move the crop selection area" at bounding box center [301, 200] width 106 height 106
click at [261, 161] on div "Use the arrow keys to move the crop selection area" at bounding box center [307, 207] width 92 height 92
click at [292, 161] on div "Use the arrow keys to move the crop selection area" at bounding box center [301, 207] width 92 height 92
click at [258, 161] on div "Use the arrow keys to move the crop selection area" at bounding box center [301, 207] width 92 height 92
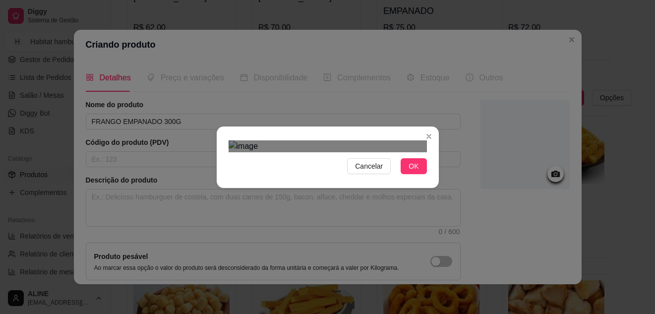
click at [264, 169] on div "Use the arrow keys to move the crop selection area" at bounding box center [305, 210] width 83 height 83
click at [293, 169] on div "Use the arrow keys to move the crop selection area" at bounding box center [304, 210] width 83 height 83
click at [410, 171] on span "OK" at bounding box center [413, 166] width 10 height 11
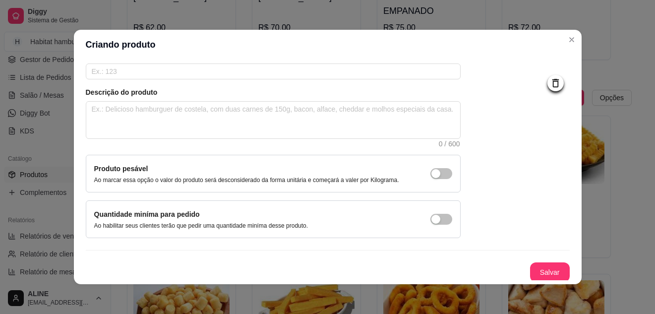
scroll to position [90, 0]
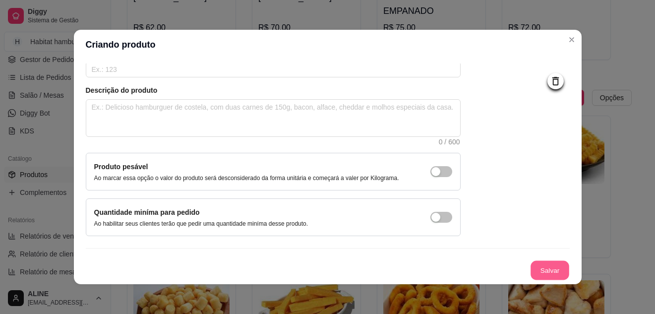
click at [542, 277] on button "Salvar" at bounding box center [549, 270] width 39 height 19
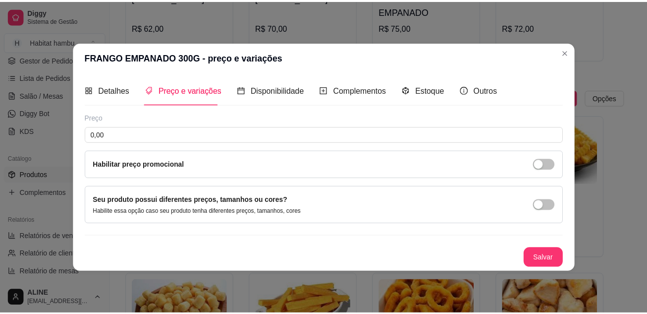
scroll to position [0, 0]
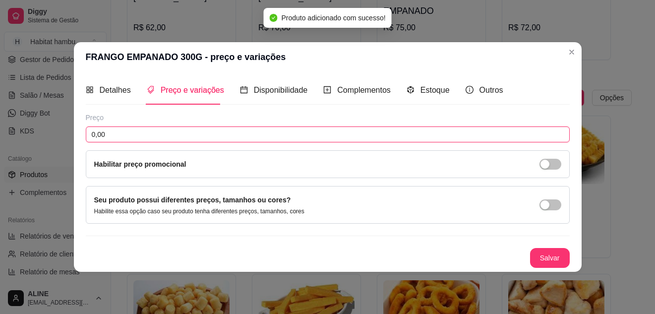
click at [132, 135] on input "0,00" at bounding box center [328, 134] width 484 height 16
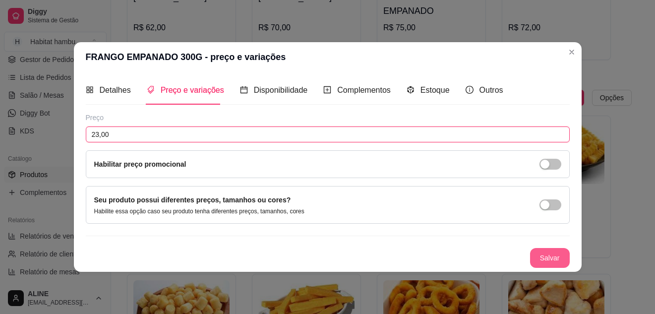
type input "23,00"
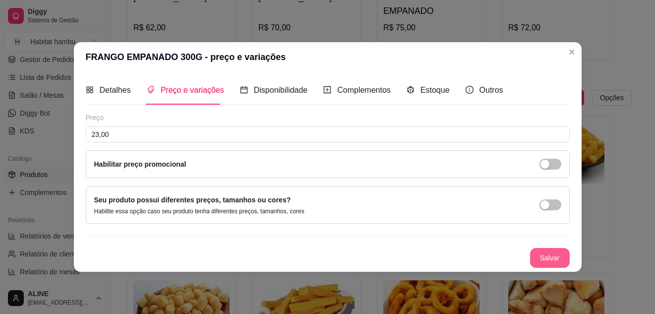
click at [559, 262] on button "Salvar" at bounding box center [550, 258] width 40 height 20
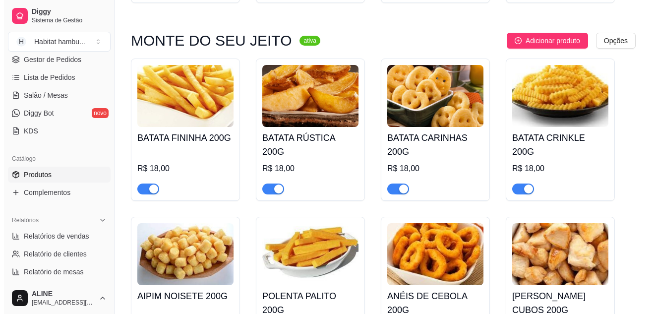
scroll to position [1682, 0]
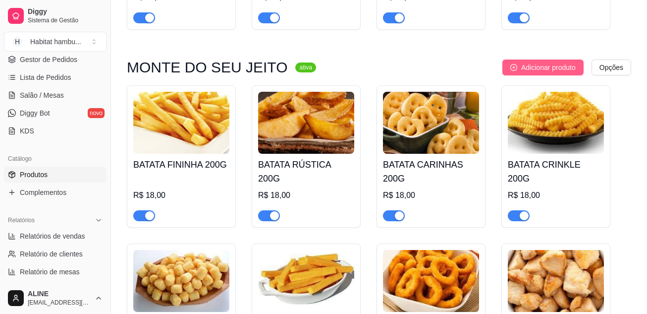
click at [539, 62] on span "Adicionar produto" at bounding box center [548, 67] width 55 height 11
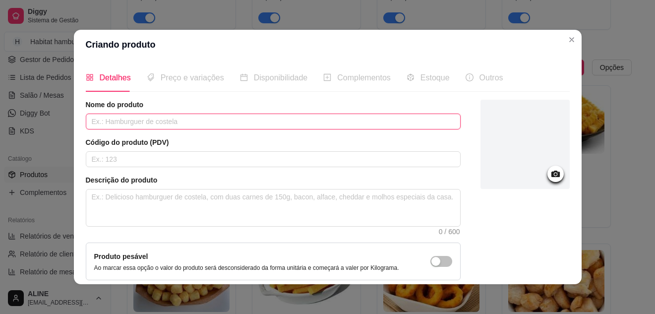
click at [287, 123] on input "text" at bounding box center [273, 121] width 375 height 16
type input "CALABRESA ACEBOLADA 200G"
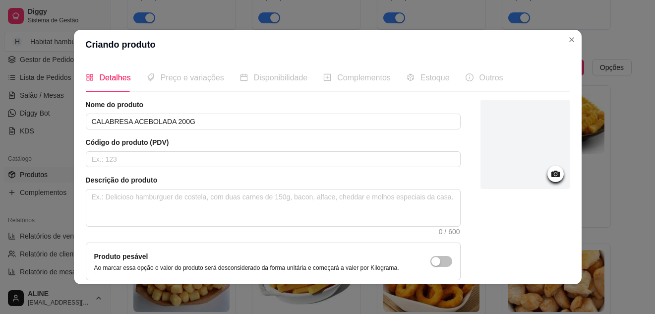
click at [550, 173] on icon at bounding box center [555, 173] width 11 height 11
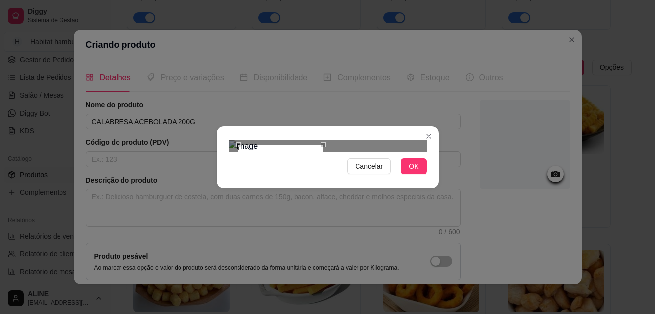
click at [386, 152] on div at bounding box center [327, 146] width 198 height 12
click at [408, 174] on button "OK" at bounding box center [413, 166] width 26 height 16
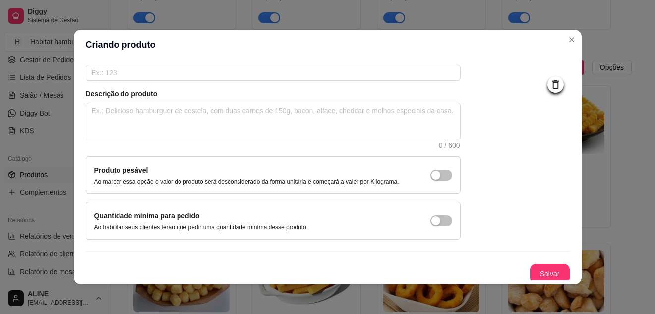
scroll to position [90, 0]
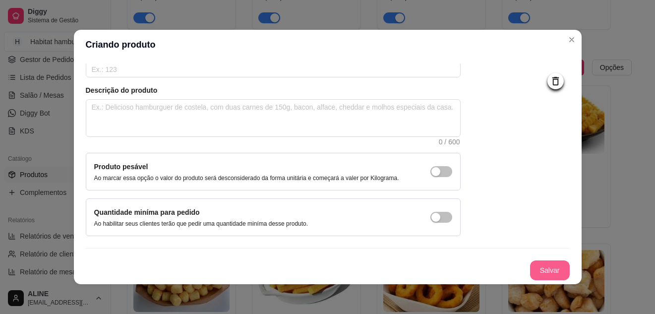
click at [544, 270] on button "Salvar" at bounding box center [550, 270] width 40 height 20
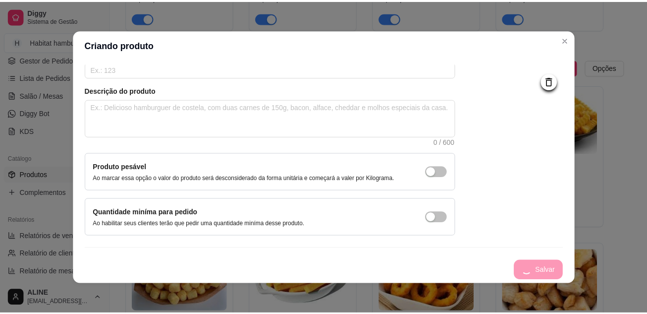
scroll to position [0, 0]
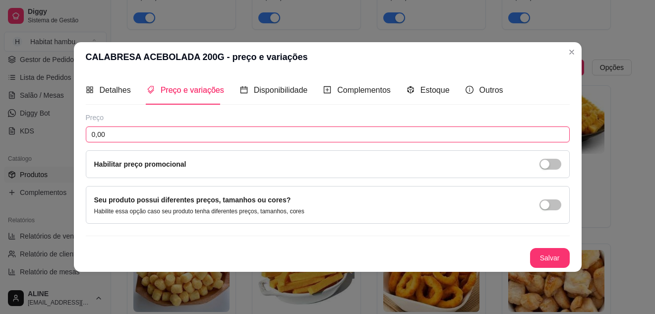
click at [212, 137] on input "0,00" at bounding box center [328, 134] width 484 height 16
type input "20,00"
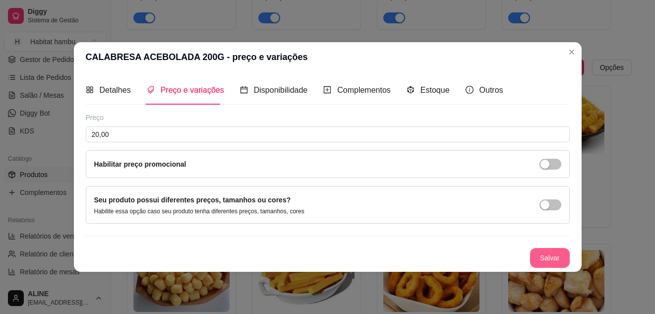
click at [556, 257] on button "Salvar" at bounding box center [550, 258] width 40 height 20
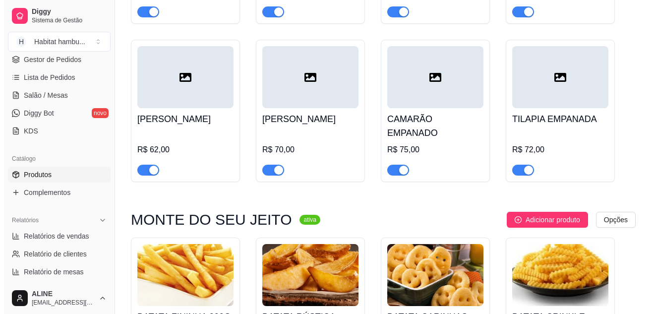
scroll to position [1507, 0]
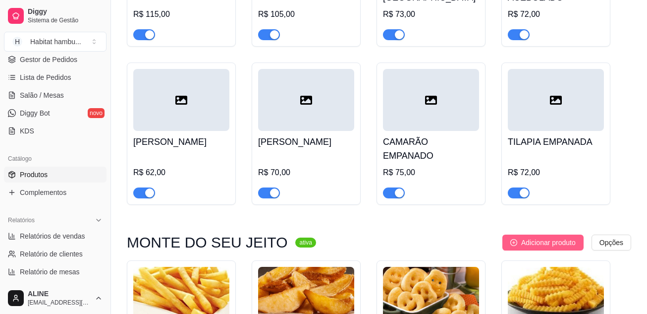
click at [562, 237] on span "Adicionar produto" at bounding box center [548, 242] width 55 height 11
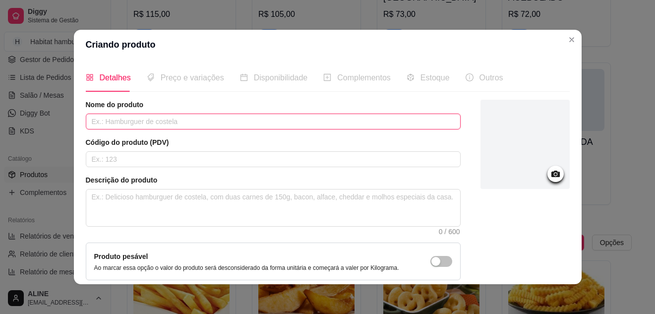
click at [164, 119] on input "text" at bounding box center [273, 121] width 375 height 16
type input "CARNE NA MOSTARDA ACEBOLADA 200G"
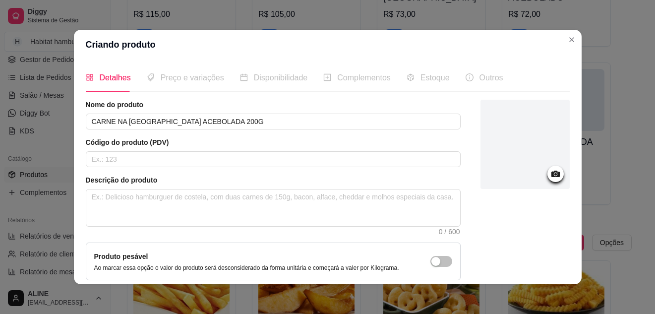
click at [551, 174] on icon at bounding box center [555, 173] width 8 height 6
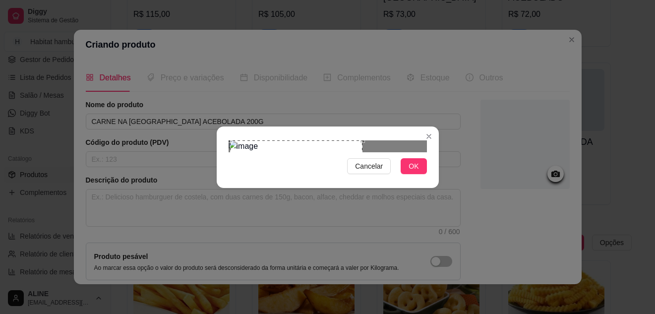
click at [293, 165] on div "Use the arrow keys to move the crop selection area" at bounding box center [296, 185] width 132 height 91
click at [414, 171] on span "OK" at bounding box center [413, 166] width 10 height 11
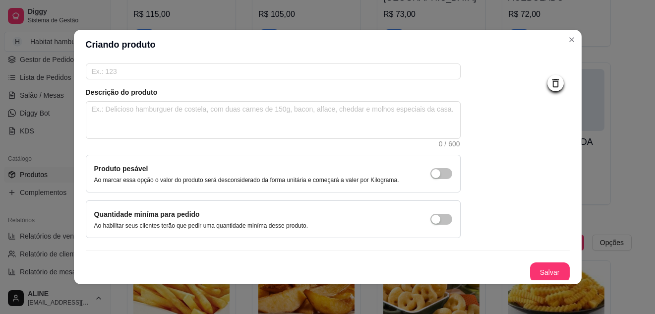
scroll to position [90, 0]
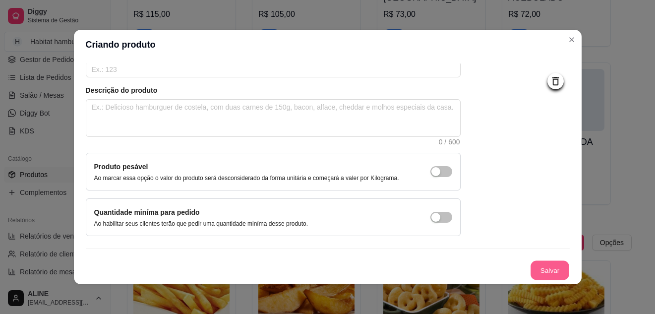
click at [535, 276] on button "Salvar" at bounding box center [549, 270] width 39 height 19
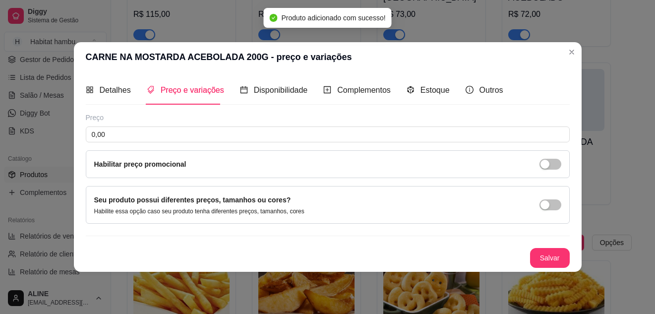
scroll to position [0, 0]
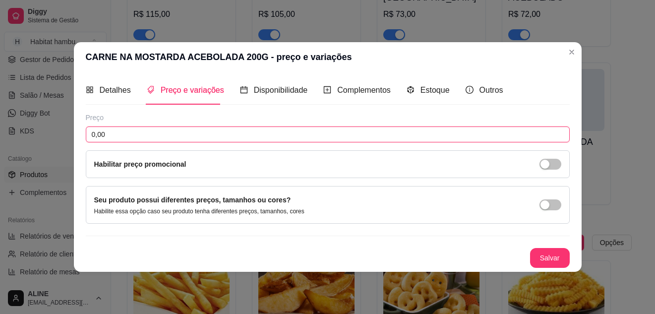
click at [198, 130] on input "0,00" at bounding box center [328, 134] width 484 height 16
type input "21,00"
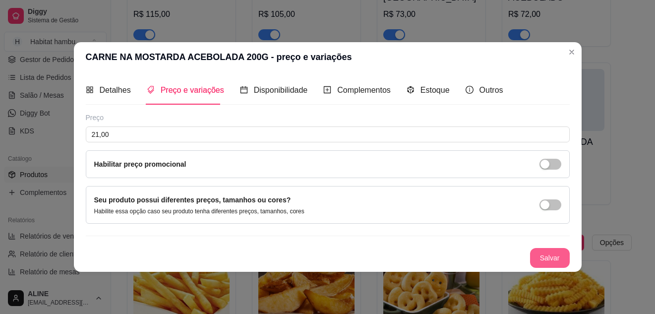
click at [548, 262] on button "Salvar" at bounding box center [550, 258] width 40 height 20
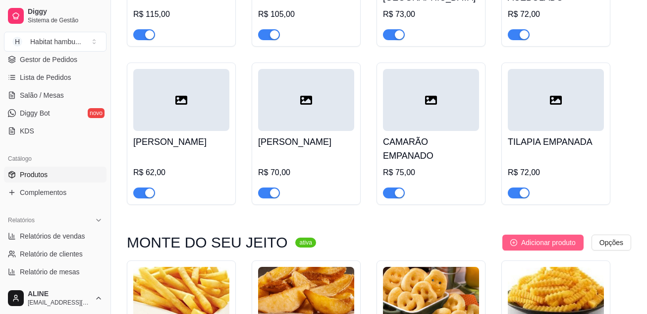
click at [550, 238] on span "Adicionar produto" at bounding box center [548, 242] width 55 height 11
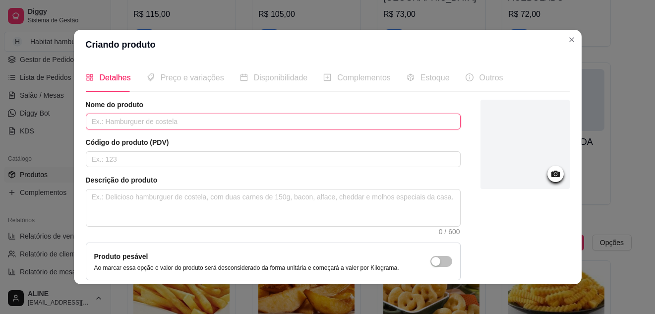
click at [304, 123] on input "text" at bounding box center [273, 121] width 375 height 16
type input "CORAÇÃO ACEBOLADO 200G"
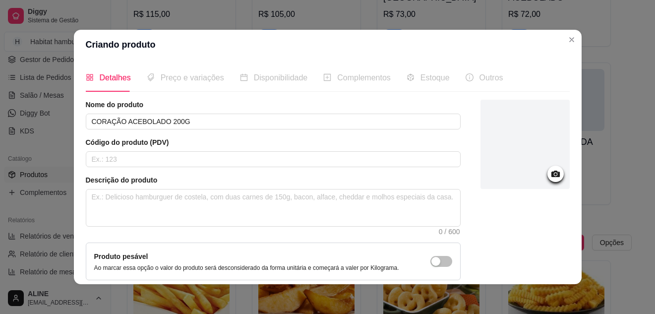
click at [551, 172] on icon at bounding box center [555, 173] width 8 height 6
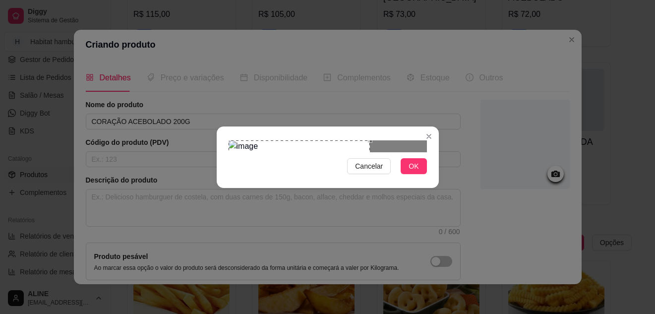
click at [308, 157] on div "Use the arrow keys to move the crop selection area" at bounding box center [299, 187] width 142 height 94
click at [366, 140] on div at bounding box center [327, 146] width 198 height 12
click at [284, 154] on div "Use the arrow keys to move the crop selection area" at bounding box center [306, 187] width 94 height 94
click at [408, 174] on button "OK" at bounding box center [413, 166] width 26 height 16
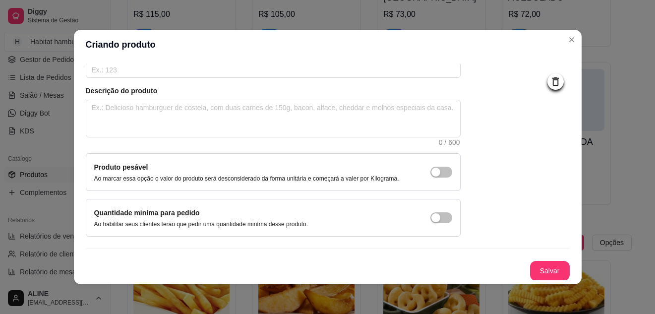
scroll to position [90, 0]
click at [552, 270] on button "Salvar" at bounding box center [549, 270] width 39 height 19
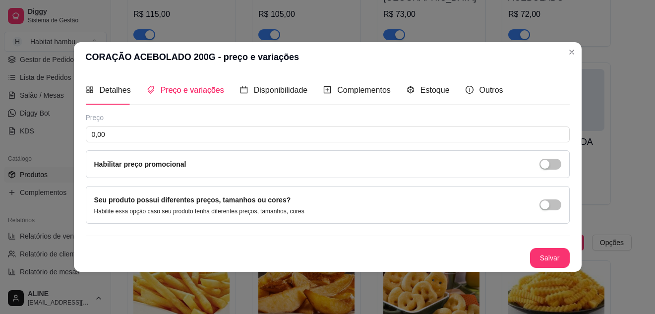
scroll to position [0, 0]
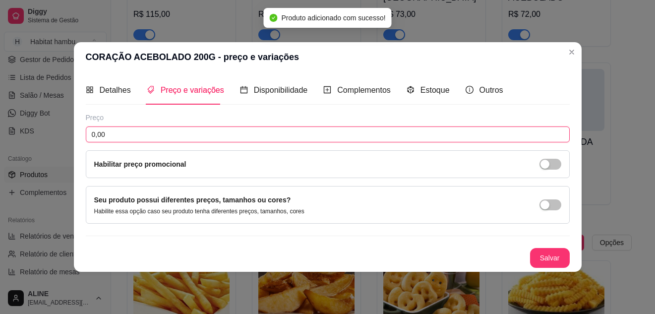
click at [285, 138] on input "0,00" at bounding box center [328, 134] width 484 height 16
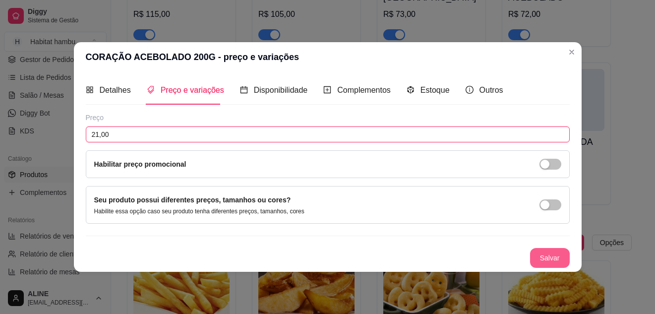
type input "21,00"
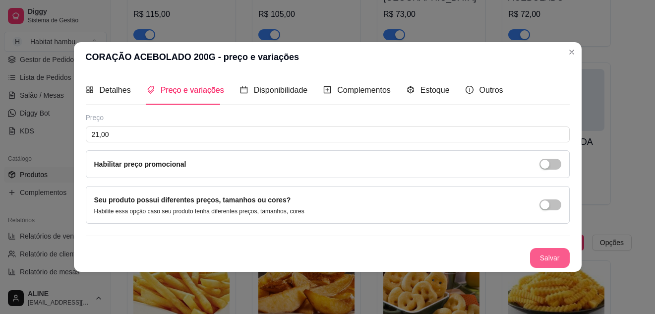
click at [550, 260] on button "Salvar" at bounding box center [550, 258] width 40 height 20
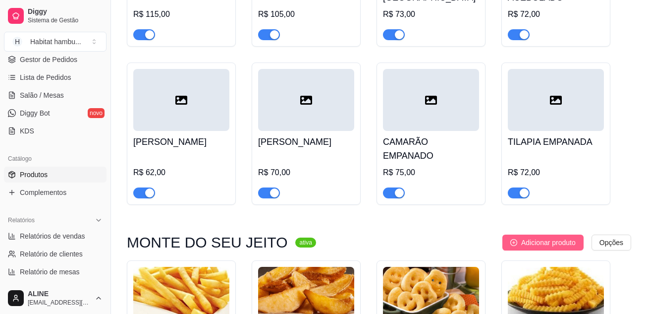
click at [540, 237] on span "Adicionar produto" at bounding box center [548, 242] width 55 height 11
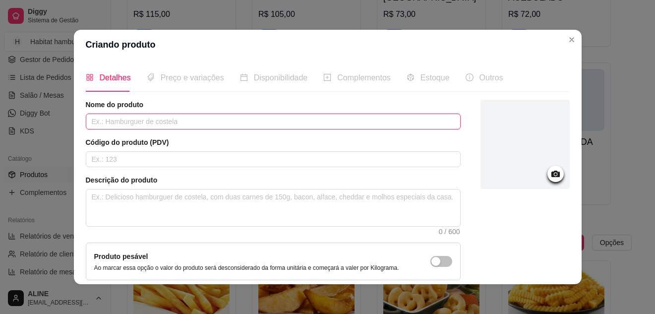
click at [157, 128] on input "text" at bounding box center [273, 121] width 375 height 16
type input "CAMARÃO EMPANADO 300G"
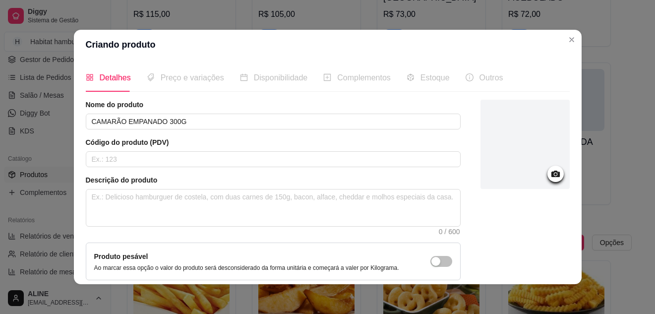
click at [554, 174] on circle at bounding box center [555, 174] width 2 height 2
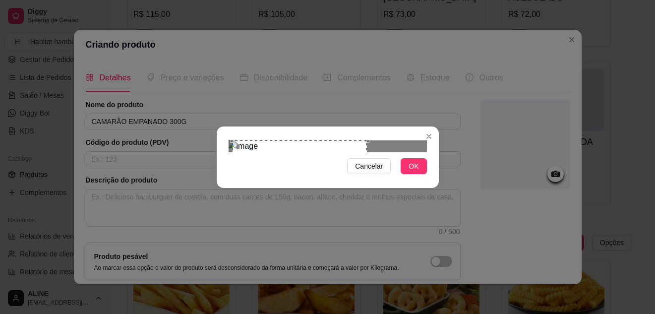
click at [251, 159] on div "Use the arrow keys to move the crop selection area" at bounding box center [299, 186] width 134 height 92
click at [407, 174] on button "OK" at bounding box center [413, 166] width 26 height 16
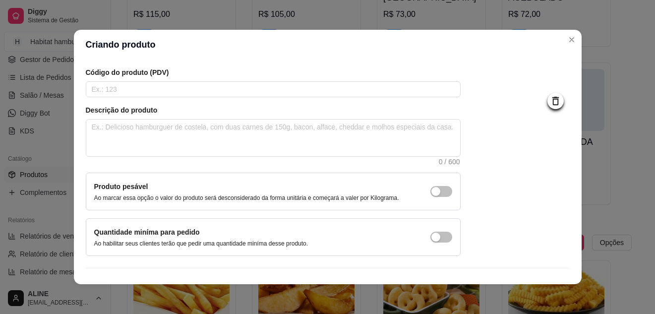
scroll to position [90, 0]
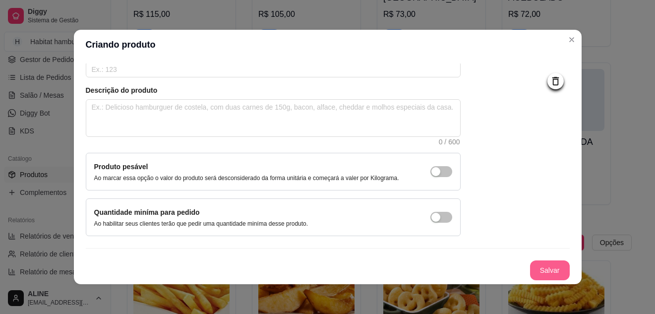
click at [540, 278] on button "Salvar" at bounding box center [550, 270] width 40 height 20
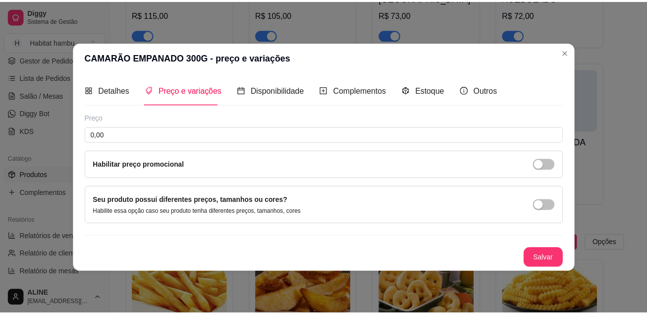
scroll to position [0, 0]
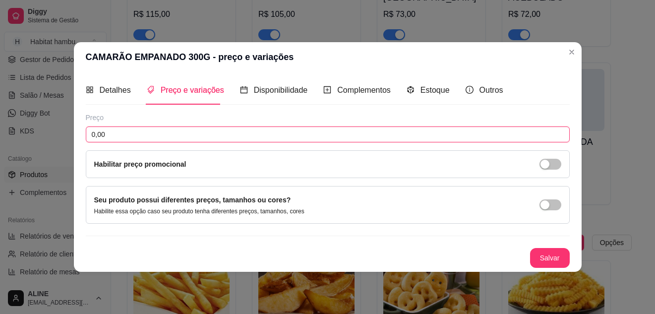
click at [195, 135] on input "0,00" at bounding box center [328, 134] width 484 height 16
type input "44,00"
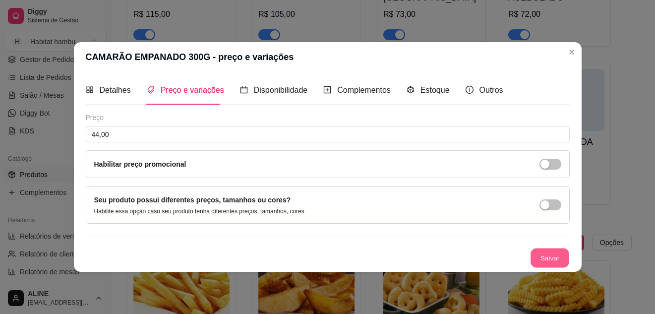
click at [549, 260] on button "Salvar" at bounding box center [549, 257] width 39 height 19
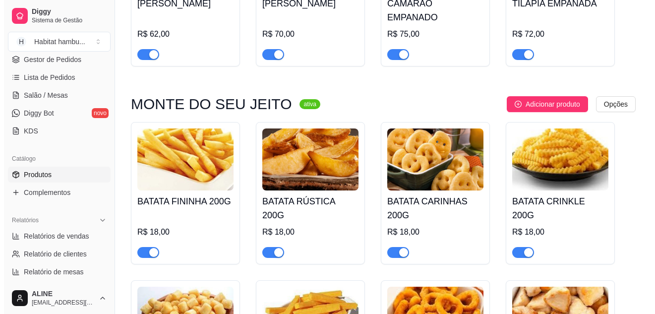
scroll to position [1633, 0]
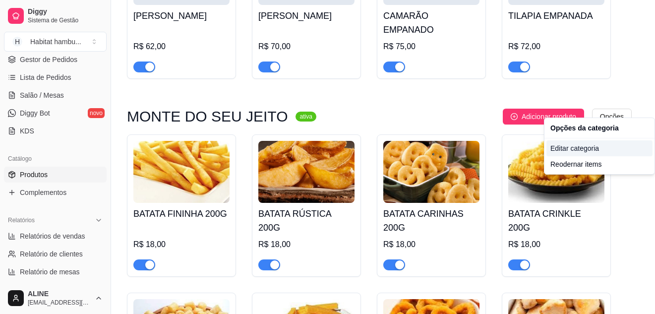
click at [578, 149] on div "Editar categoria" at bounding box center [599, 148] width 106 height 16
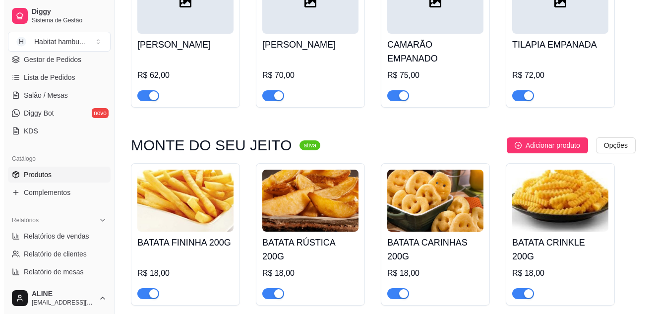
scroll to position [1632, 0]
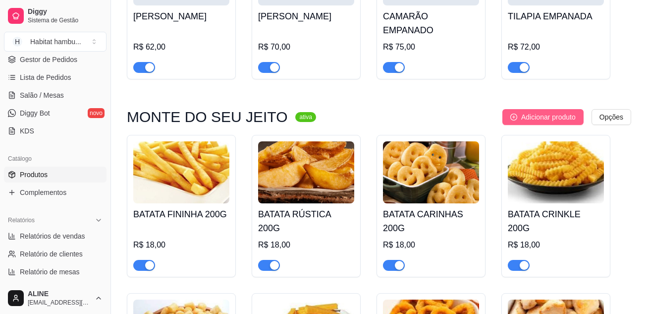
click at [556, 112] on span "Adicionar produto" at bounding box center [548, 117] width 55 height 11
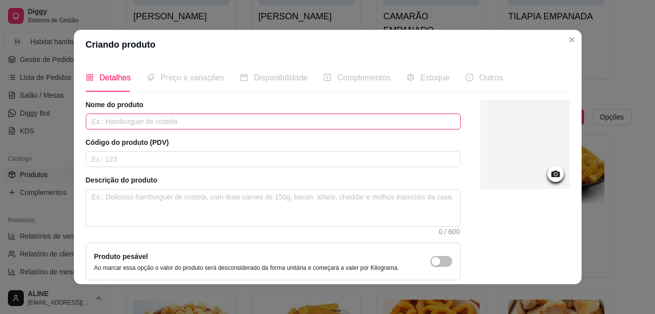
click at [394, 118] on input "text" at bounding box center [273, 121] width 375 height 16
type input "TILÁPIA EMPANADA 350G"
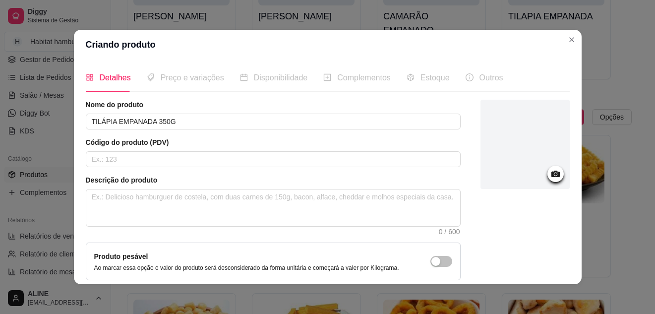
click at [551, 171] on icon at bounding box center [555, 173] width 8 height 6
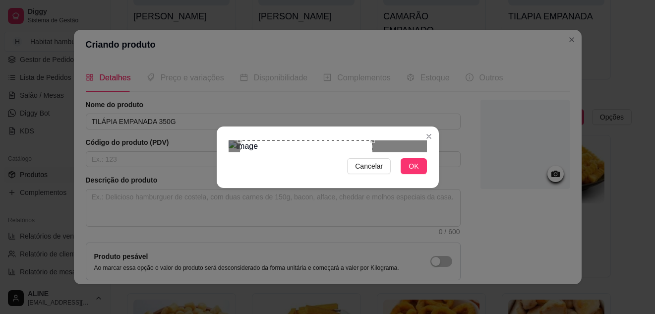
click at [330, 150] on div "Use the arrow keys to move the crop selection area" at bounding box center [306, 185] width 132 height 91
click at [412, 171] on span "OK" at bounding box center [413, 166] width 10 height 11
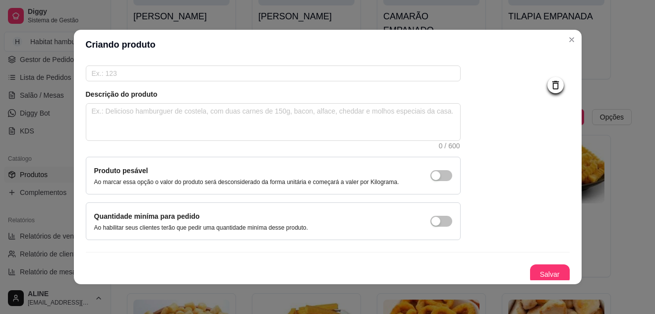
scroll to position [90, 0]
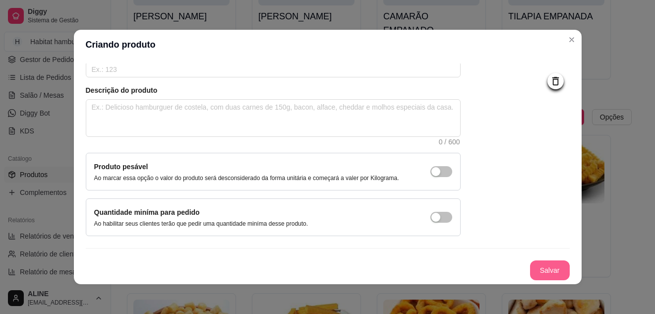
click at [545, 270] on button "Salvar" at bounding box center [550, 270] width 40 height 20
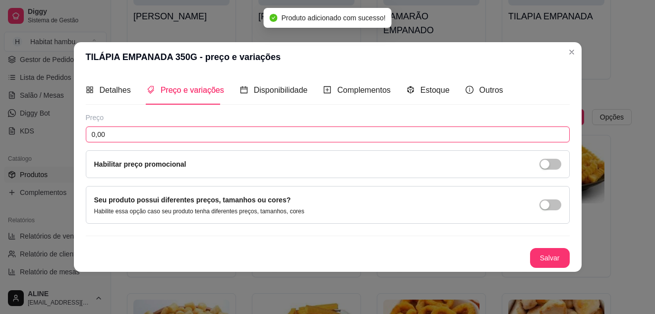
click at [231, 138] on input "0,00" at bounding box center [328, 134] width 484 height 16
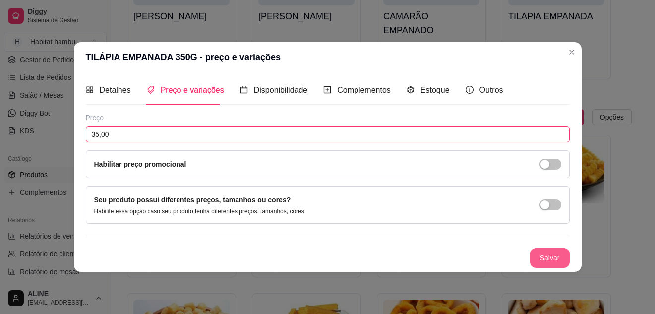
type input "35,00"
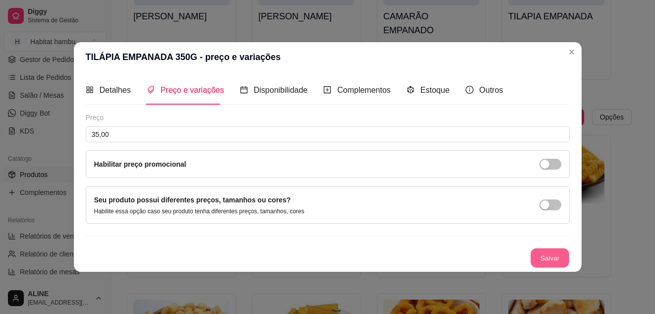
click at [554, 258] on button "Salvar" at bounding box center [549, 257] width 39 height 19
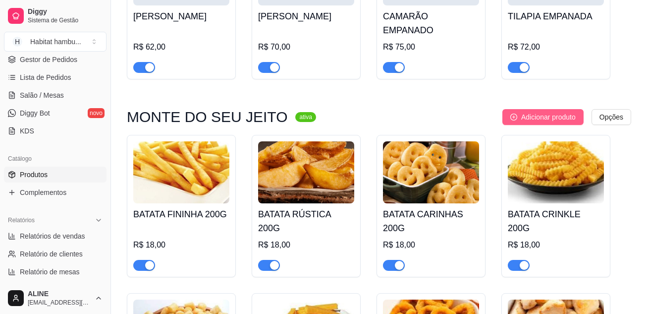
click at [540, 112] on span "Adicionar produto" at bounding box center [548, 117] width 55 height 11
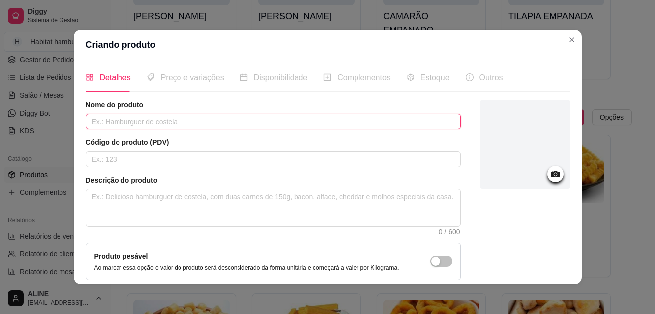
click at [242, 124] on input "text" at bounding box center [273, 121] width 375 height 16
type input "OVINHO DE CODORNA 10 UNIDADES"
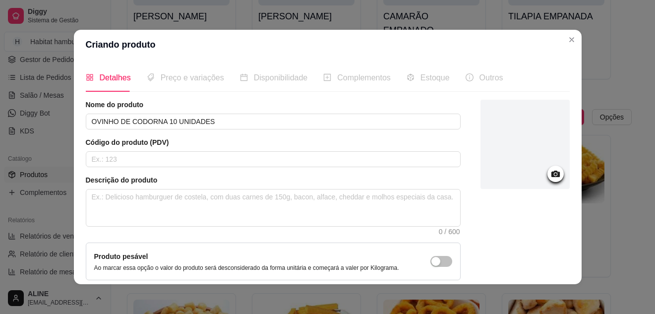
click at [550, 174] on icon at bounding box center [555, 173] width 11 height 11
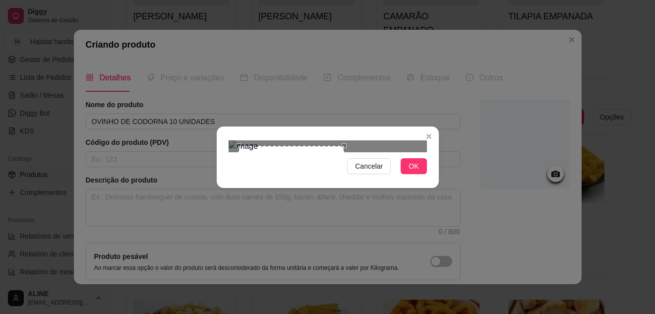
click at [405, 178] on div "Cancelar OK" at bounding box center [328, 157] width 222 height 42
click at [415, 171] on span "OK" at bounding box center [413, 166] width 10 height 11
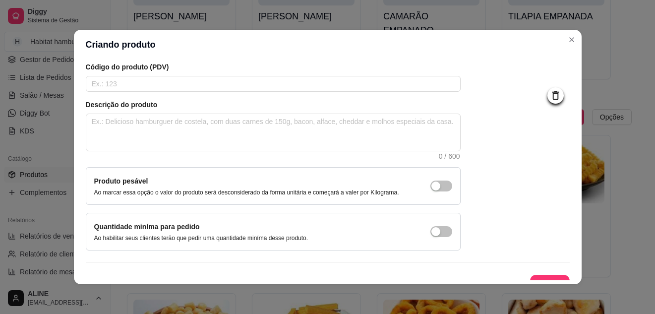
scroll to position [90, 0]
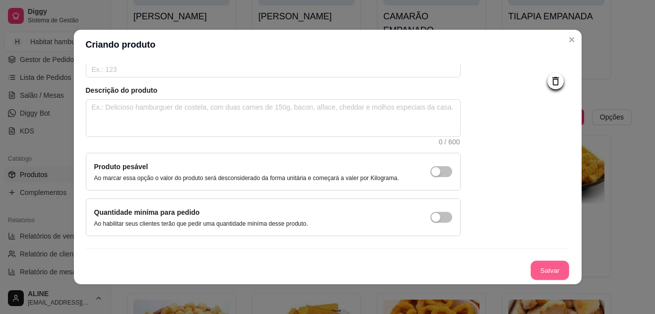
click at [546, 270] on button "Salvar" at bounding box center [549, 270] width 39 height 19
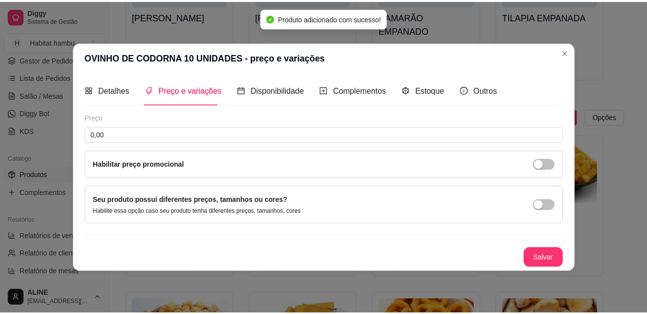
scroll to position [0, 0]
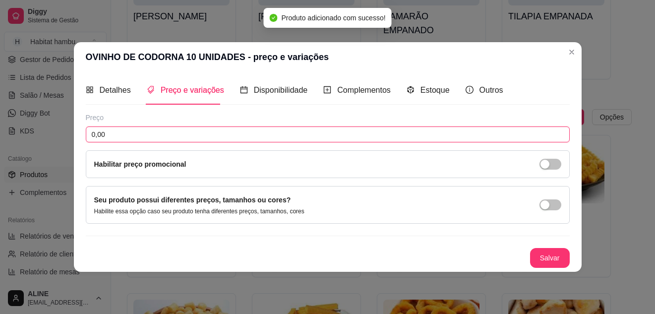
click at [331, 135] on input "0,00" at bounding box center [328, 134] width 484 height 16
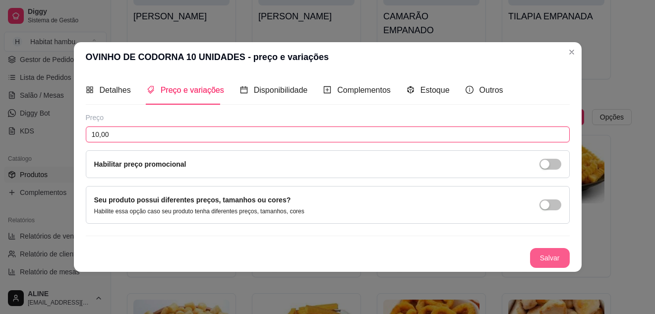
type input "10,00"
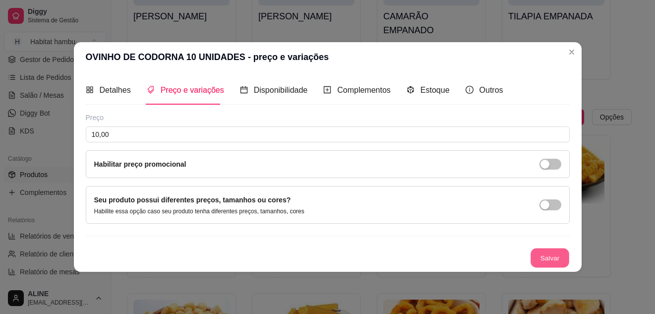
click at [535, 254] on button "Salvar" at bounding box center [549, 257] width 39 height 19
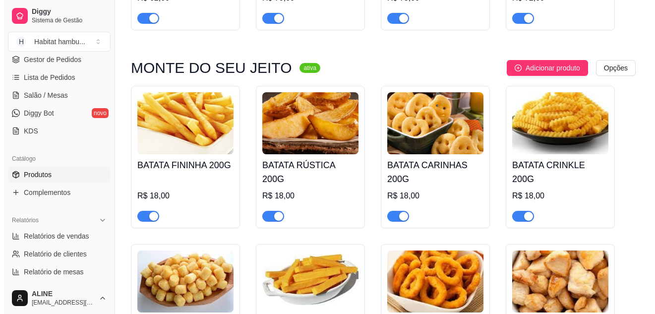
scroll to position [1665, 0]
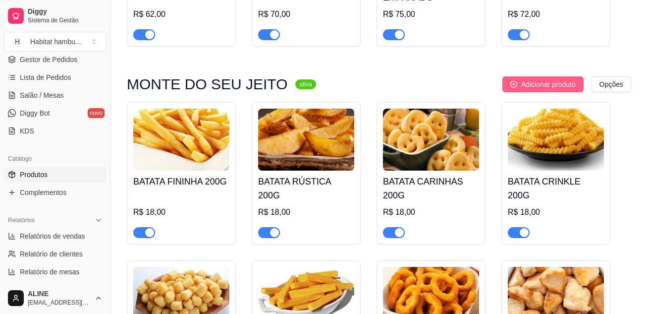
click at [560, 79] on span "Adicionar produto" at bounding box center [548, 84] width 55 height 11
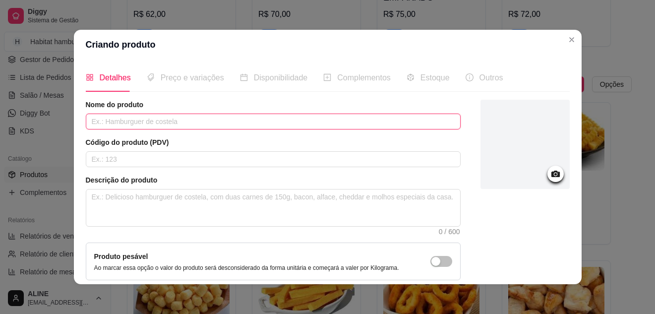
click at [387, 126] on input "text" at bounding box center [273, 121] width 375 height 16
type input "SALAME ITALIANO 10 UNIDADES"
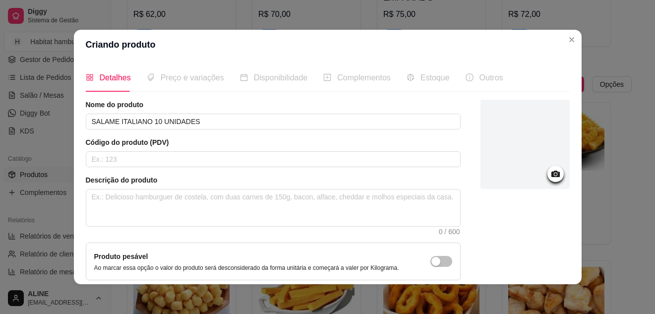
click at [550, 178] on icon at bounding box center [555, 173] width 11 height 11
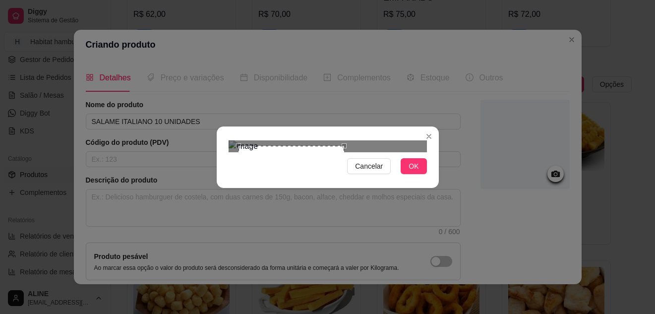
click at [362, 152] on div at bounding box center [327, 146] width 198 height 12
click at [324, 152] on div at bounding box center [327, 146] width 198 height 12
click at [295, 171] on div "Use the arrow keys to move the crop selection area" at bounding box center [279, 201] width 88 height 88
click at [416, 171] on span "OK" at bounding box center [413, 166] width 10 height 11
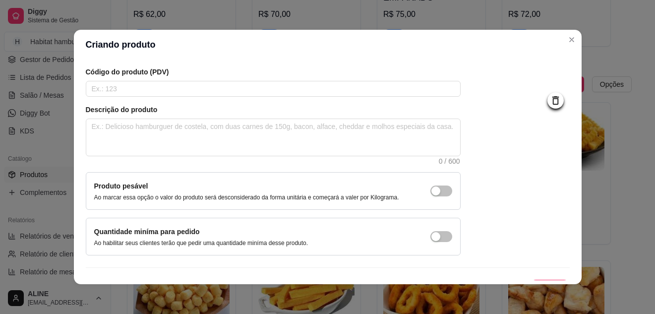
scroll to position [90, 0]
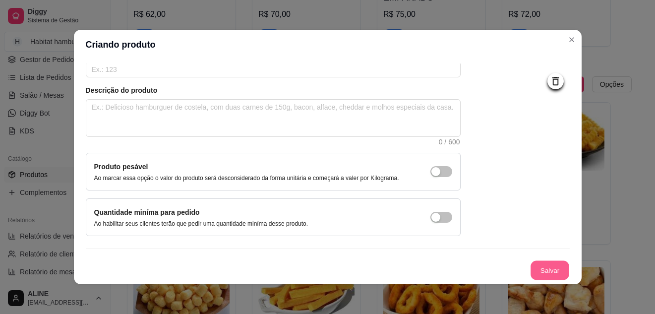
click at [540, 269] on button "Salvar" at bounding box center [549, 270] width 39 height 19
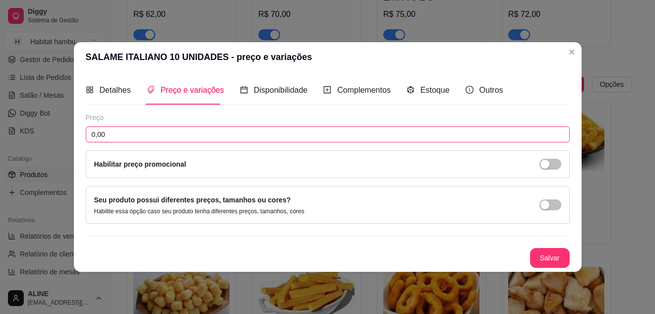
click at [234, 133] on input "0,00" at bounding box center [328, 134] width 484 height 16
type input "12,00"
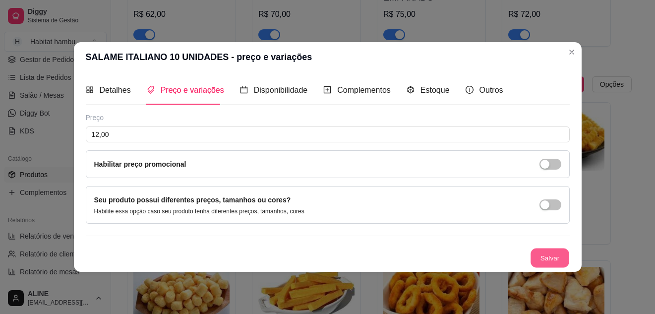
click at [552, 264] on button "Salvar" at bounding box center [549, 257] width 39 height 19
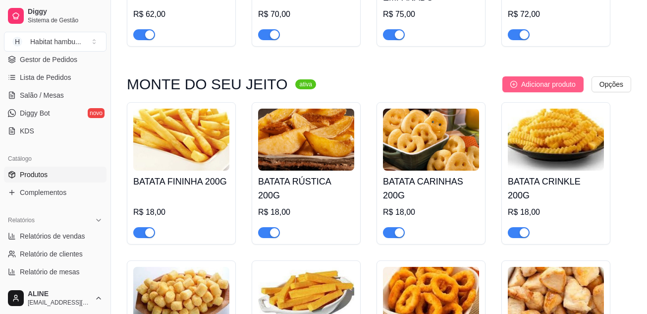
click at [537, 79] on span "Adicionar produto" at bounding box center [548, 84] width 55 height 11
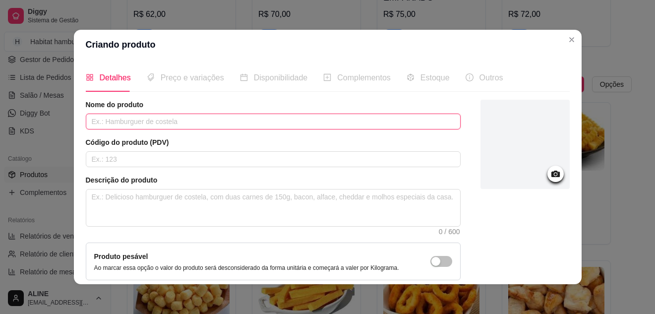
click at [168, 125] on input "text" at bounding box center [273, 121] width 375 height 16
type input "AZEITONAS COM CAROÇO 240G"
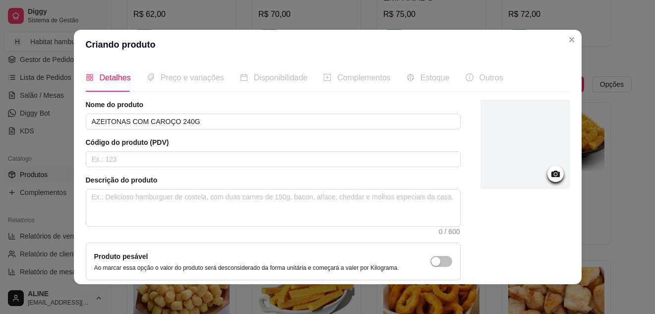
click at [551, 176] on icon at bounding box center [555, 173] width 8 height 6
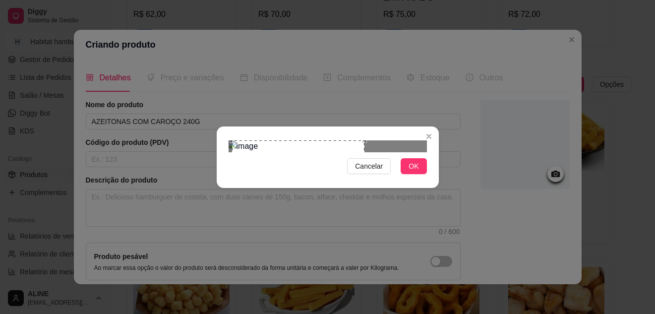
click at [321, 167] on div "Use the arrow keys to move the crop selection area" at bounding box center [298, 185] width 132 height 91
click at [357, 152] on div at bounding box center [327, 146] width 198 height 12
click at [316, 144] on div "Use the arrow keys to move the crop selection area" at bounding box center [301, 185] width 91 height 91
click at [419, 174] on button "OK" at bounding box center [413, 166] width 26 height 16
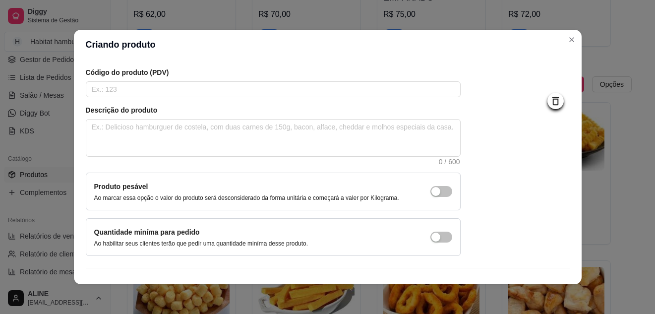
scroll to position [90, 0]
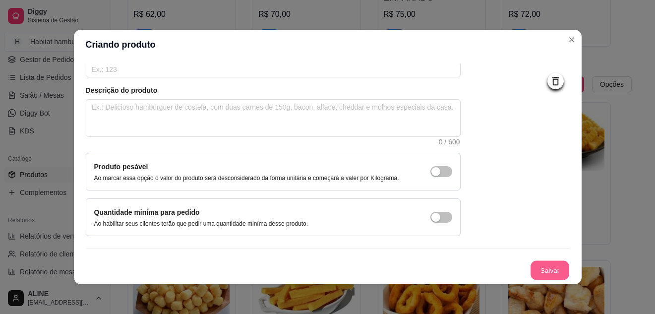
click at [540, 269] on button "Salvar" at bounding box center [549, 270] width 39 height 19
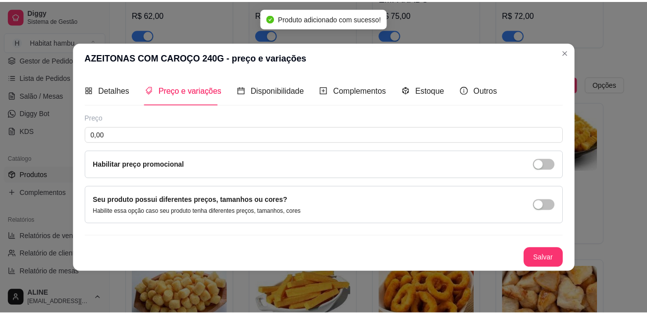
scroll to position [0, 0]
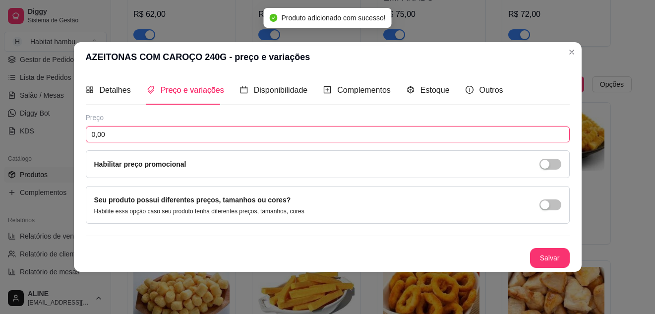
click at [199, 135] on input "0,00" at bounding box center [328, 134] width 484 height 16
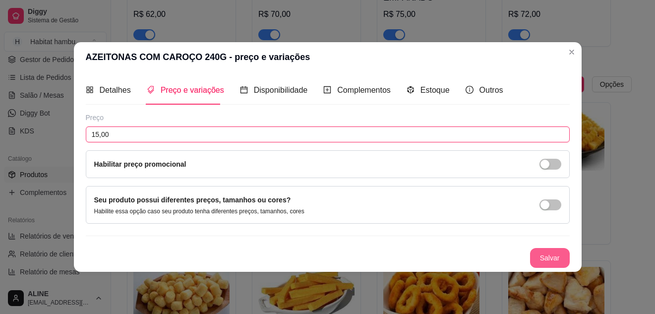
type input "15,00"
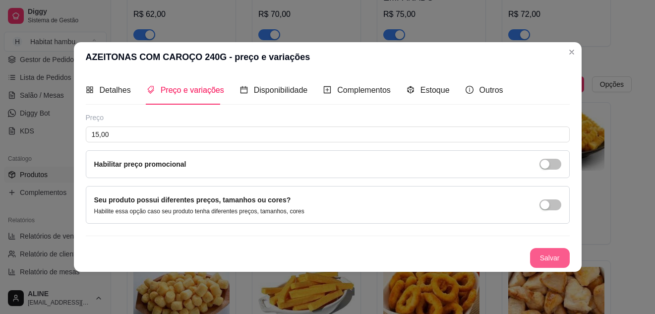
click at [544, 255] on button "Salvar" at bounding box center [550, 258] width 40 height 20
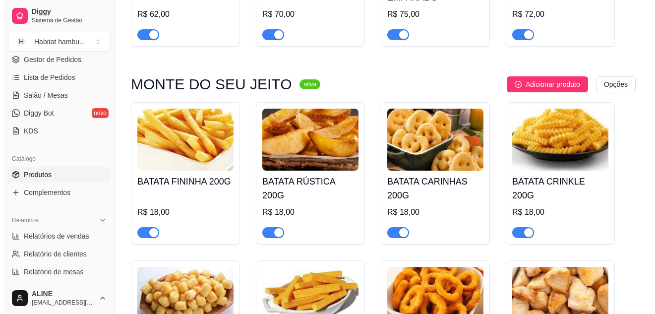
scroll to position [1643, 0]
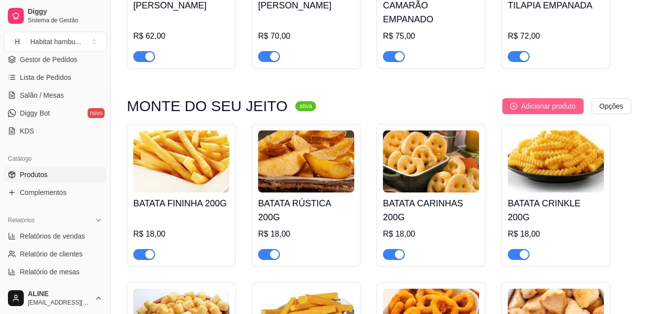
click at [560, 103] on button "Adicionar produto" at bounding box center [543, 106] width 81 height 16
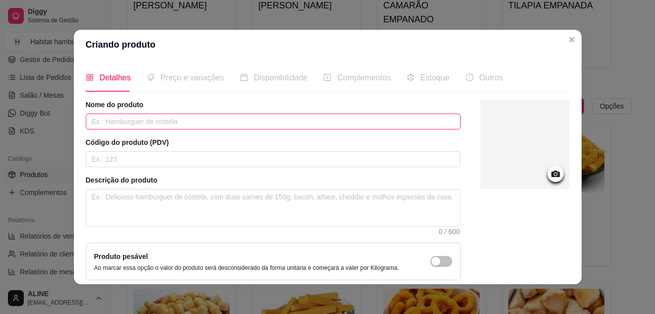
click at [252, 116] on input "text" at bounding box center [273, 121] width 375 height 16
type input "QUEIJO COALHO NO PALITO"
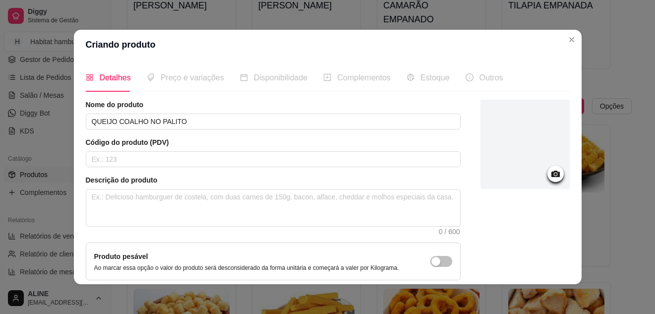
click at [550, 177] on icon at bounding box center [555, 173] width 11 height 11
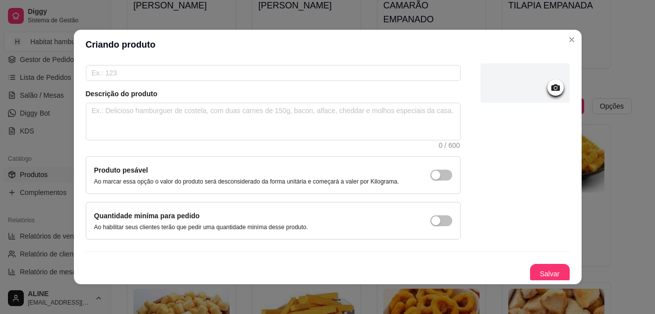
scroll to position [90, 0]
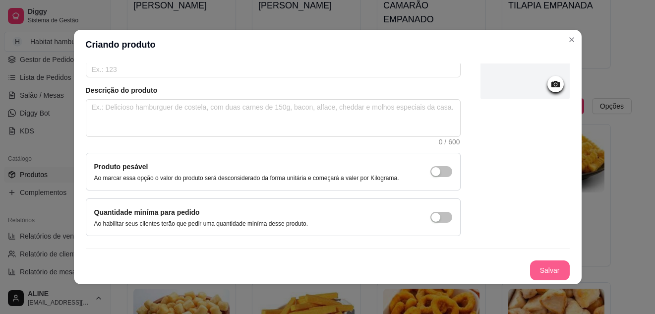
click at [548, 267] on button "Salvar" at bounding box center [550, 270] width 40 height 20
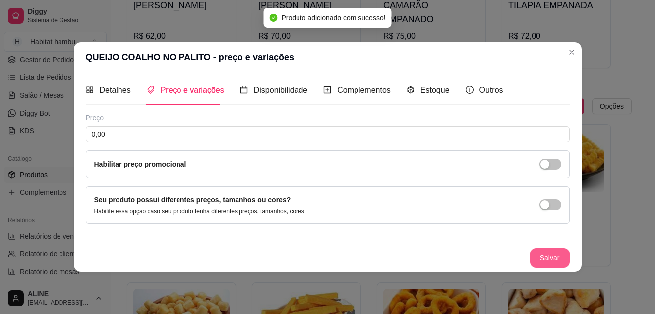
scroll to position [0, 0]
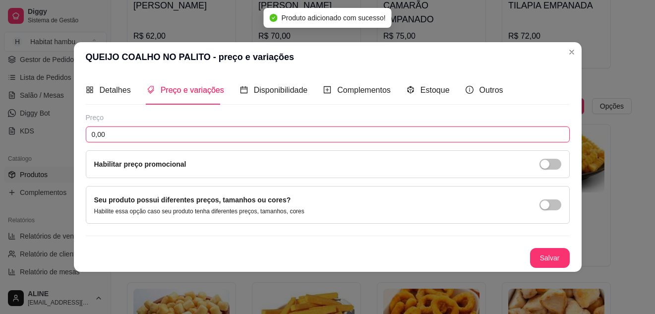
click at [134, 133] on input "0,00" at bounding box center [328, 134] width 484 height 16
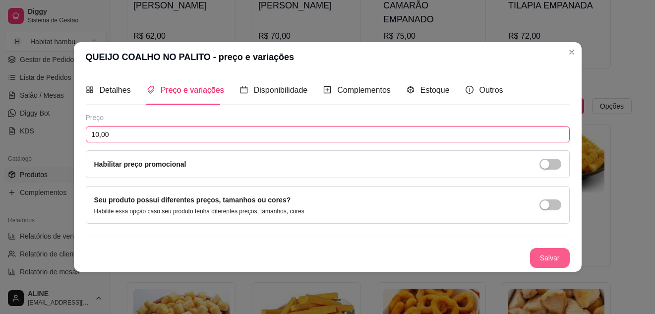
type input "10,00"
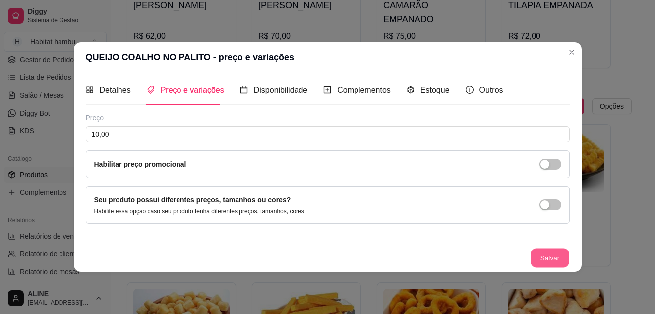
click at [535, 258] on button "Salvar" at bounding box center [549, 257] width 39 height 19
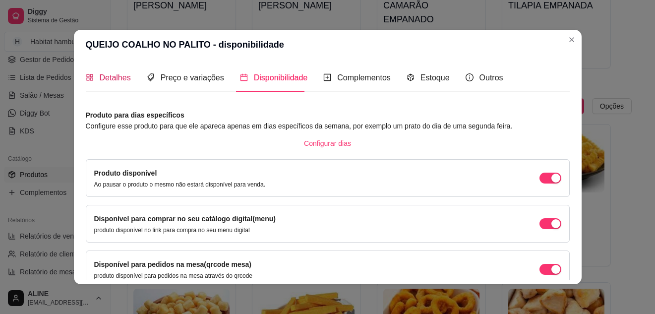
click at [110, 80] on span "Detalhes" at bounding box center [115, 77] width 31 height 8
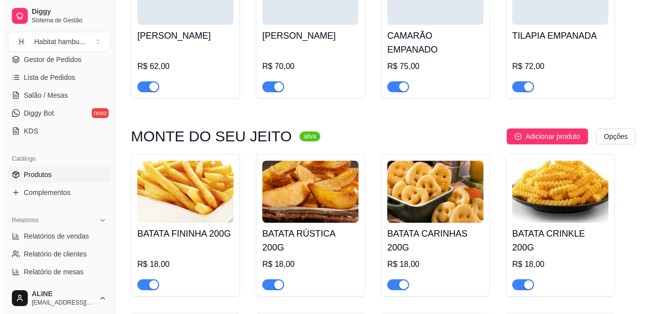
scroll to position [1605, 0]
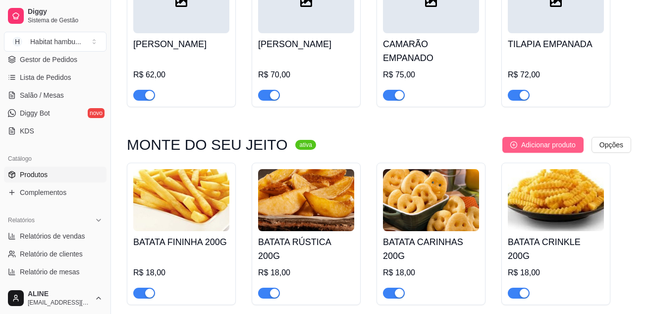
click at [549, 139] on span "Adicionar produto" at bounding box center [548, 144] width 55 height 11
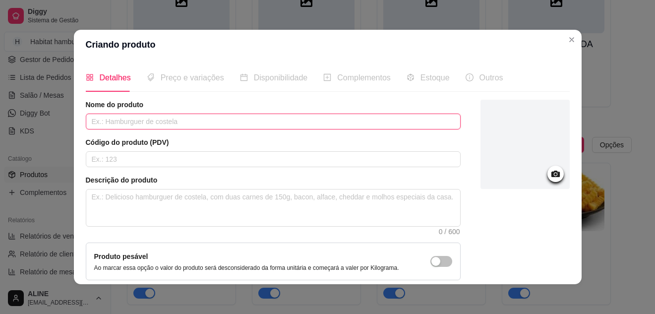
click at [159, 123] on input "text" at bounding box center [273, 121] width 375 height 16
type input "PÃO PETISCO COM QUEIJO"
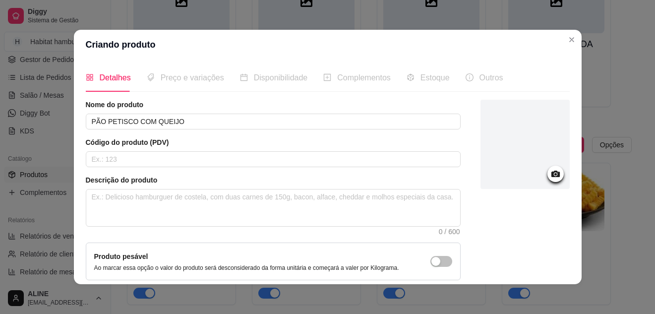
click at [551, 175] on icon at bounding box center [555, 173] width 8 height 6
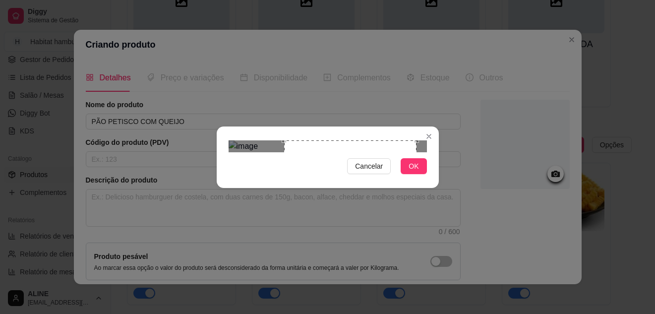
click at [342, 166] on div "Use the arrow keys to move the crop selection area" at bounding box center [350, 206] width 132 height 132
click at [414, 171] on span "OK" at bounding box center [413, 166] width 10 height 11
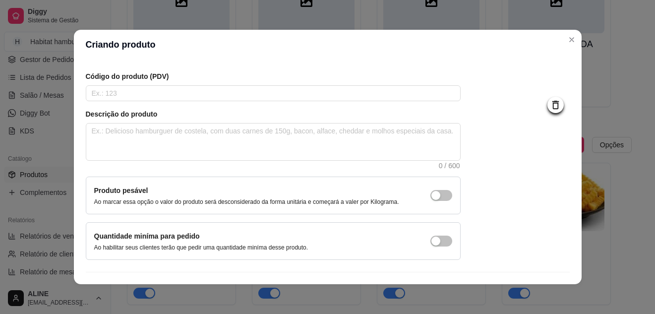
scroll to position [90, 0]
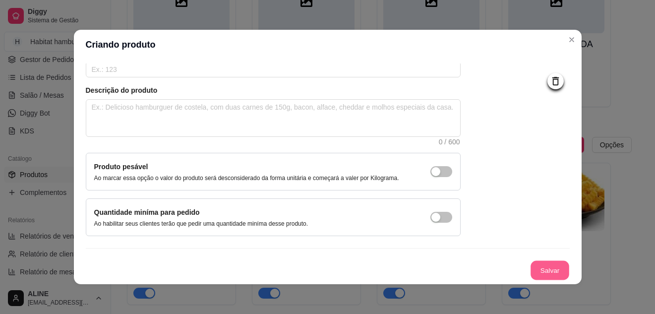
click at [544, 269] on button "Salvar" at bounding box center [549, 270] width 39 height 19
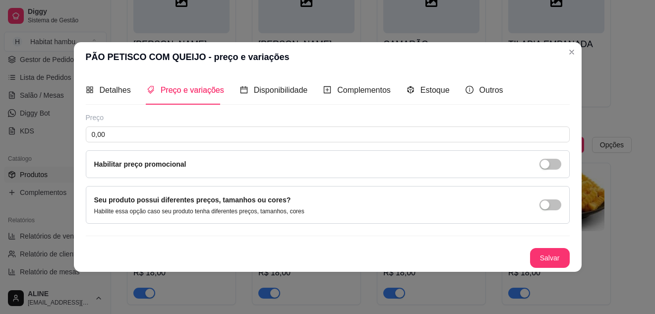
scroll to position [0, 0]
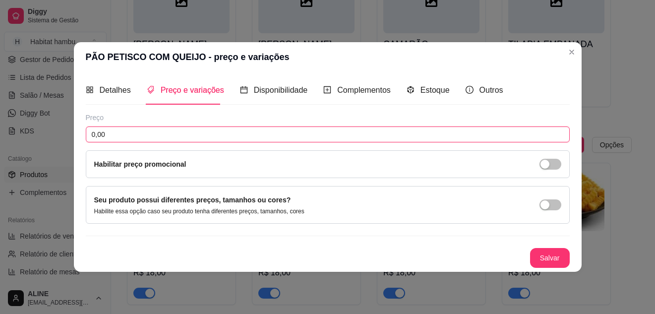
click at [196, 140] on input "0,00" at bounding box center [328, 134] width 484 height 16
type input "8,00"
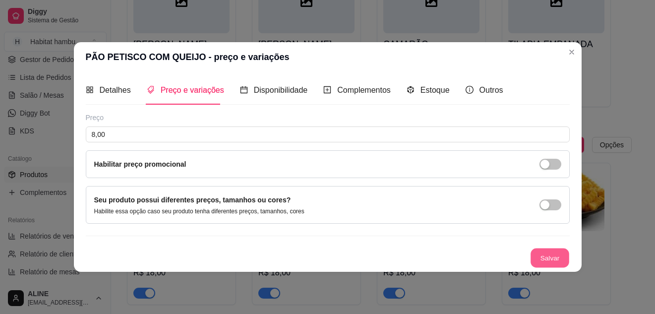
click at [545, 263] on button "Salvar" at bounding box center [549, 257] width 39 height 19
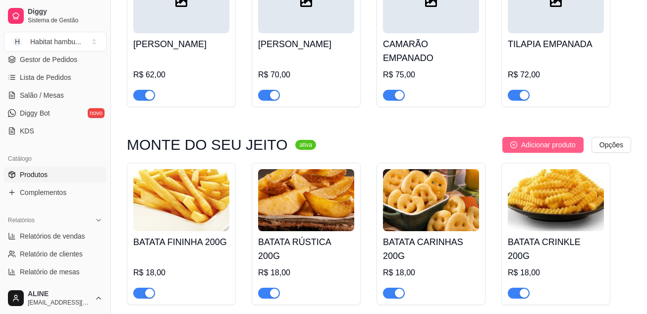
click at [552, 139] on span "Adicionar produto" at bounding box center [548, 144] width 55 height 11
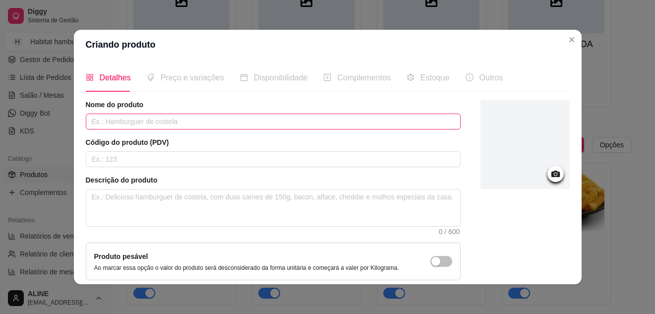
click at [228, 121] on input "text" at bounding box center [273, 121] width 375 height 16
type input "SALADA"
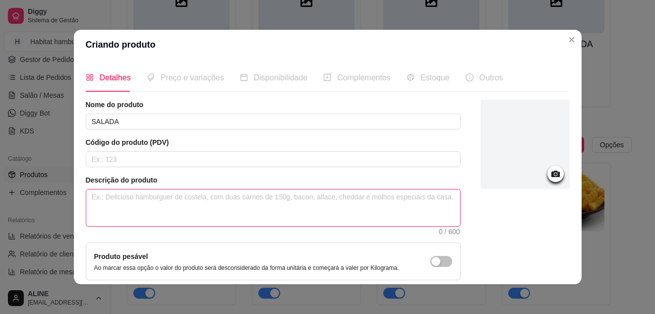
click at [167, 198] on textarea at bounding box center [273, 207] width 374 height 37
type textarea "T"
type textarea "TO"
type textarea "TOM"
type textarea "TOMA"
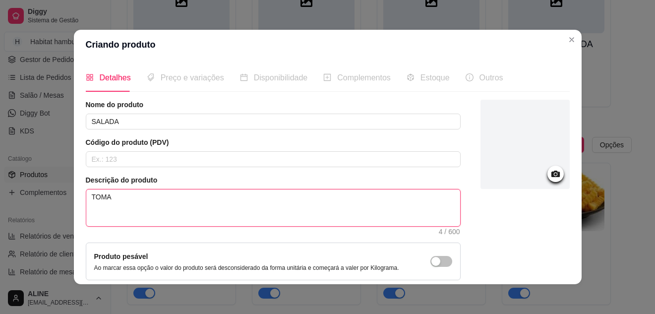
type textarea "TOMAT"
type textarea "TOMATE"
type textarea "TOMAT"
type textarea "TOMA"
type textarea "TOM"
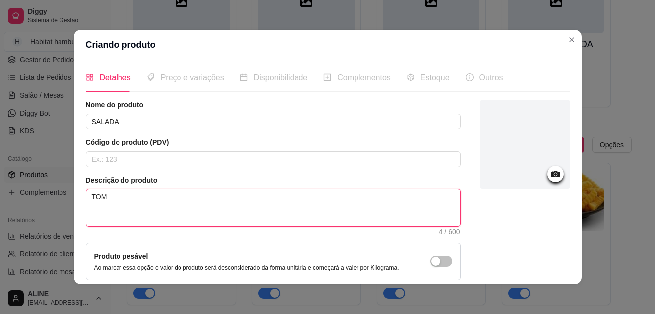
type textarea "TO"
type textarea "T"
type textarea "t"
type textarea "to"
type textarea "tom"
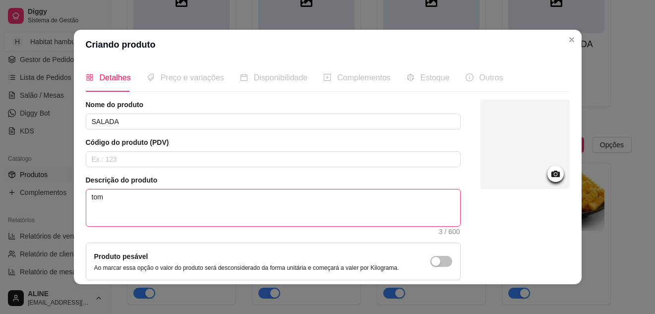
type textarea "toma"
type textarea "tomat"
type textarea "tomate"
type textarea "tomate,"
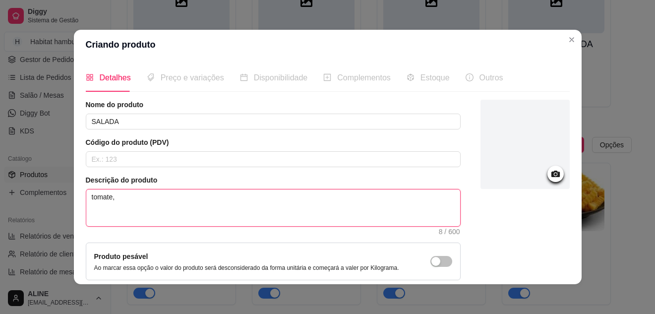
type textarea "tomate, a"
type textarea "tomate, al"
type textarea "tomate, alf"
type textarea "tomate, alfa"
type textarea "tomate, alfac"
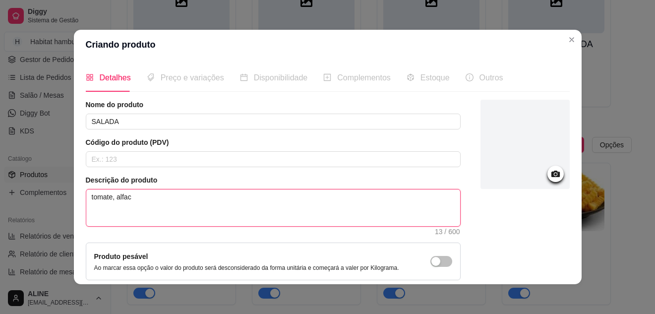
type textarea "tomate, alface"
type textarea "tomate, alface e"
type textarea "tomate, alface e p"
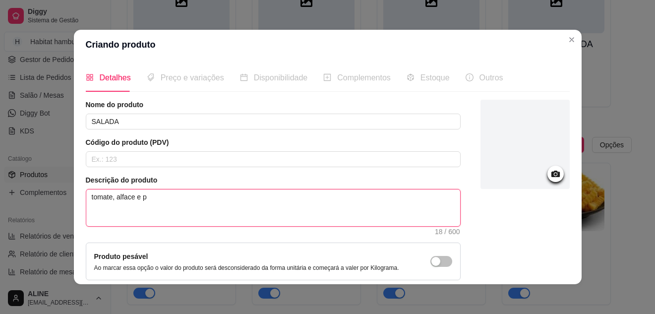
type textarea "tomate, alface e pe"
type textarea "tomate, alface e pep"
type textarea "tomate, alface e pepi"
type textarea "tomate, alface e pepin"
type textarea "tomate, alface e pepino"
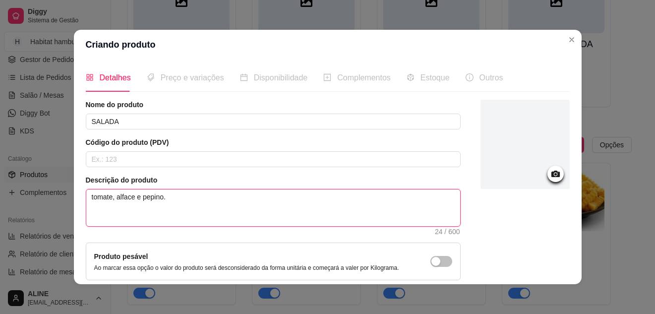
type textarea "tomate, alface e pepino."
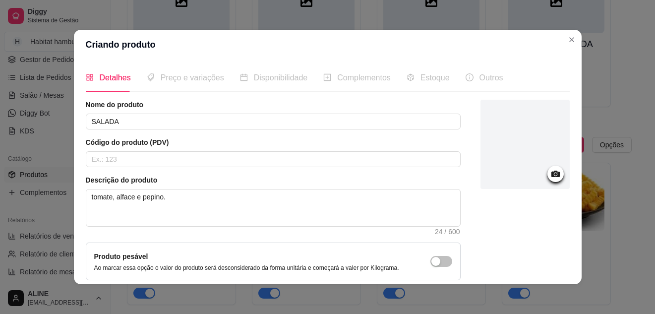
click at [550, 175] on icon at bounding box center [555, 173] width 11 height 11
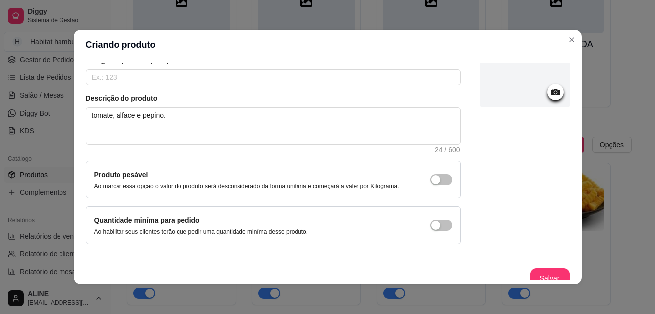
scroll to position [90, 0]
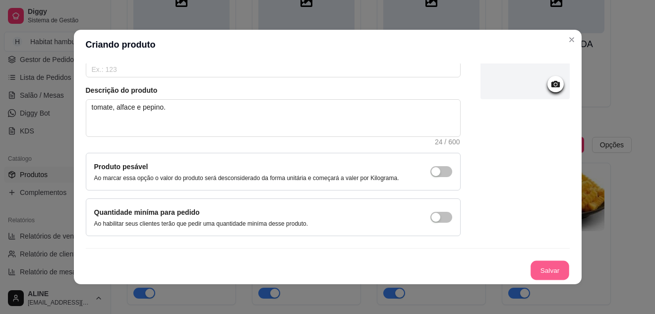
click at [545, 265] on button "Salvar" at bounding box center [549, 270] width 39 height 19
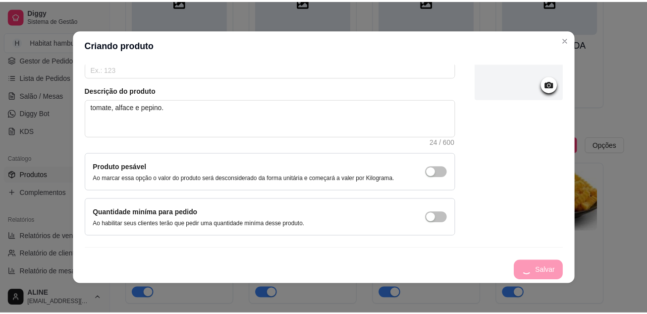
scroll to position [0, 0]
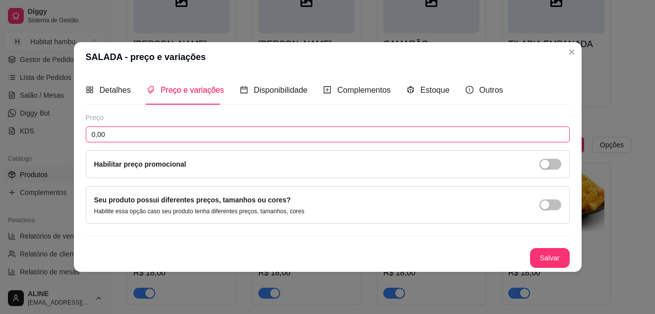
click at [419, 137] on input "0,00" at bounding box center [328, 134] width 484 height 16
type input "8,00"
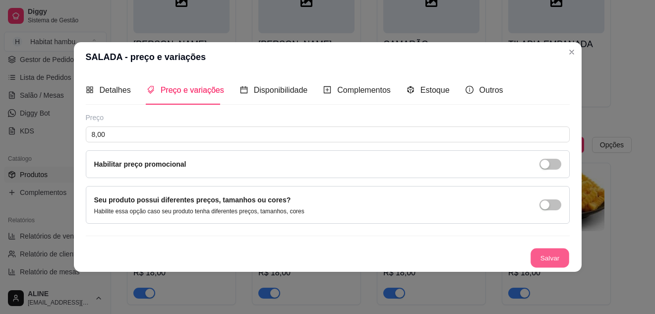
click at [562, 263] on button "Salvar" at bounding box center [549, 257] width 39 height 19
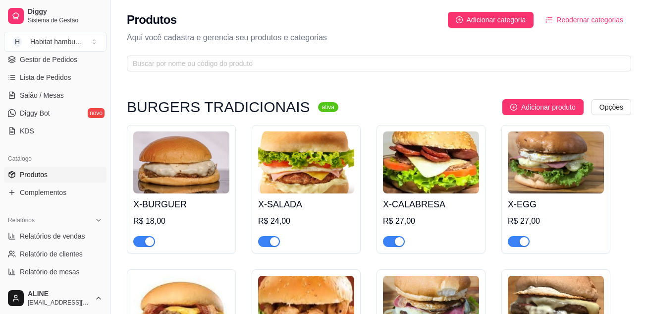
click at [588, 22] on span "Reodernar categorias" at bounding box center [590, 19] width 67 height 11
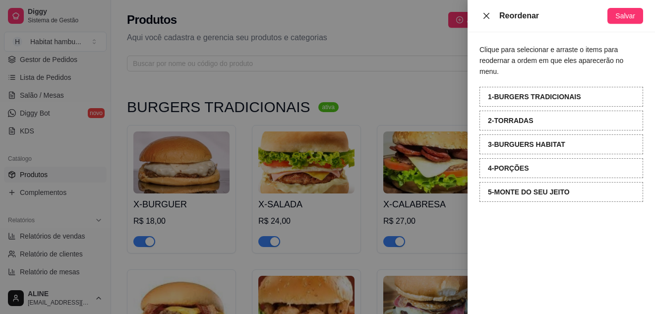
click at [484, 18] on icon "close" at bounding box center [486, 15] width 6 height 6
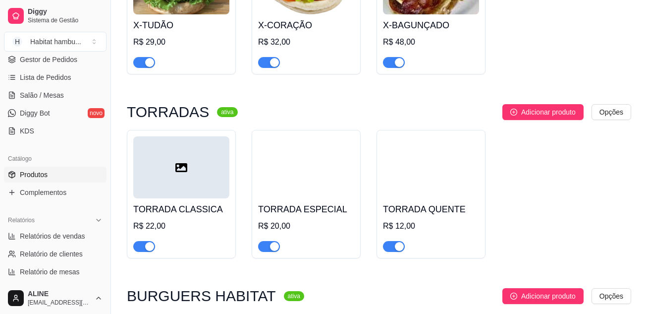
scroll to position [493, 0]
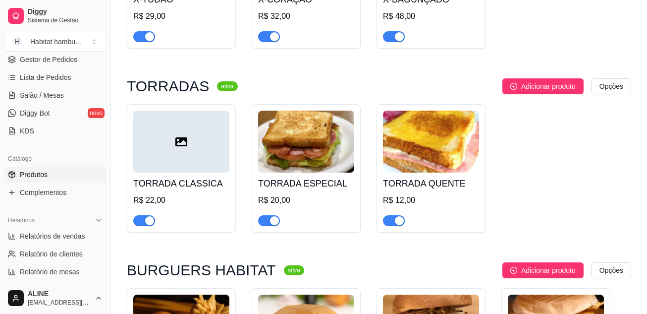
click at [319, 156] on img at bounding box center [306, 142] width 96 height 62
click at [419, 170] on img at bounding box center [431, 142] width 96 height 62
click at [197, 168] on div at bounding box center [181, 142] width 96 height 62
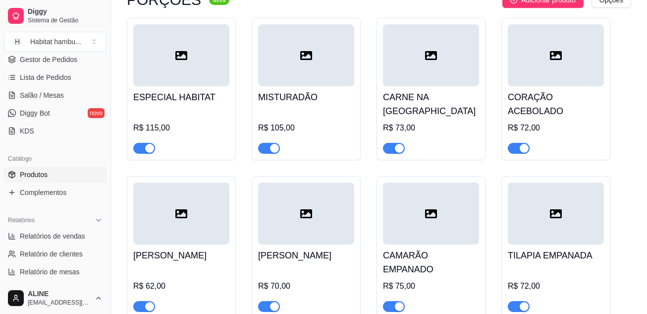
scroll to position [1380, 0]
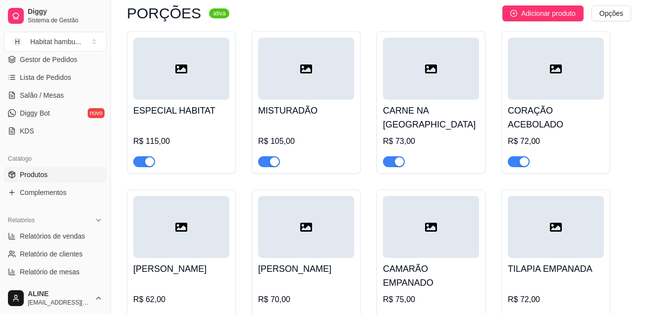
click at [216, 77] on div at bounding box center [181, 69] width 96 height 62
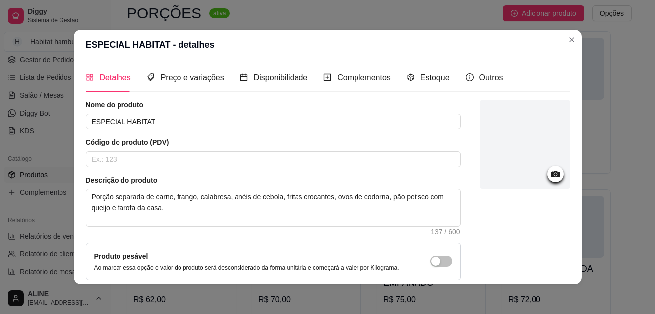
click at [550, 171] on icon at bounding box center [555, 173] width 11 height 11
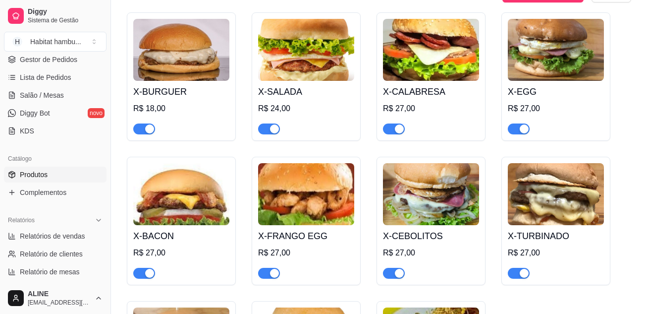
scroll to position [0, 0]
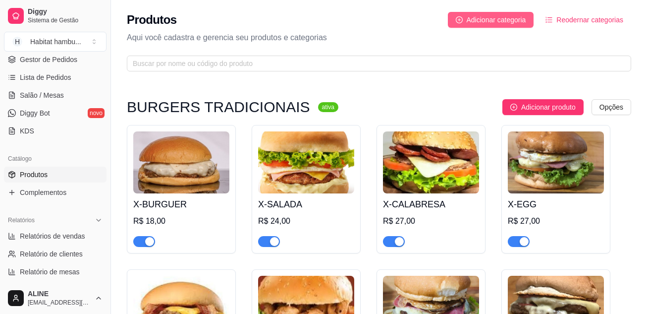
click at [519, 17] on span "Adicionar categoria" at bounding box center [496, 19] width 59 height 11
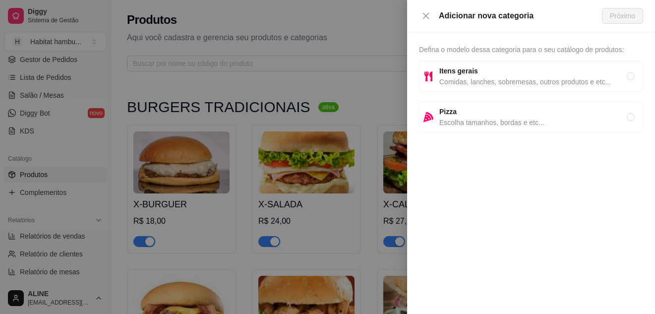
click at [464, 67] on strong "Itens gerais" at bounding box center [458, 71] width 39 height 8
radio input "true"
click at [618, 17] on span "Próximo" at bounding box center [622, 15] width 25 height 11
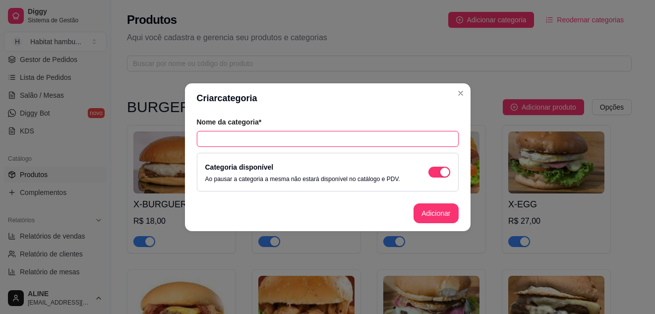
click at [303, 137] on input "text" at bounding box center [328, 139] width 262 height 16
type input "b"
type input "BATATAS FRITAS"
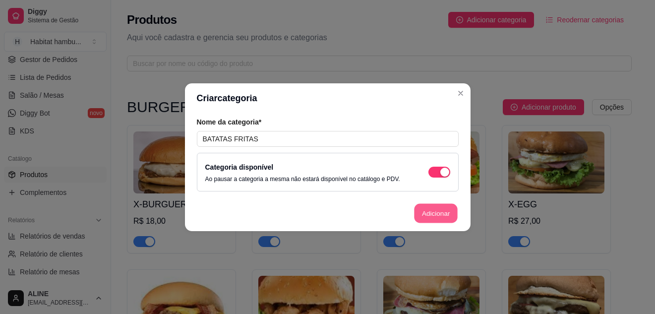
click at [437, 211] on button "Adicionar" at bounding box center [436, 212] width 44 height 19
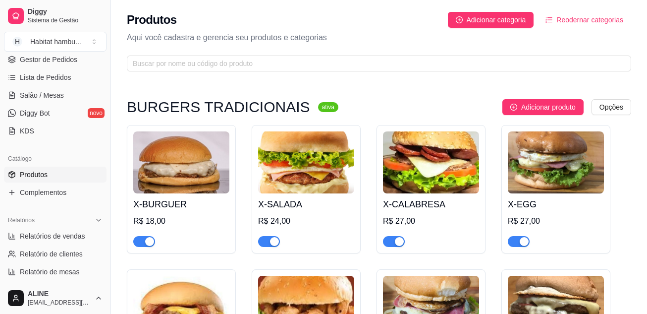
click at [545, 20] on button "Reodernar categorias" at bounding box center [585, 20] width 94 height 16
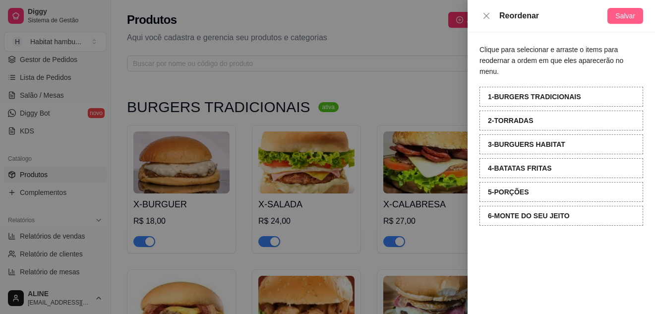
click at [628, 15] on span "Salvar" at bounding box center [625, 15] width 20 height 11
click at [446, 50] on div at bounding box center [327, 157] width 655 height 314
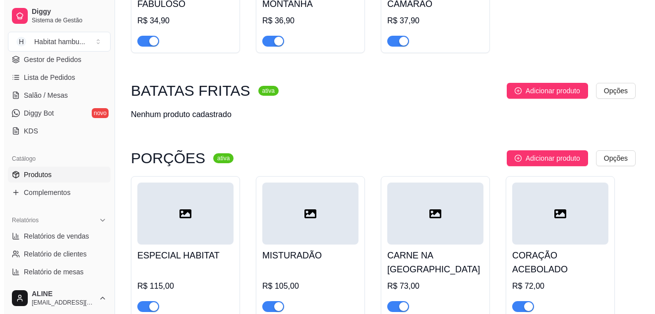
scroll to position [1307, 0]
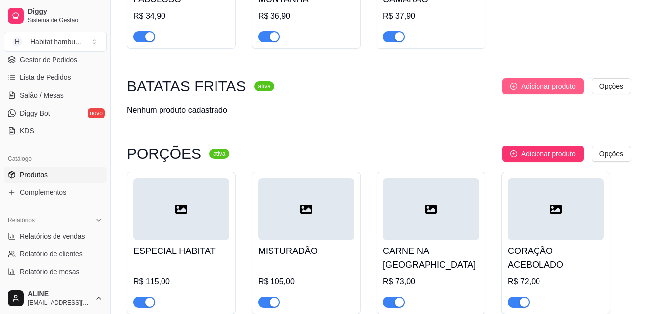
click at [552, 92] on span "Adicionar produto" at bounding box center [548, 86] width 55 height 11
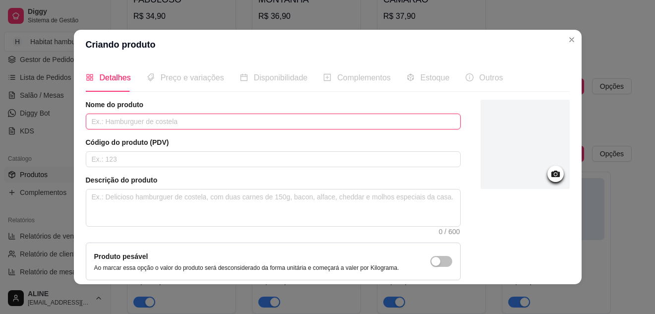
click at [155, 118] on input "text" at bounding box center [273, 121] width 375 height 16
type input "TRADICIONAL FRITAS COM BACON E QUEIJO"
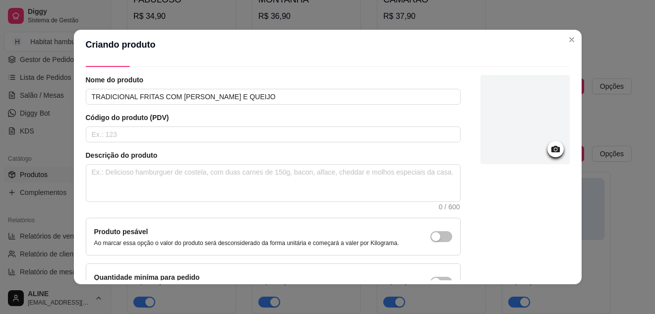
scroll to position [23, 0]
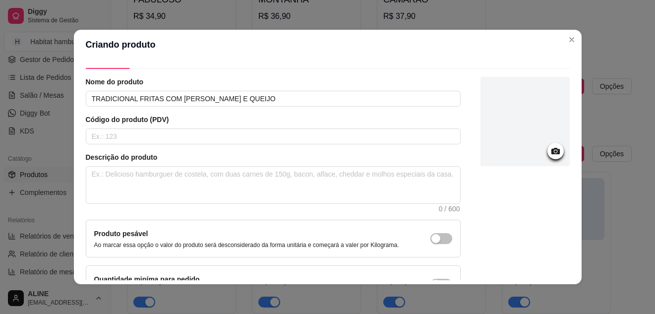
click at [551, 153] on icon at bounding box center [555, 151] width 8 height 6
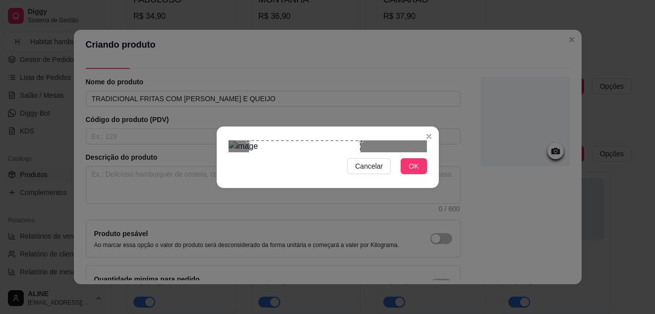
click at [322, 157] on div "Use the arrow keys to move the crop selection area" at bounding box center [305, 196] width 112 height 112
click at [409, 171] on span "OK" at bounding box center [413, 166] width 10 height 11
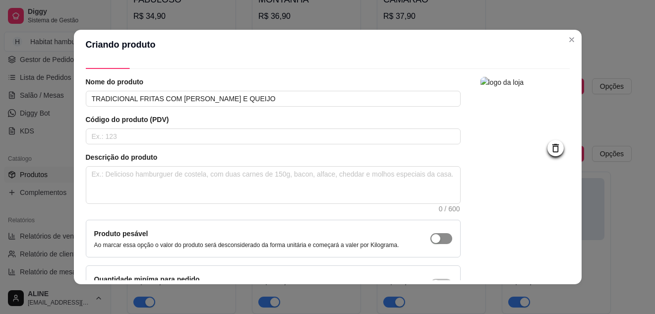
click at [434, 237] on span "button" at bounding box center [441, 238] width 22 height 11
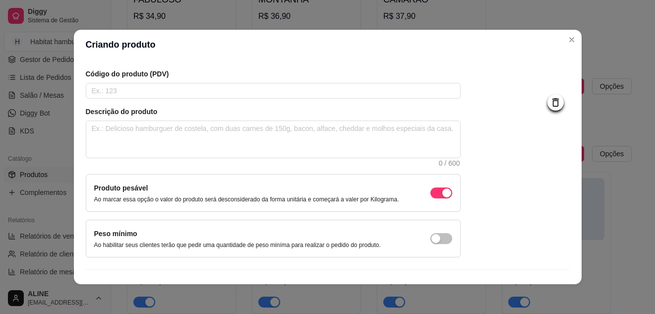
scroll to position [90, 0]
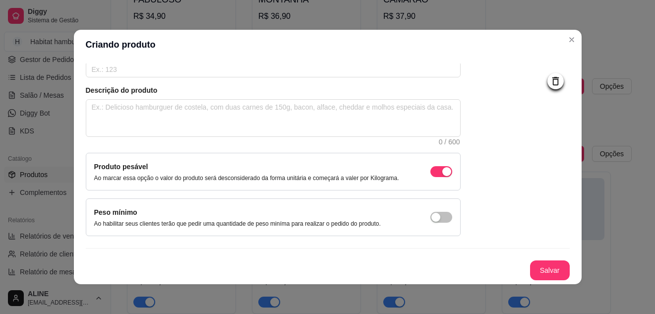
click at [294, 162] on div "Produto pesável Ao marcar essa opção o valor do produto será desconsiderado da …" at bounding box center [246, 171] width 305 height 21
click at [430, 169] on span "button" at bounding box center [441, 171] width 22 height 11
click at [431, 169] on div "button" at bounding box center [435, 171] width 9 height 9
click at [433, 177] on span "button" at bounding box center [441, 171] width 22 height 11
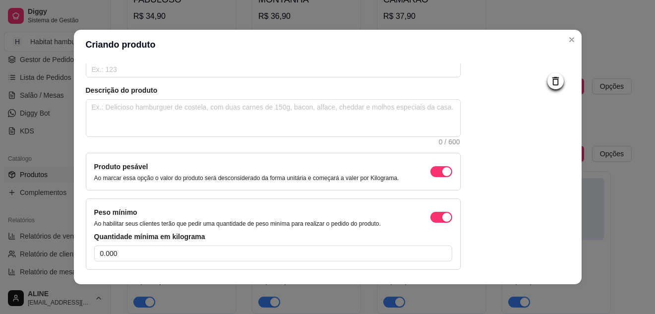
scroll to position [123, 0]
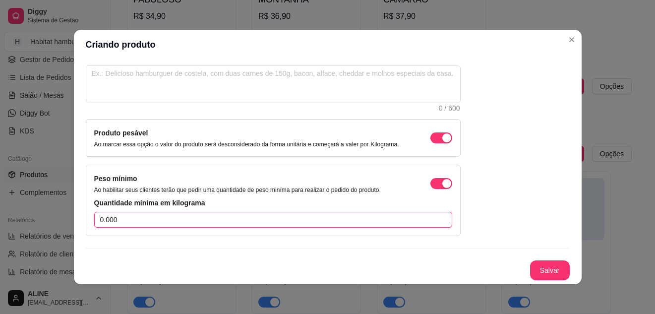
click at [194, 222] on input "0.000" at bounding box center [273, 220] width 358 height 16
type input "40000.000"
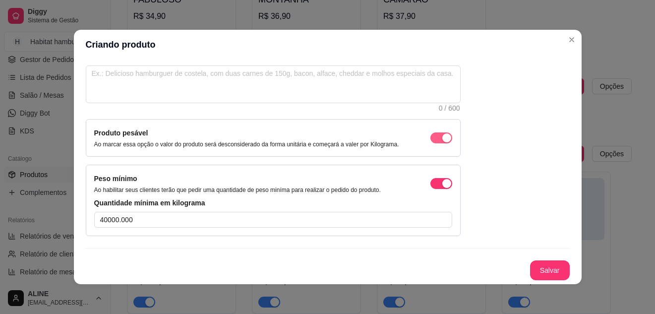
click at [442, 141] on div "button" at bounding box center [446, 137] width 9 height 9
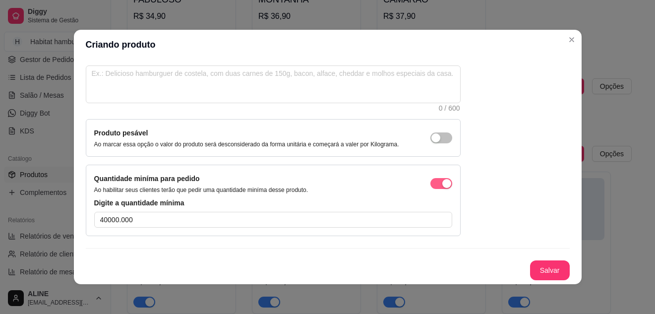
click at [442, 186] on div "button" at bounding box center [446, 183] width 9 height 9
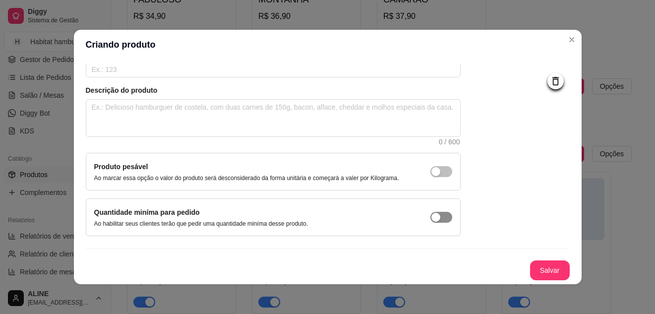
click at [431, 216] on div "button" at bounding box center [435, 217] width 9 height 9
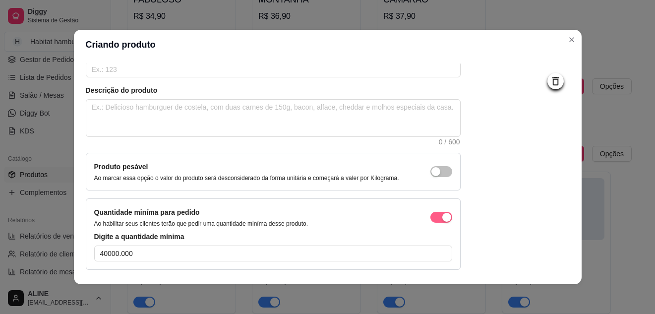
scroll to position [123, 0]
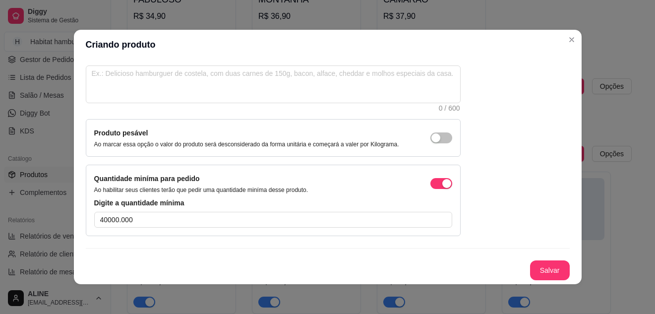
click at [401, 237] on div "Nome do produto TRADICIONAL FRITAS COM BACON E QUEIJO Código do produto (PDV) D…" at bounding box center [328, 128] width 484 height 304
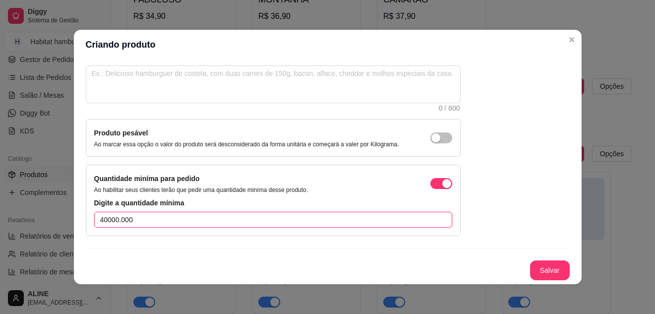
click at [380, 217] on input "40000.000" at bounding box center [273, 220] width 358 height 16
type input "4"
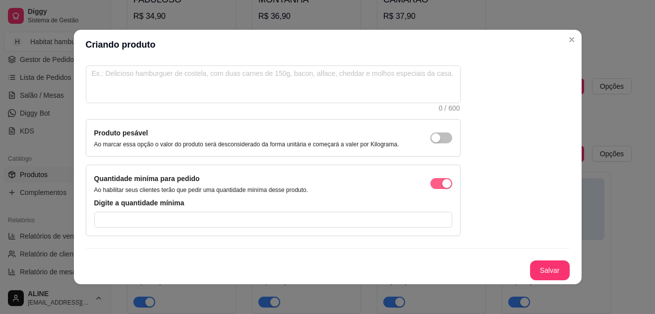
click at [430, 188] on span "button" at bounding box center [441, 183] width 22 height 11
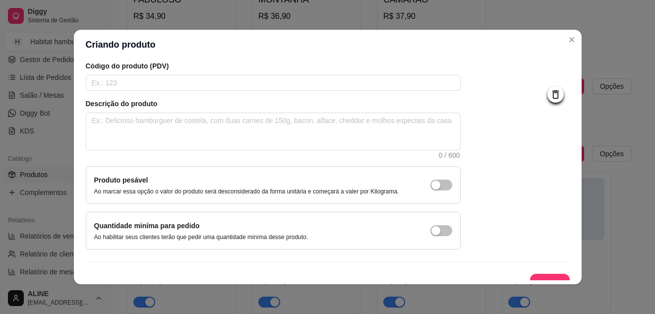
scroll to position [90, 0]
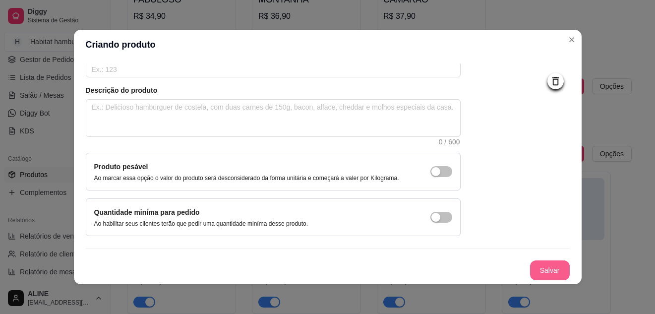
click at [536, 267] on button "Salvar" at bounding box center [550, 270] width 40 height 20
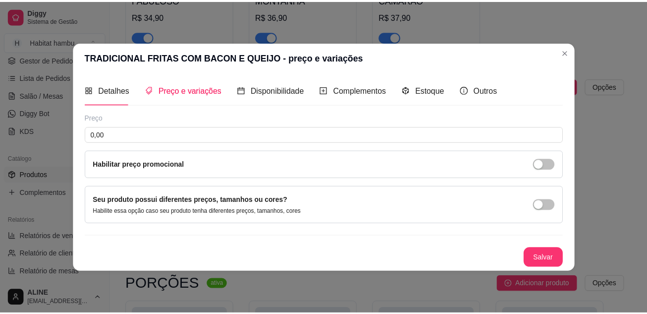
scroll to position [0, 0]
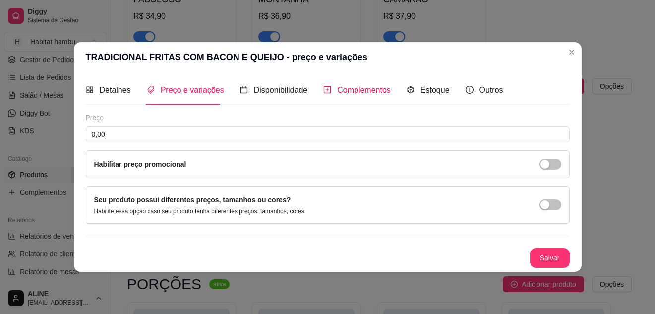
click at [362, 93] on span "Complementos" at bounding box center [364, 90] width 54 height 8
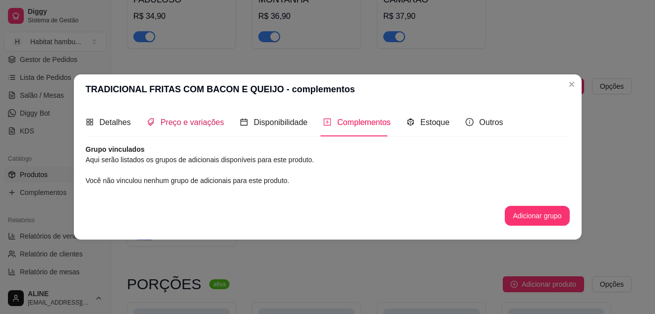
click at [186, 123] on span "Preço e variações" at bounding box center [192, 122] width 63 height 8
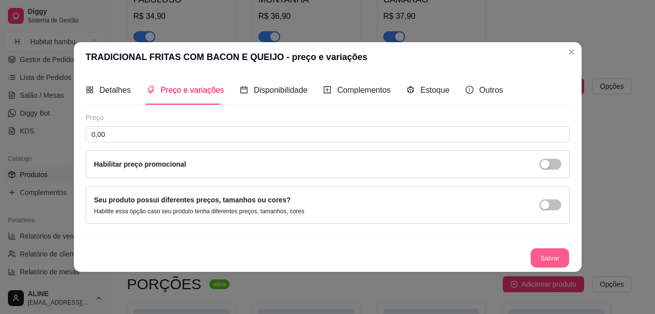
click at [554, 256] on button "Salvar" at bounding box center [549, 257] width 39 height 19
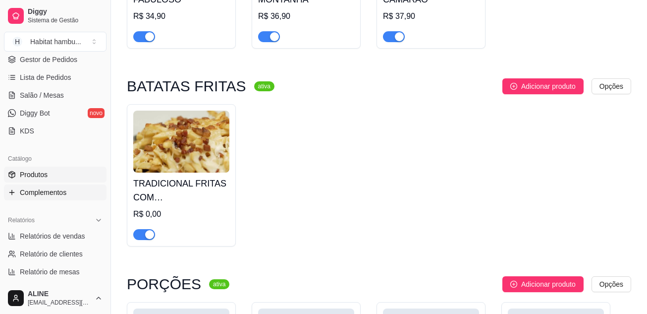
click at [51, 195] on span "Complementos" at bounding box center [43, 192] width 47 height 10
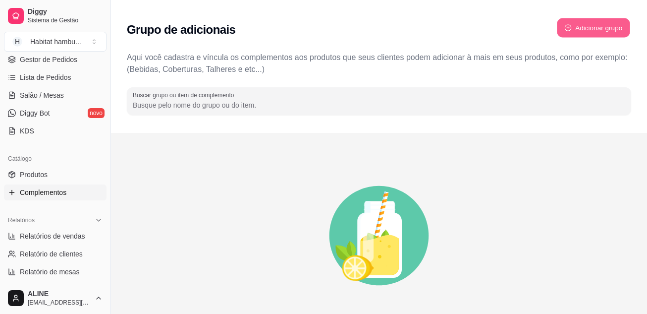
click at [579, 25] on button "Adicionar grupo" at bounding box center [593, 27] width 73 height 19
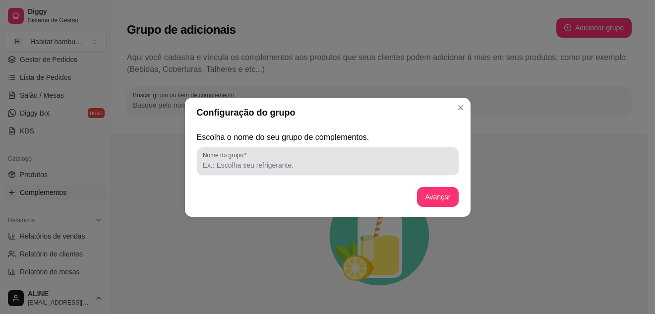
click at [237, 157] on label "Nome do grupo" at bounding box center [226, 155] width 47 height 8
click at [237, 160] on input "Nome do grupo" at bounding box center [328, 165] width 250 height 10
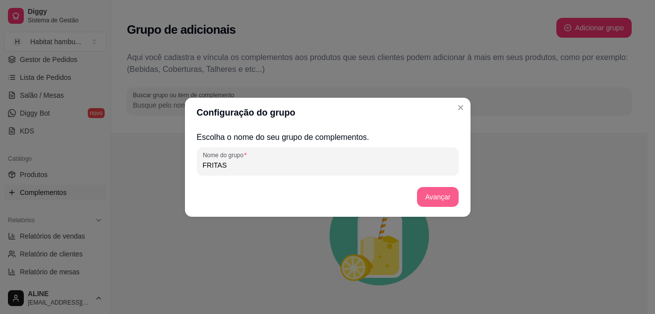
type input "FRITAS"
click at [435, 198] on button "Avançar" at bounding box center [437, 197] width 41 height 20
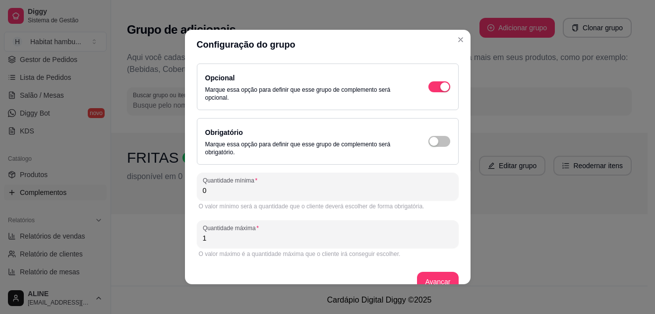
scroll to position [17, 0]
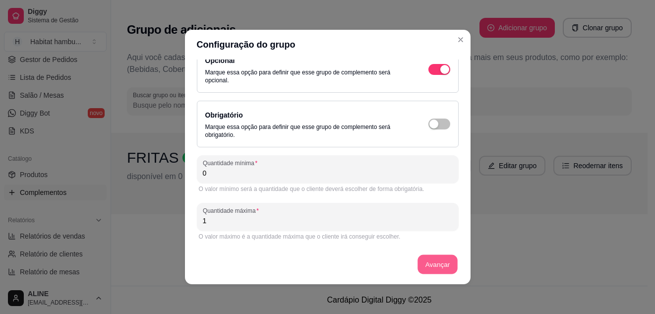
click at [430, 265] on button "Avançar" at bounding box center [438, 264] width 40 height 19
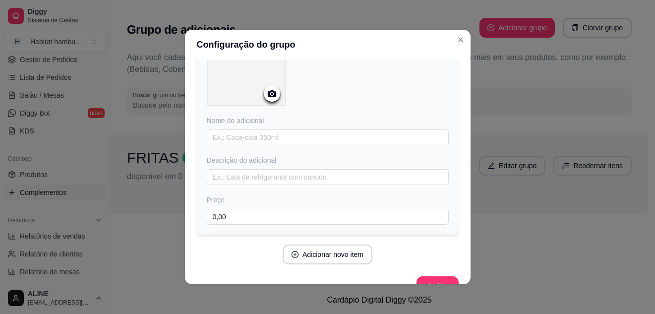
scroll to position [78, 0]
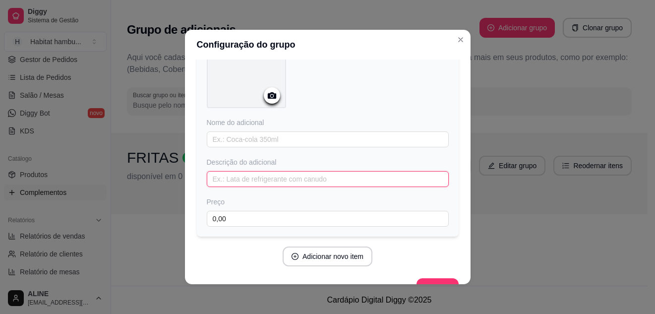
click at [279, 175] on input "text" at bounding box center [328, 179] width 242 height 16
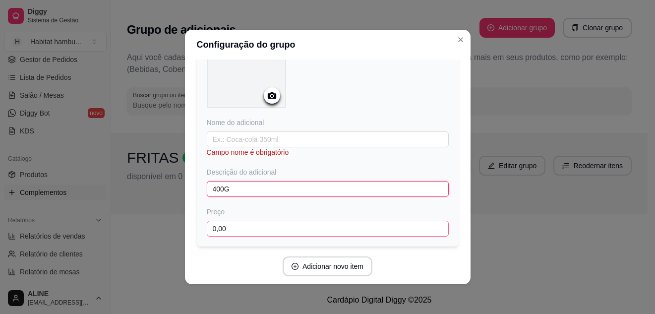
type input "400G"
click at [267, 227] on input "0,00" at bounding box center [328, 229] width 242 height 16
type input "38,00"
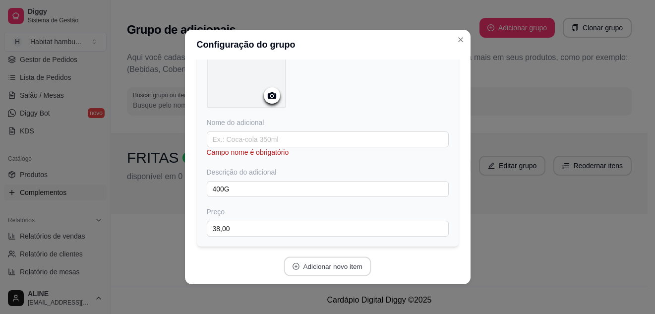
click at [325, 268] on button "Adicionar novo item" at bounding box center [327, 266] width 87 height 19
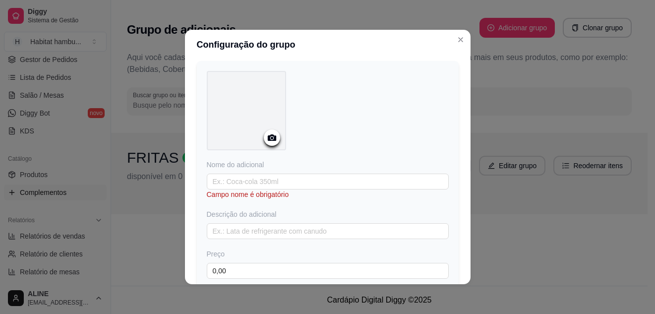
scroll to position [326, 0]
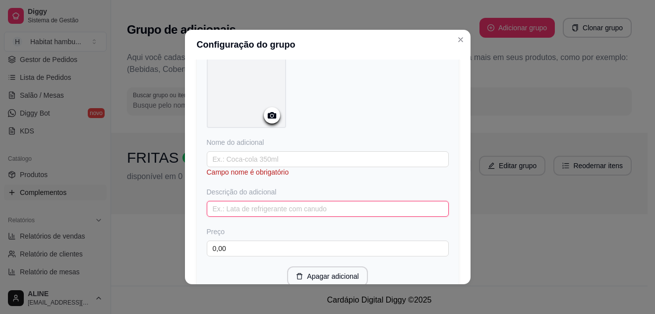
click at [279, 208] on input "text" at bounding box center [328, 209] width 242 height 16
type input "800G"
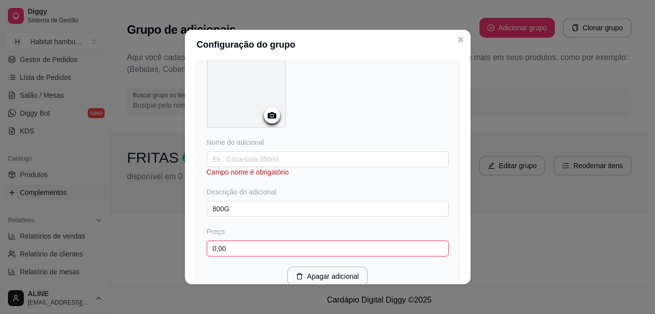
click at [259, 247] on input "0,00" at bounding box center [328, 248] width 242 height 16
type input "53,00"
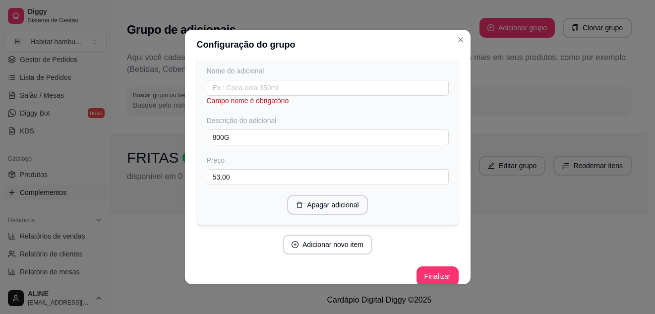
scroll to position [408, 0]
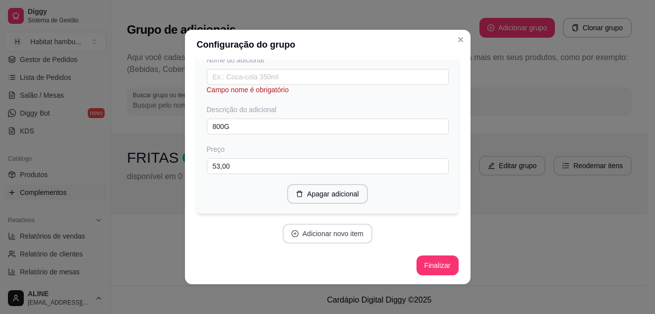
click at [322, 237] on button "Adicionar novo item" at bounding box center [327, 234] width 90 height 20
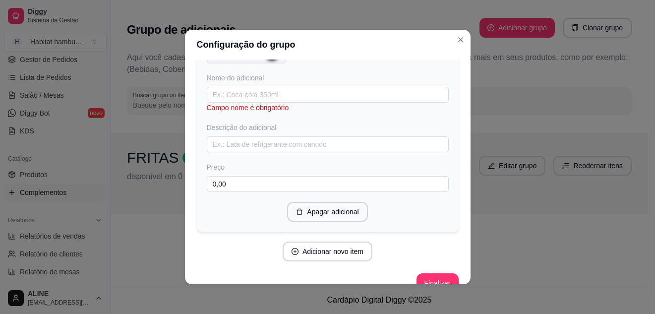
scroll to position [660, 0]
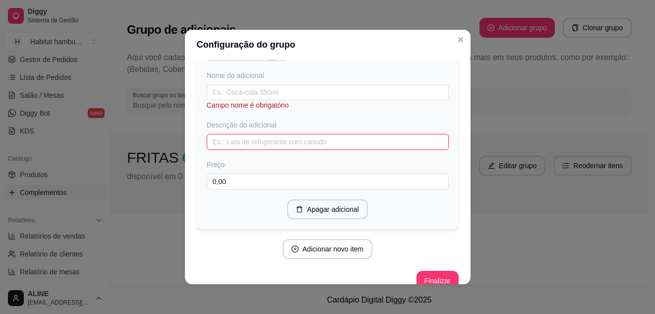
click at [317, 142] on input "text" at bounding box center [328, 142] width 242 height 16
type input "1KG"
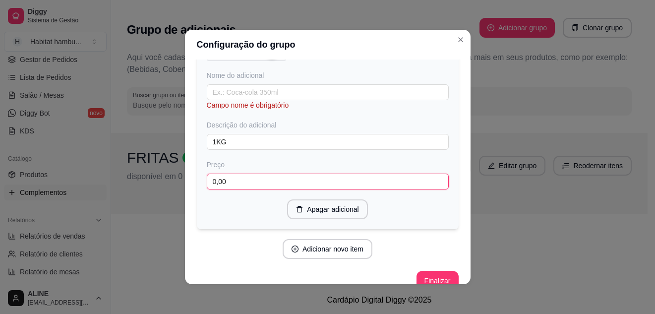
click at [283, 177] on input "0,00" at bounding box center [328, 181] width 242 height 16
type input "62,00"
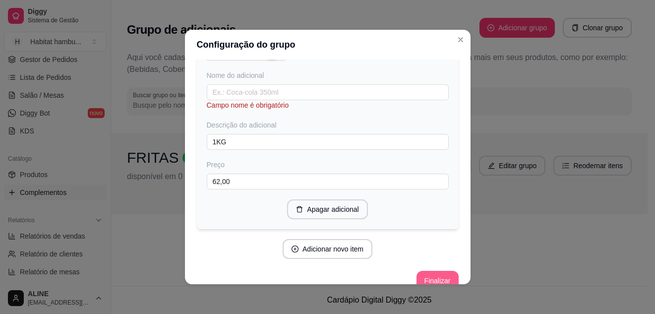
click at [430, 277] on button "Finalizar" at bounding box center [437, 281] width 42 height 20
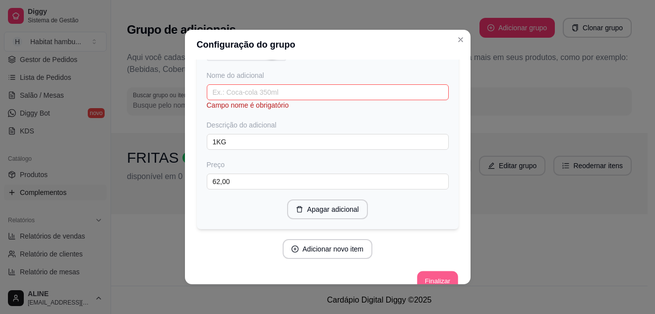
click at [424, 275] on button "Finalizar" at bounding box center [437, 280] width 41 height 19
click at [430, 281] on button "Finalizar" at bounding box center [437, 281] width 42 height 20
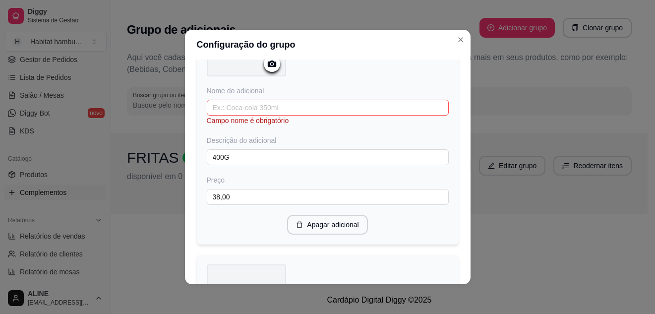
scroll to position [118, 0]
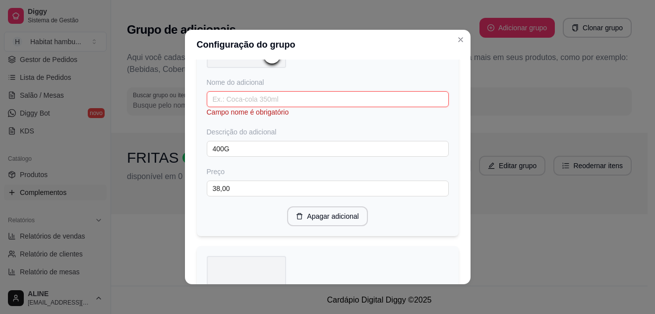
click at [302, 97] on input "text" at bounding box center [328, 99] width 242 height 16
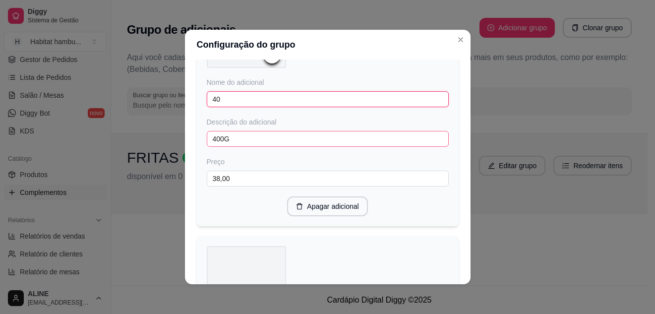
type input "4"
type input "400G"
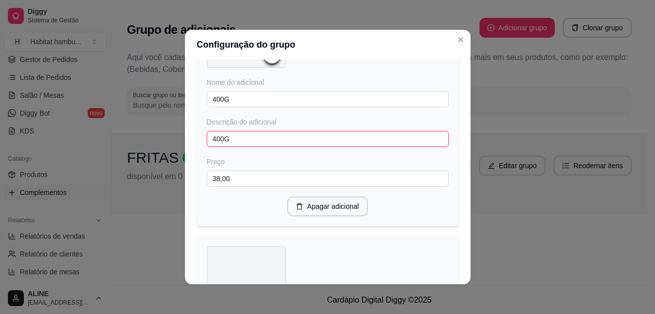
click at [237, 136] on input "400G" at bounding box center [328, 139] width 242 height 16
type input "4"
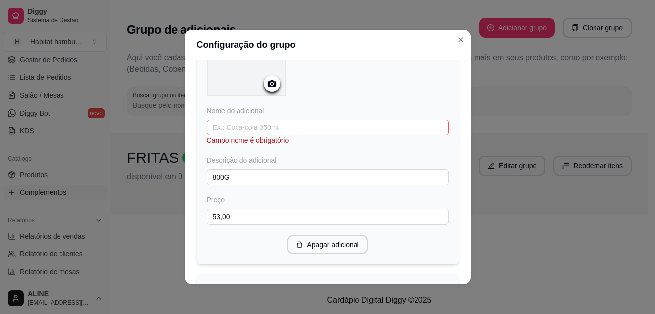
scroll to position [358, 0]
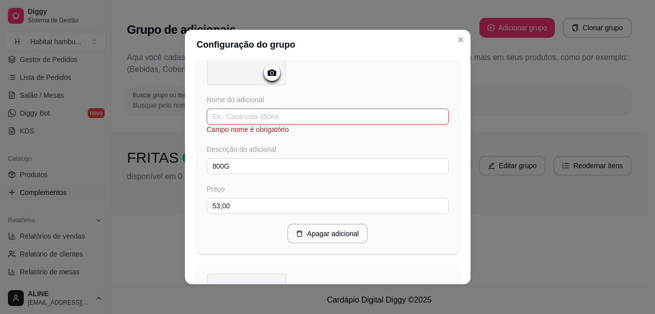
click at [285, 116] on input "text" at bounding box center [328, 117] width 242 height 16
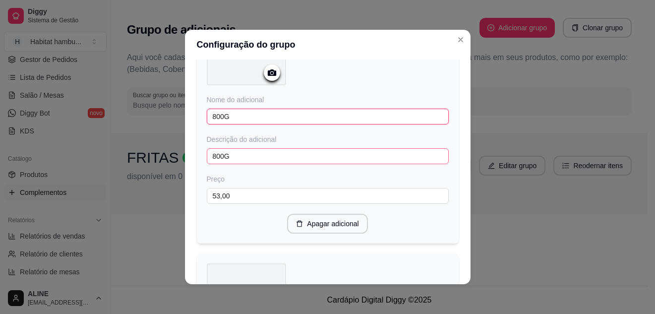
type input "800G"
click at [241, 154] on input "800G" at bounding box center [328, 156] width 242 height 16
type input "8"
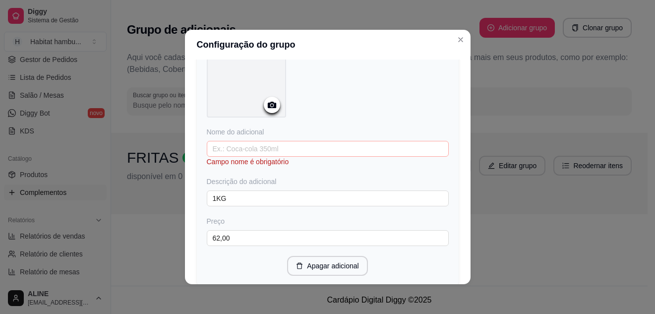
scroll to position [581, 0]
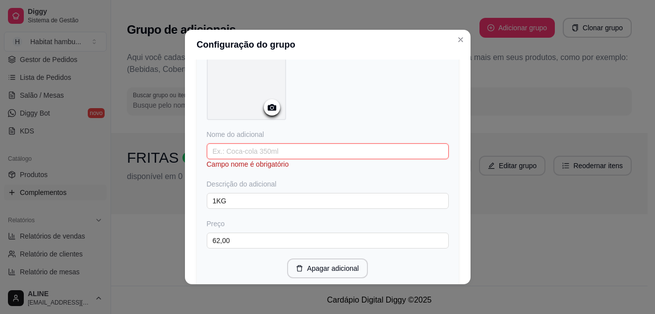
click at [344, 149] on input "text" at bounding box center [328, 151] width 242 height 16
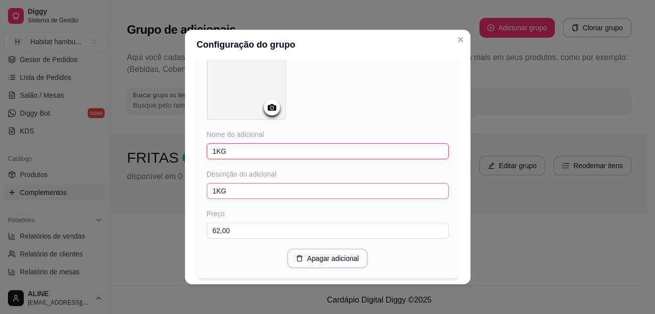
type input "1KG"
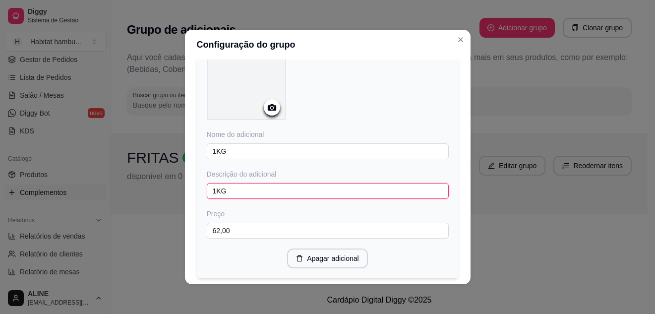
click at [248, 192] on input "1KG" at bounding box center [328, 191] width 242 height 16
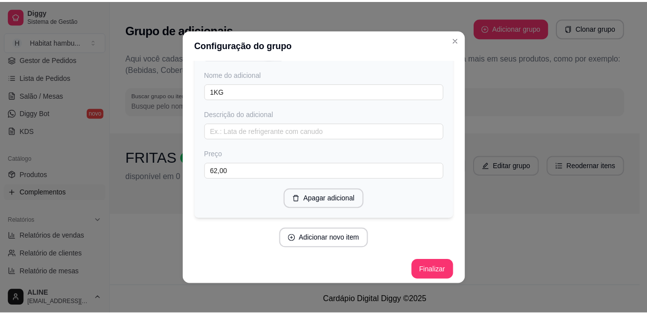
scroll to position [645, 0]
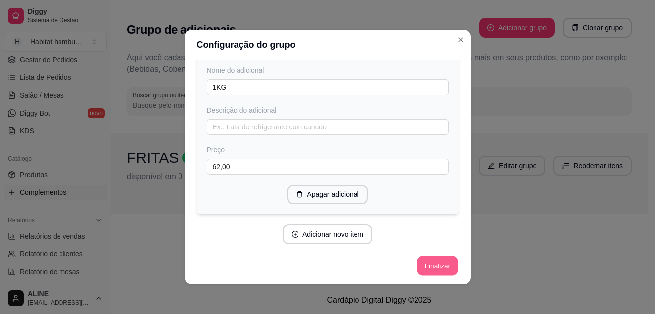
click at [430, 261] on button "Finalizar" at bounding box center [437, 265] width 41 height 19
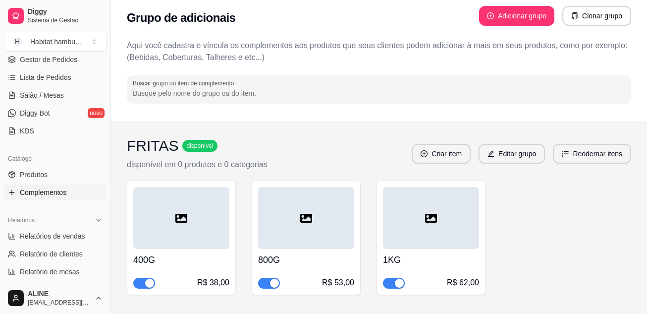
scroll to position [0, 0]
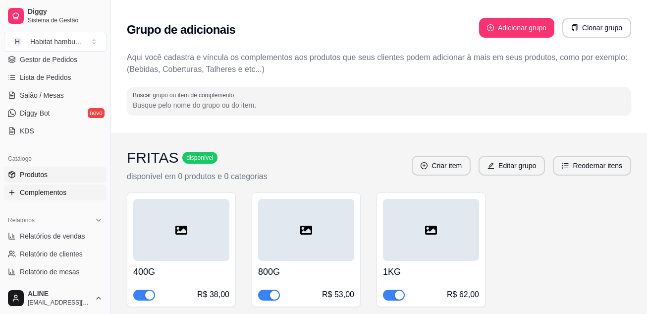
click at [53, 173] on link "Produtos" at bounding box center [55, 175] width 103 height 16
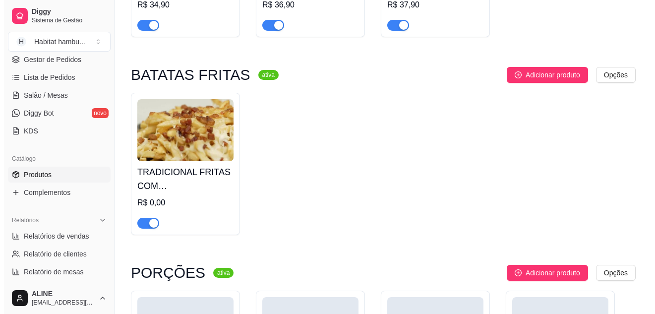
scroll to position [1328, 0]
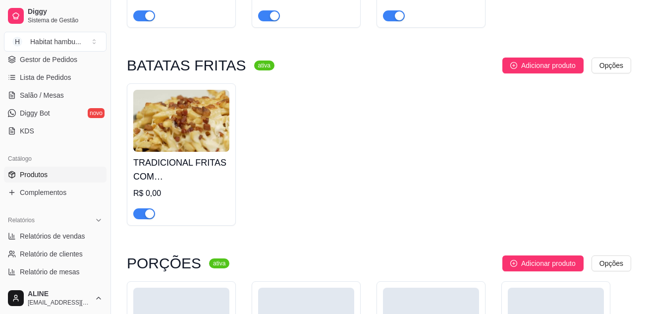
click at [188, 144] on img at bounding box center [181, 121] width 96 height 62
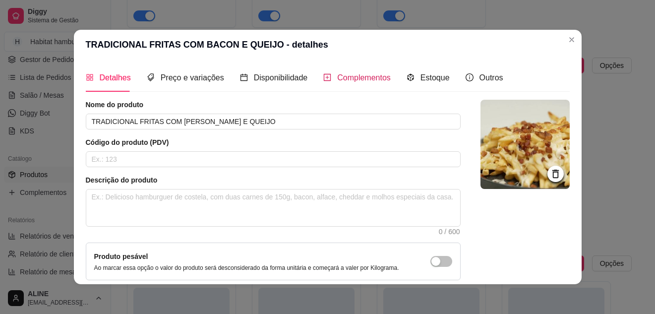
click at [361, 81] on span "Complementos" at bounding box center [364, 77] width 54 height 8
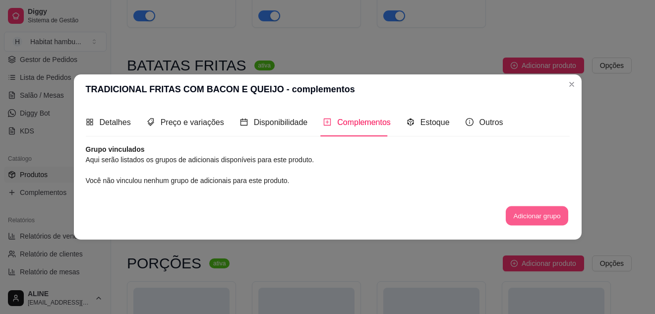
click at [539, 220] on button "Adicionar grupo" at bounding box center [537, 215] width 62 height 19
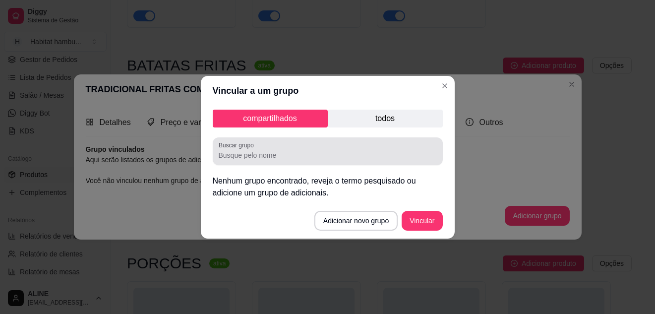
click at [264, 160] on div at bounding box center [328, 151] width 218 height 20
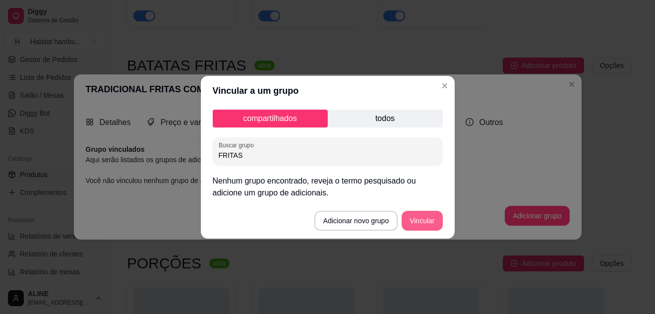
type input "FRITAS"
click at [432, 225] on button "Vincular" at bounding box center [422, 220] width 40 height 19
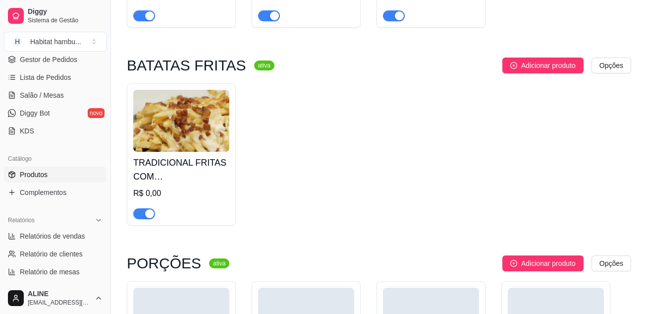
click at [186, 120] on img at bounding box center [181, 121] width 96 height 62
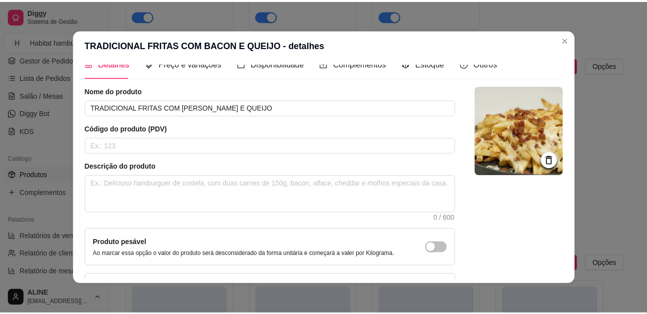
scroll to position [0, 0]
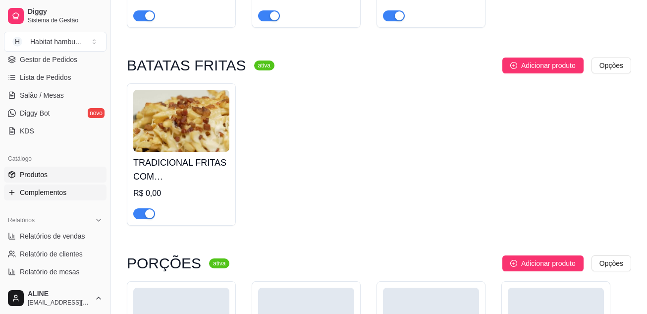
click at [42, 194] on span "Complementos" at bounding box center [43, 192] width 47 height 10
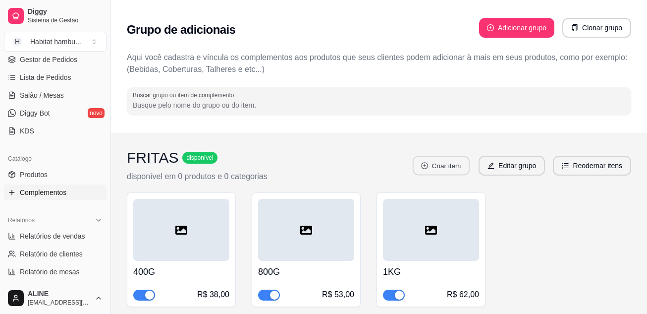
click at [447, 165] on button "Criar item" at bounding box center [441, 165] width 57 height 19
click at [511, 163] on button "Editar grupo" at bounding box center [512, 166] width 66 height 20
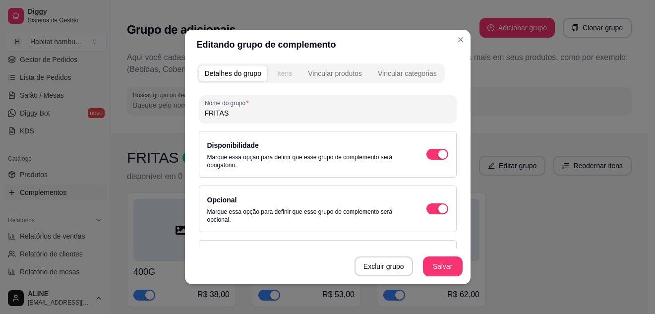
click at [283, 78] on div "Itens" at bounding box center [284, 73] width 15 height 10
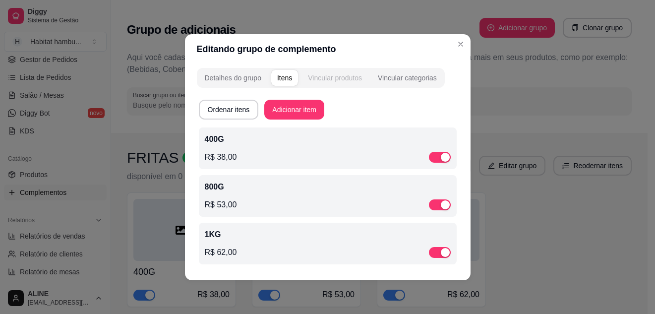
click at [334, 78] on div "Vincular produtos" at bounding box center [335, 78] width 54 height 10
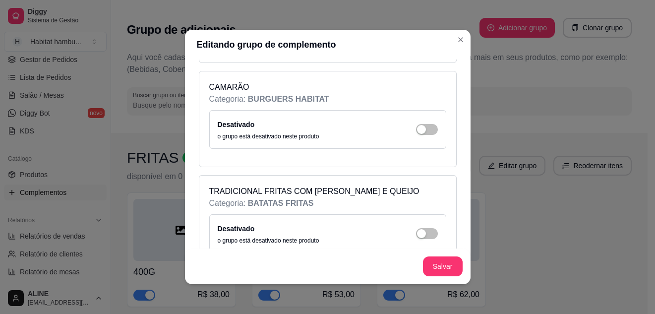
scroll to position [3032, 0]
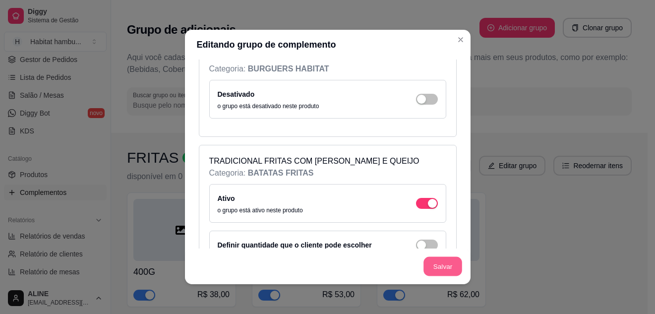
click at [442, 265] on button "Salvar" at bounding box center [442, 266] width 39 height 19
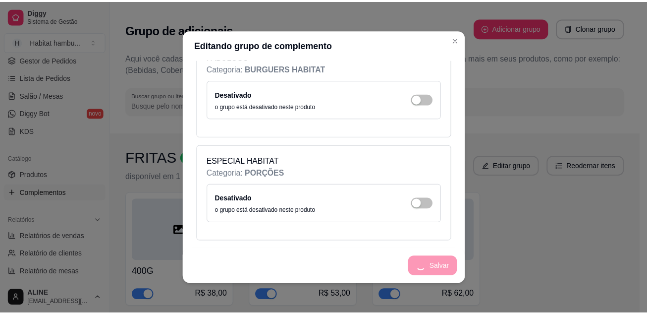
scroll to position [2824, 0]
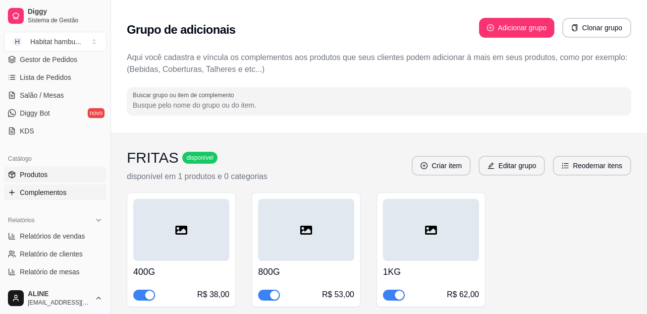
click at [39, 174] on span "Produtos" at bounding box center [34, 174] width 28 height 10
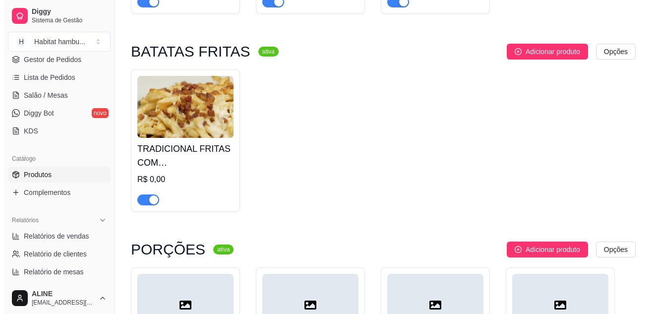
scroll to position [1333, 0]
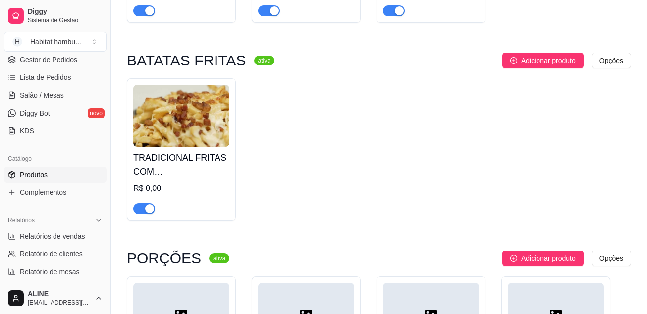
click at [205, 143] on img at bounding box center [181, 116] width 96 height 62
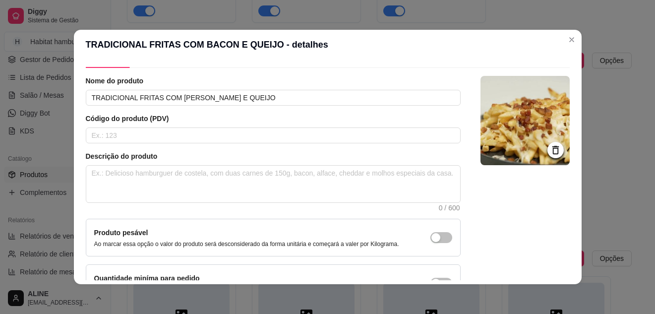
scroll to position [0, 0]
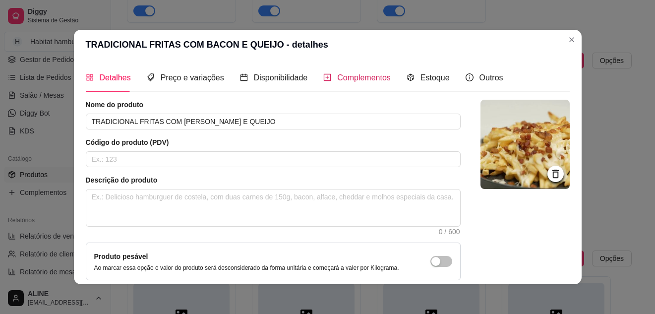
click at [349, 74] on span "Complementos" at bounding box center [364, 77] width 54 height 8
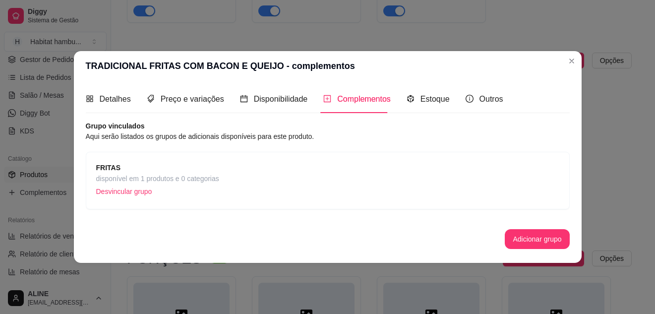
click at [187, 173] on span "disponível em 1 produtos e 0 categorias" at bounding box center [157, 178] width 123 height 11
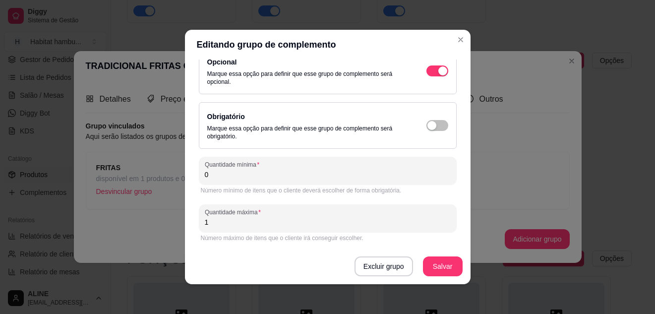
scroll to position [139, 0]
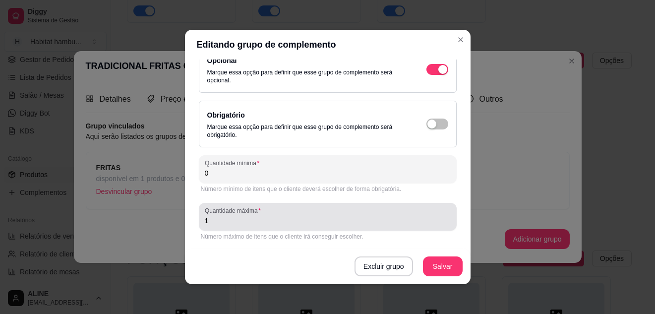
click at [212, 229] on div "Quantidade máxima 1" at bounding box center [328, 217] width 258 height 28
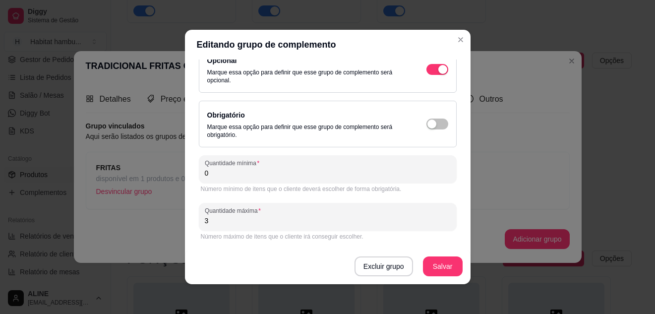
type input "3"
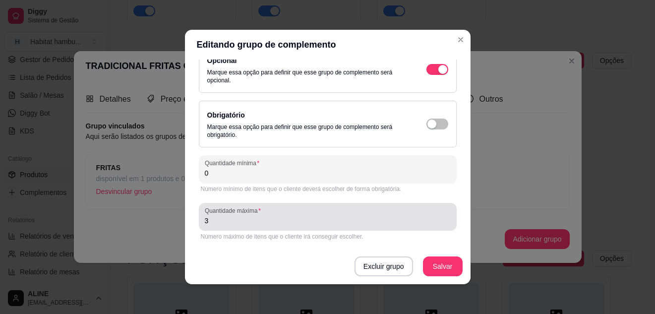
click at [212, 229] on div "Quantidade máxima 3" at bounding box center [328, 217] width 258 height 28
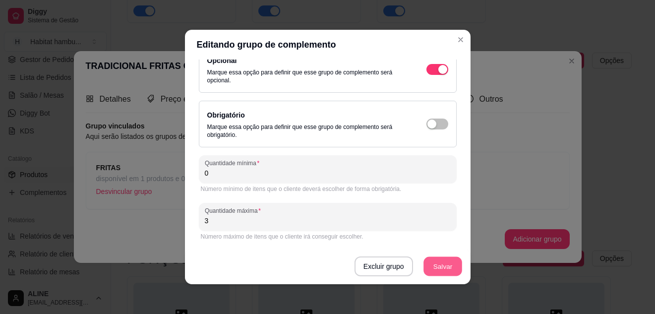
click at [429, 268] on button "Salvar" at bounding box center [442, 266] width 39 height 19
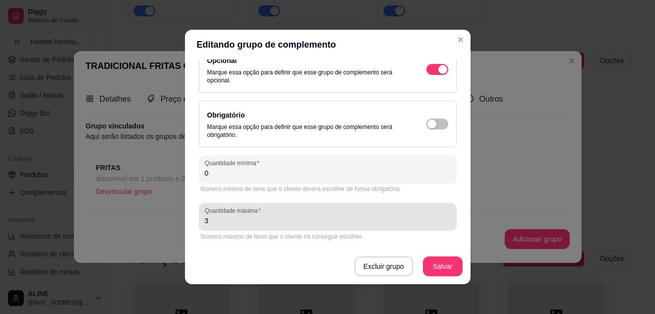
click at [219, 228] on div "Quantidade máxima 3" at bounding box center [328, 217] width 258 height 28
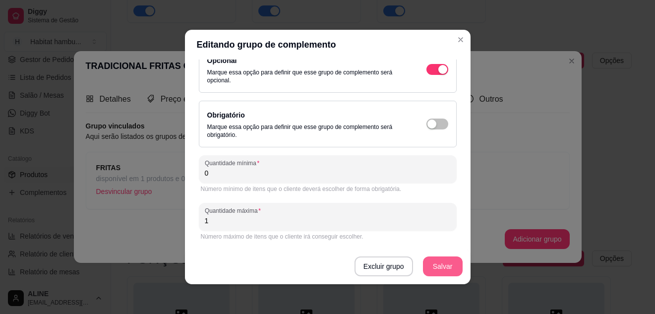
type input "1"
click at [437, 269] on button "Salvar" at bounding box center [443, 266] width 40 height 20
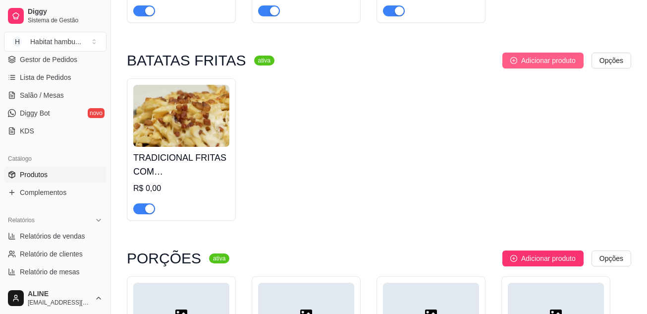
click at [518, 59] on button "Adicionar produto" at bounding box center [543, 61] width 81 height 16
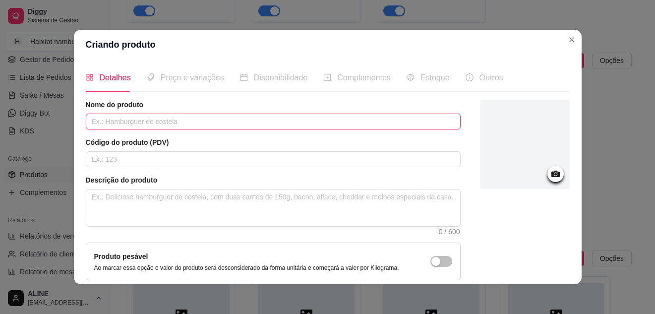
click at [117, 123] on input "text" at bounding box center [273, 121] width 375 height 16
type input "FRITAS COM CHEDDAR E CALABRESA"
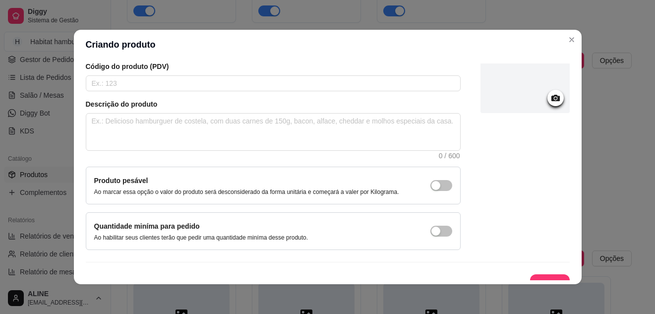
scroll to position [90, 0]
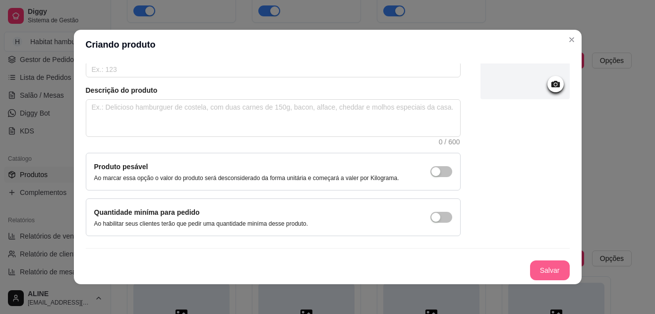
click at [541, 263] on button "Salvar" at bounding box center [550, 270] width 40 height 20
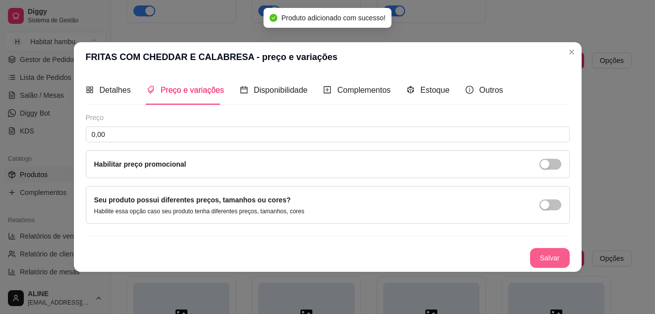
scroll to position [0, 0]
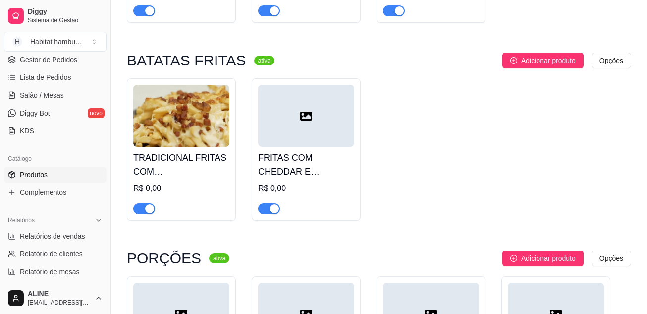
click at [304, 121] on icon at bounding box center [306, 116] width 12 height 12
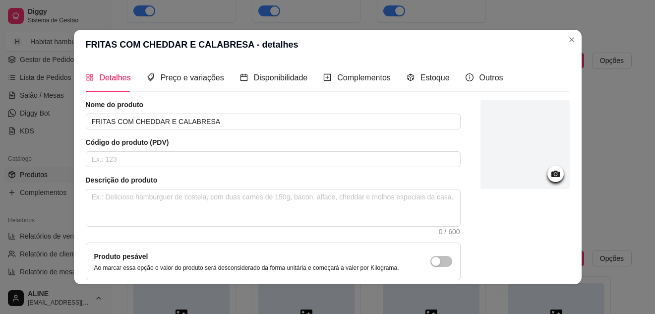
click at [551, 172] on icon at bounding box center [555, 173] width 8 height 6
click at [550, 173] on icon at bounding box center [555, 173] width 11 height 11
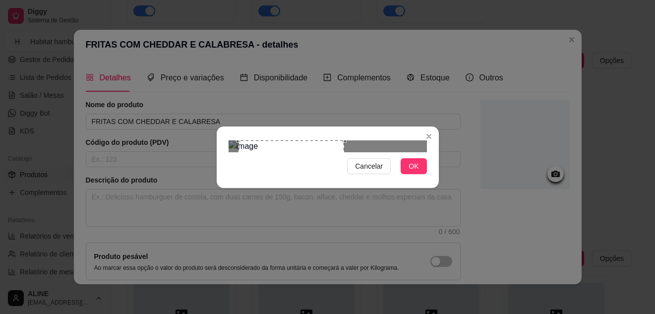
click at [398, 140] on div at bounding box center [327, 146] width 198 height 12
click at [286, 186] on div "Use the arrow keys to move the crop selection area" at bounding box center [284, 199] width 106 height 106
click at [415, 171] on span "OK" at bounding box center [413, 166] width 10 height 11
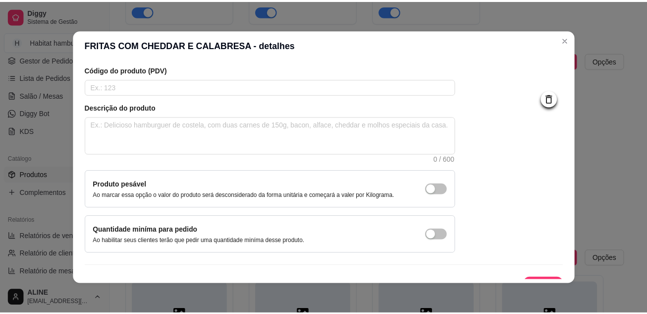
scroll to position [90, 0]
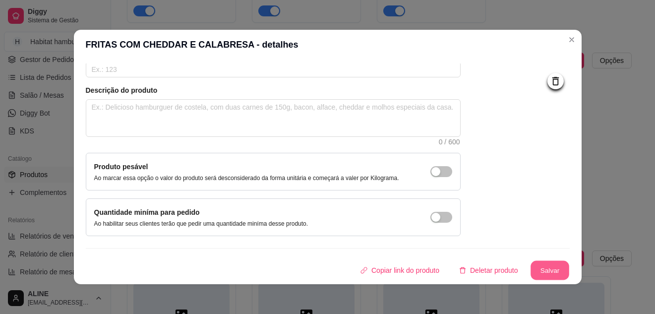
click at [536, 267] on button "Salvar" at bounding box center [549, 270] width 39 height 19
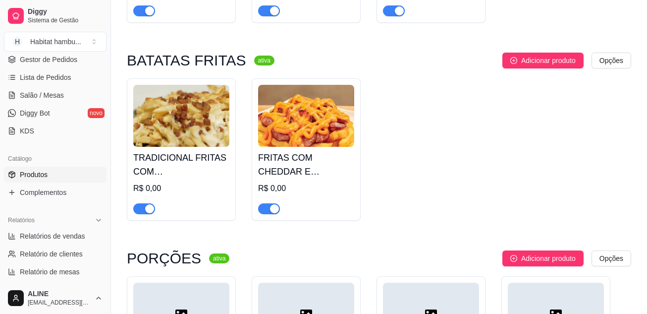
click at [611, 55] on div "BURGERS TRADICIONAIS ativa Adicionar produto Opções X-BURGUER R$ 18,00 X-SALADA…" at bounding box center [379, 91] width 505 height 2650
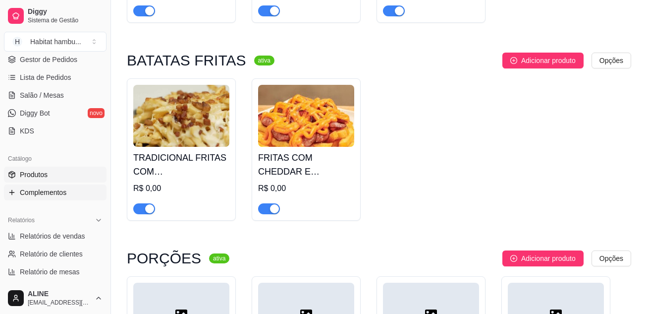
click at [47, 196] on span "Complementos" at bounding box center [43, 192] width 47 height 10
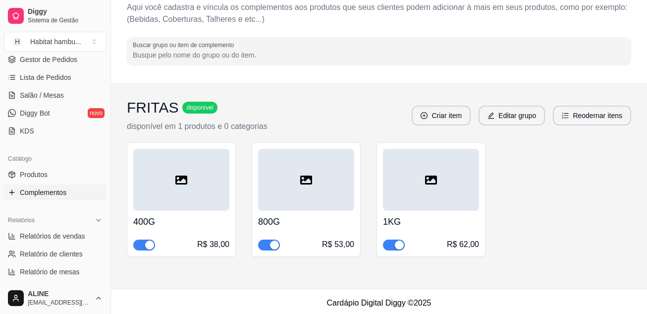
scroll to position [52, 0]
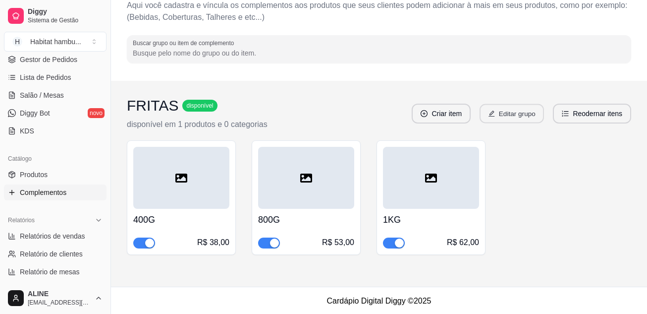
click at [507, 113] on button "Editar grupo" at bounding box center [512, 113] width 64 height 19
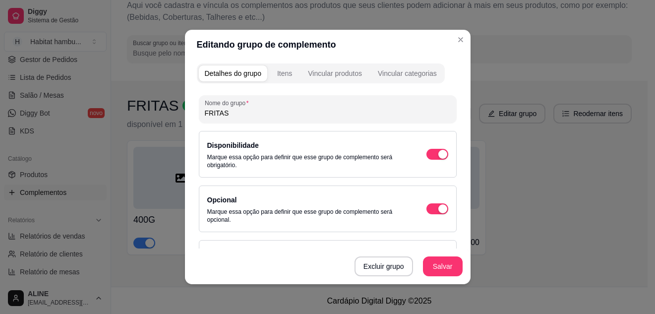
click at [247, 112] on input "FRITAS" at bounding box center [328, 113] width 246 height 10
type input "FRITAS COM BACON E QUEIJO"
click at [443, 266] on button "Salvar" at bounding box center [442, 266] width 39 height 19
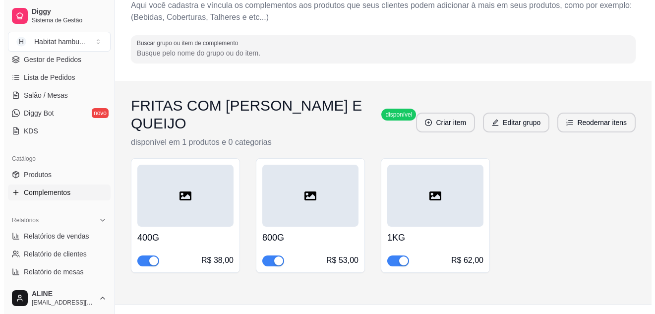
scroll to position [53, 0]
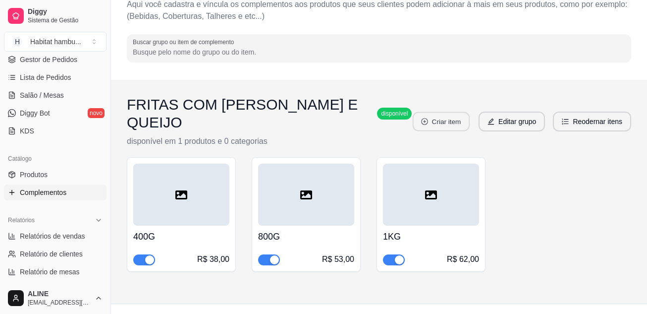
click at [443, 117] on button "Criar item" at bounding box center [441, 121] width 57 height 19
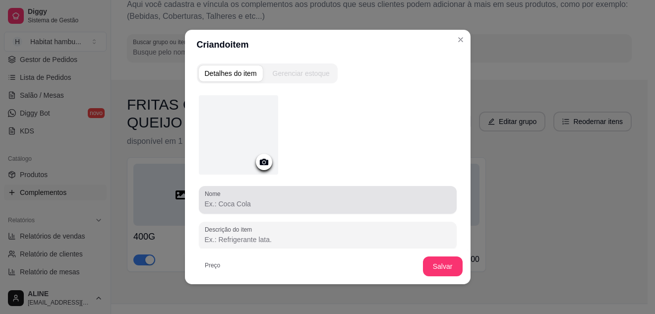
click at [242, 201] on input "Nome" at bounding box center [328, 204] width 246 height 10
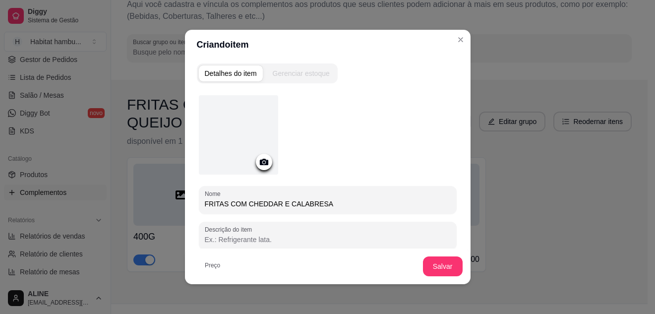
type input "FRITAS COM CHEDDAR E CALABRESA"
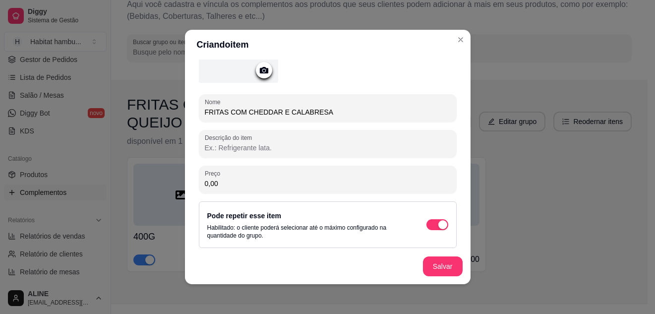
scroll to position [97, 0]
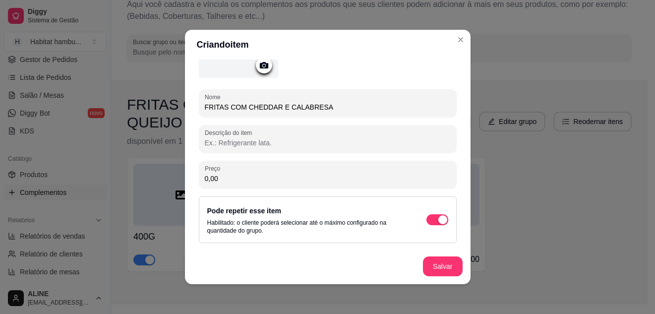
click at [283, 147] on input "Descrição do item" at bounding box center [328, 143] width 246 height 10
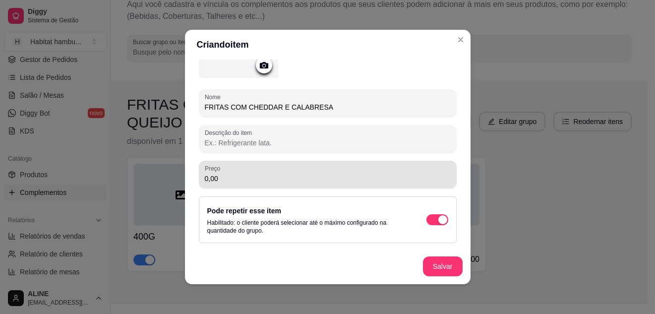
click at [245, 183] on div "0,00" at bounding box center [328, 175] width 246 height 20
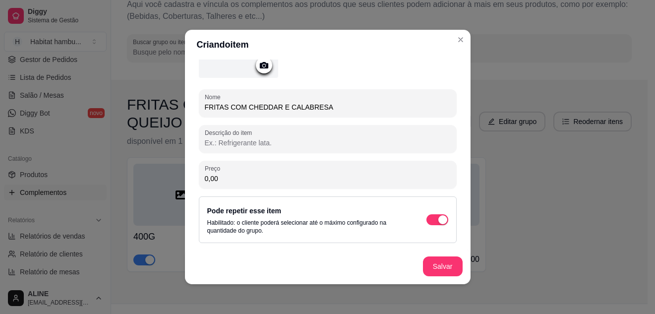
scroll to position [0, 0]
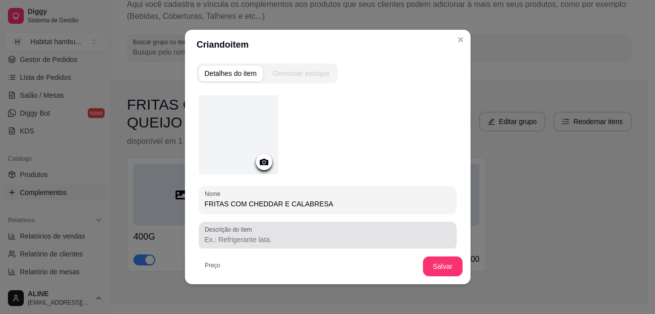
click at [240, 232] on label "Descrição do item" at bounding box center [230, 229] width 51 height 8
click at [240, 234] on input "Descrição do item" at bounding box center [328, 239] width 246 height 10
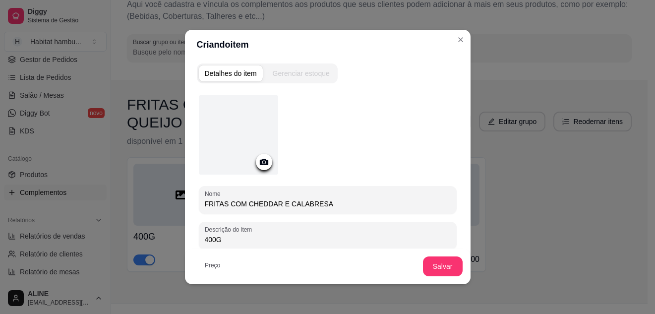
type input "400G"
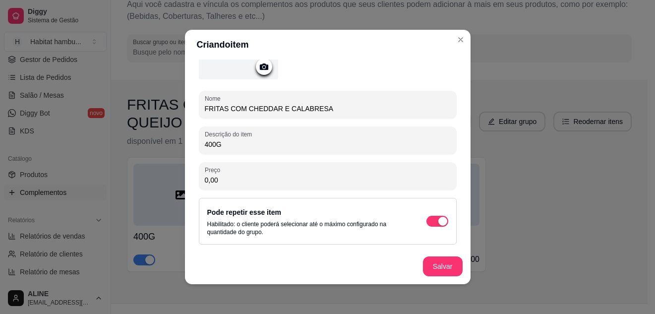
scroll to position [97, 0]
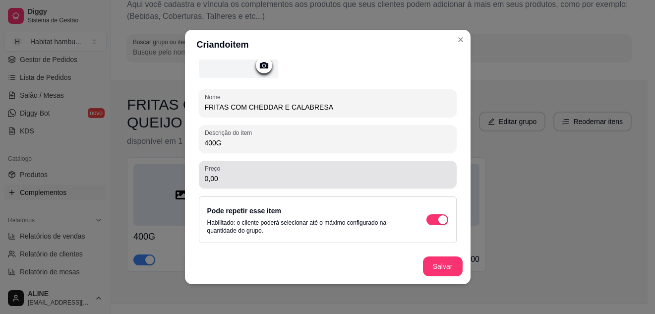
click at [220, 172] on div "0,00" at bounding box center [328, 175] width 246 height 20
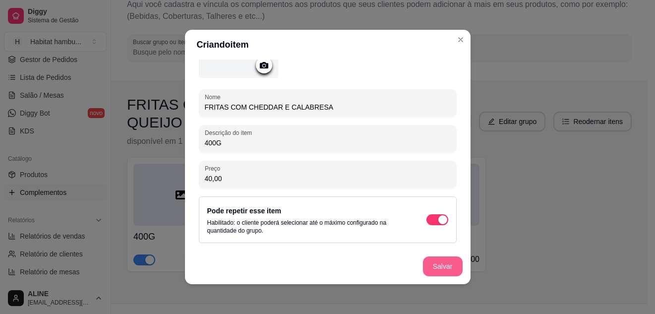
type input "40,00"
click at [434, 262] on button "Salvar" at bounding box center [442, 266] width 39 height 19
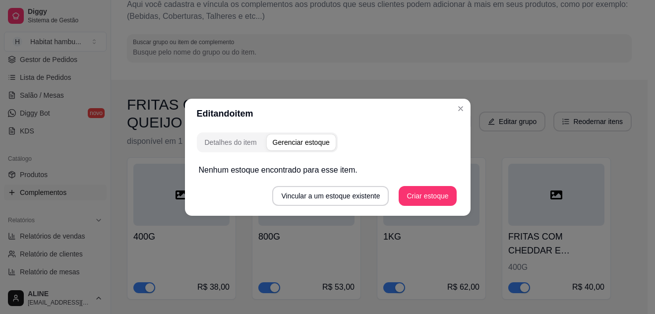
scroll to position [0, 0]
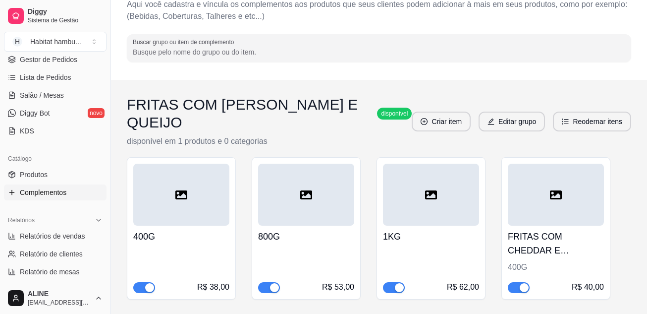
click at [197, 227] on div "400G R$ 38,00" at bounding box center [181, 258] width 96 height 67
click at [505, 112] on button "Editar grupo" at bounding box center [512, 121] width 64 height 19
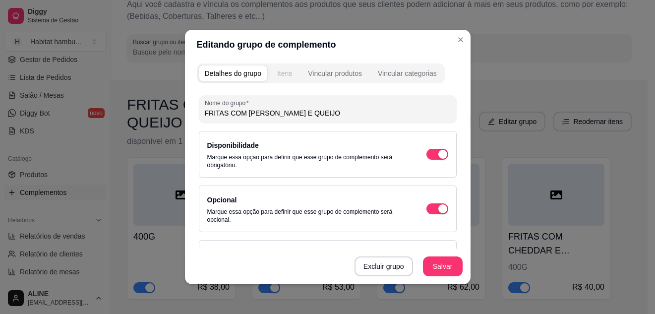
click at [282, 67] on button "Itens" at bounding box center [284, 73] width 27 height 16
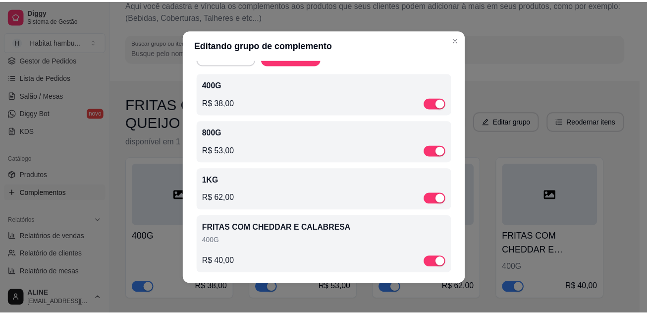
scroll to position [57, 0]
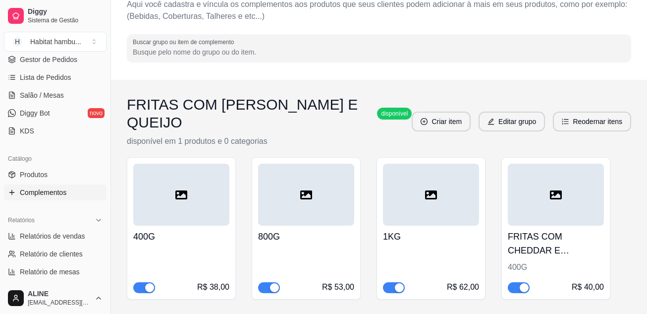
click at [558, 191] on div at bounding box center [556, 195] width 96 height 62
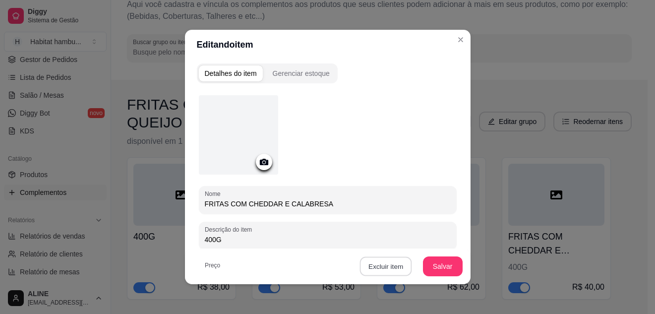
click at [386, 266] on button "Excluir item" at bounding box center [386, 266] width 52 height 19
click at [413, 240] on button "Sim" at bounding box center [422, 243] width 30 height 15
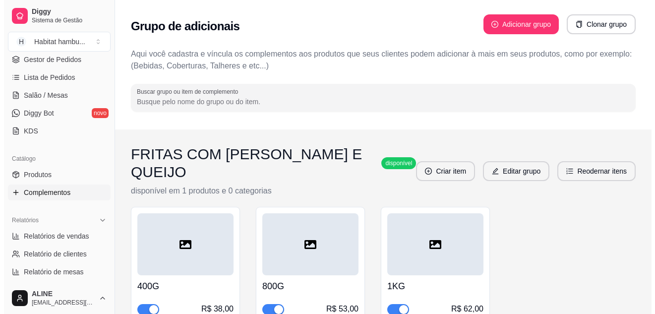
scroll to position [0, 0]
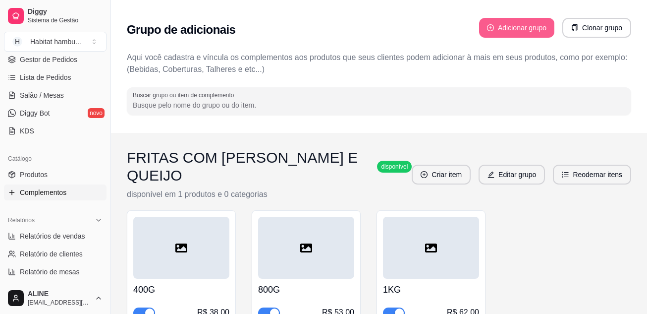
click at [496, 26] on button "Adicionar grupo" at bounding box center [516, 28] width 75 height 20
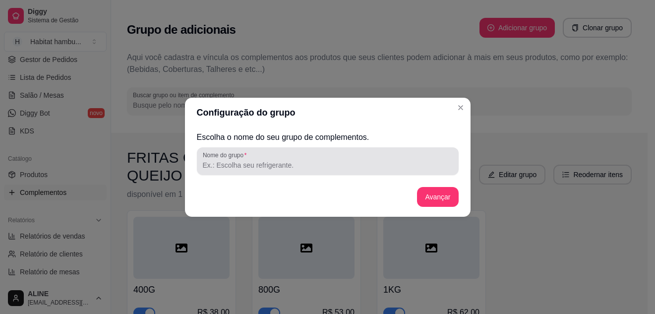
click at [245, 164] on input "Nome do grupo" at bounding box center [328, 165] width 250 height 10
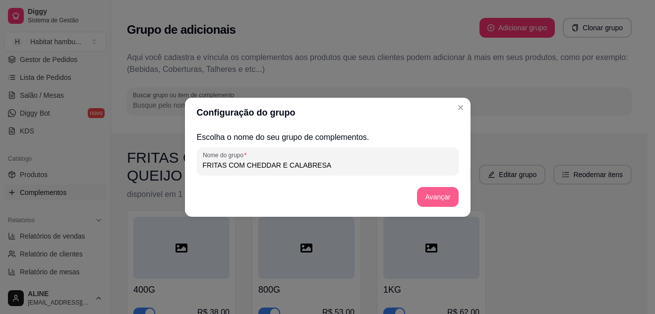
type input "FRITAS COM CHEDDAR E CALABRESA"
click at [430, 197] on button "Avançar" at bounding box center [437, 197] width 41 height 20
